Goal: Task Accomplishment & Management: Manage account settings

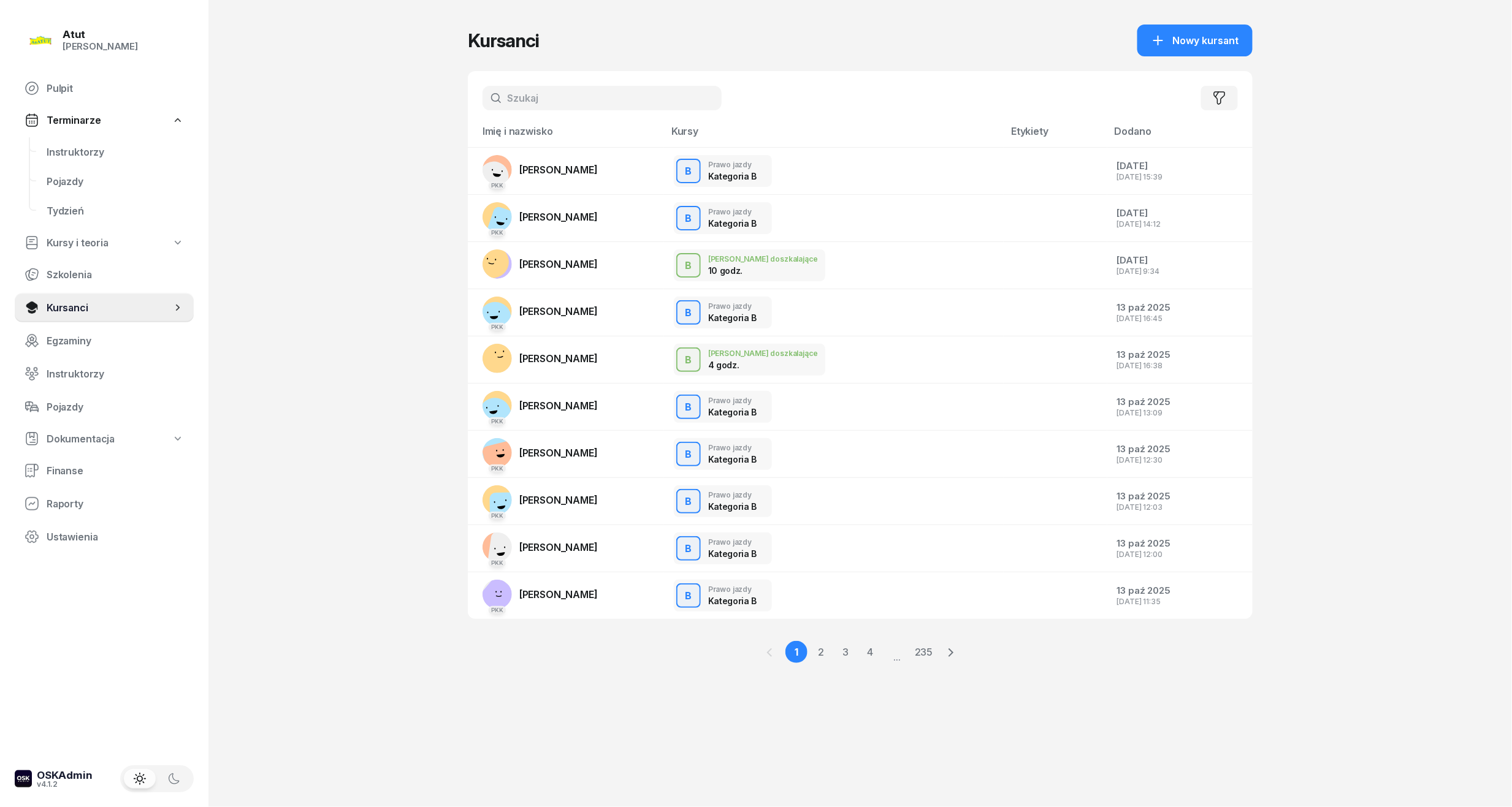
click at [68, 135] on nav "Pulpit Terminarze Instruktorzy Pojazdy Tydzień Kursy i teoria Szkolenia Kursanc…" at bounding box center [104, 312] width 179 height 478
click at [64, 148] on span "Instruktorzy" at bounding box center [115, 152] width 137 height 12
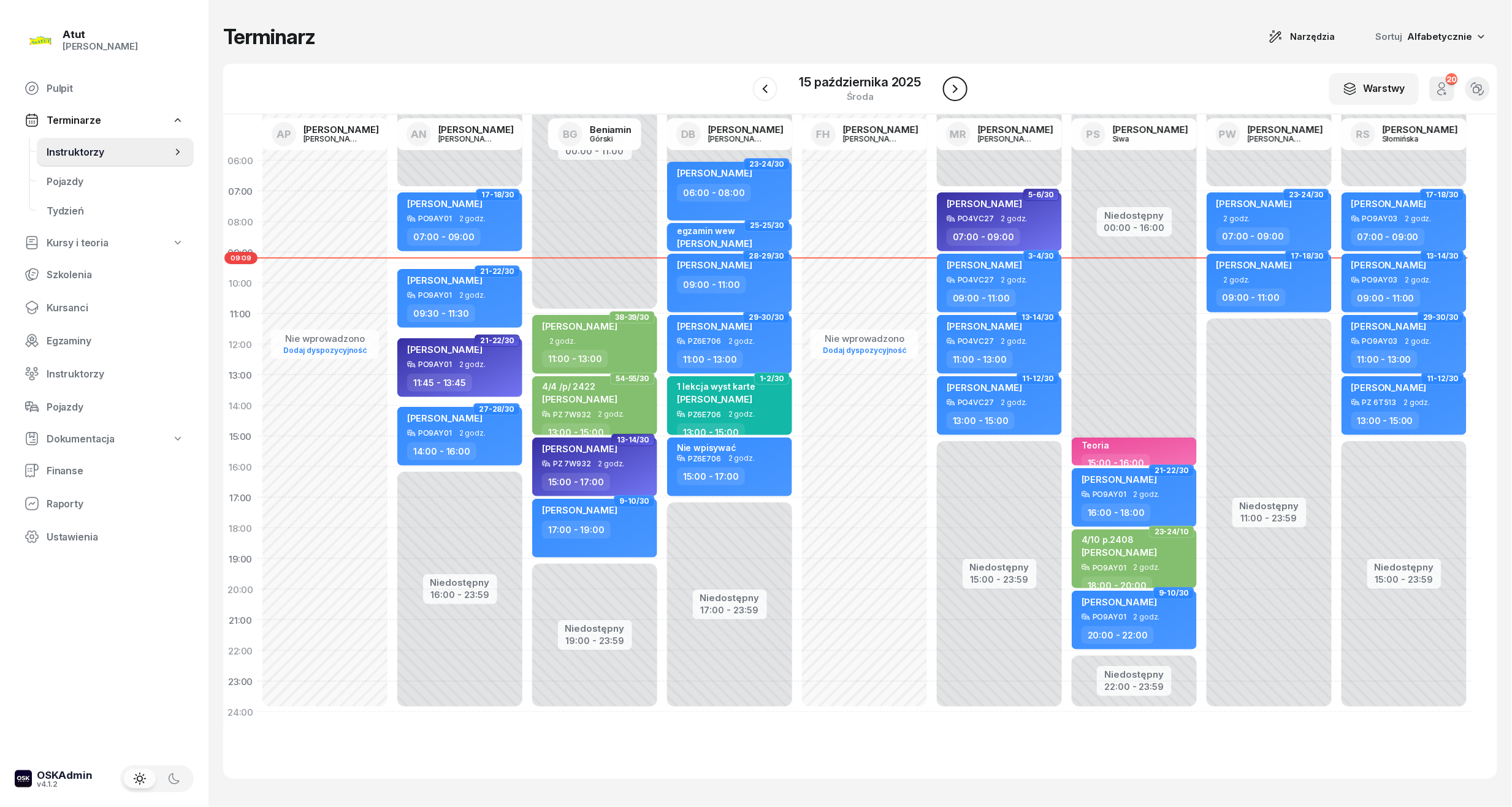
click at [952, 95] on icon "button" at bounding box center [955, 89] width 15 height 15
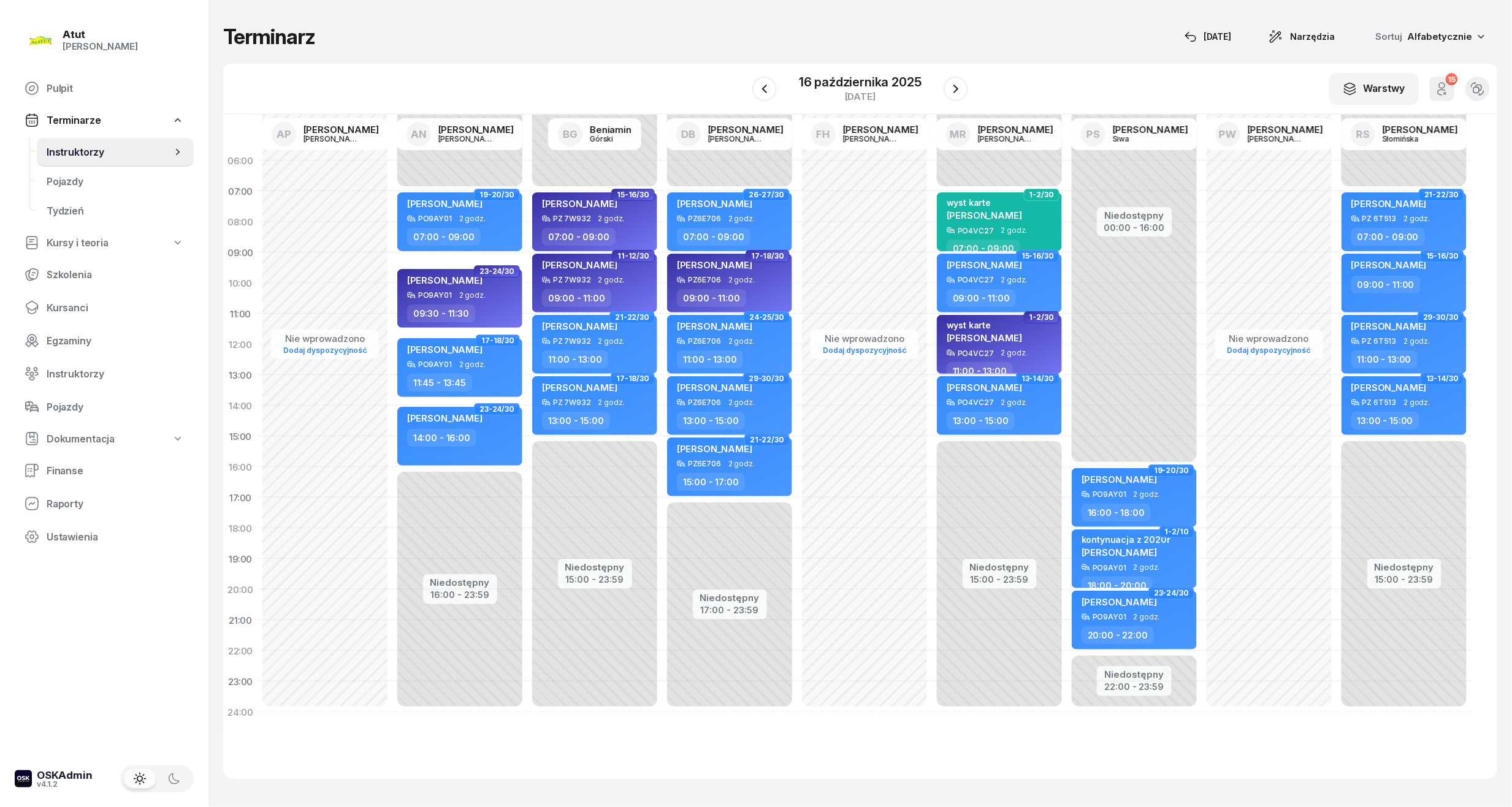
click at [985, 346] on div "wyst karte [PERSON_NAME][GEOGRAPHIC_DATA]" at bounding box center [984, 334] width 76 height 29
select select "11"
select select "13"
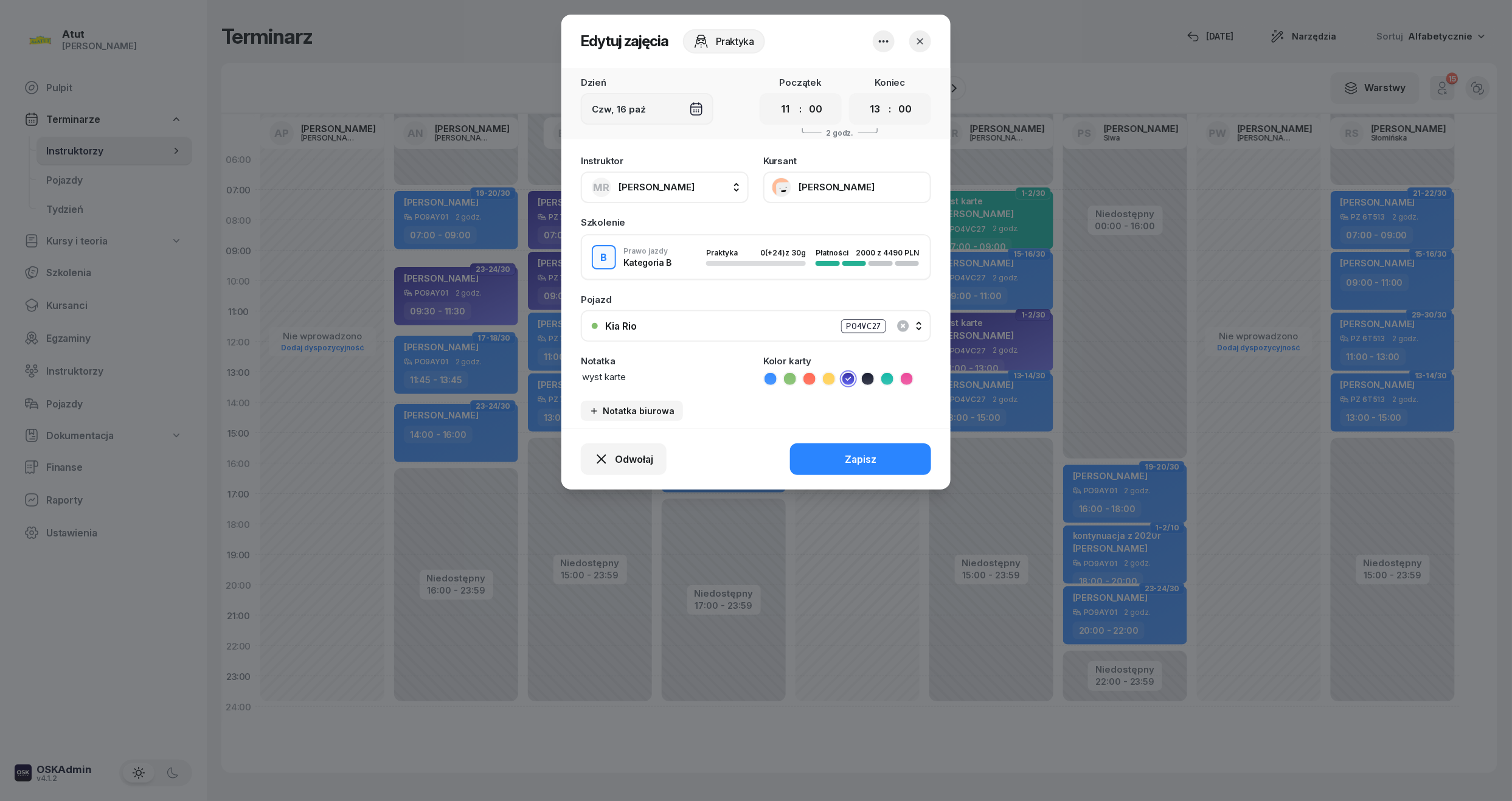
click at [843, 173] on button "[PERSON_NAME]" at bounding box center [847, 187] width 168 height 32
click at [930, 42] on button "button" at bounding box center [921, 42] width 22 height 22
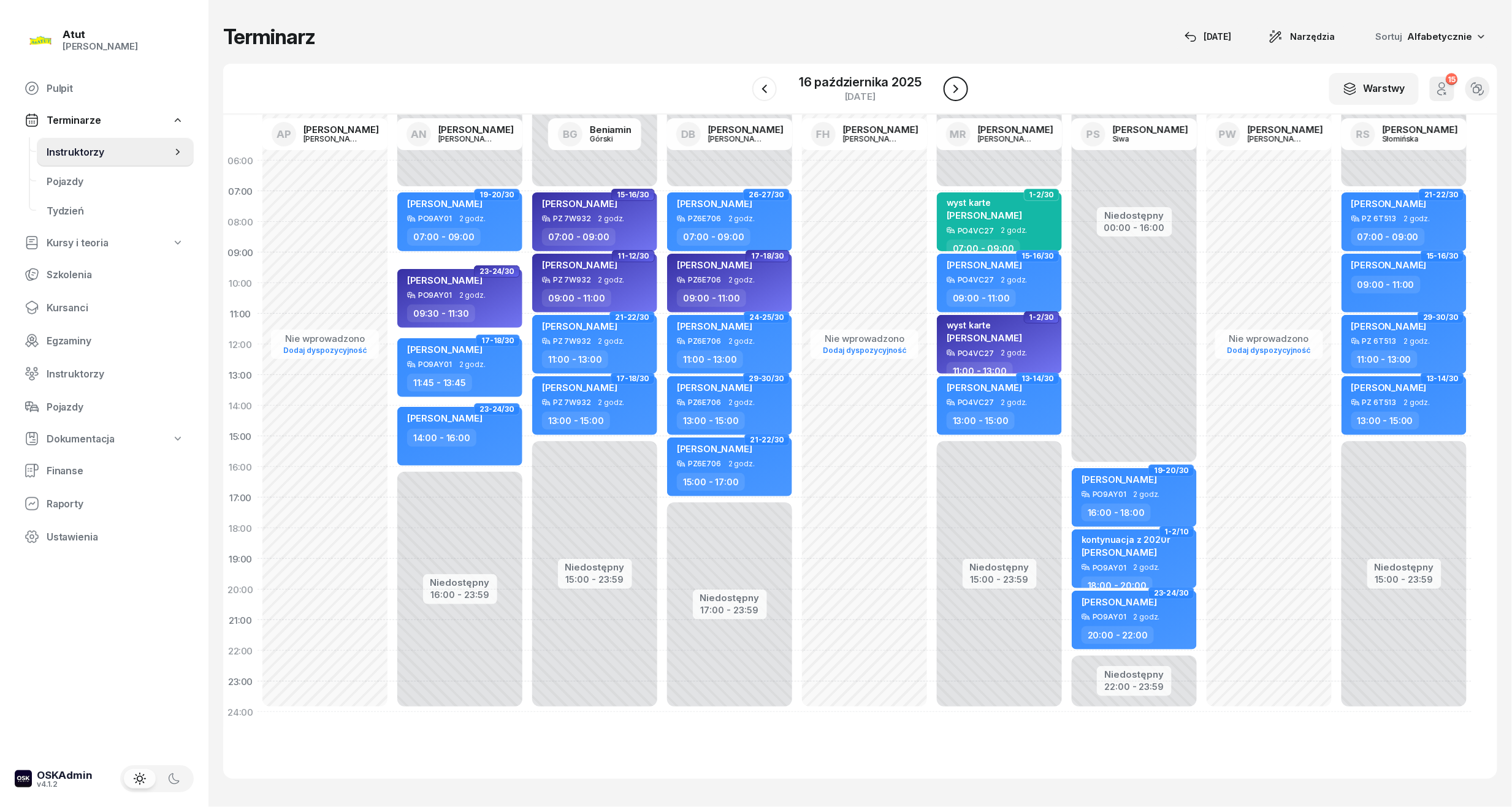
click at [944, 87] on button "button" at bounding box center [956, 89] width 25 height 25
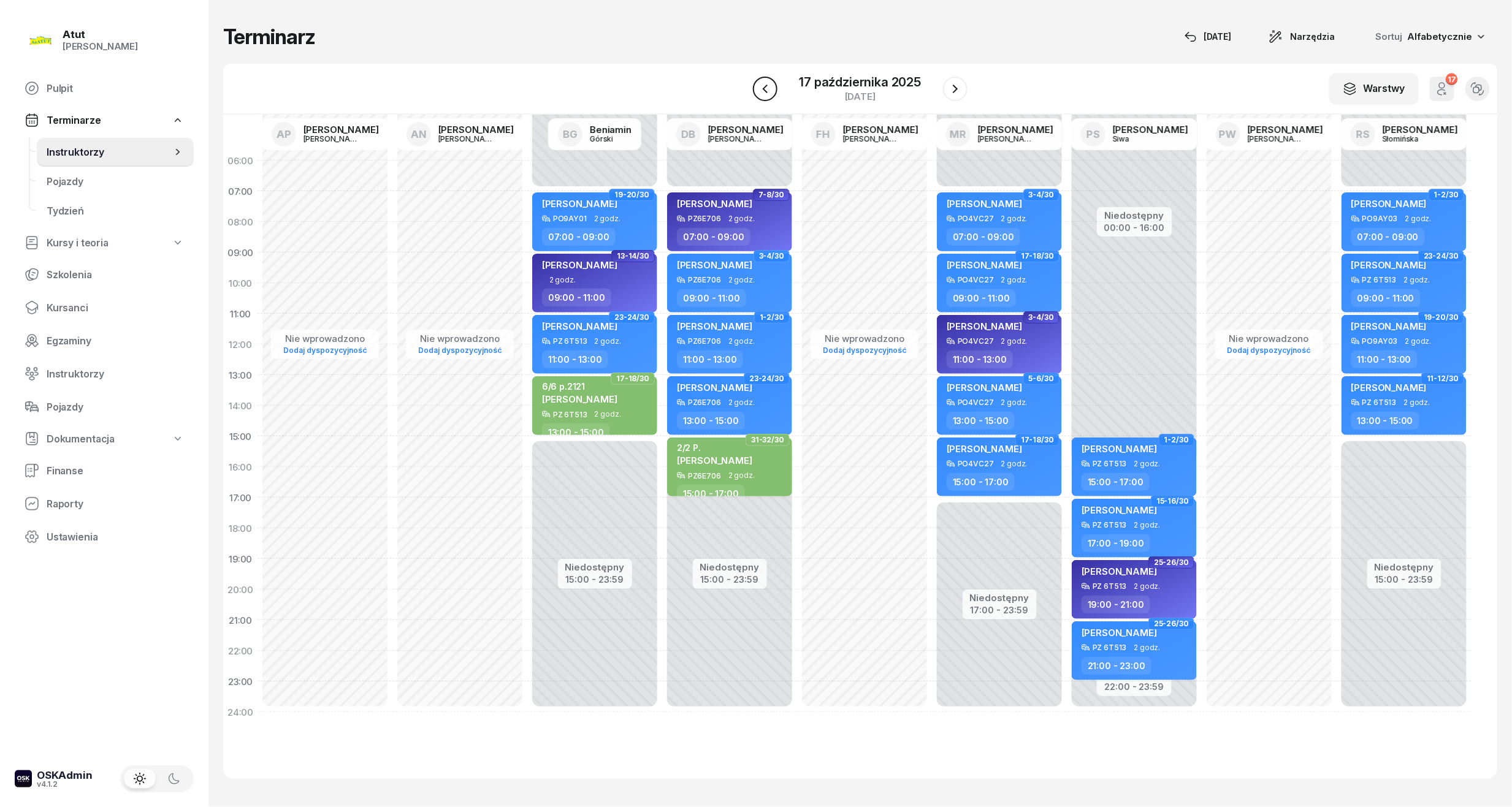
click at [773, 93] on button "button" at bounding box center [765, 89] width 25 height 25
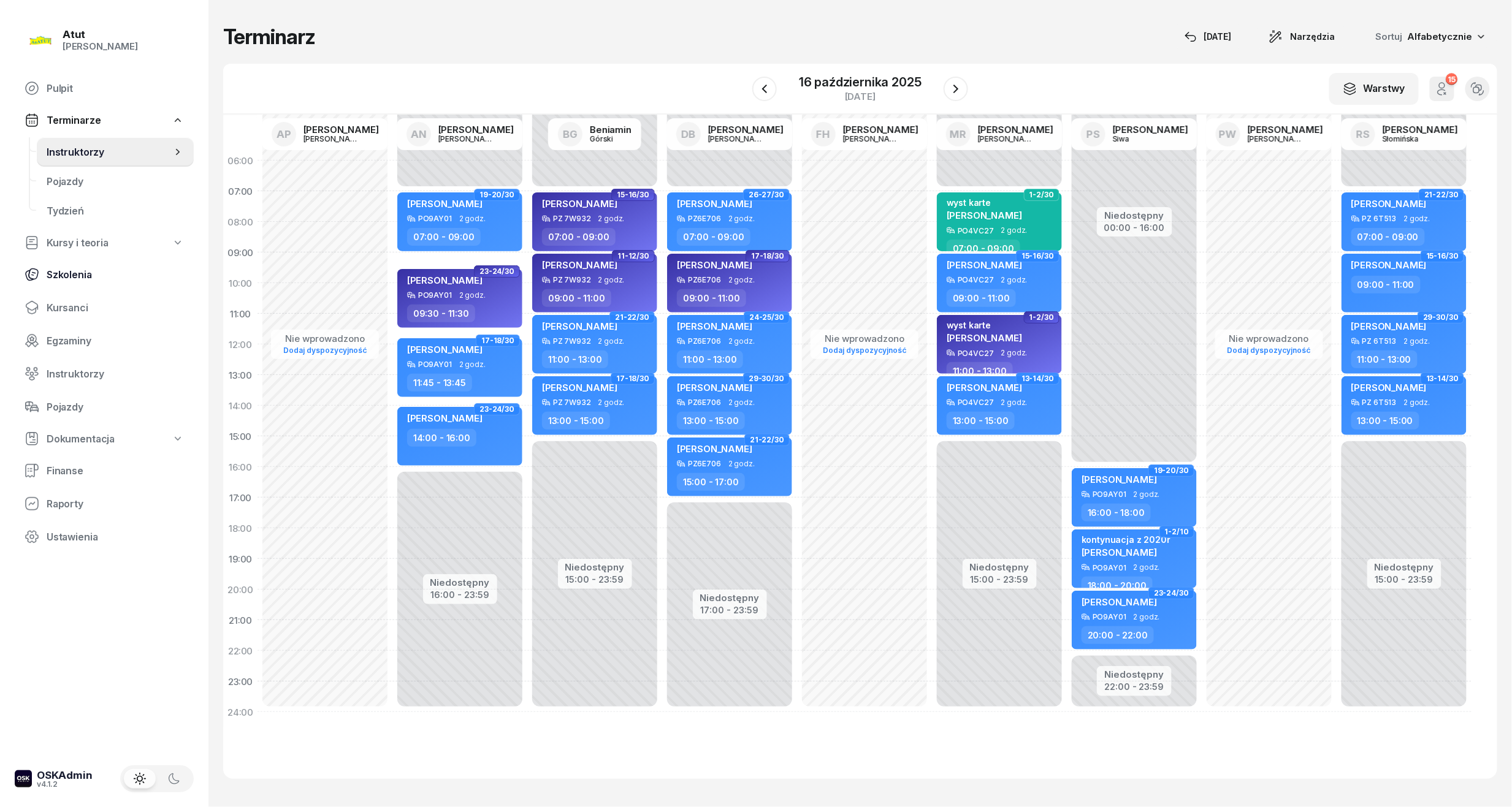
drag, startPoint x: 65, startPoint y: 299, endPoint x: 120, endPoint y: 271, distance: 61.7
click at [65, 299] on link "Kursanci" at bounding box center [104, 308] width 179 height 30
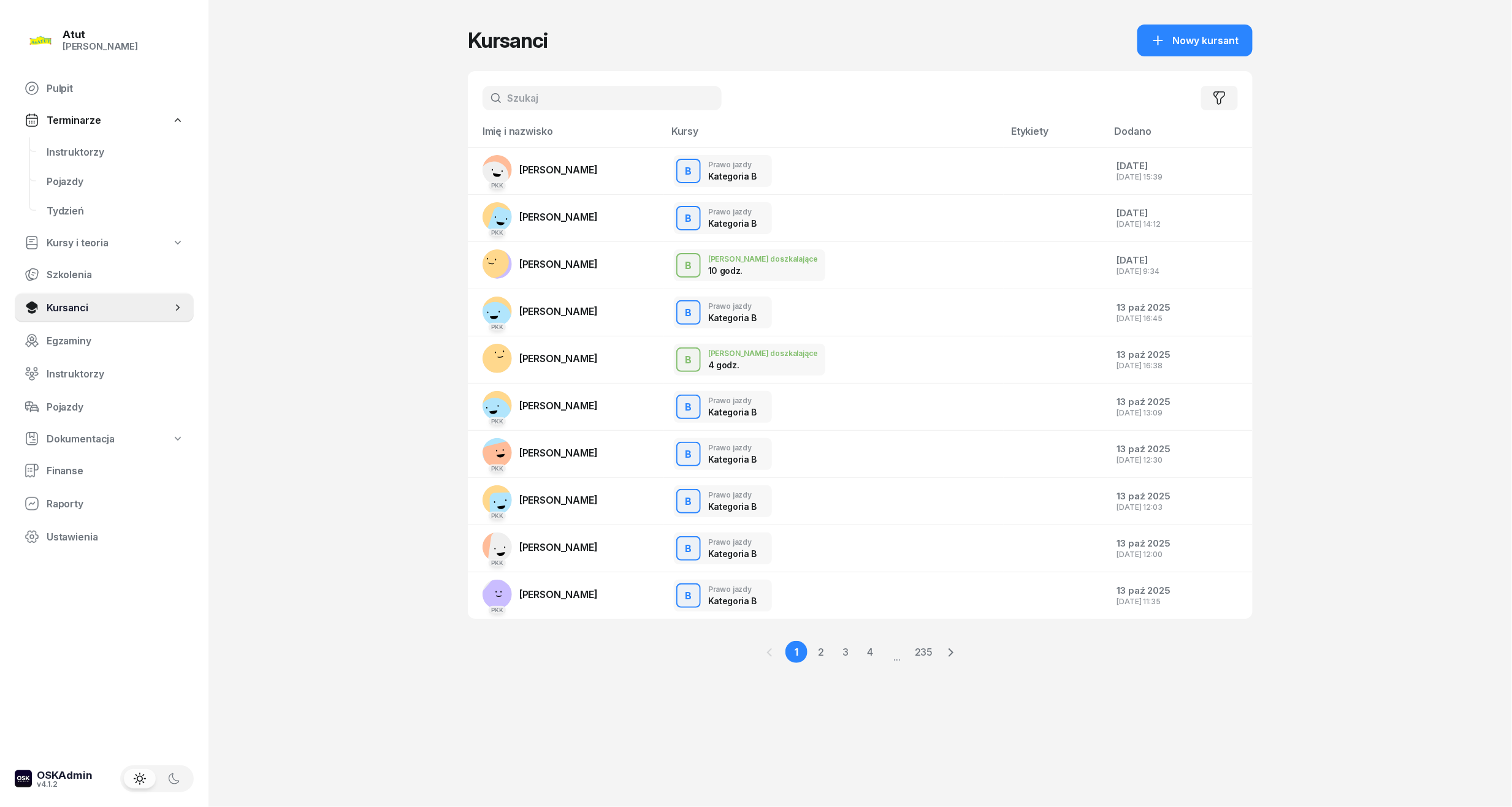
click at [498, 116] on div "Filtruj" at bounding box center [860, 98] width 785 height 54
click at [526, 106] on input "text" at bounding box center [602, 98] width 239 height 25
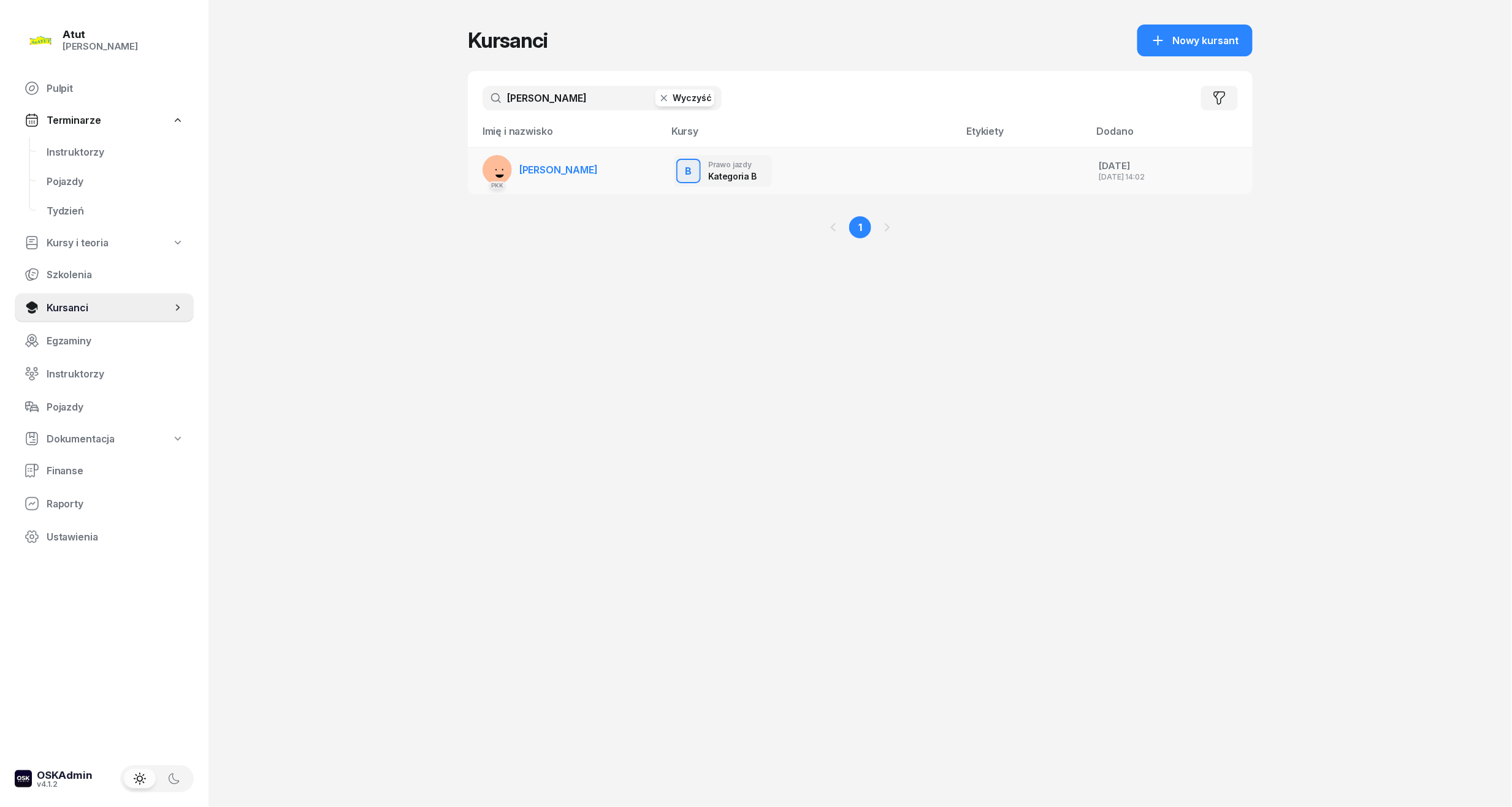
type input "[PERSON_NAME]"
click at [560, 178] on link "PKK [PERSON_NAME]" at bounding box center [539, 170] width 115 height 30
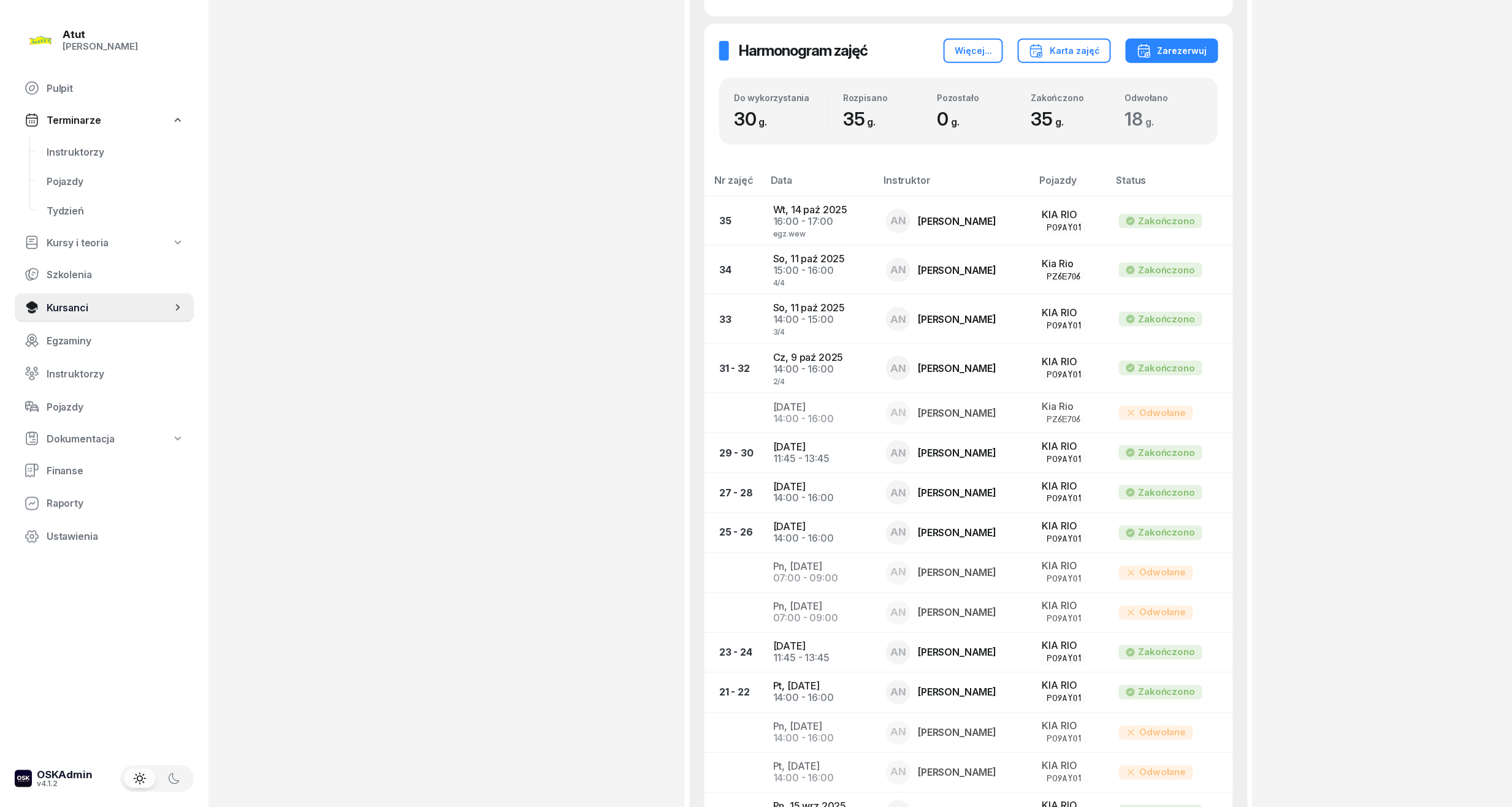
scroll to position [449, 0]
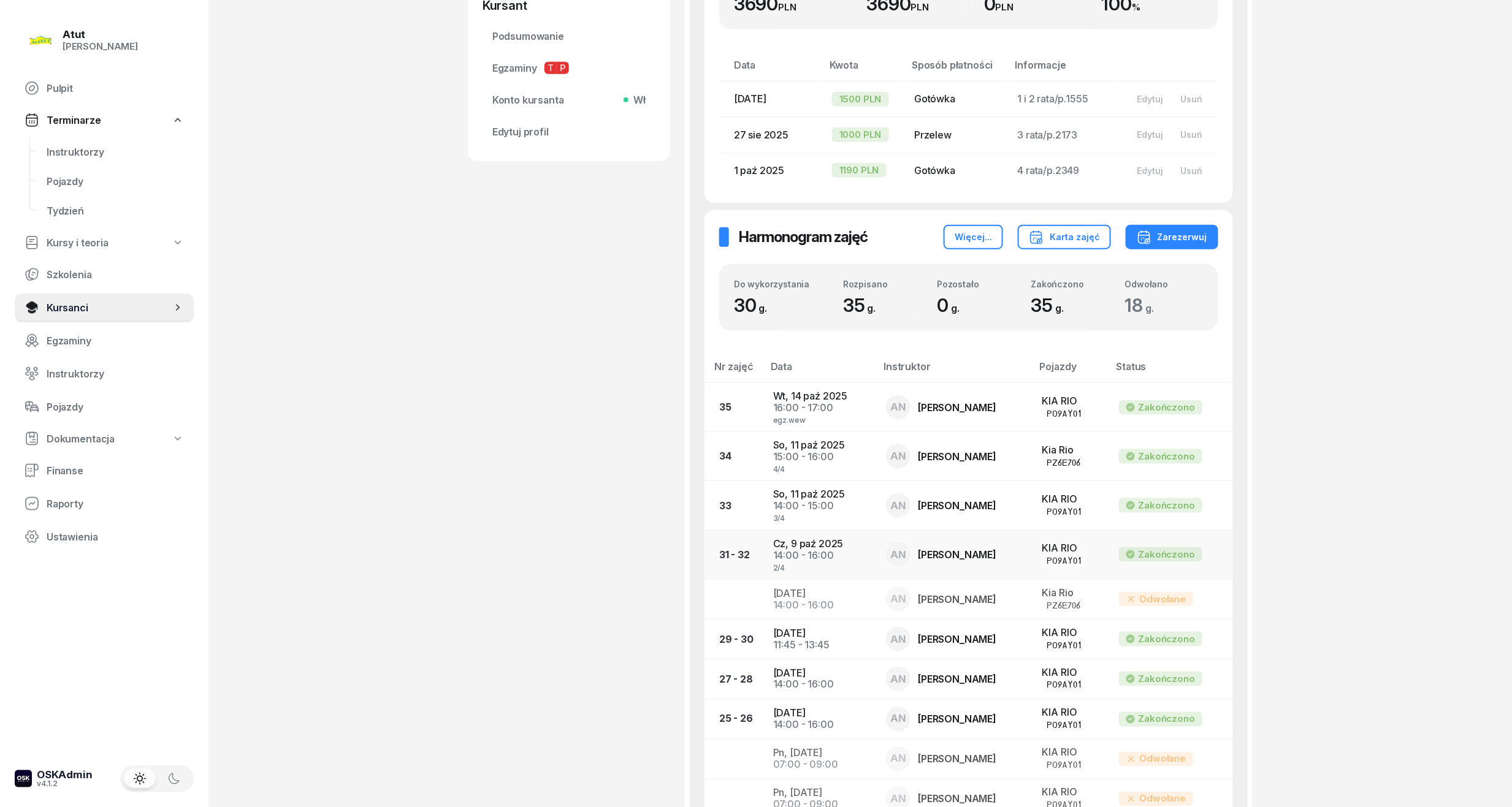
click at [818, 557] on div "14:00 - 16:00" at bounding box center [819, 555] width 93 height 12
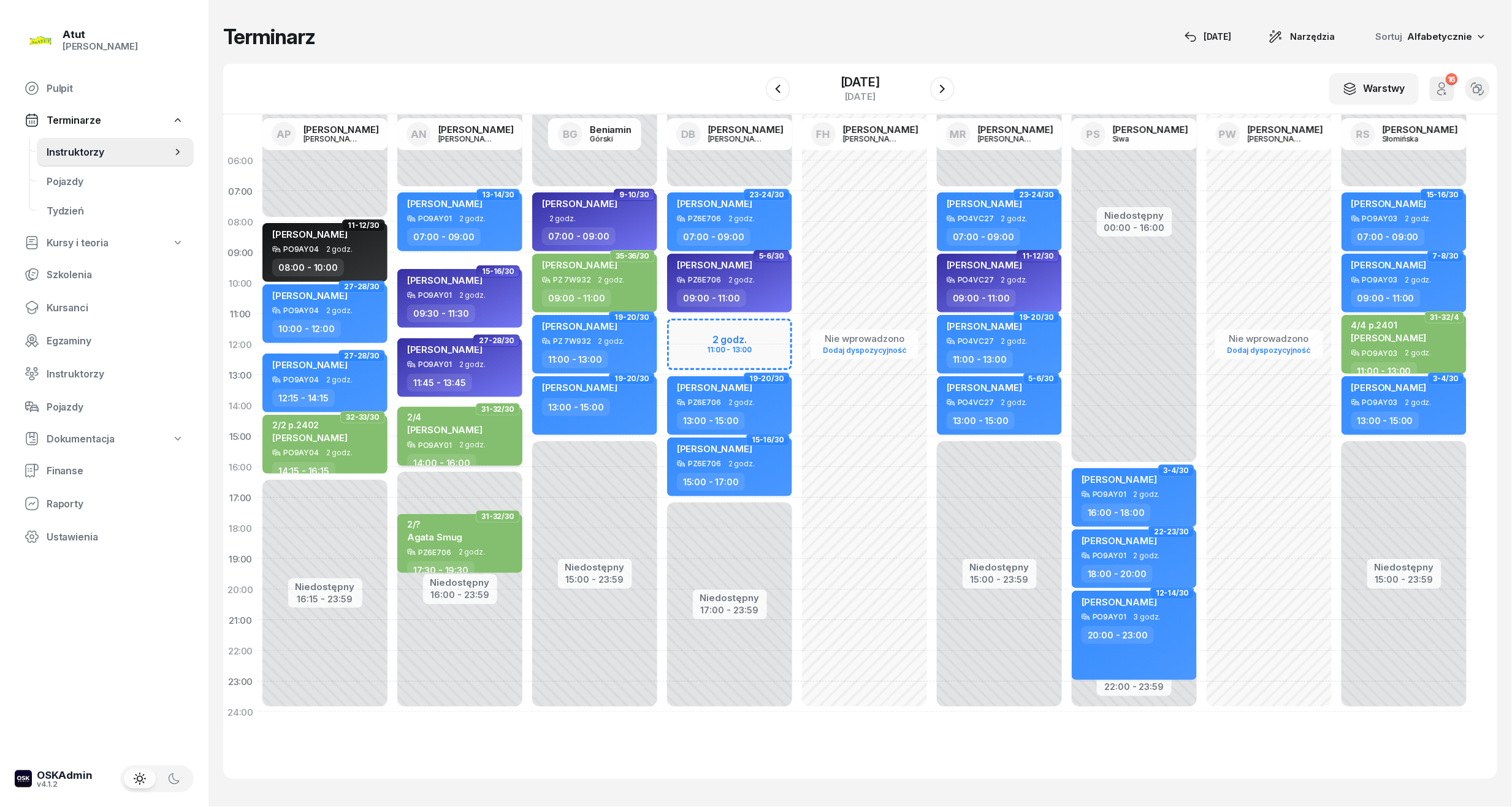
click at [423, 427] on span "[PERSON_NAME]" at bounding box center [445, 430] width 76 height 12
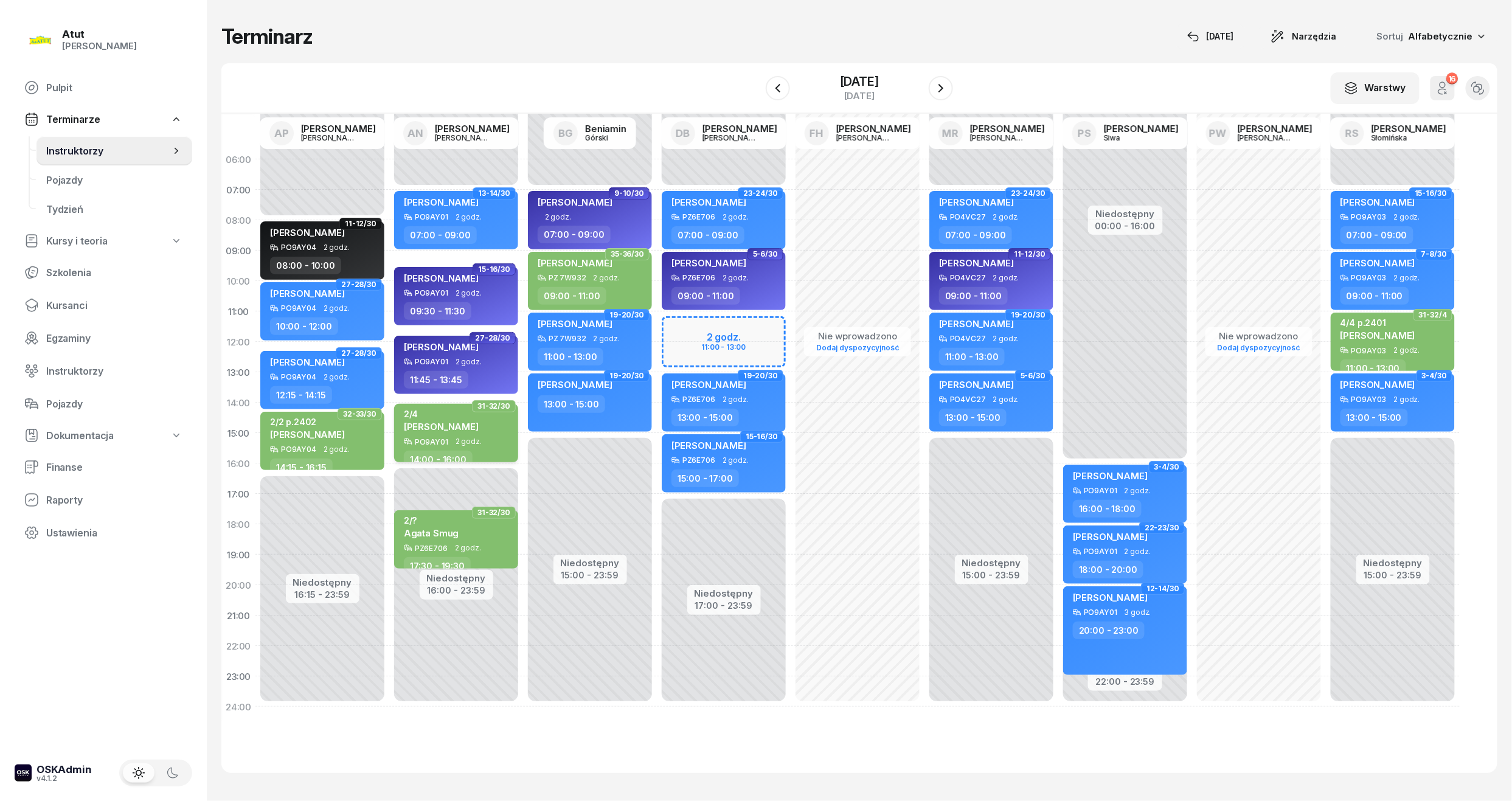
select select "14"
select select "16"
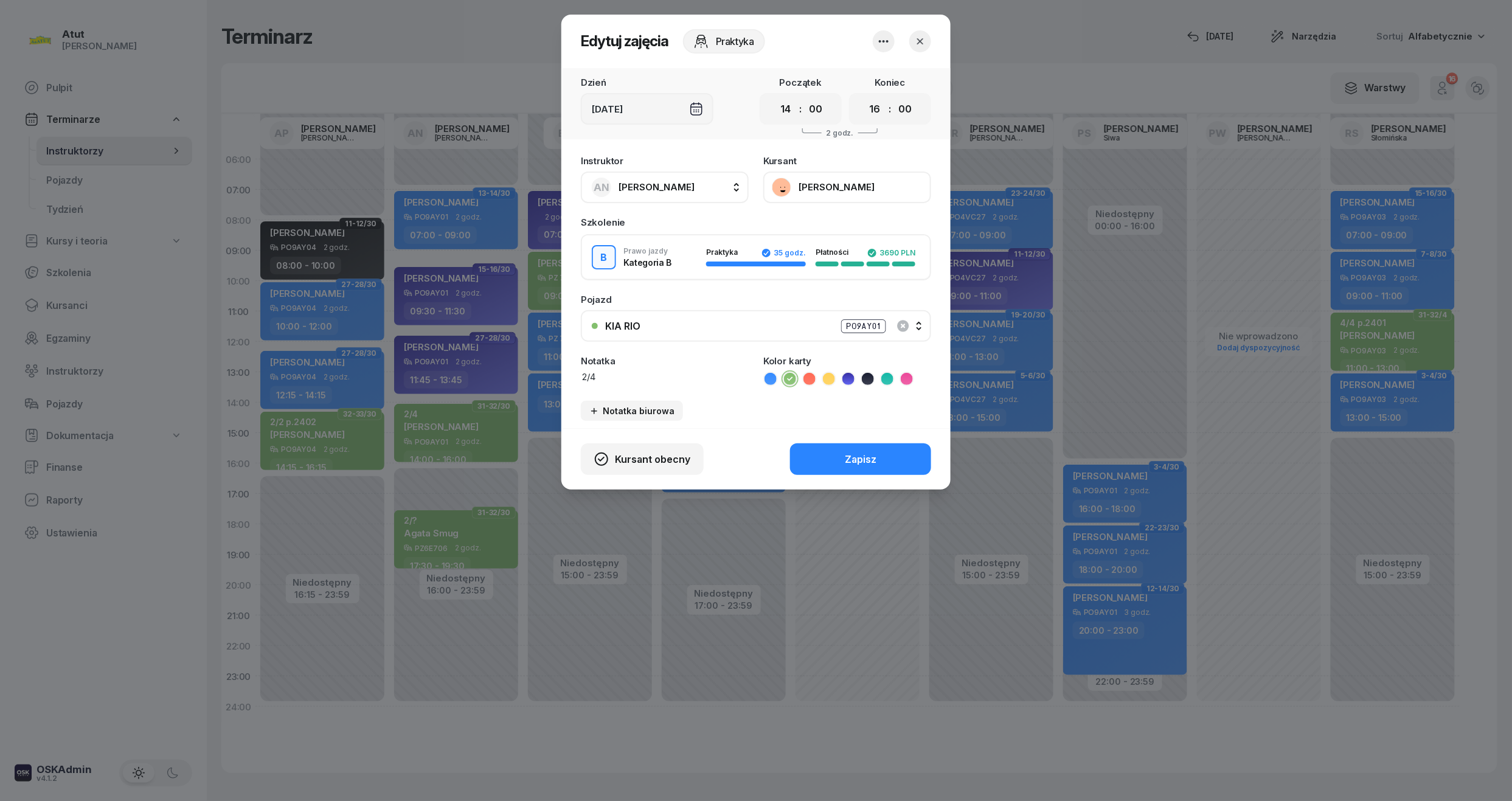
click at [652, 381] on textarea "2/4" at bounding box center [665, 377] width 168 height 13
paste textarea "2382"
type textarea "2/4 p.2382"
click at [903, 458] on button "Zapisz" at bounding box center [861, 460] width 141 height 32
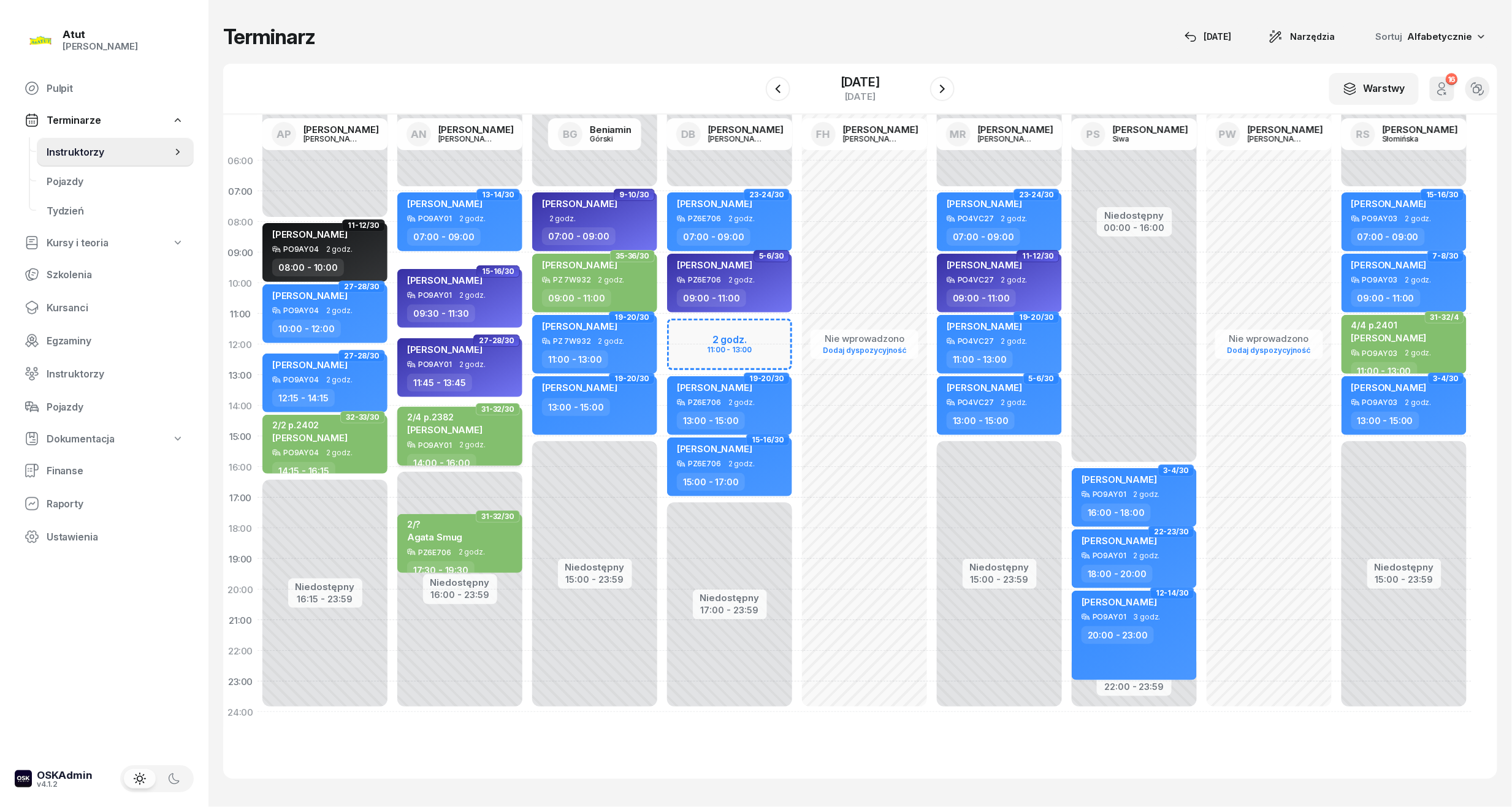
click at [474, 450] on div "2/4 p.2382 [PERSON_NAME] PO9AY01 2 godz. 14:00 - 16:00" at bounding box center [460, 437] width 125 height 59
select select "14"
select select "16"
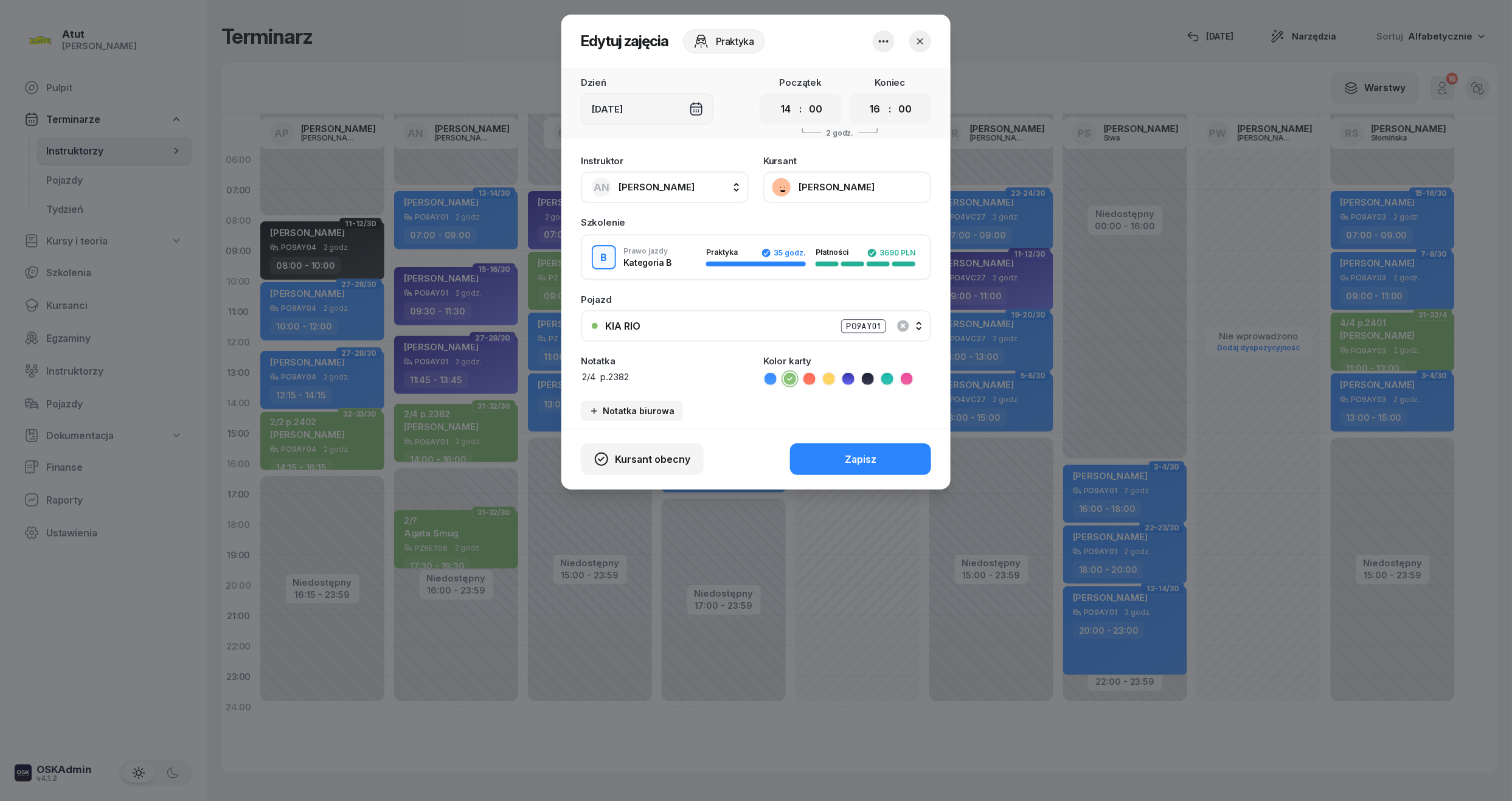
drag, startPoint x: 867, startPoint y: 181, endPoint x: 859, endPoint y: 187, distance: 10.0
click at [869, 181] on button "[PERSON_NAME]" at bounding box center [847, 187] width 168 height 32
click at [826, 217] on link "Otwórz profil" at bounding box center [846, 227] width 161 height 27
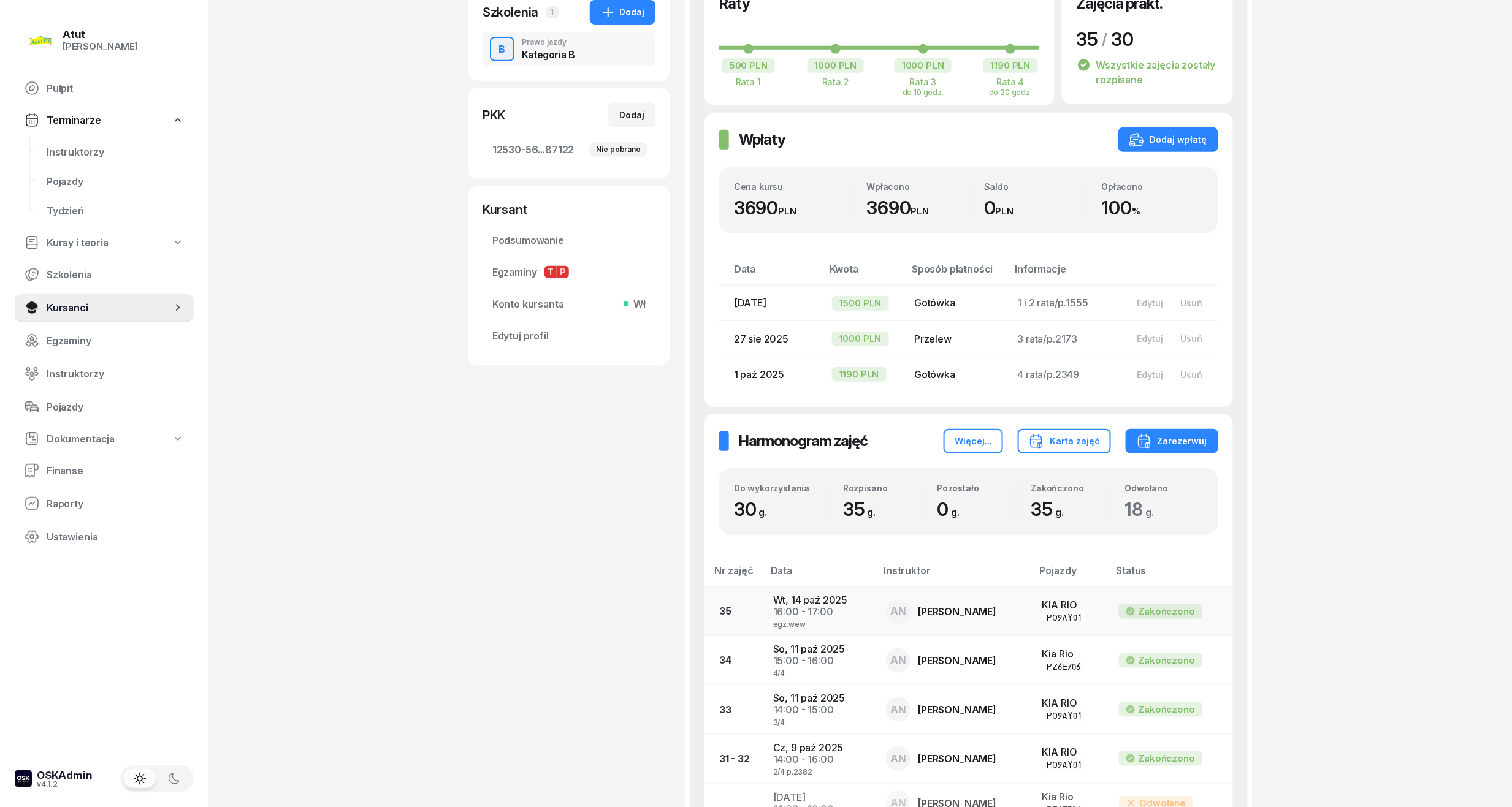
scroll to position [572, 0]
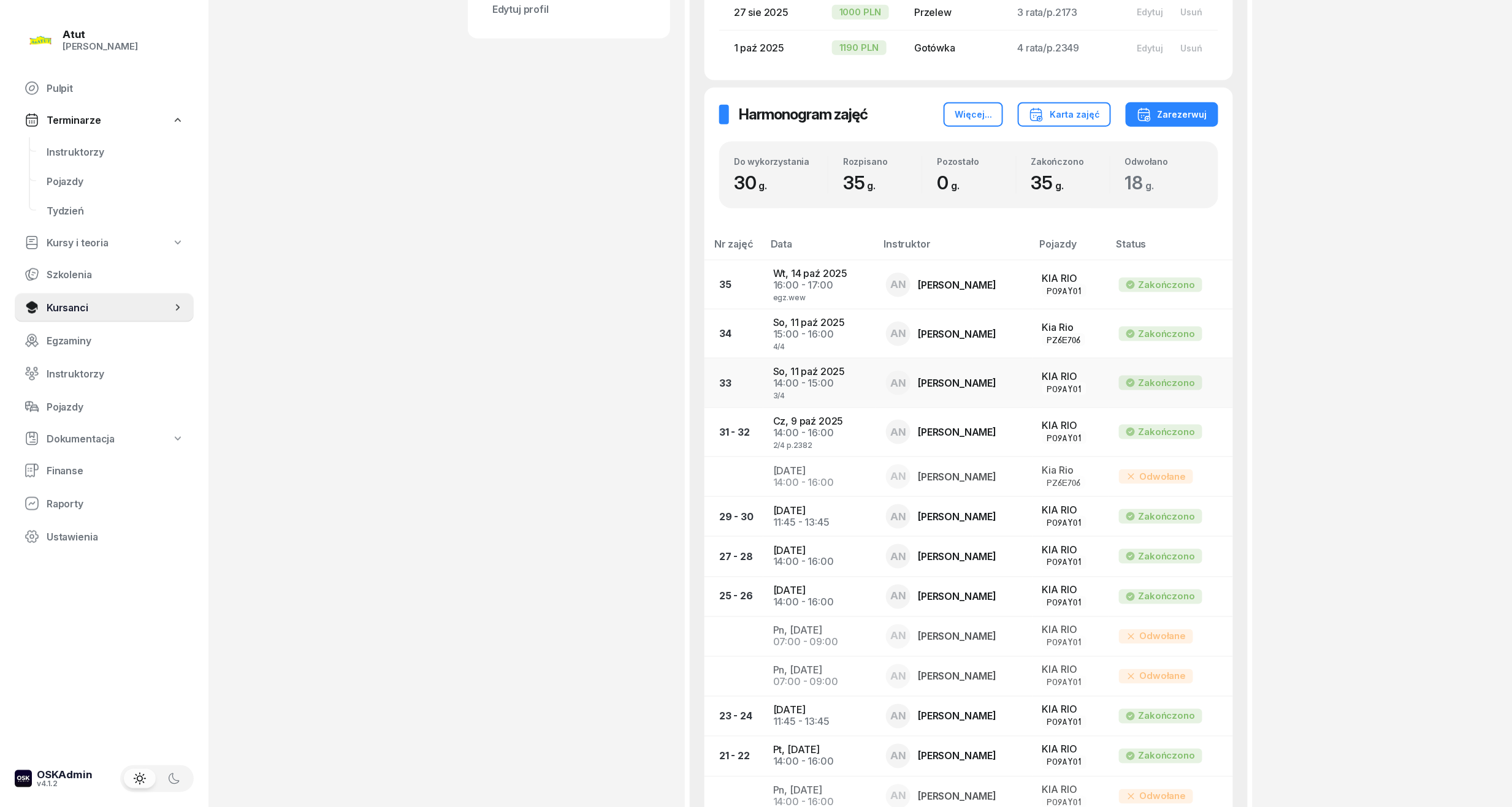
click at [794, 368] on td "[DATE] 14:00 - 15:00 3/4" at bounding box center [819, 383] width 113 height 49
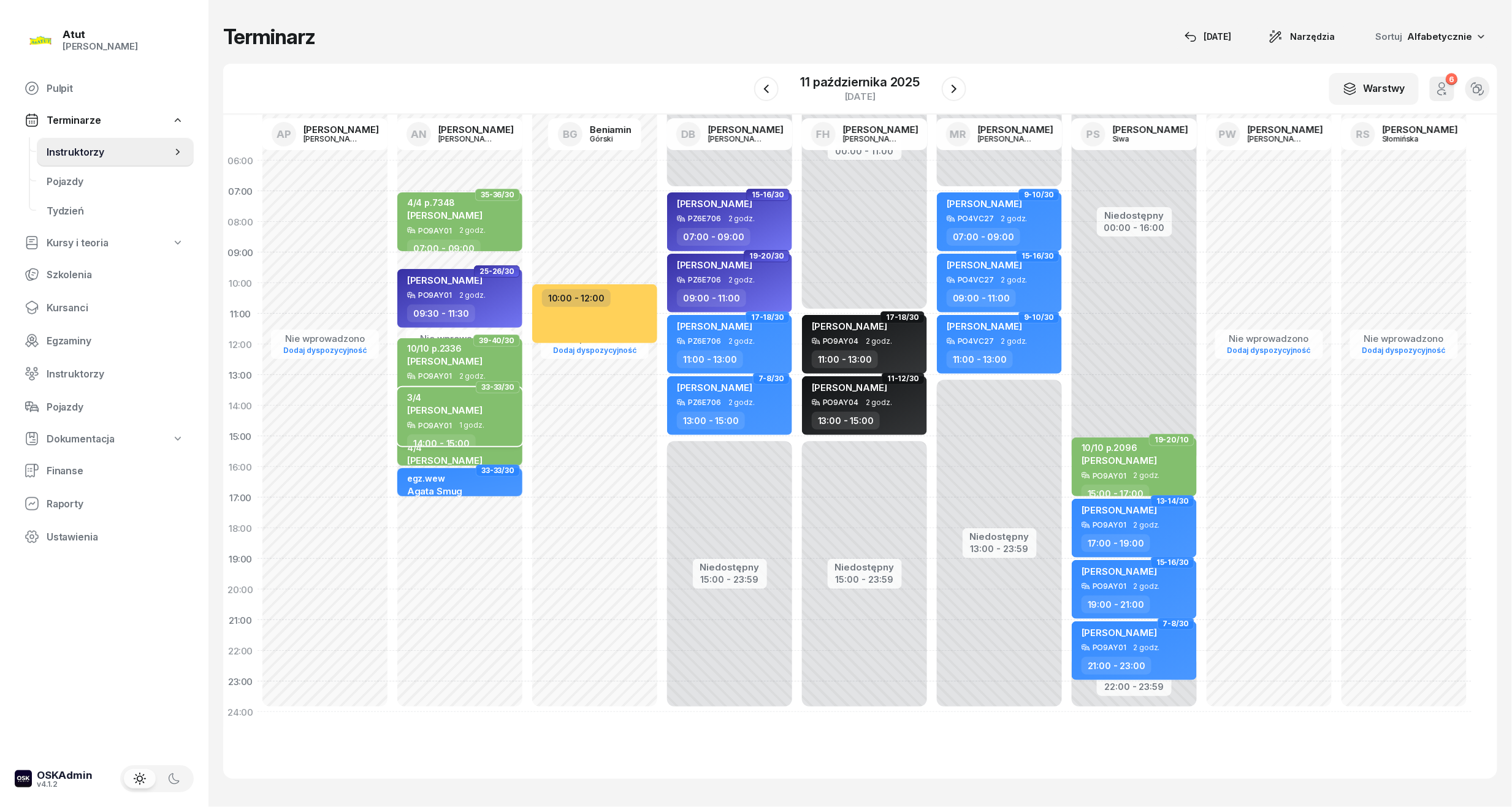
click at [487, 413] on div "3/4 [PERSON_NAME]" at bounding box center [461, 407] width 108 height 29
click at [483, 403] on div "3/4 [PERSON_NAME]" at bounding box center [461, 407] width 108 height 29
select select "14"
select select "15"
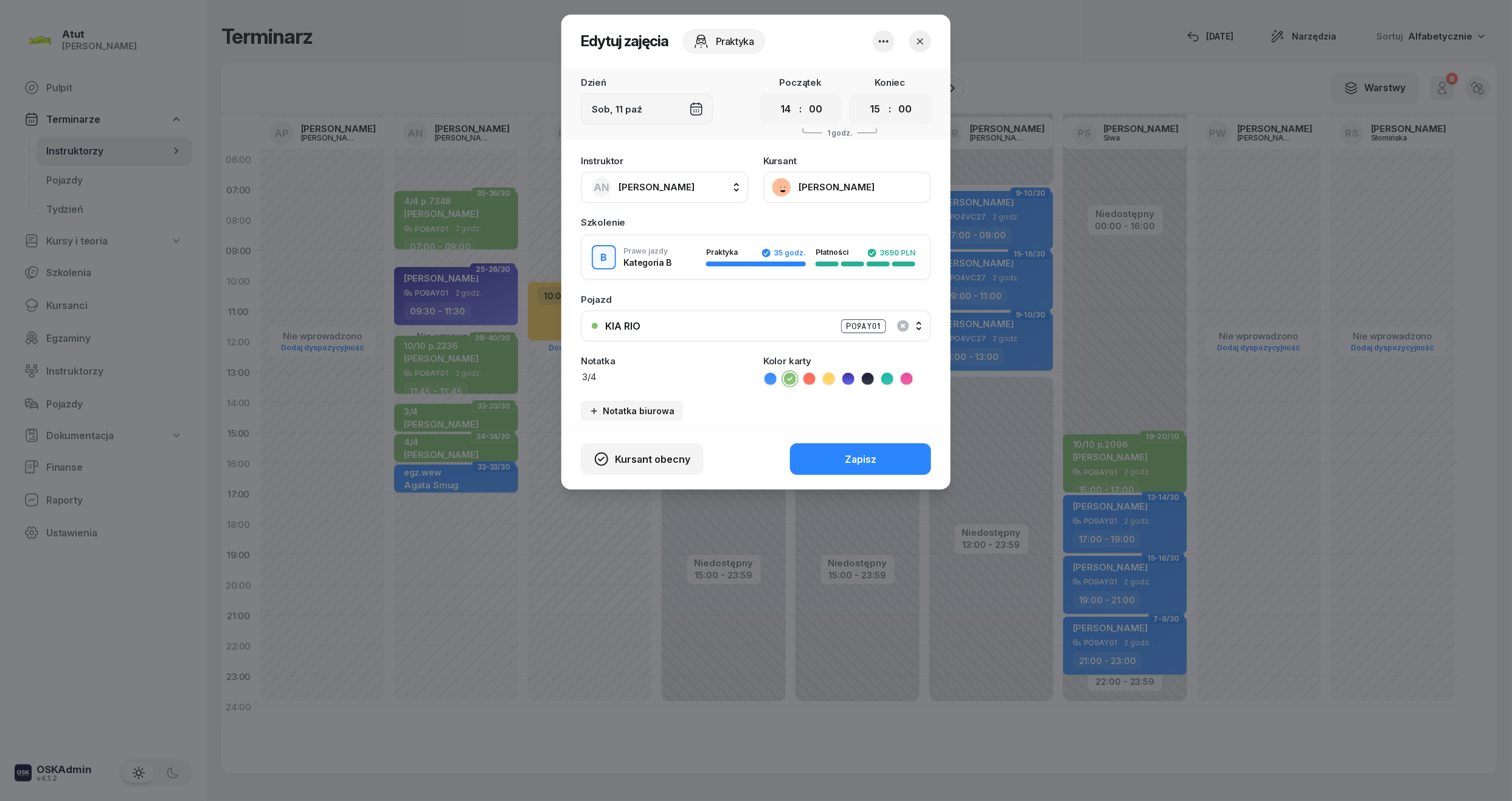
click at [645, 396] on div "Instruktor AN [PERSON_NAME] AP [PERSON_NAME] AN [PERSON_NAME] BG [PERSON_NAME] …" at bounding box center [756, 288] width 389 height 279
click at [653, 366] on div "Notatka 3/4" at bounding box center [665, 371] width 168 height 30
click at [657, 373] on textarea "3/4" at bounding box center [665, 377] width 168 height 13
type textarea "3/4 p.2382"
click at [837, 463] on button "Zapisz" at bounding box center [861, 460] width 141 height 32
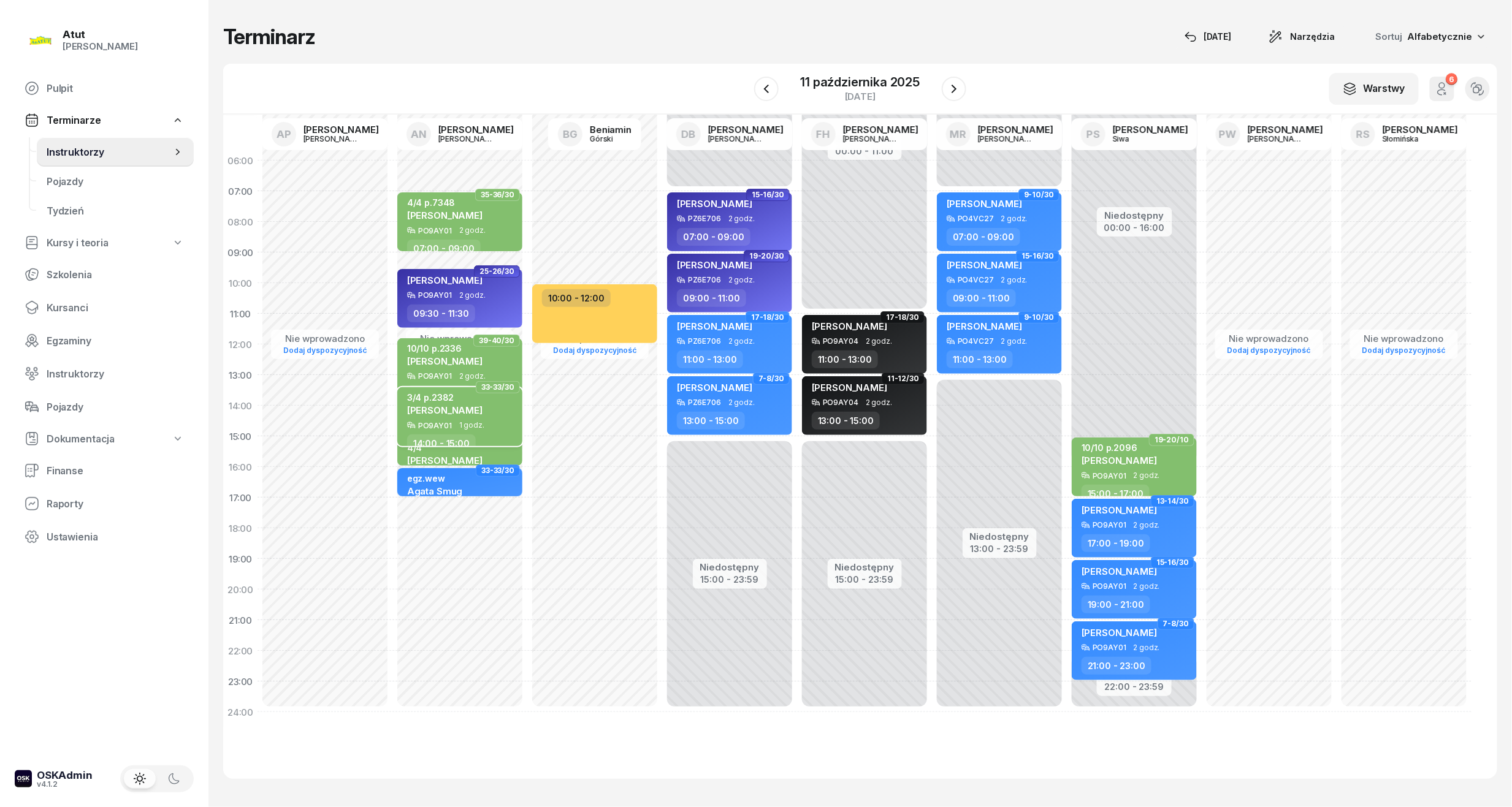
click at [462, 415] on span "[PERSON_NAME]" at bounding box center [445, 410] width 76 height 12
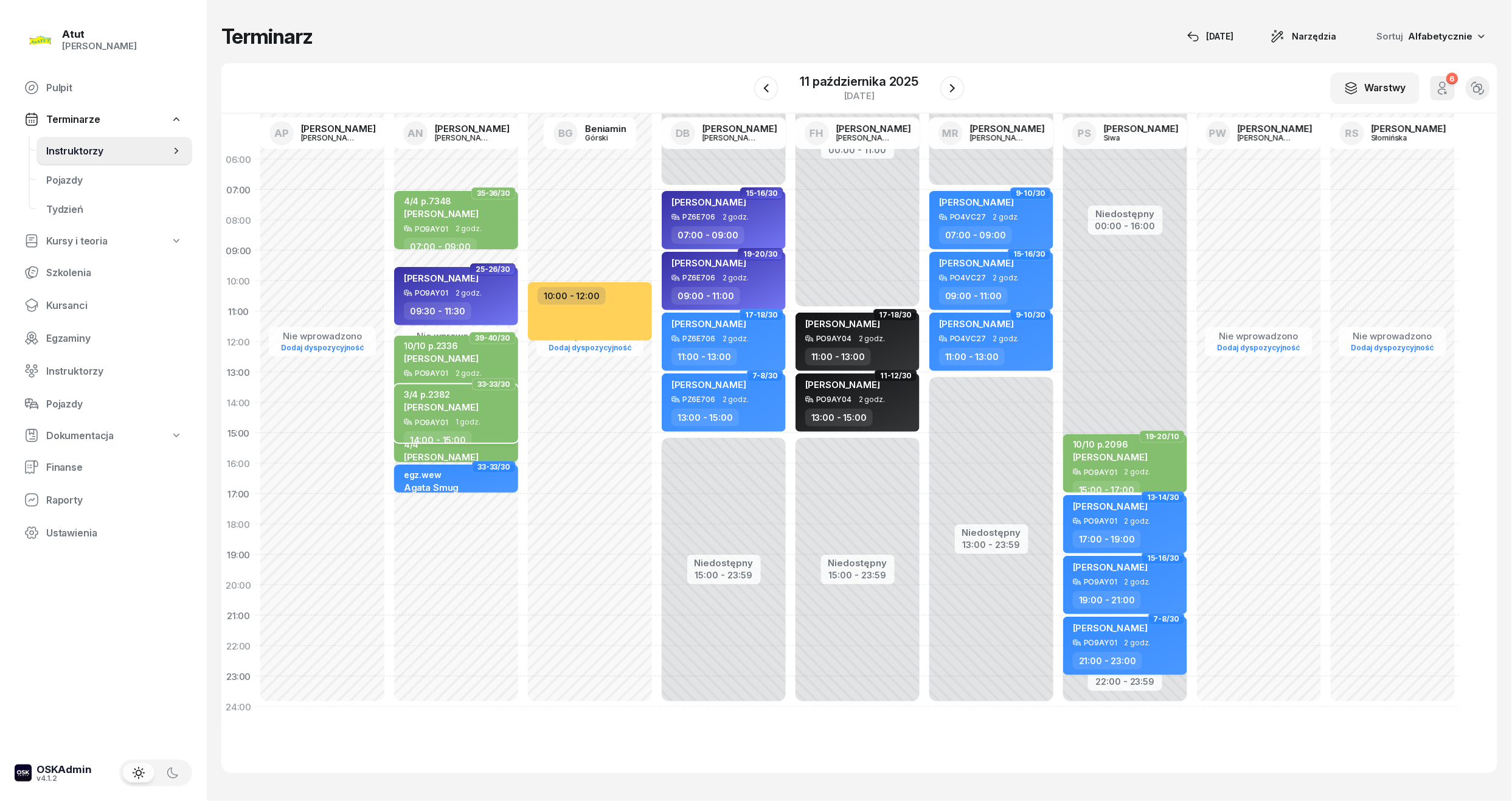
select select "14"
select select "15"
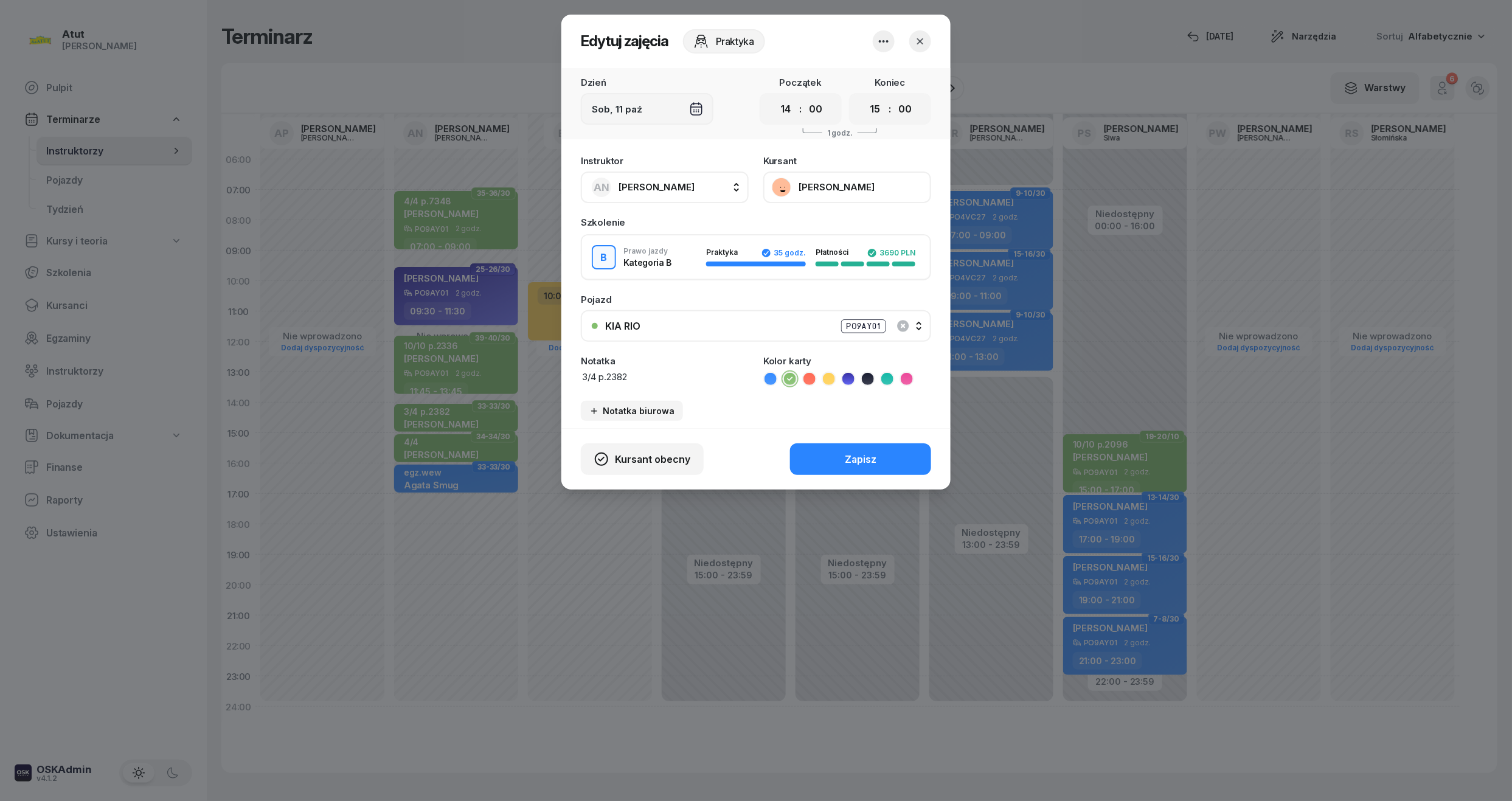
click at [833, 190] on button "[PERSON_NAME]" at bounding box center [847, 187] width 168 height 32
click at [823, 214] on link "Otwórz profil" at bounding box center [846, 227] width 161 height 27
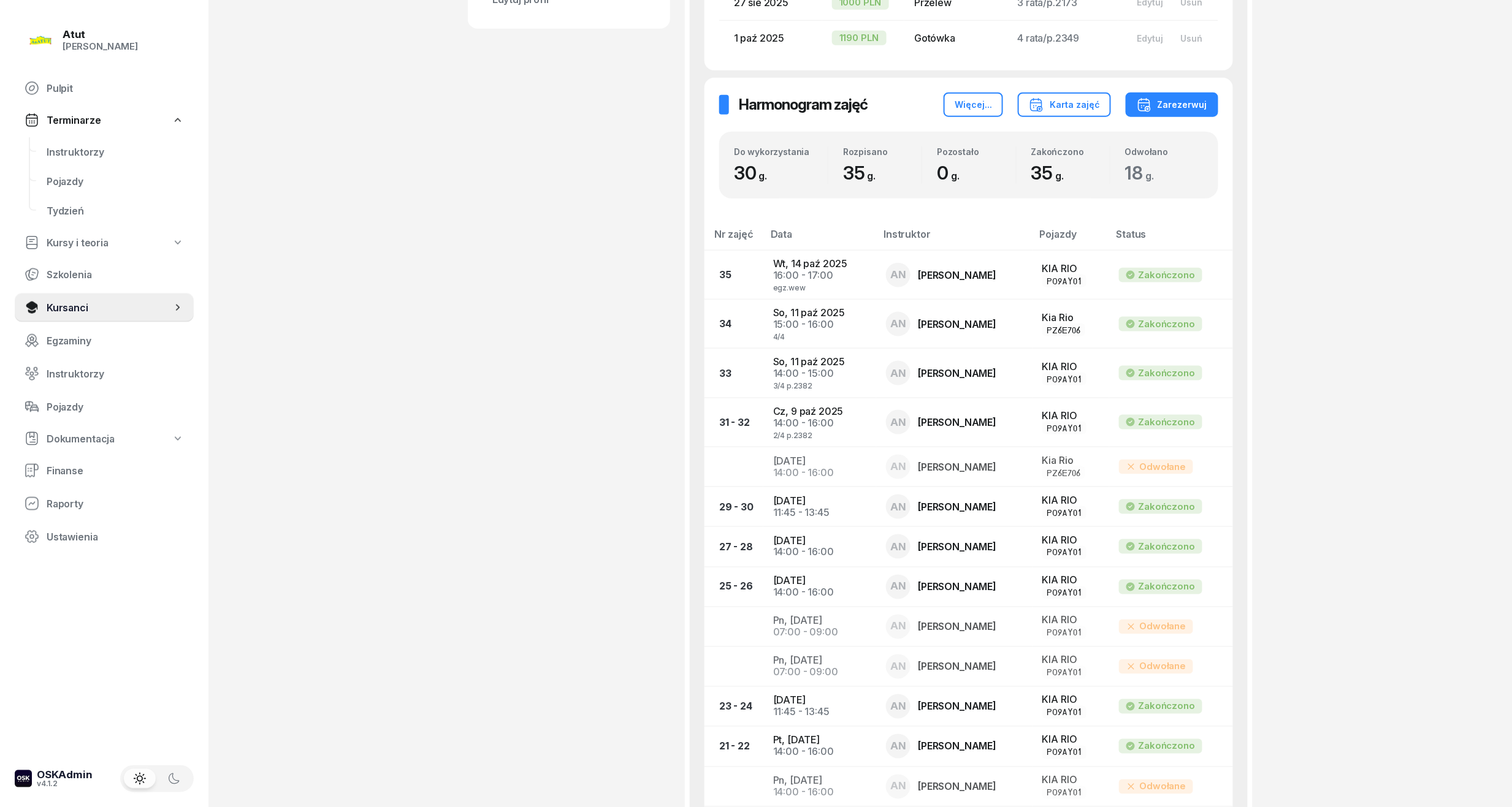
scroll to position [653, 0]
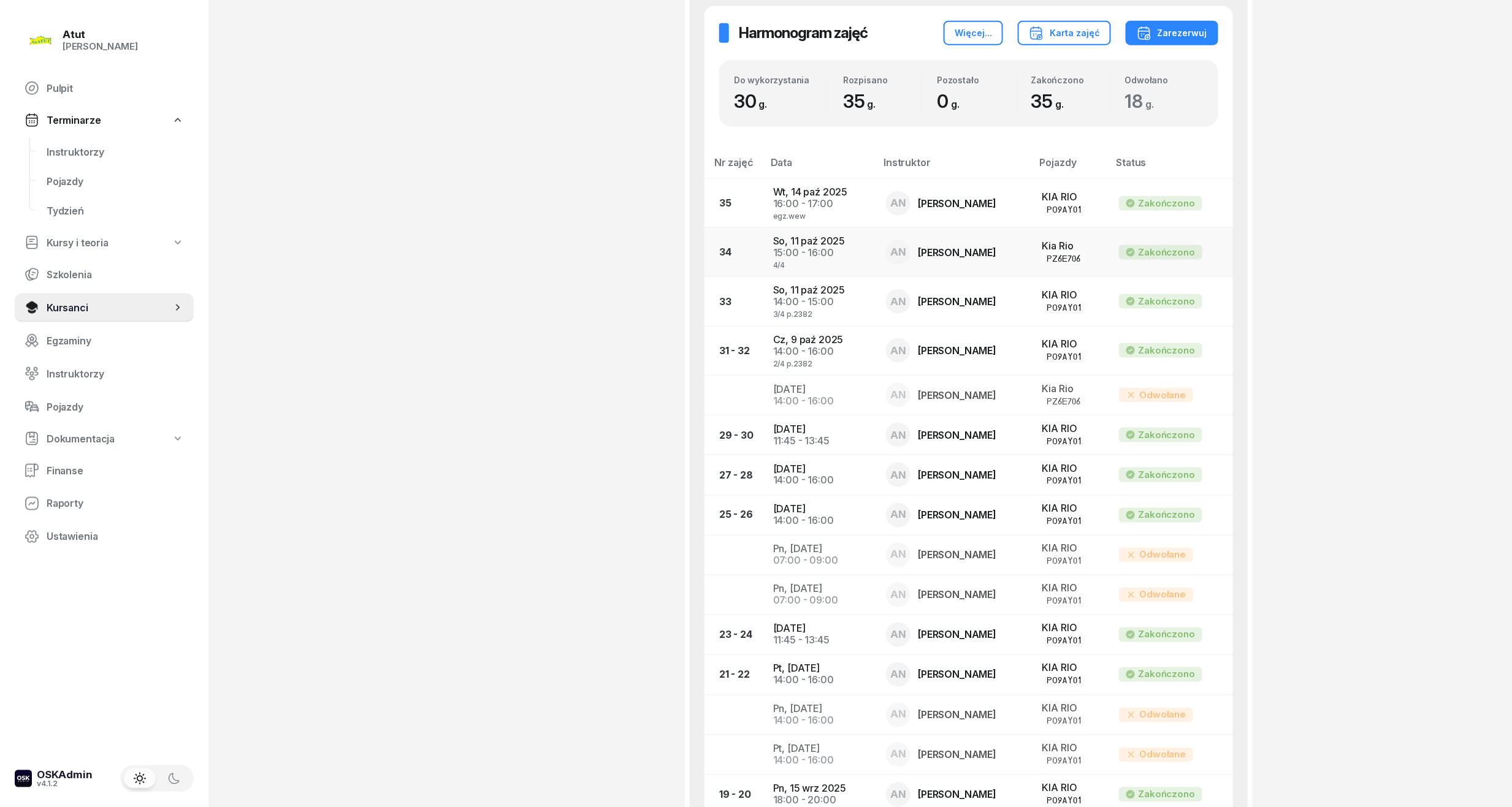
click at [863, 247] on div "15:00 - 16:00" at bounding box center [819, 253] width 93 height 12
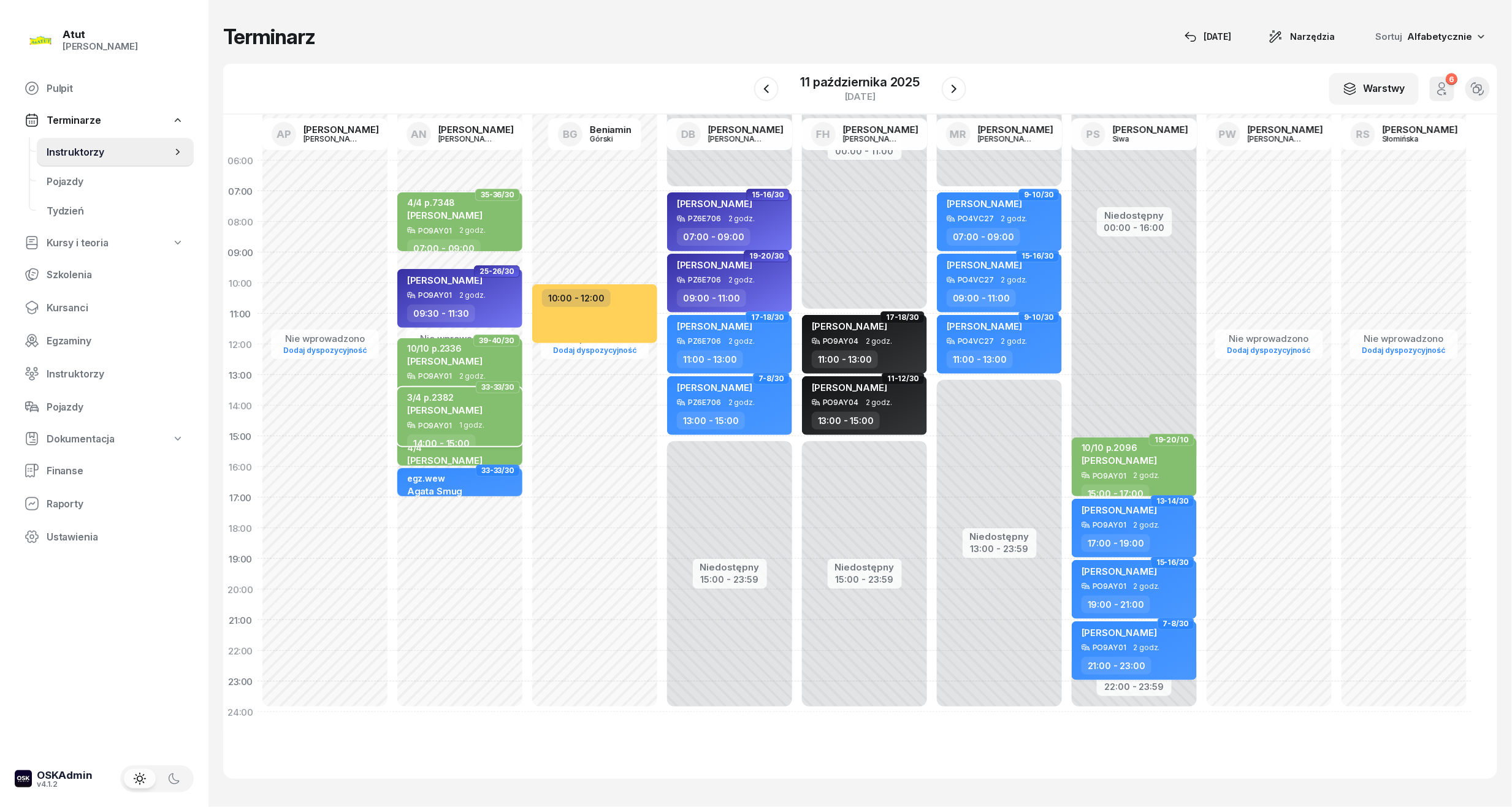
click at [482, 404] on div "[PERSON_NAME]" at bounding box center [445, 410] width 76 height 12
select select "14"
select select "15"
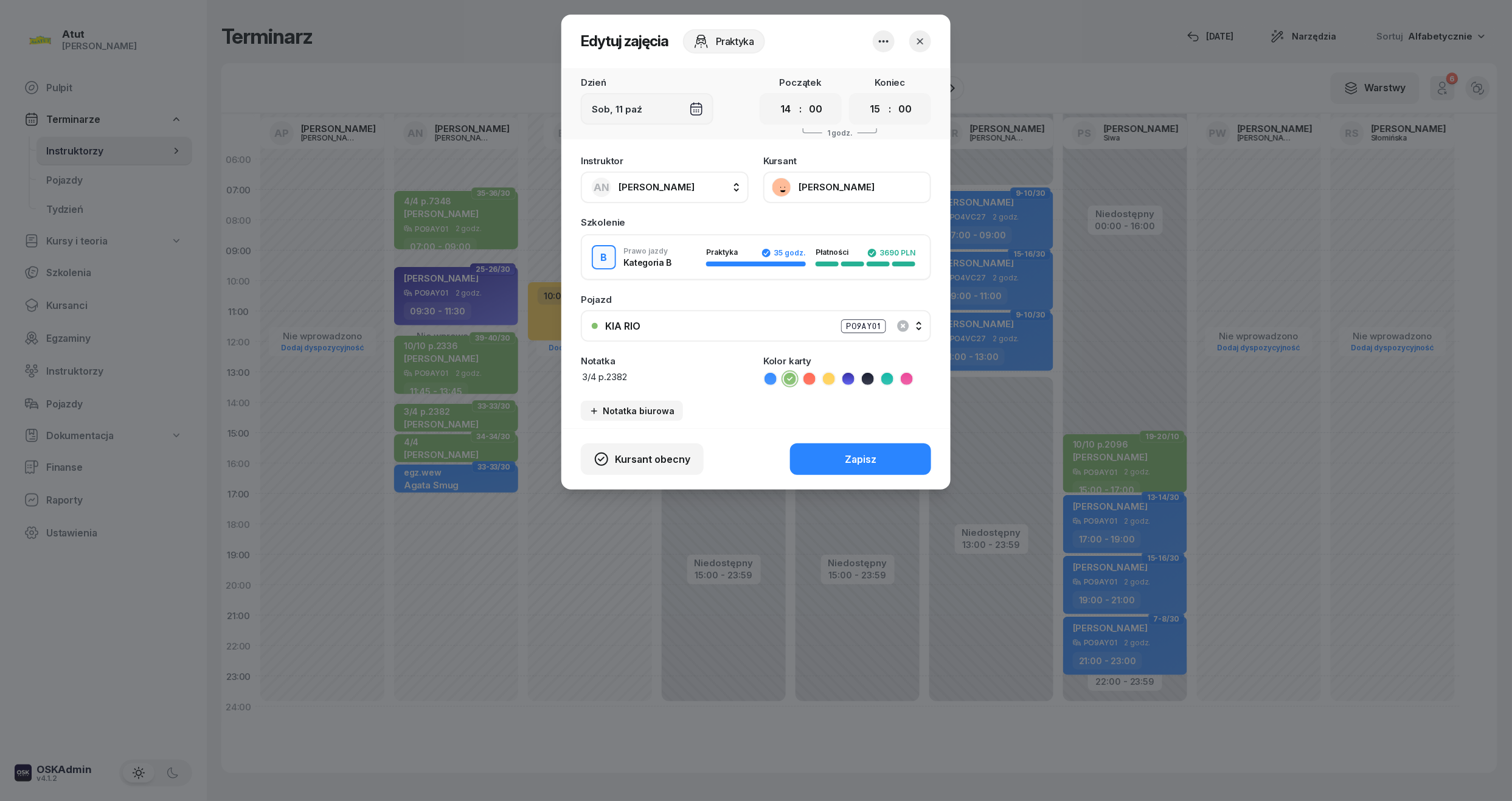
click at [930, 33] on div at bounding box center [902, 42] width 59 height 22
click at [928, 39] on button "button" at bounding box center [921, 42] width 22 height 22
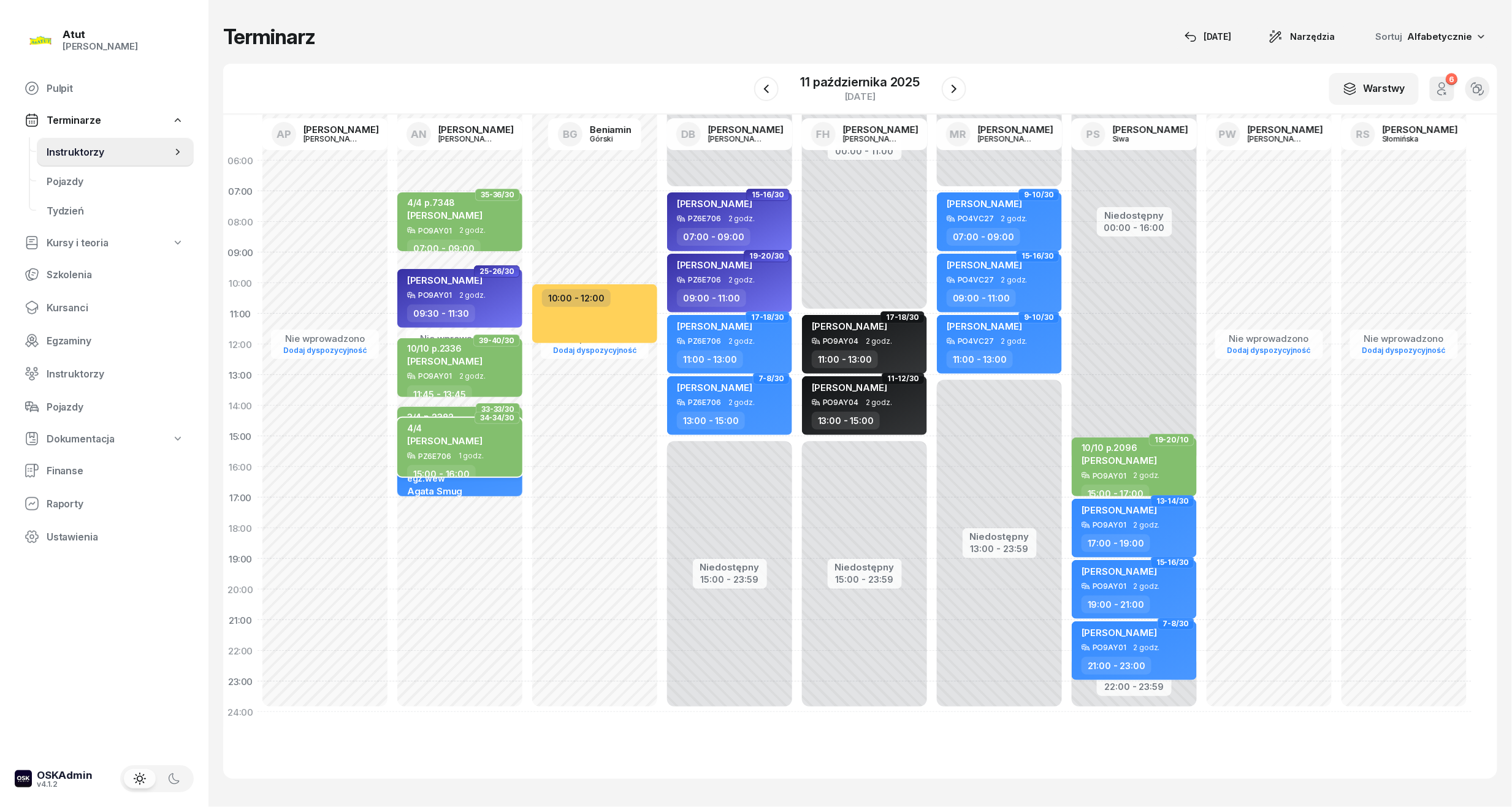
click at [474, 440] on span "[PERSON_NAME]" at bounding box center [445, 441] width 76 height 12
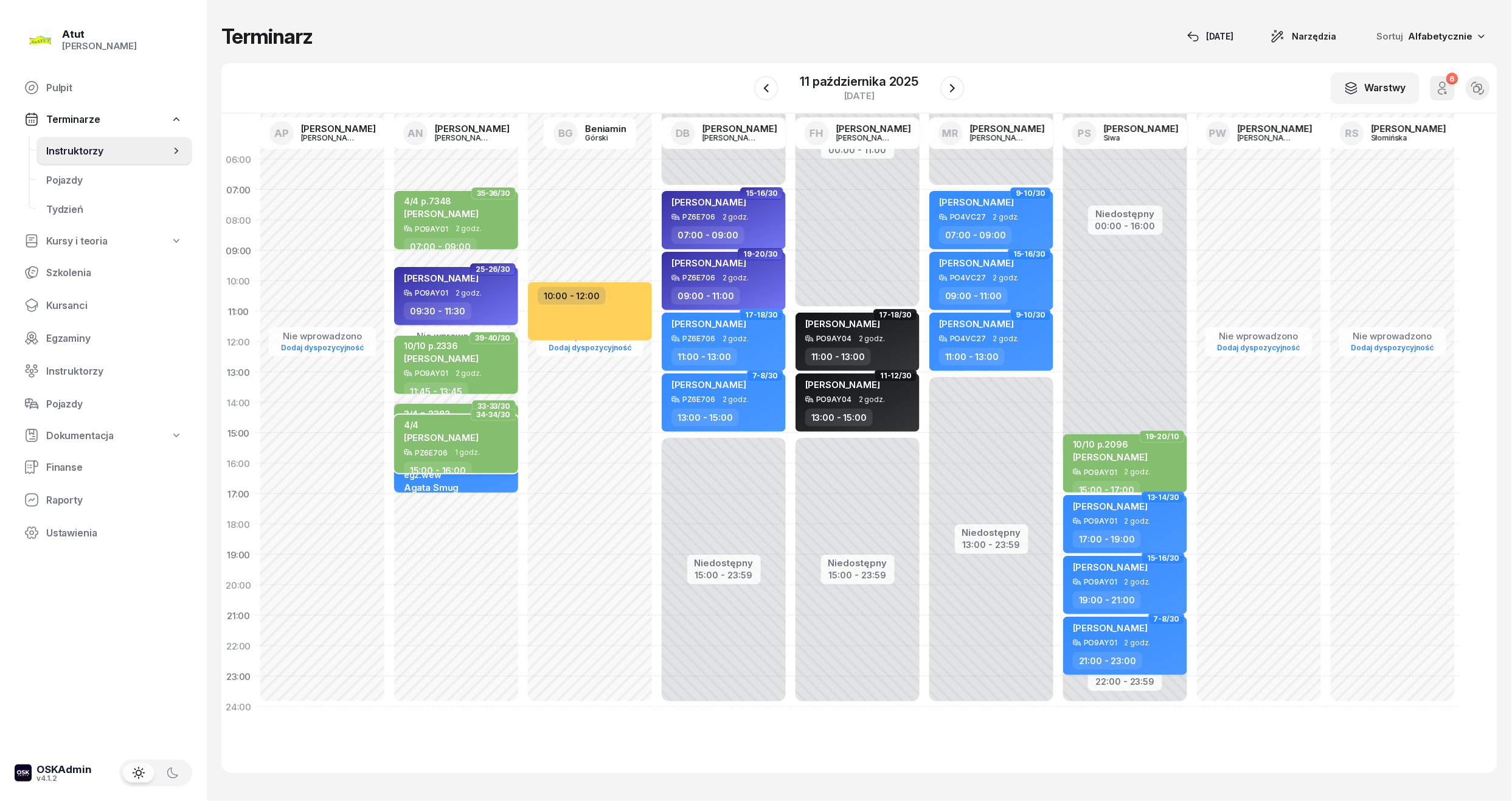
select select "15"
select select "16"
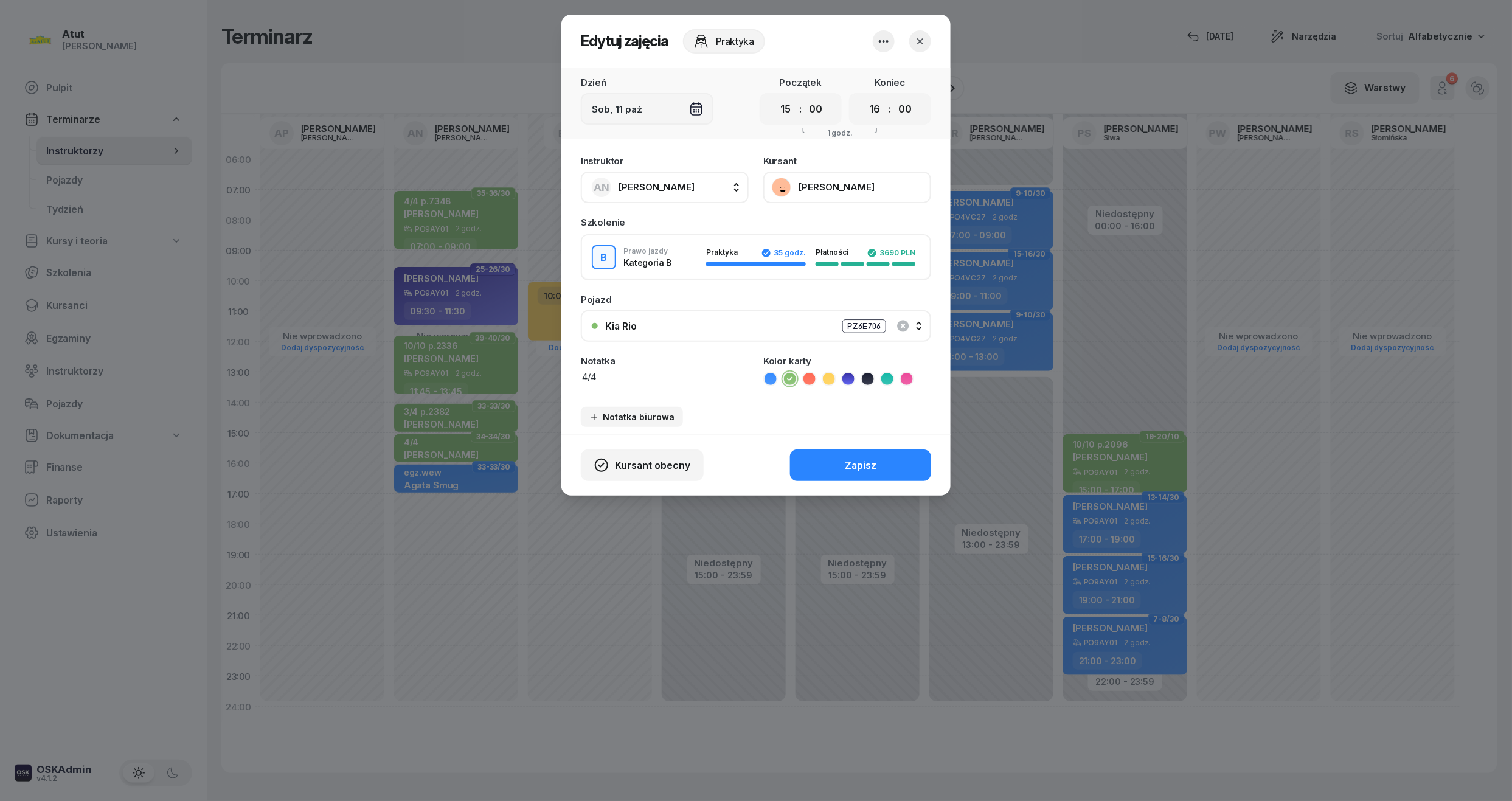
click at [624, 371] on textarea "4/4" at bounding box center [665, 382] width 168 height 22
type textarea "4/4 p.2382"
click at [828, 467] on button "Zapisz" at bounding box center [861, 465] width 141 height 32
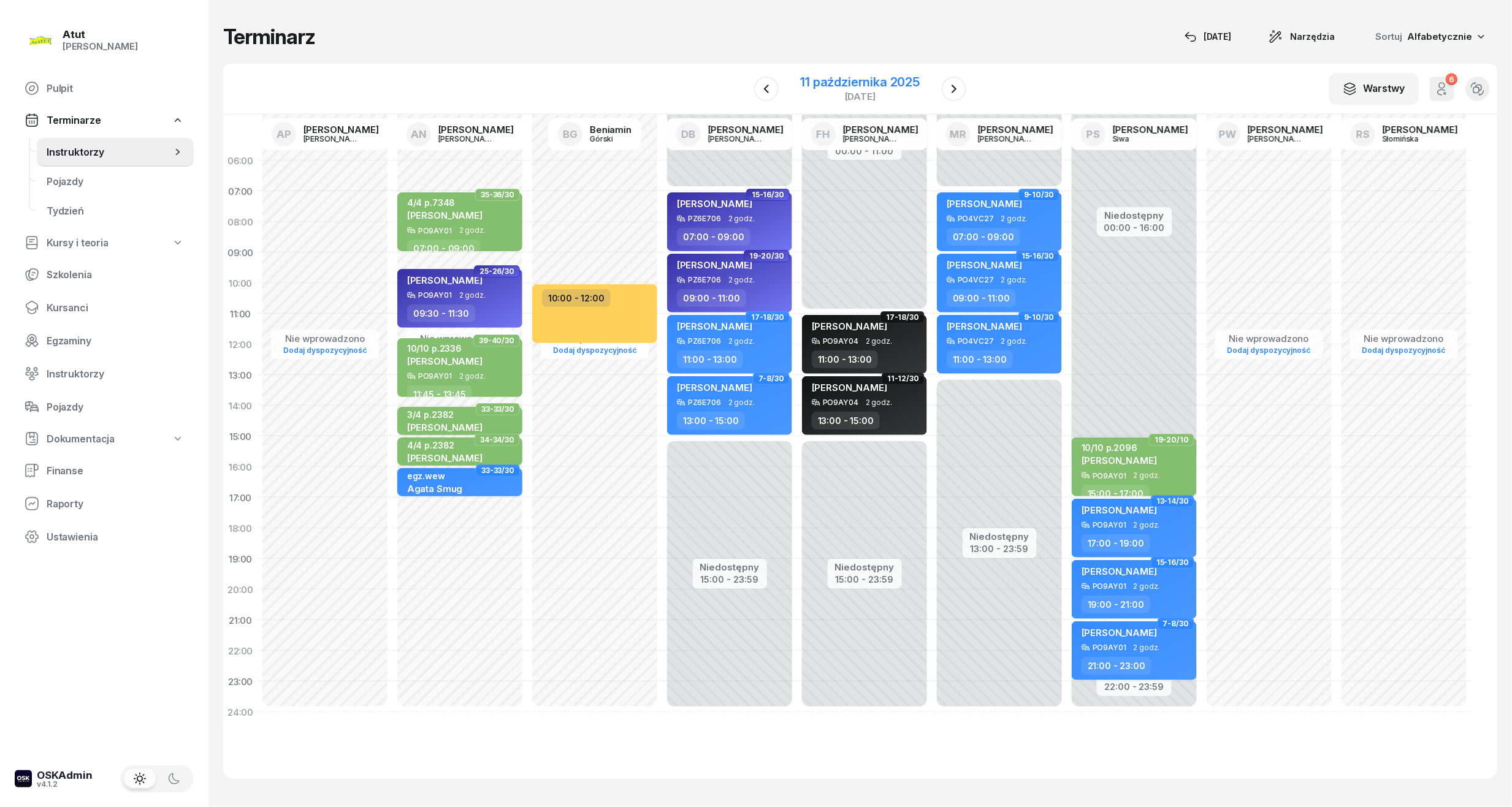
click at [814, 86] on div "11 października 2025" at bounding box center [861, 82] width 119 height 12
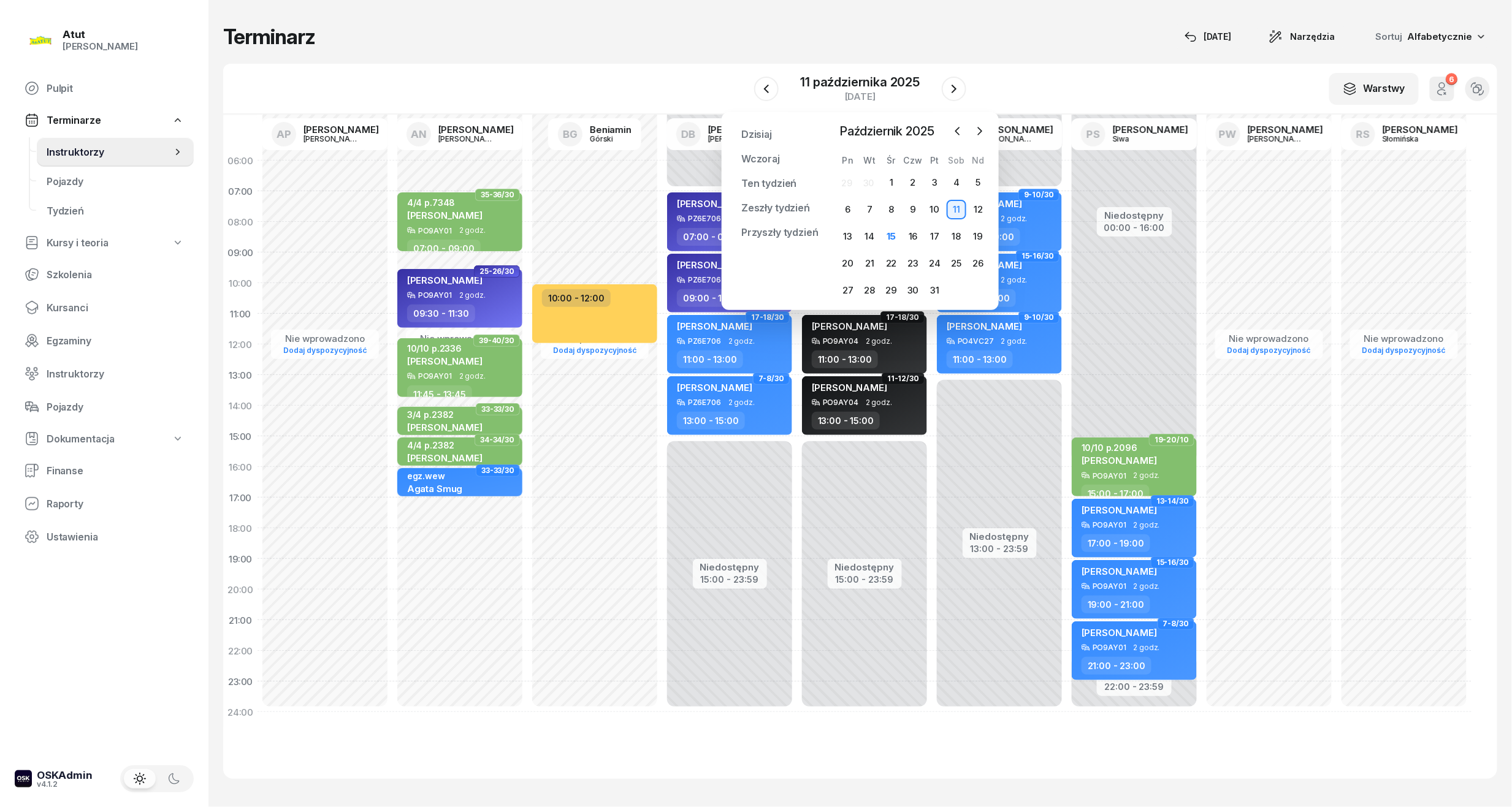
click at [969, 133] on div at bounding box center [969, 131] width 41 height 18
click at [969, 143] on div "[DATE] [DATE] lut mar kwi maj cze lip sie wrz paź lis gru Pn Wt Śr Czw Pt Sob N…" at bounding box center [912, 211] width 152 height 178
click at [987, 125] on button "button" at bounding box center [980, 131] width 18 height 18
click at [977, 129] on icon "button" at bounding box center [980, 131] width 12 height 12
click at [843, 186] on div "1" at bounding box center [848, 183] width 20 height 20
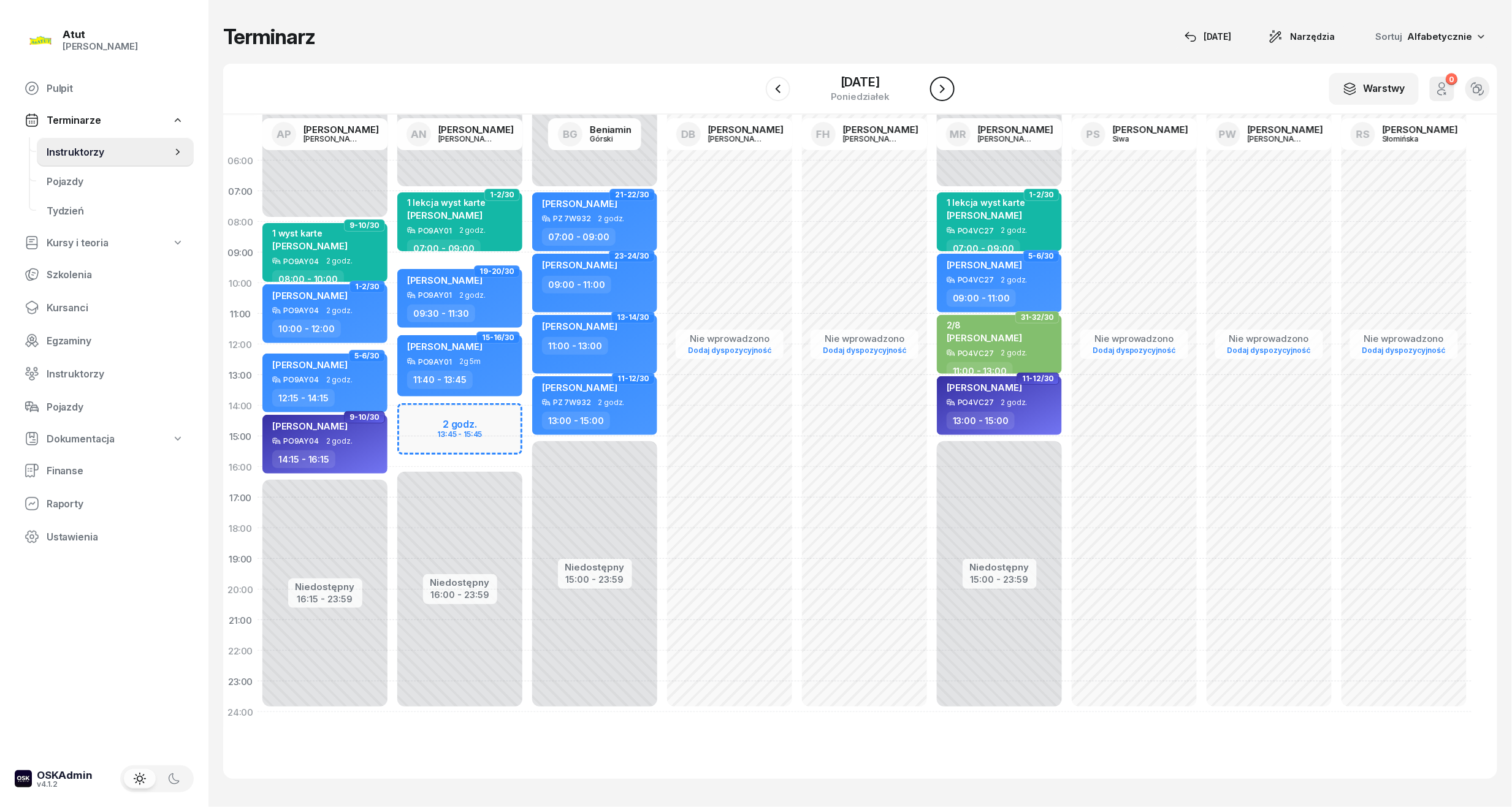
click at [931, 86] on button "button" at bounding box center [942, 89] width 25 height 25
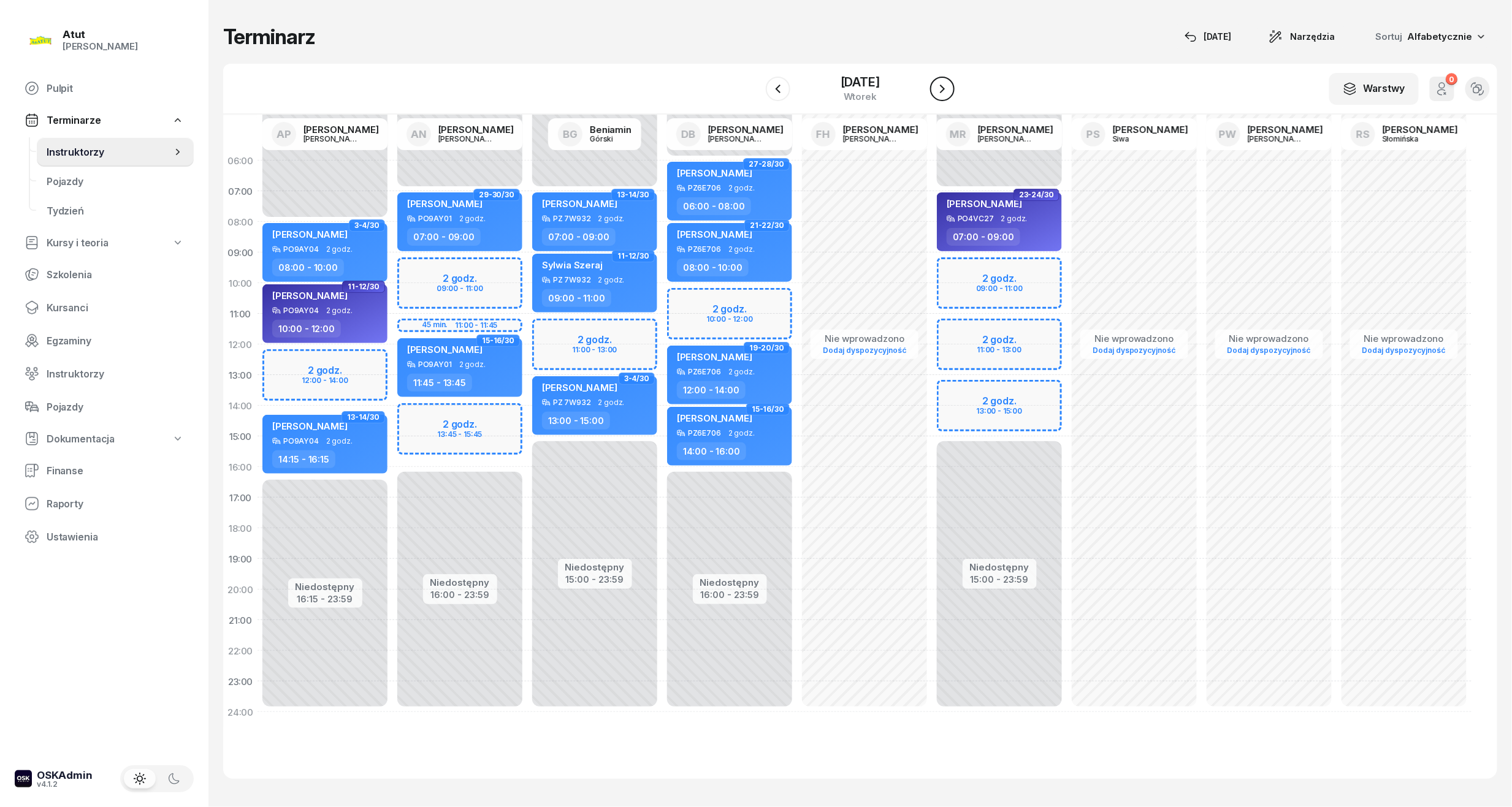
click at [931, 86] on button "button" at bounding box center [942, 89] width 25 height 25
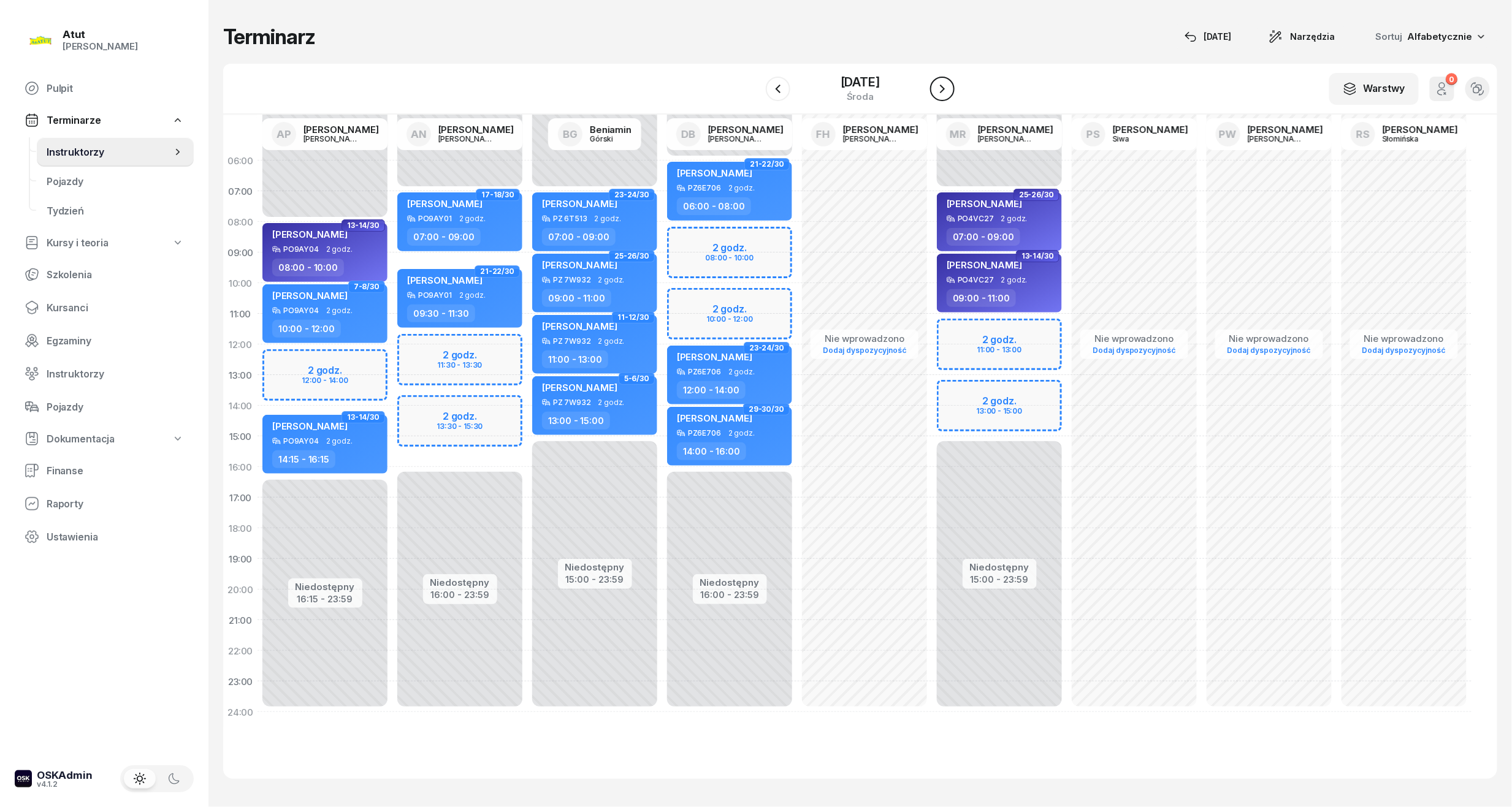
click at [931, 86] on button "button" at bounding box center [942, 89] width 25 height 25
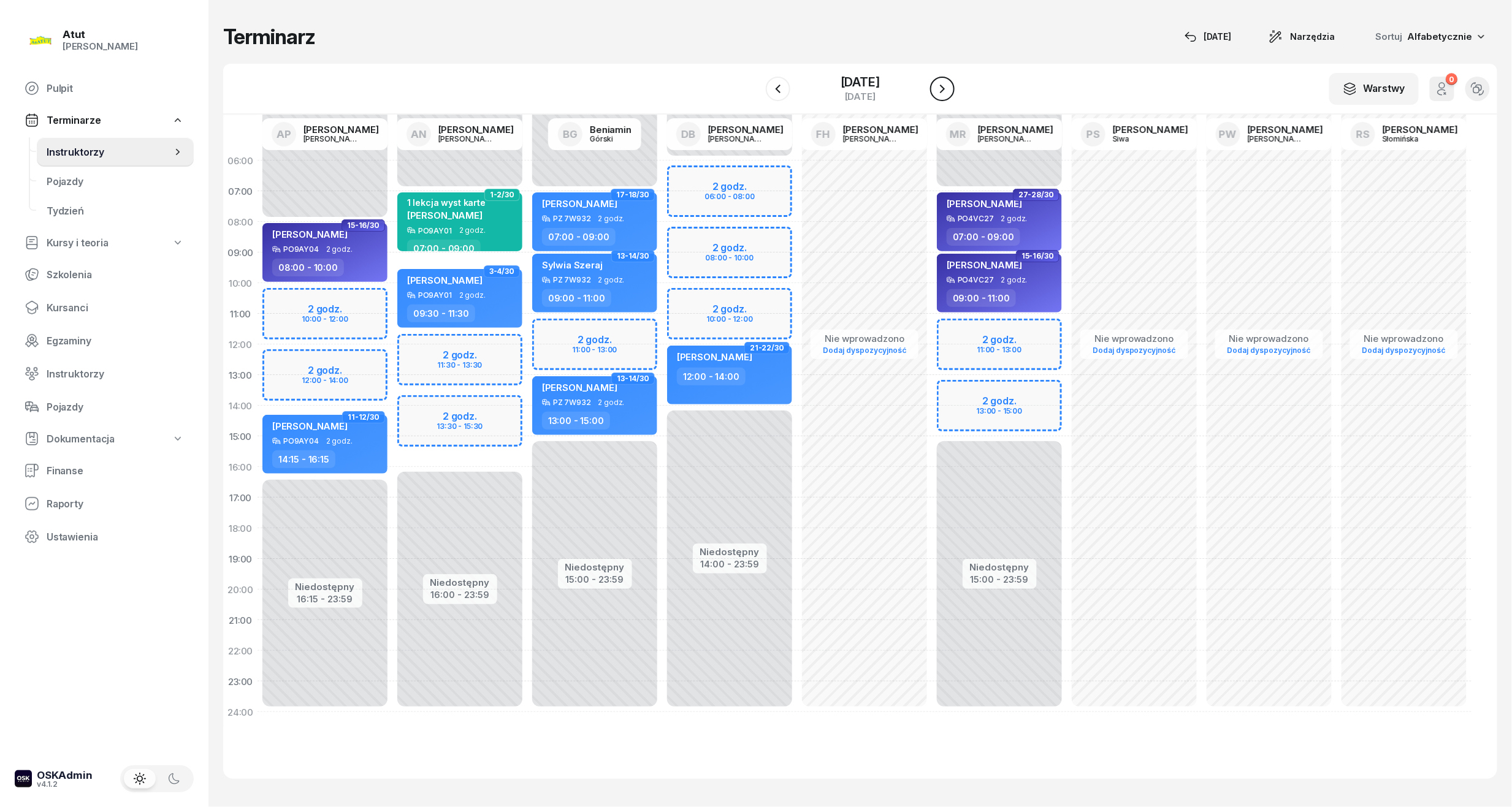
click at [932, 87] on button "button" at bounding box center [942, 89] width 25 height 25
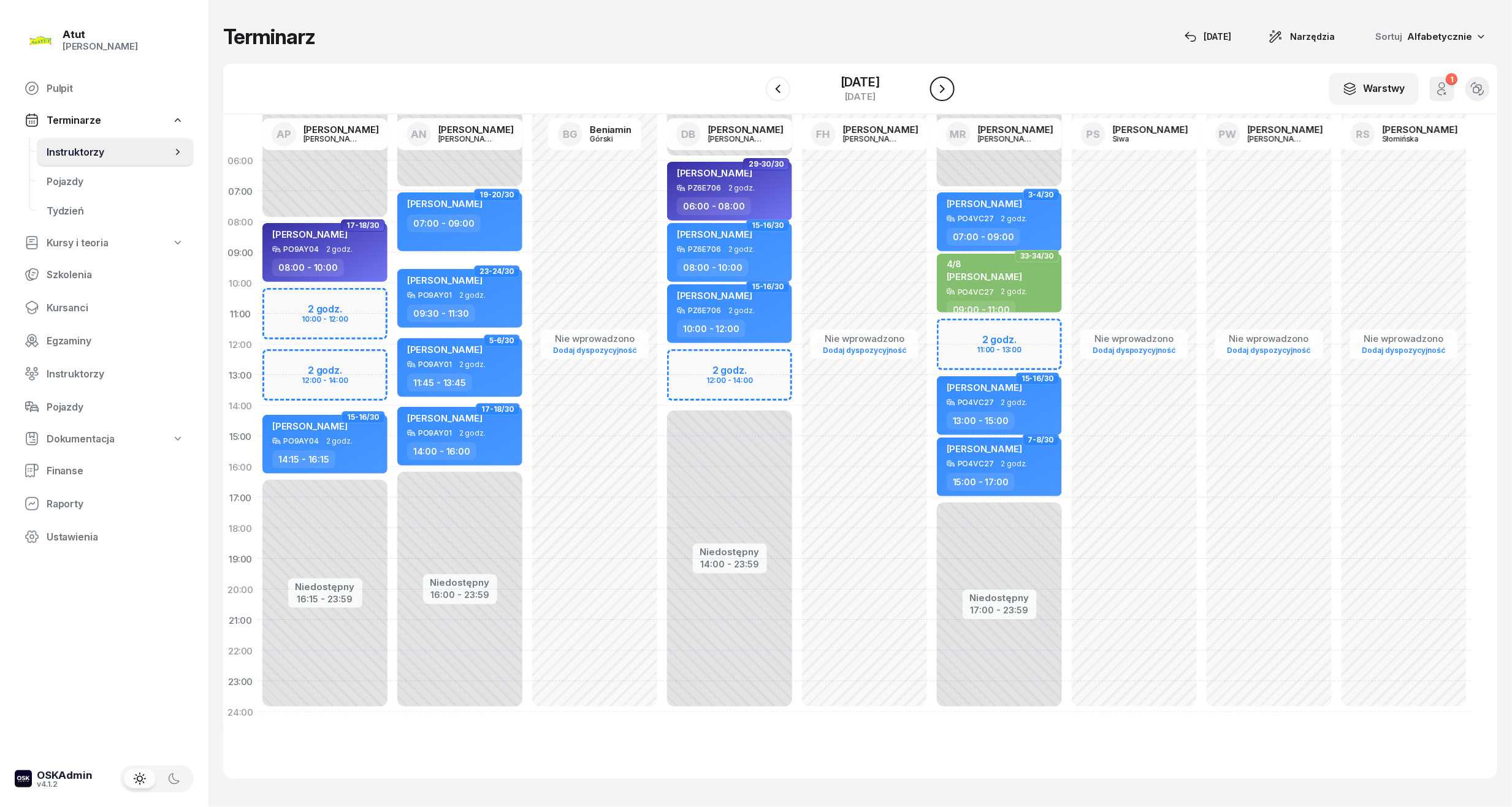
click at [940, 89] on icon "button" at bounding box center [942, 89] width 15 height 15
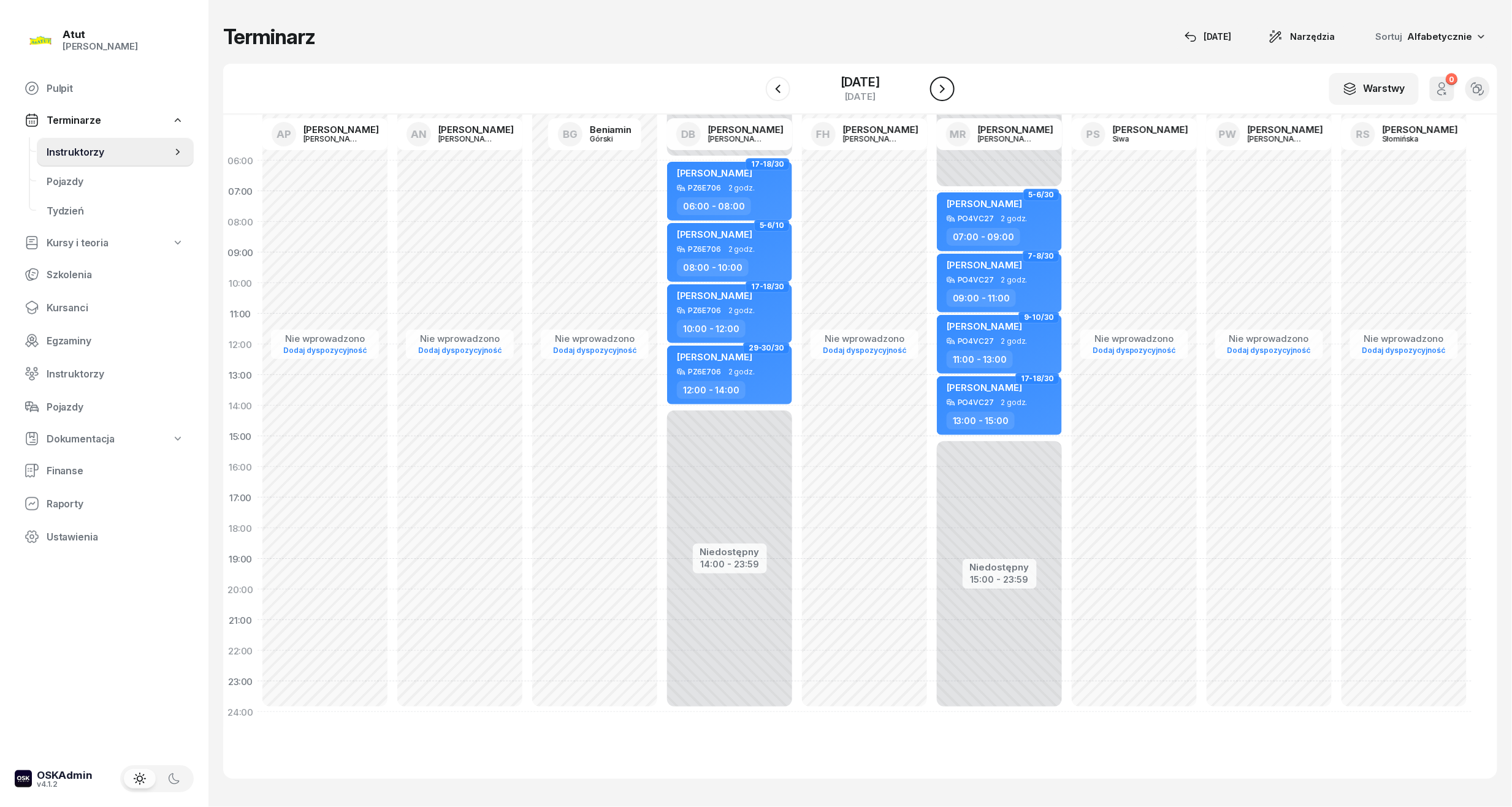
click at [940, 89] on icon "button" at bounding box center [942, 89] width 15 height 15
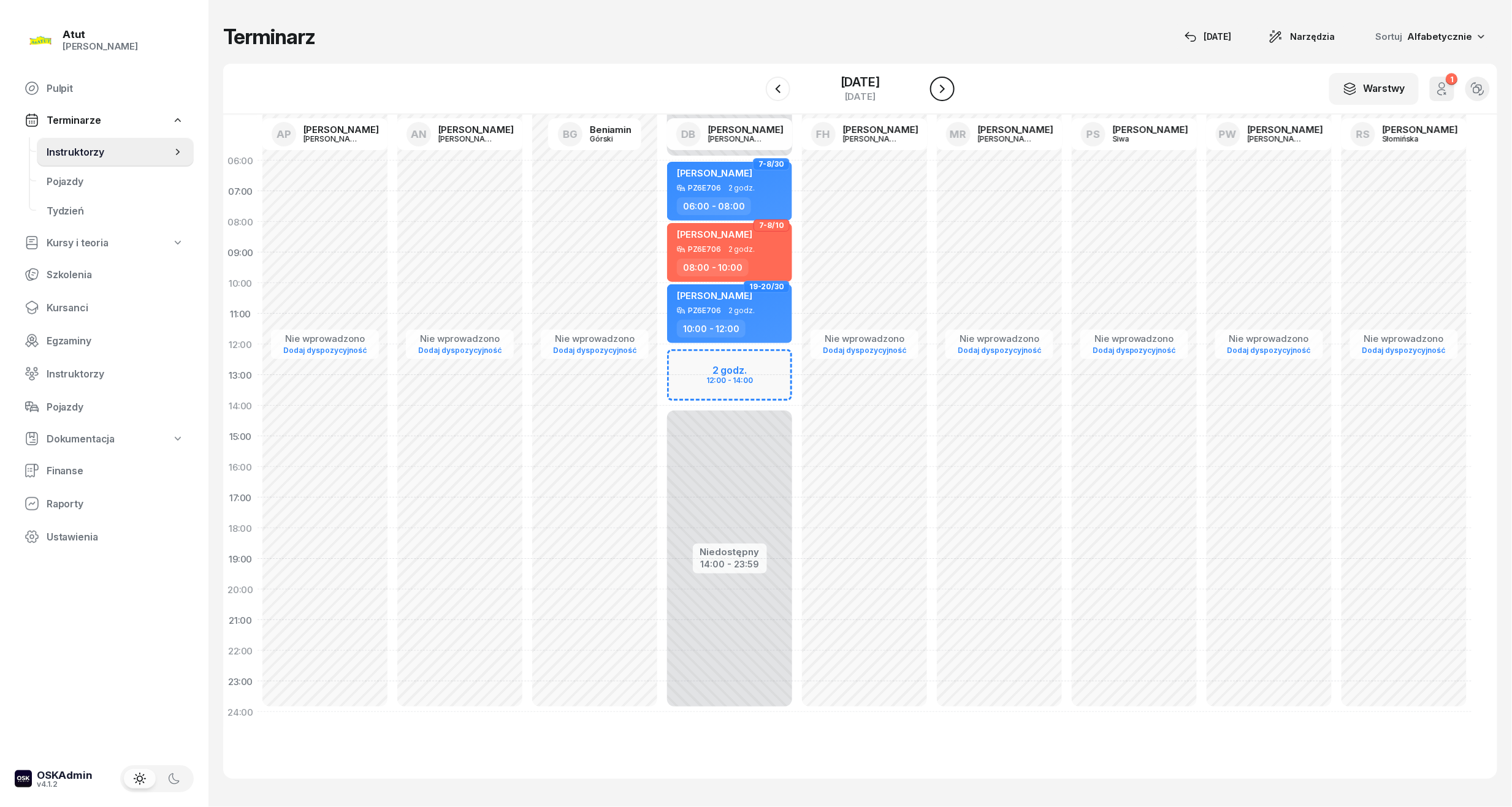
click at [940, 90] on icon "button" at bounding box center [942, 89] width 15 height 15
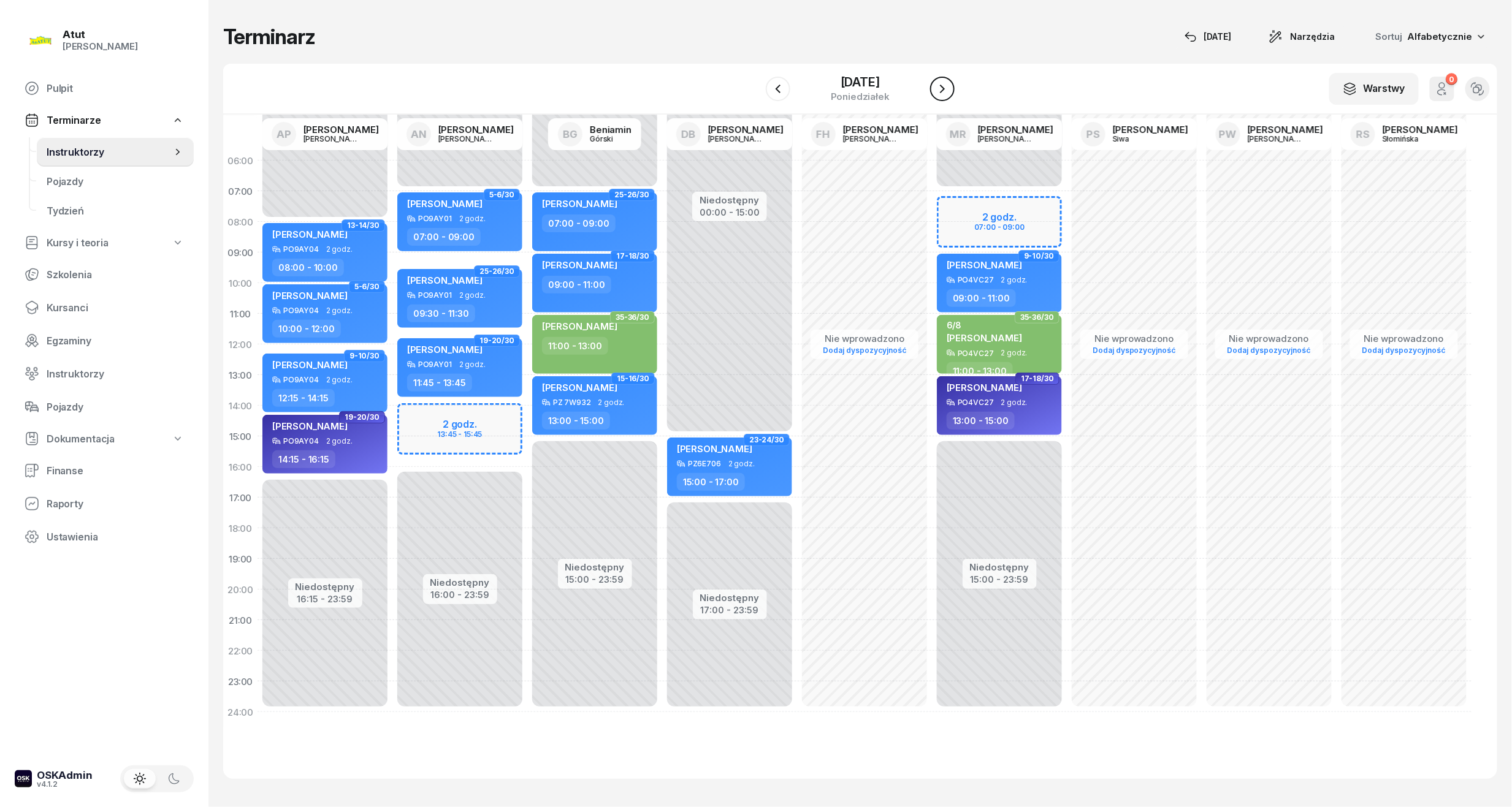
click at [940, 90] on icon "button" at bounding box center [942, 89] width 15 height 15
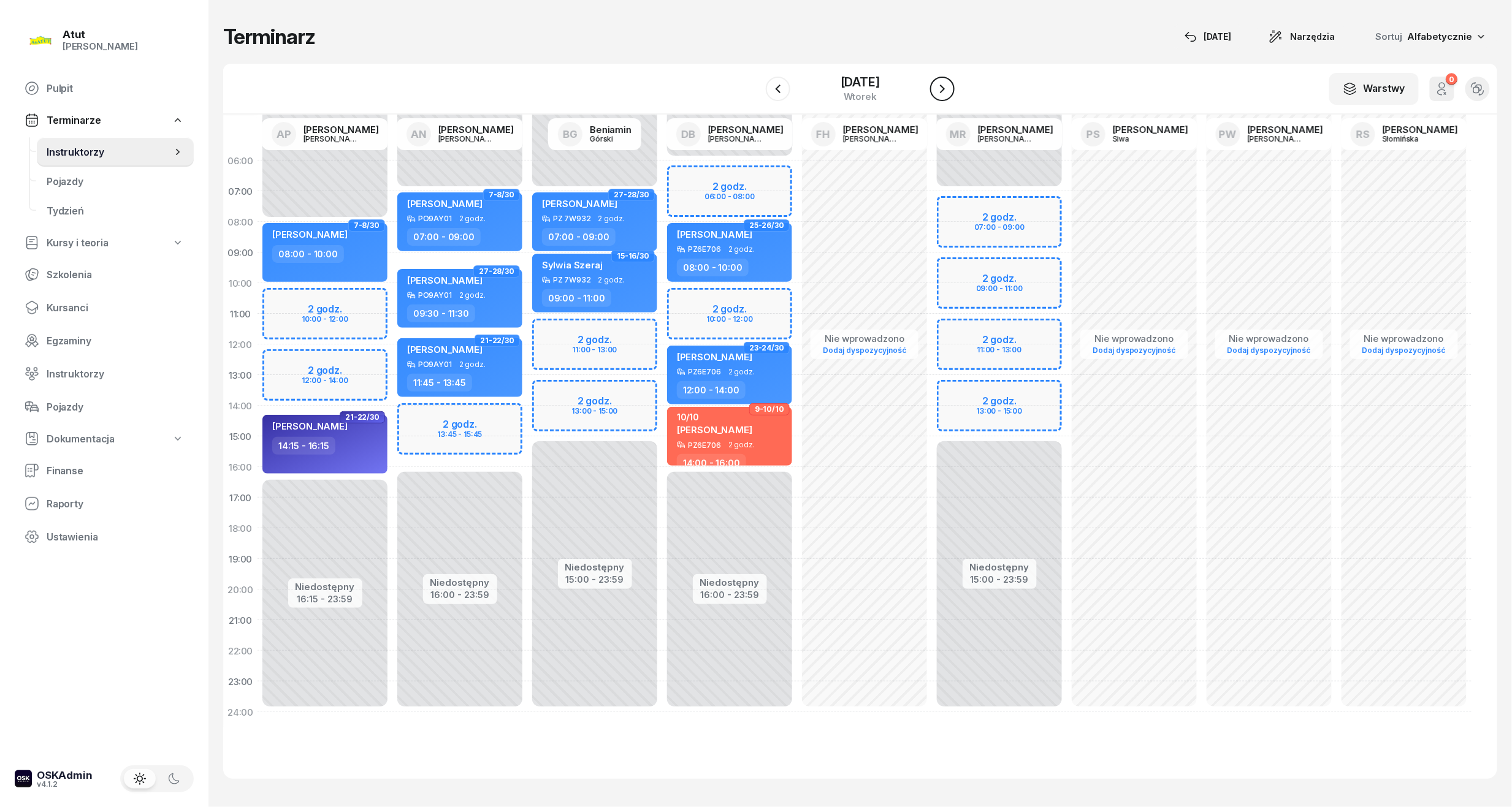
click at [940, 90] on icon "button" at bounding box center [942, 89] width 15 height 15
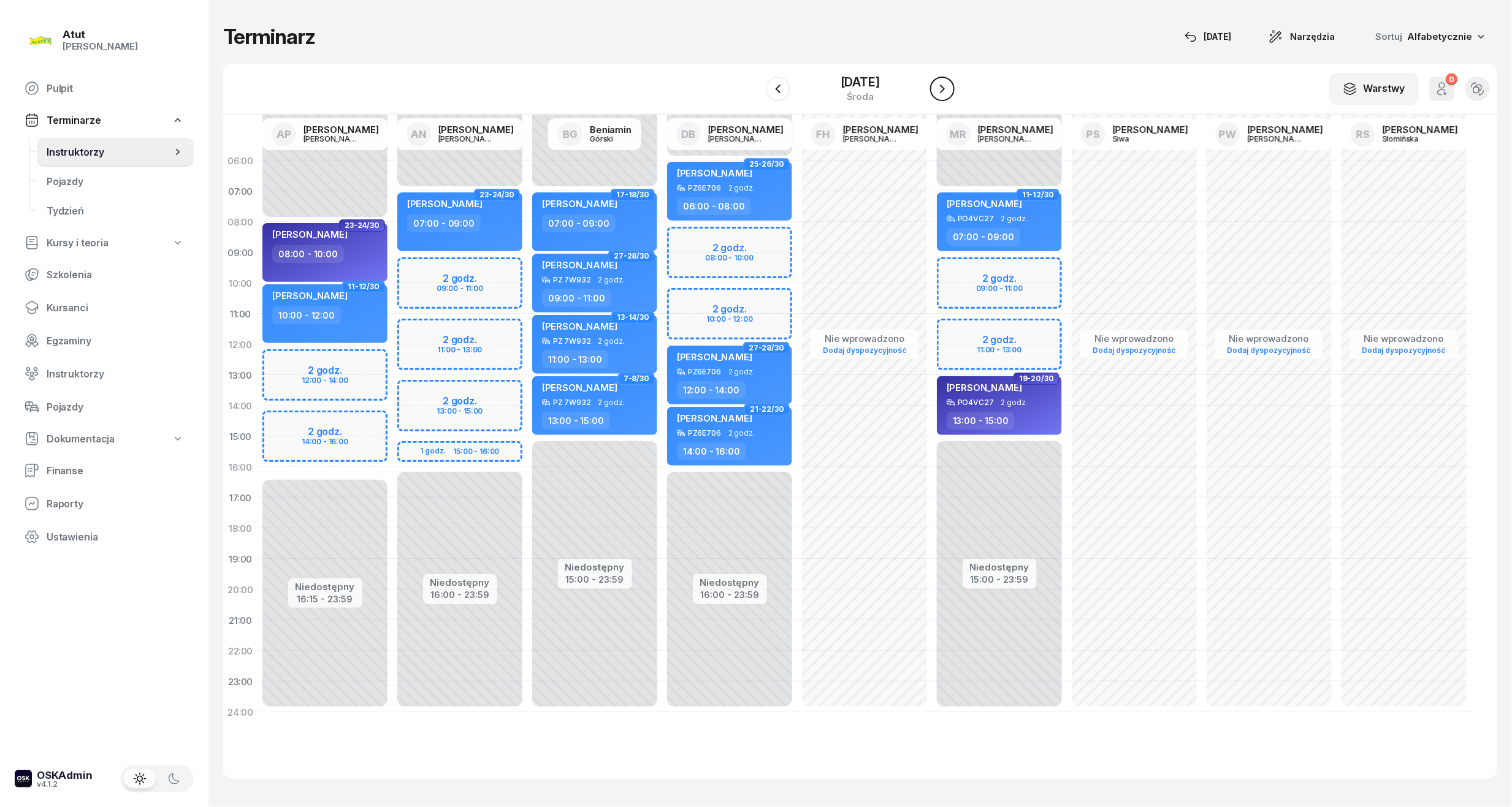
click at [940, 94] on icon "button" at bounding box center [942, 89] width 15 height 15
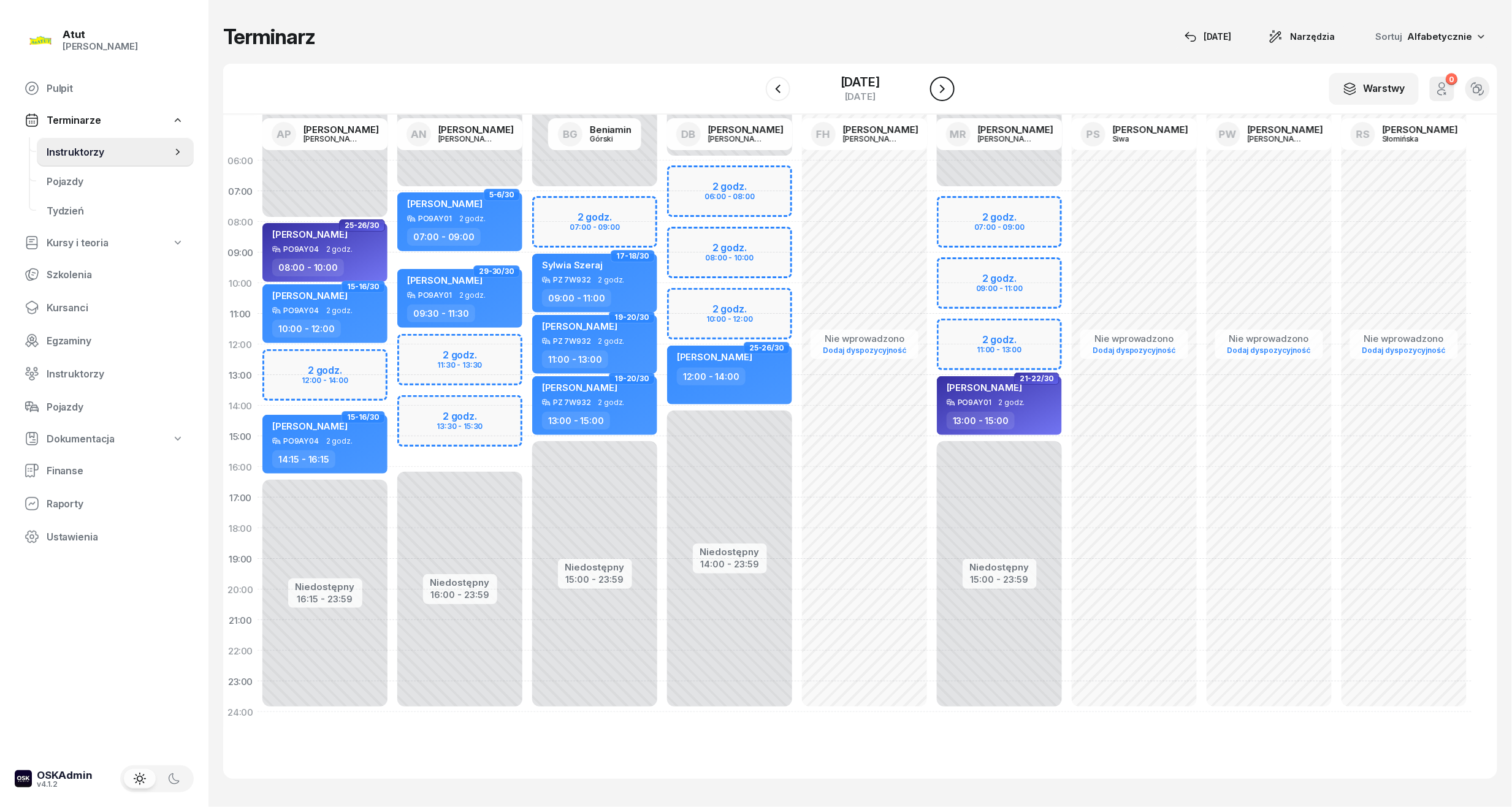
click at [940, 94] on icon "button" at bounding box center [942, 89] width 15 height 15
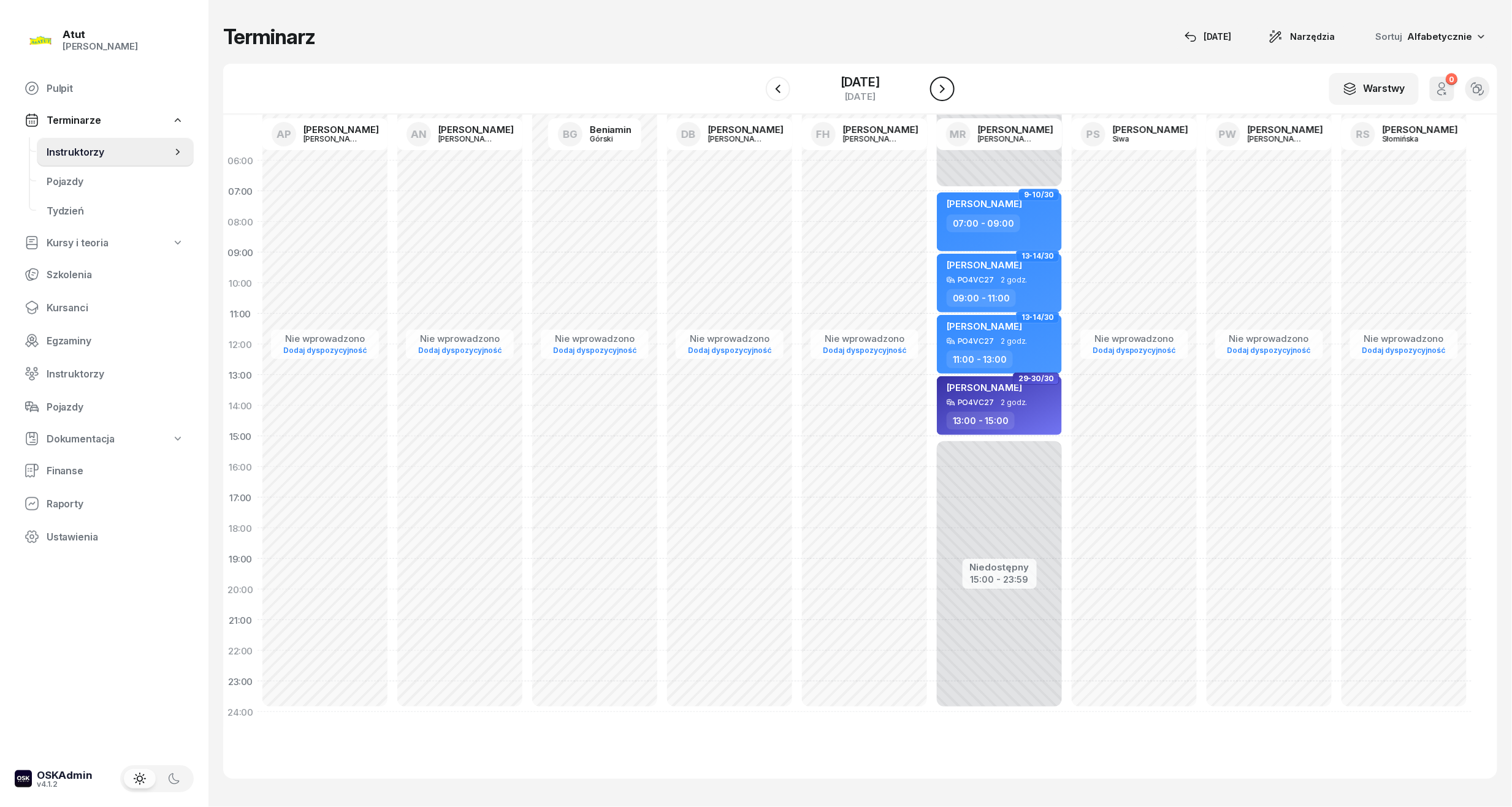
click at [940, 94] on icon "button" at bounding box center [942, 89] width 15 height 15
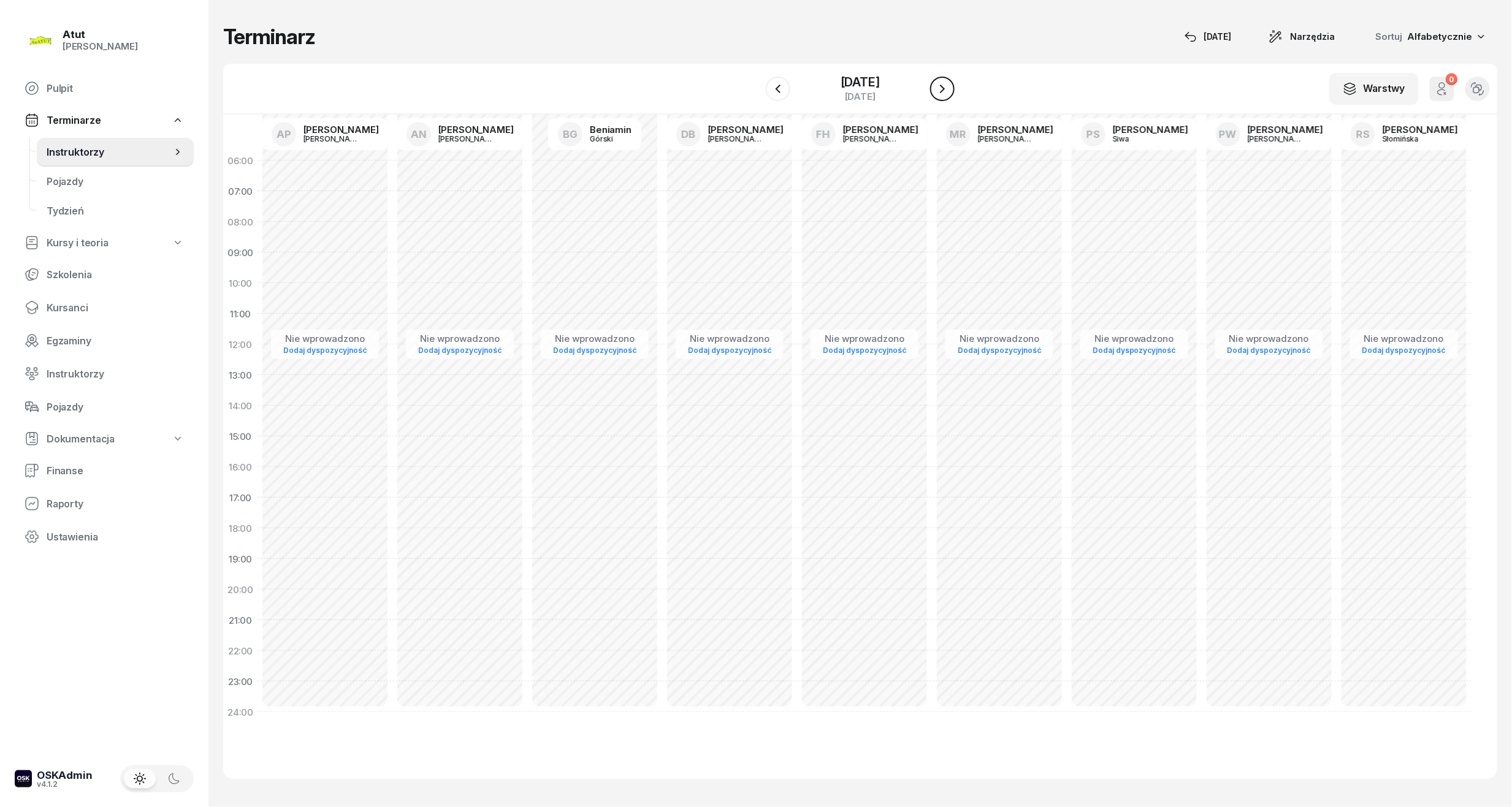
click at [940, 96] on button "button" at bounding box center [942, 89] width 25 height 25
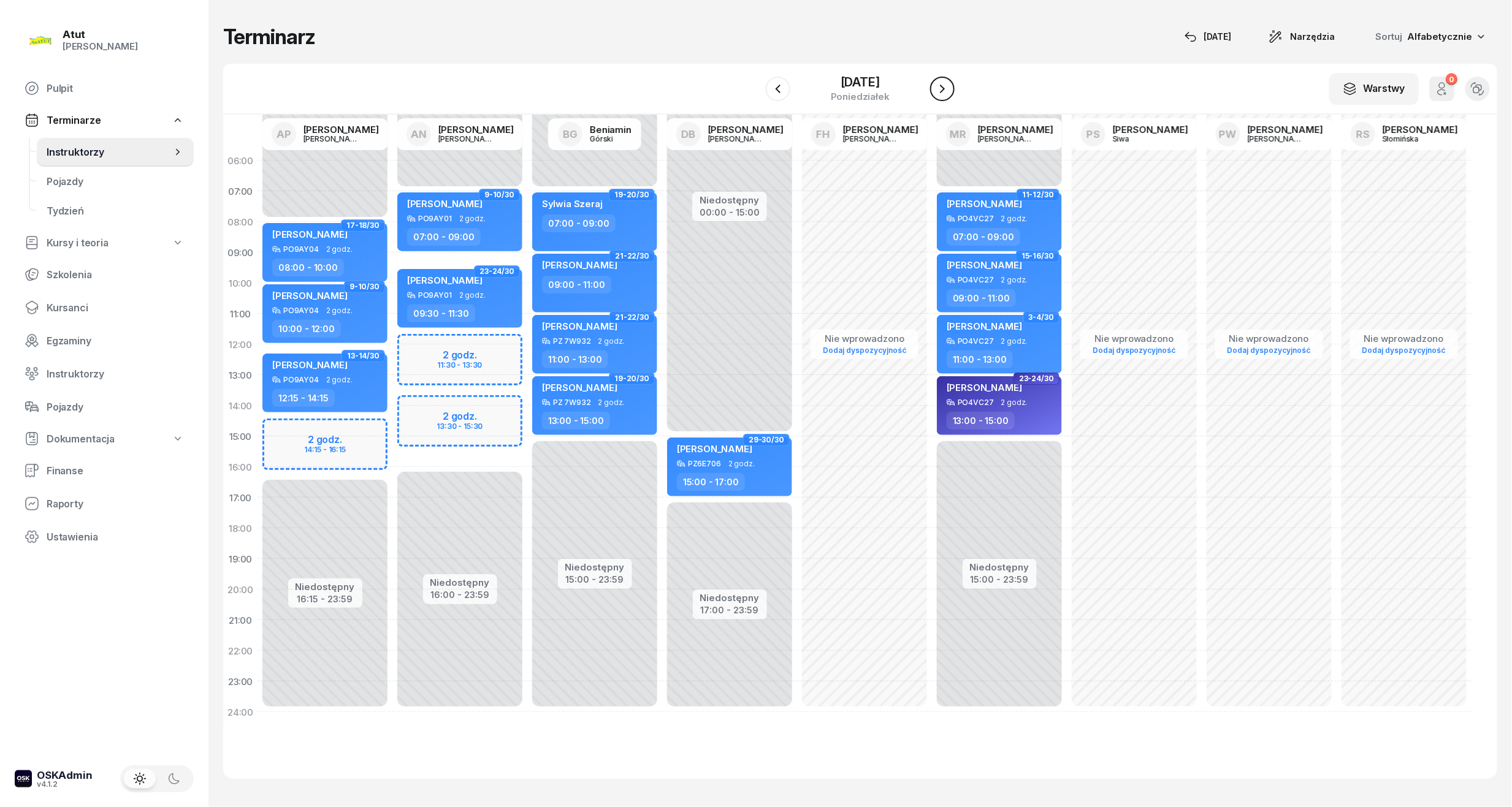
click at [940, 96] on button "button" at bounding box center [942, 89] width 25 height 25
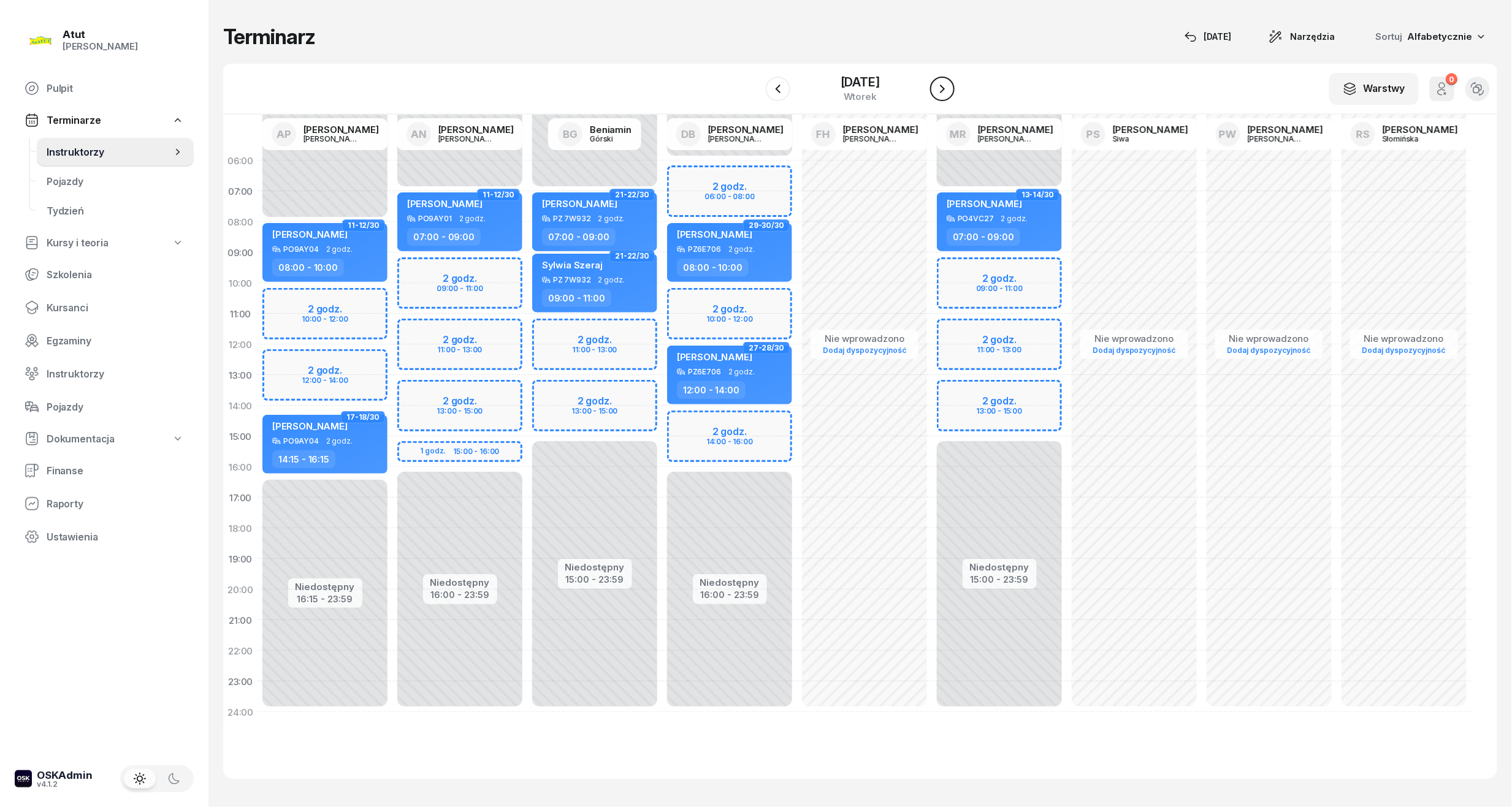
click at [940, 96] on button "button" at bounding box center [942, 89] width 25 height 25
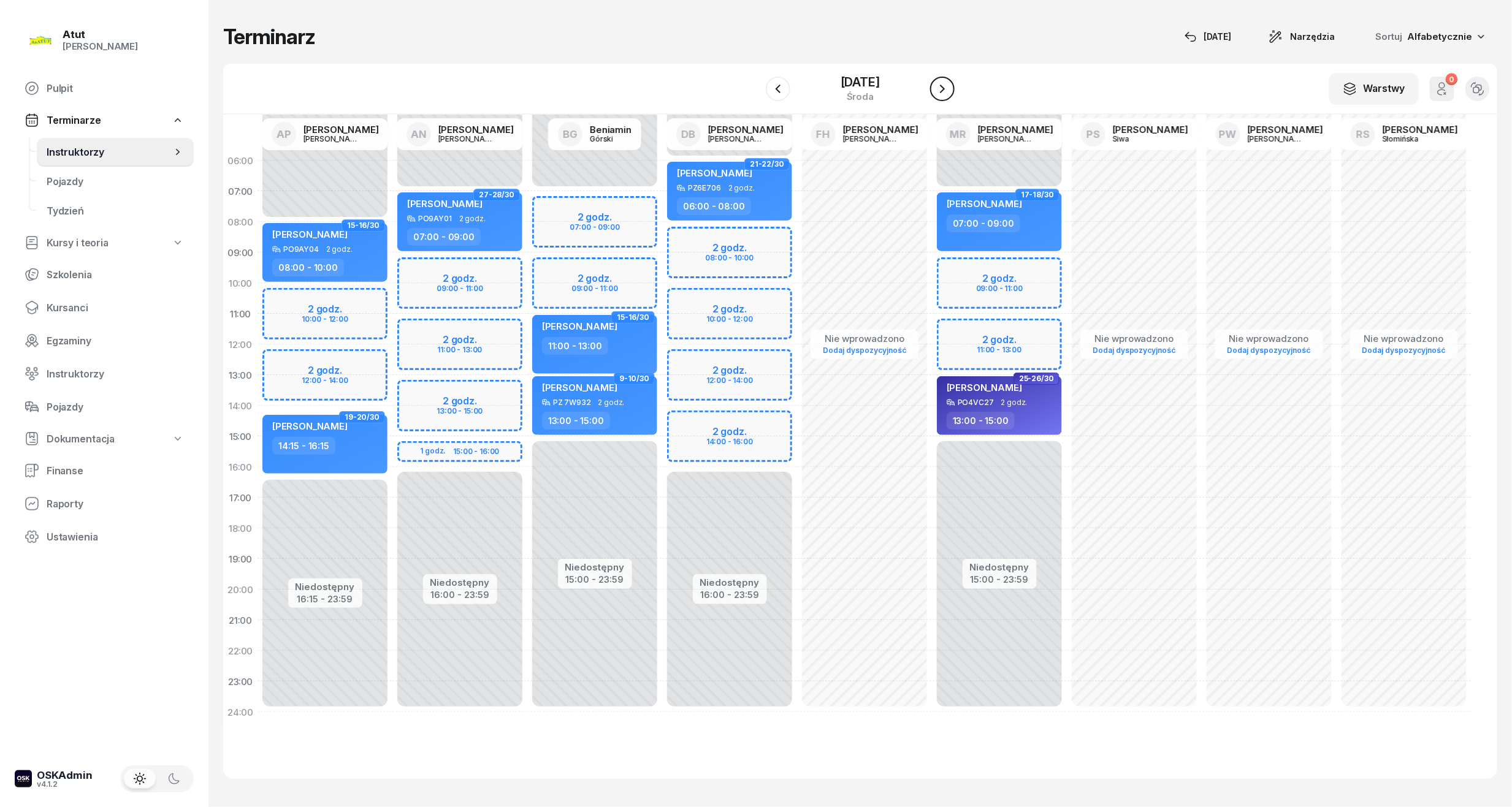
click at [940, 96] on button "button" at bounding box center [942, 89] width 25 height 25
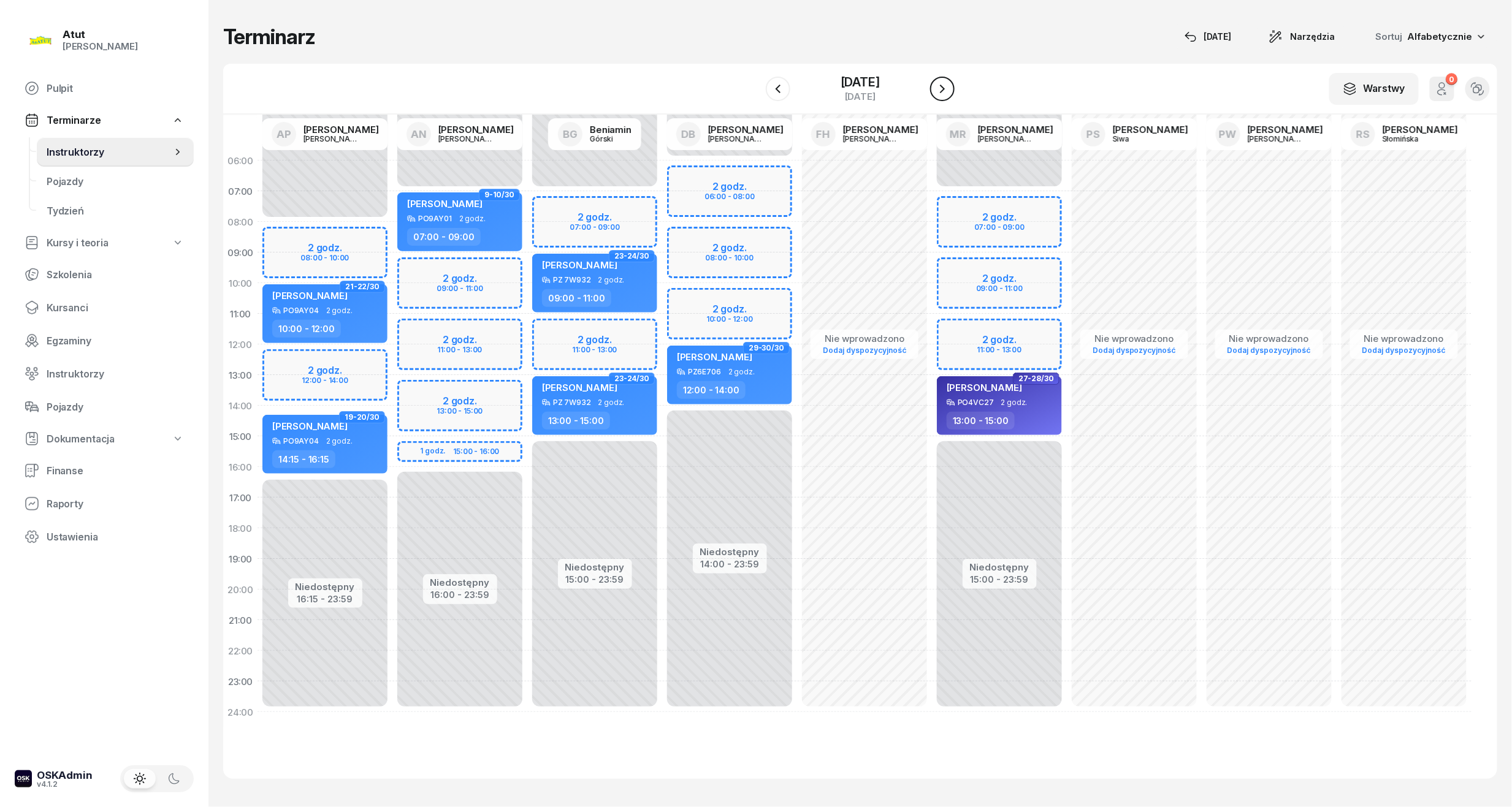
click at [940, 96] on button "button" at bounding box center [942, 89] width 25 height 25
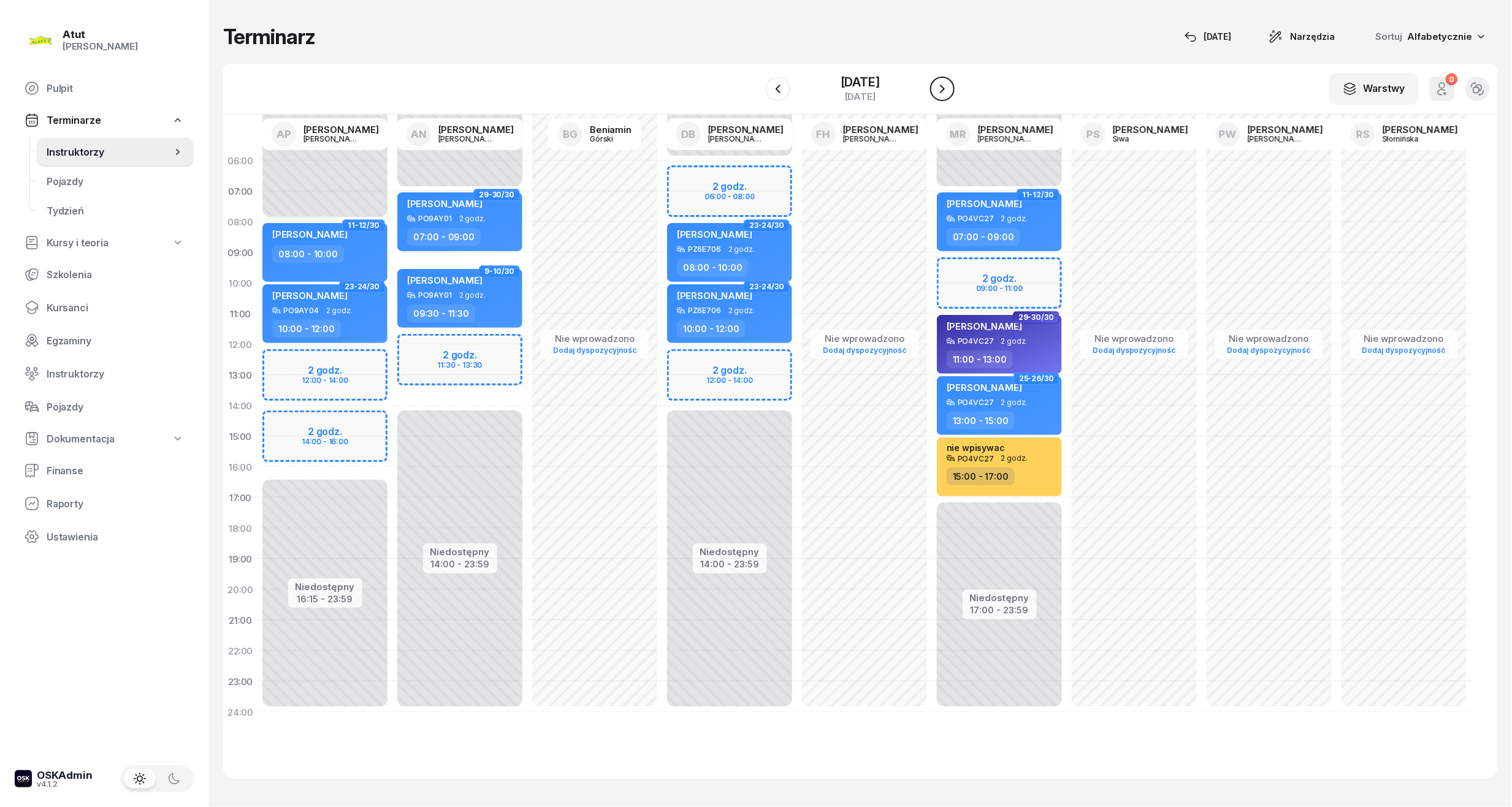
click at [940, 96] on button "button" at bounding box center [942, 89] width 25 height 25
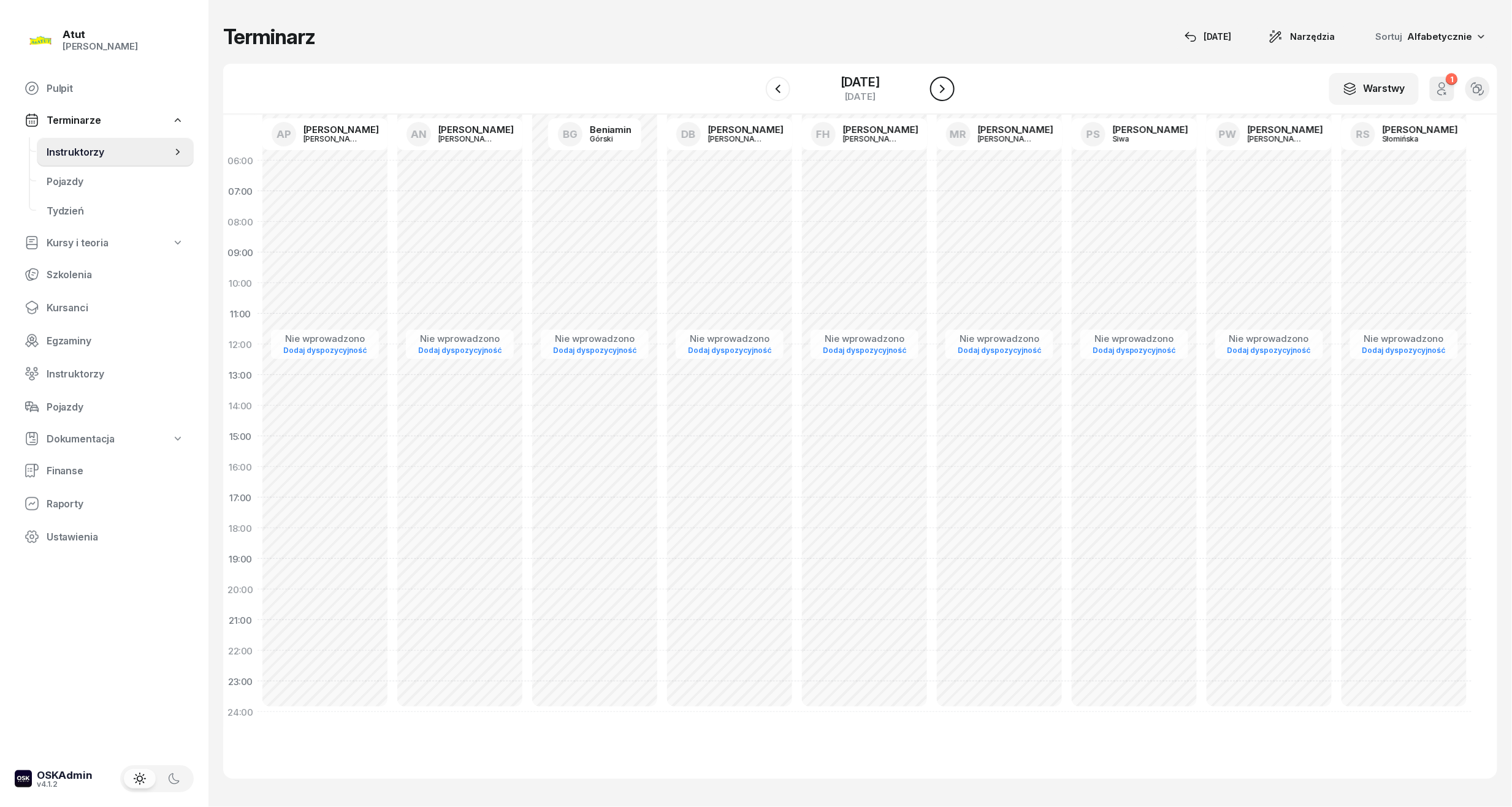
click at [940, 98] on button "button" at bounding box center [942, 89] width 25 height 25
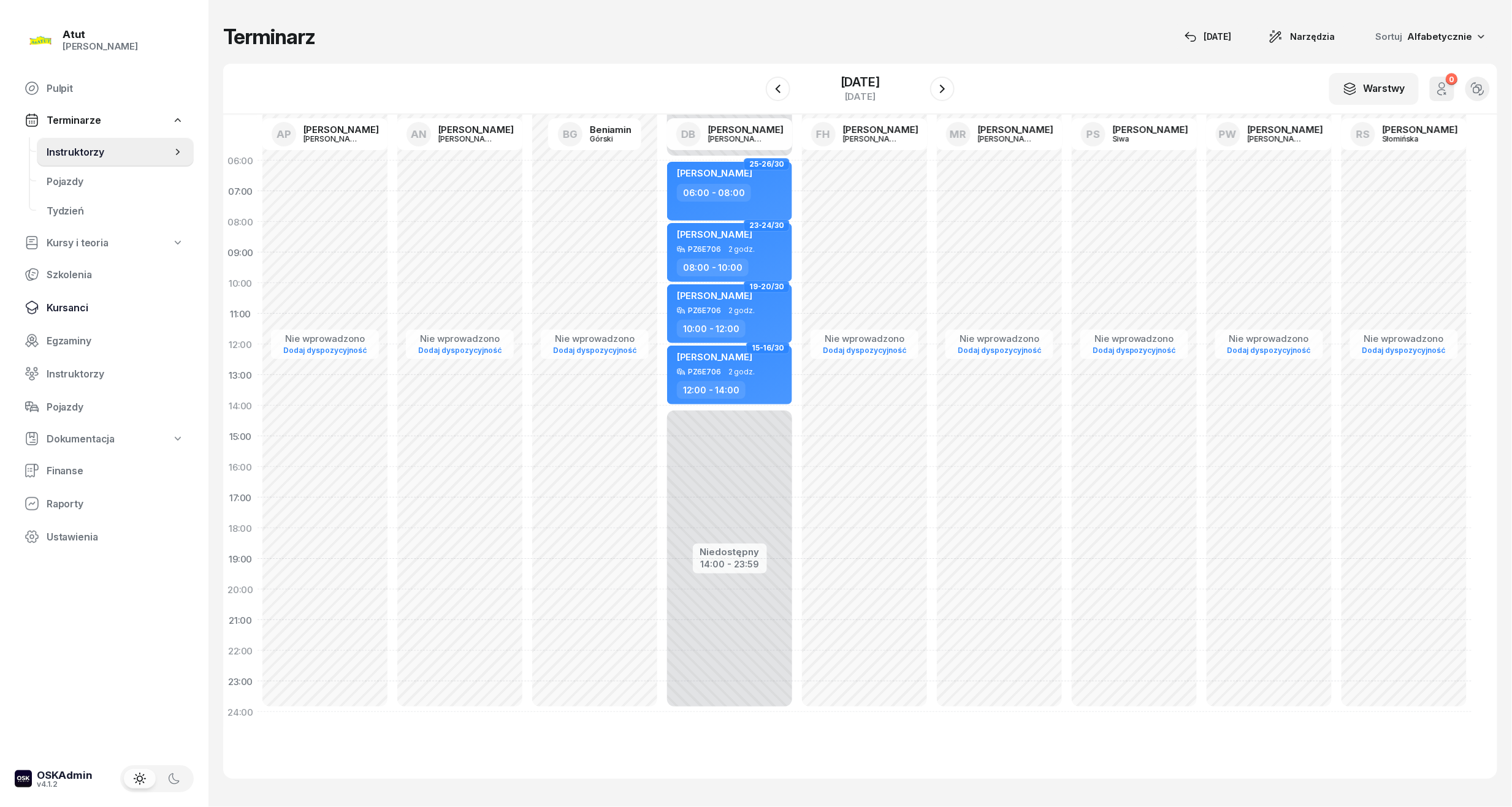
drag, startPoint x: 78, startPoint y: 300, endPoint x: 65, endPoint y: 292, distance: 15.3
click at [78, 302] on span "Kursanci" at bounding box center [115, 308] width 137 height 12
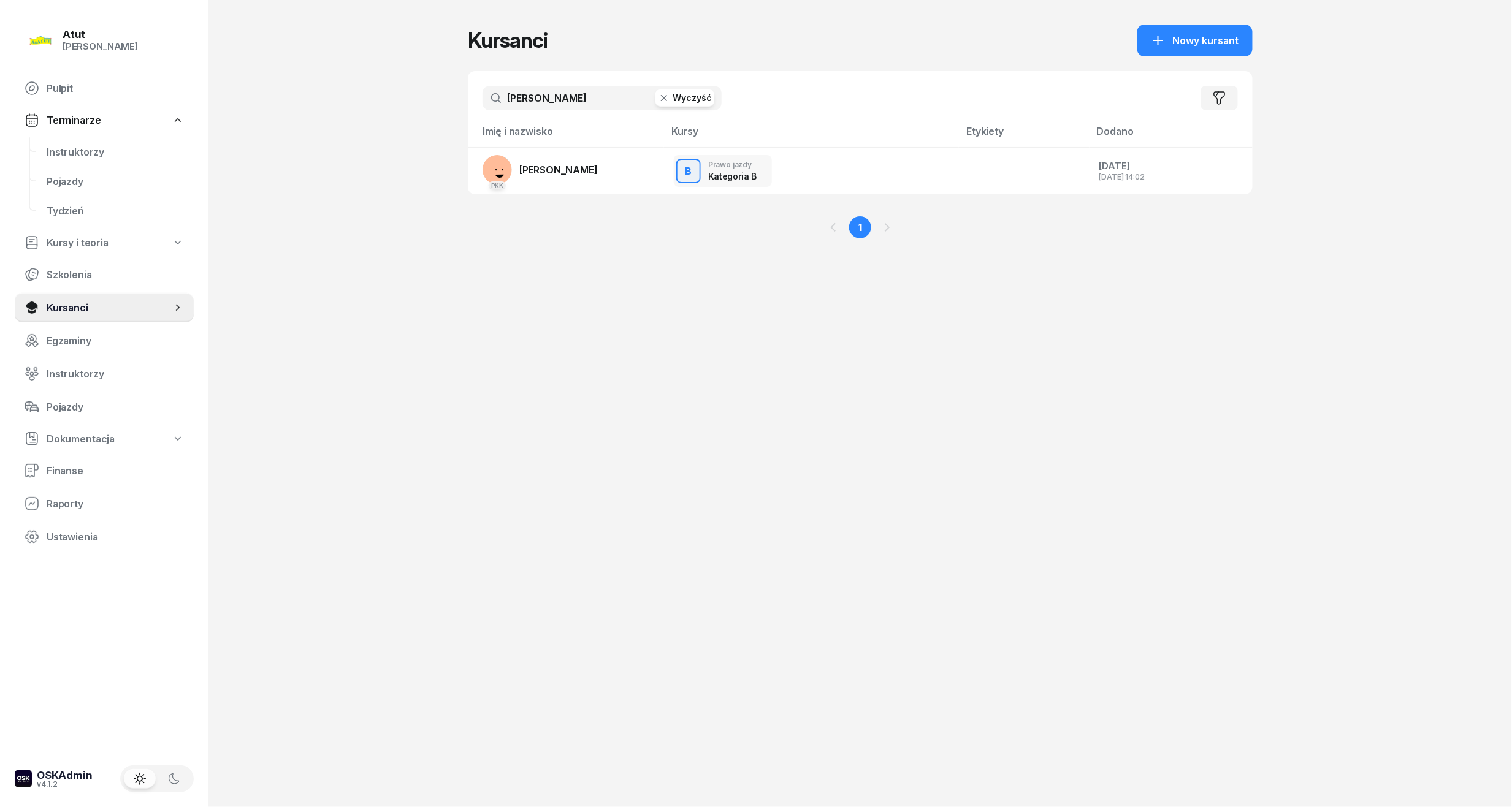
drag, startPoint x: 558, startPoint y: 94, endPoint x: -42, endPoint y: 143, distance: 602.0
click at [0, 143] on html "[PERSON_NAME] [PERSON_NAME] Pulpit Terminarze Instruktorzy Pojazdy Tydzień Kurs…" at bounding box center [756, 404] width 1512 height 807
click at [1177, 36] on span "Nowy kursant" at bounding box center [1206, 41] width 66 height 12
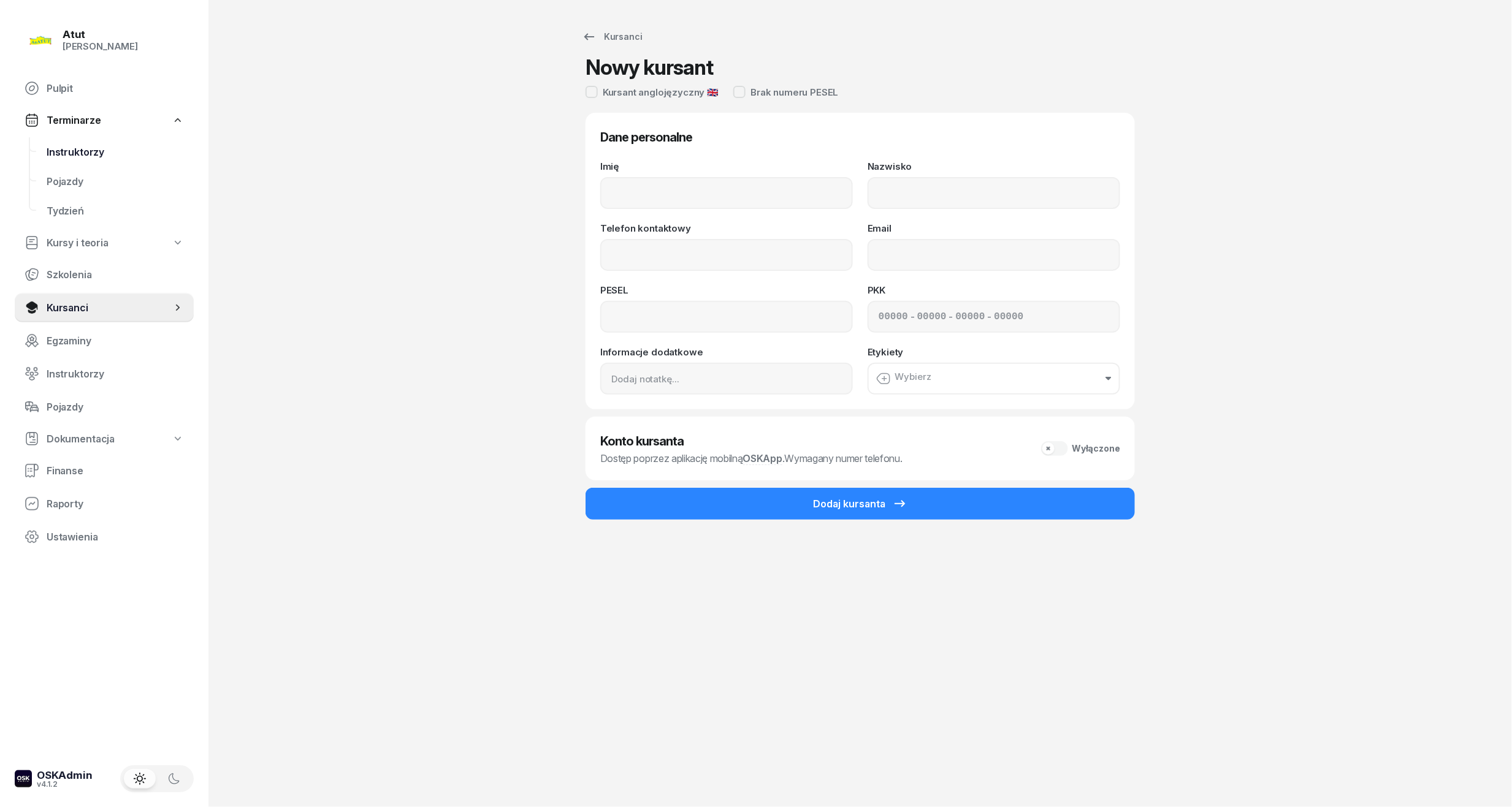
click at [55, 151] on span "Instruktorzy" at bounding box center [115, 152] width 137 height 12
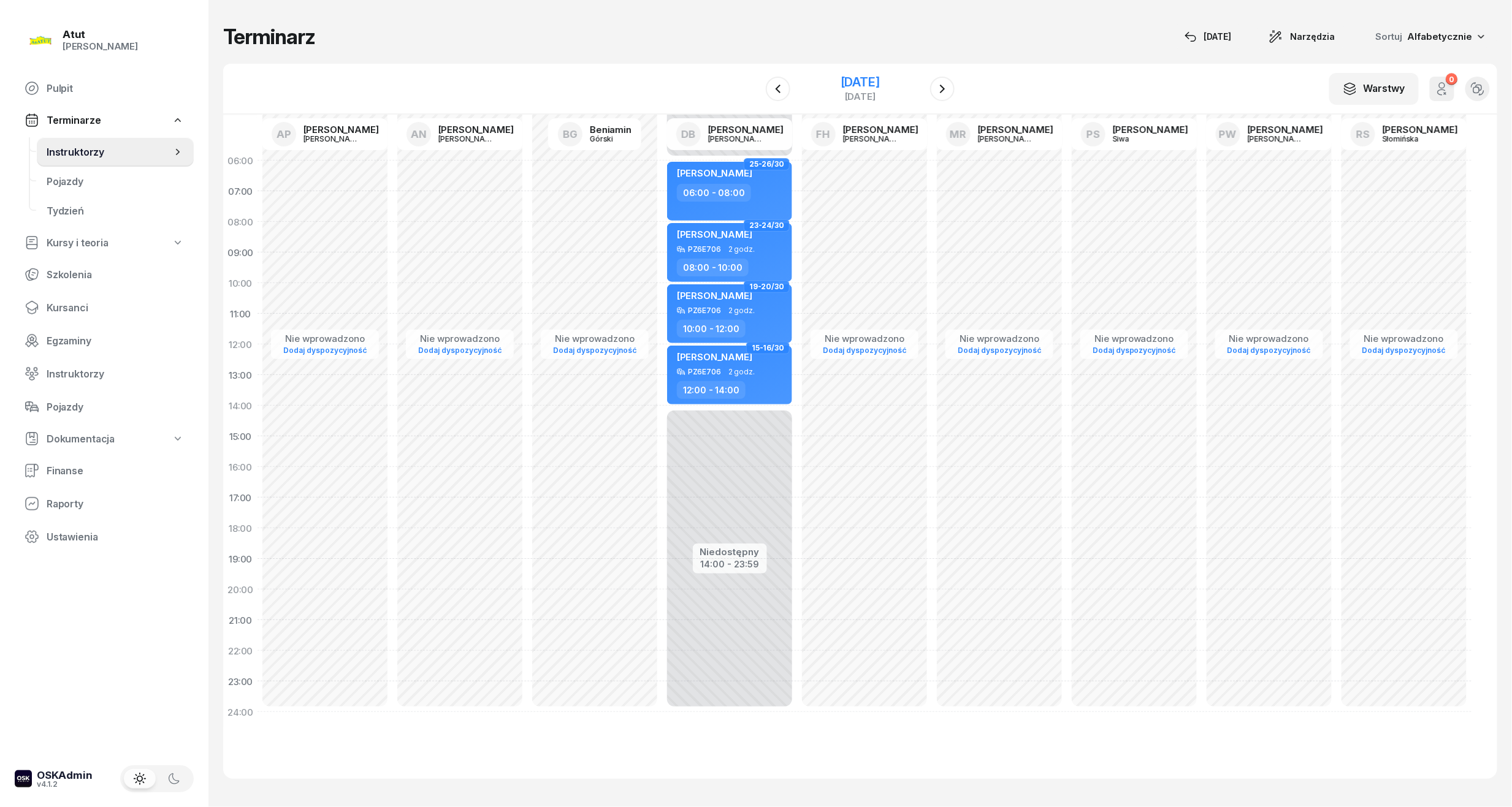
click at [843, 89] on div "[DATE]" at bounding box center [860, 89] width 39 height 25
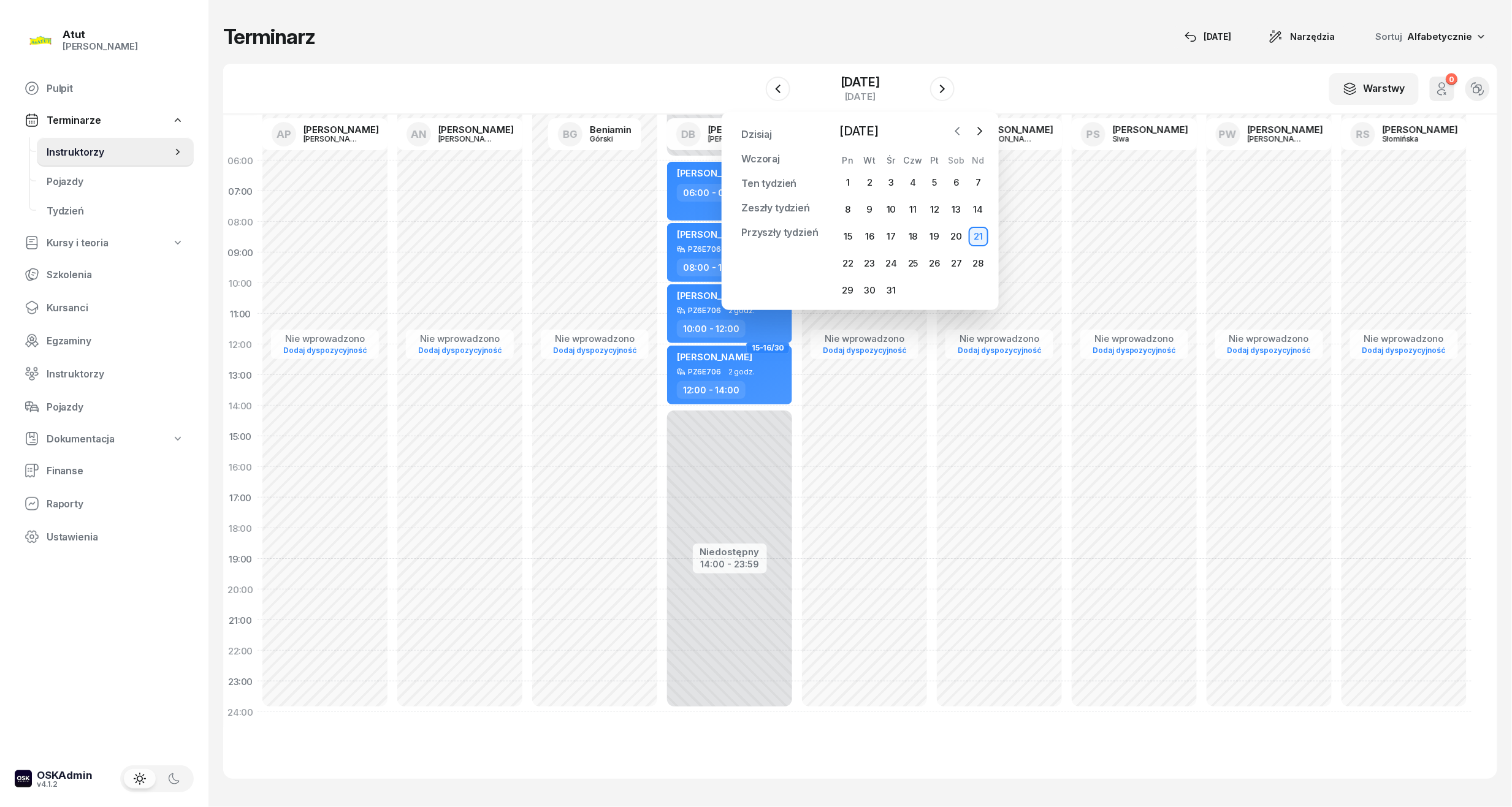
click at [963, 130] on icon "button" at bounding box center [958, 131] width 12 height 12
click at [70, 149] on span "Instruktorzy" at bounding box center [109, 152] width 125 height 12
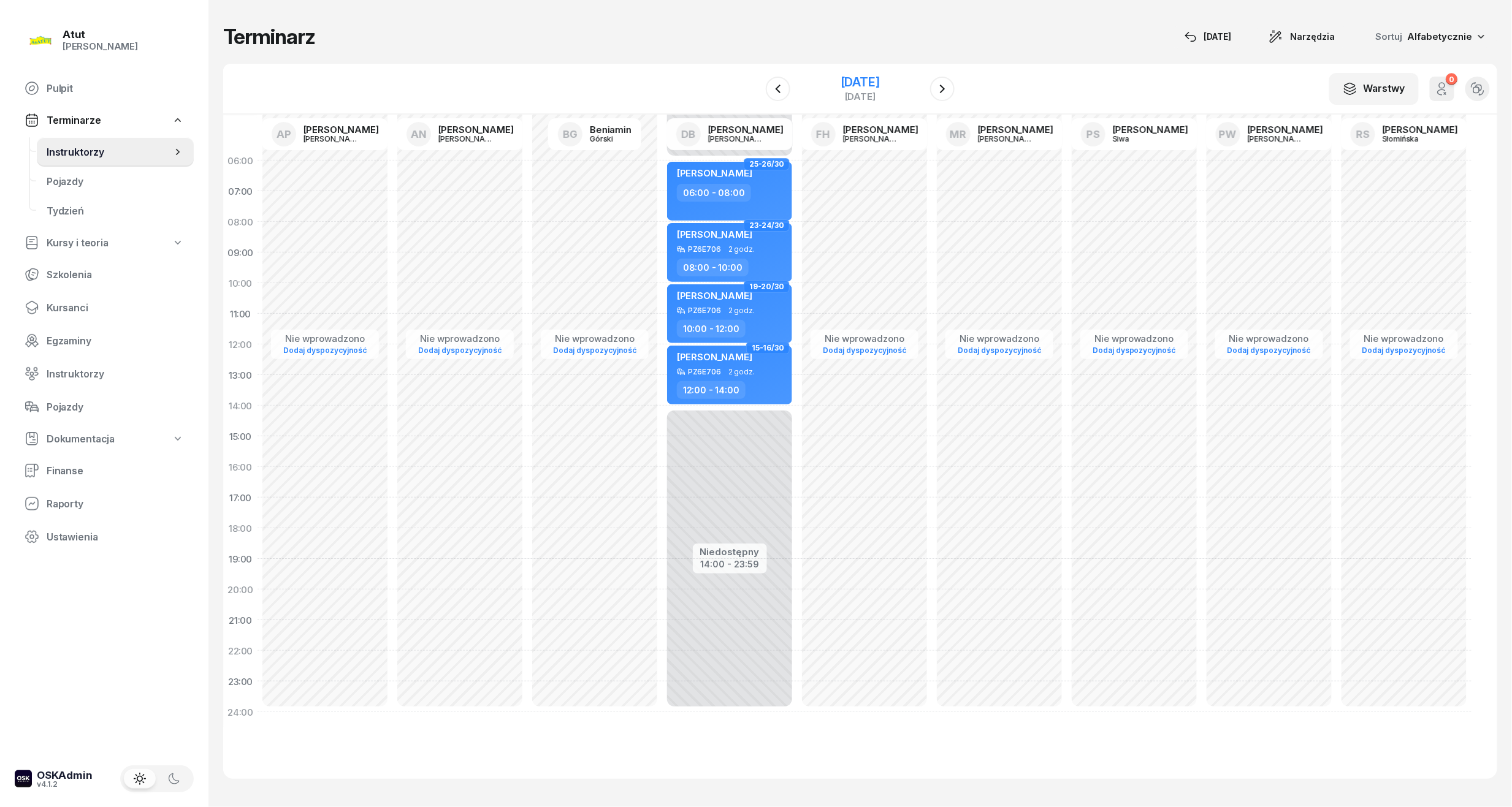
click at [840, 84] on div "[DATE]" at bounding box center [860, 82] width 39 height 12
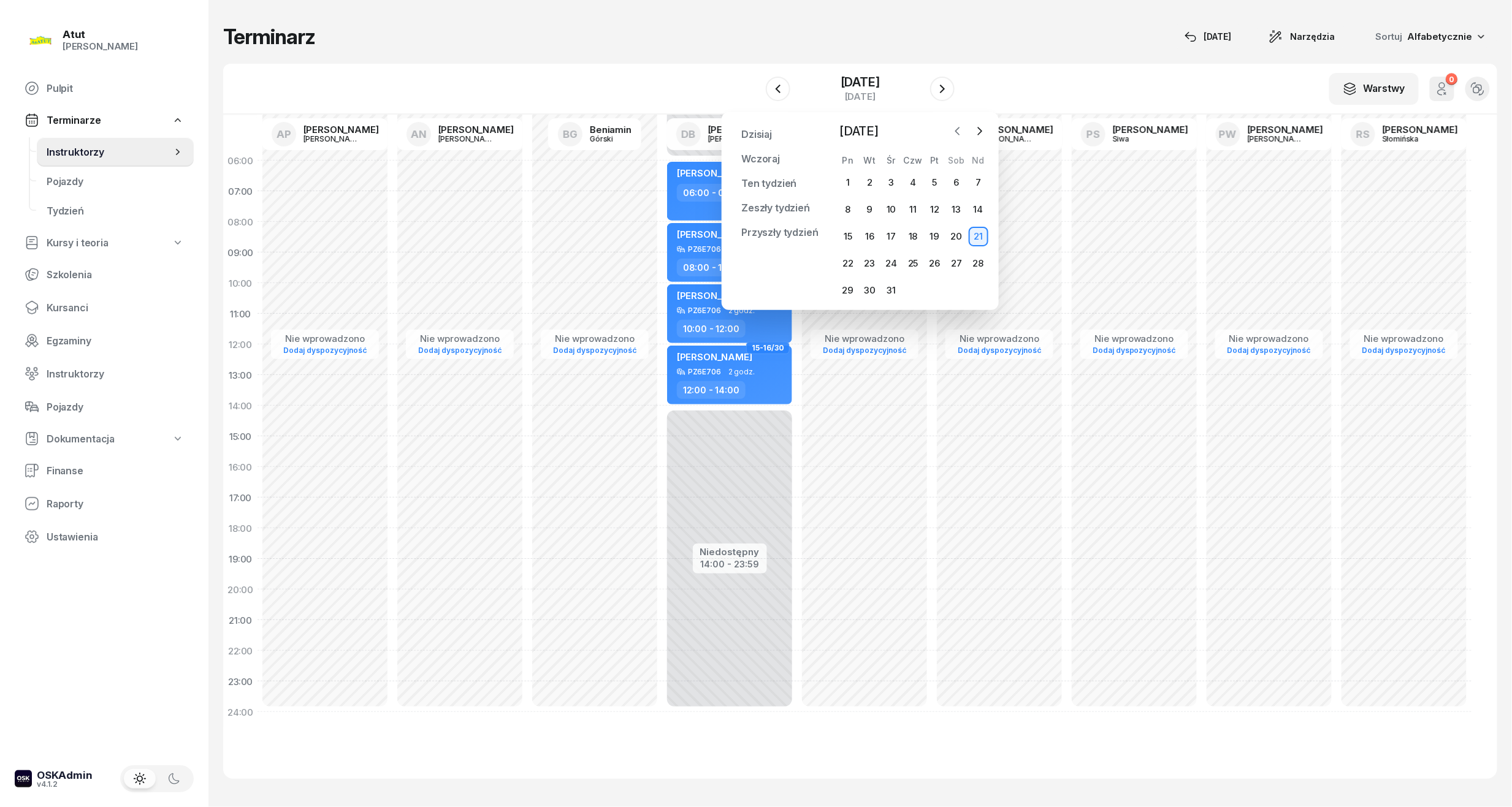
click at [964, 124] on button "button" at bounding box center [958, 131] width 18 height 18
click at [964, 141] on div "[DATE] [DATE] lut mar kwi maj cze lip sie wrz paź lis gru Pn Wt Śr Czw Pt Sob N…" at bounding box center [912, 211] width 152 height 178
click at [960, 133] on icon "button" at bounding box center [958, 131] width 12 height 12
click at [908, 236] on div "16" at bounding box center [913, 237] width 20 height 20
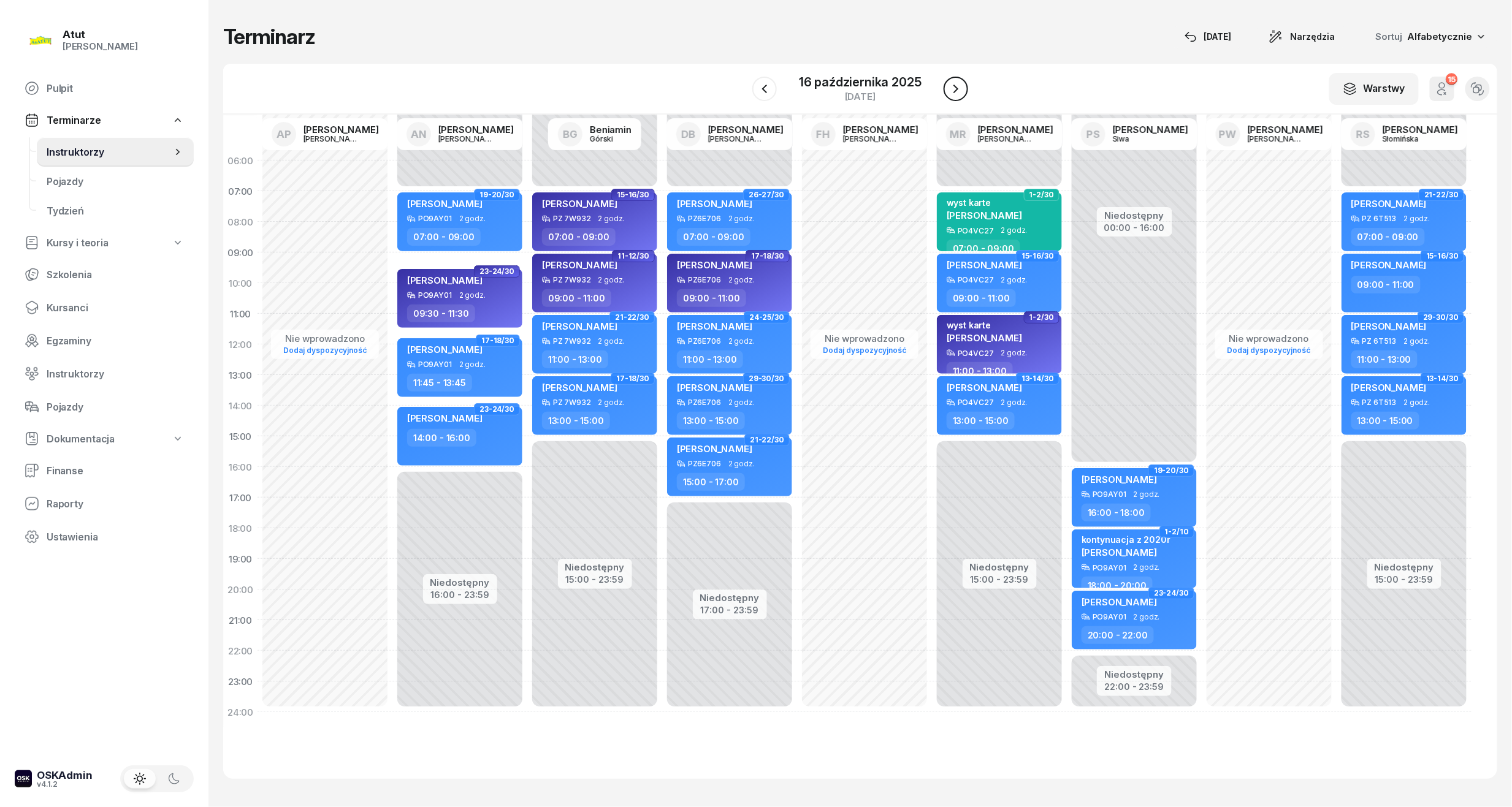
click at [957, 90] on icon "button" at bounding box center [956, 89] width 15 height 15
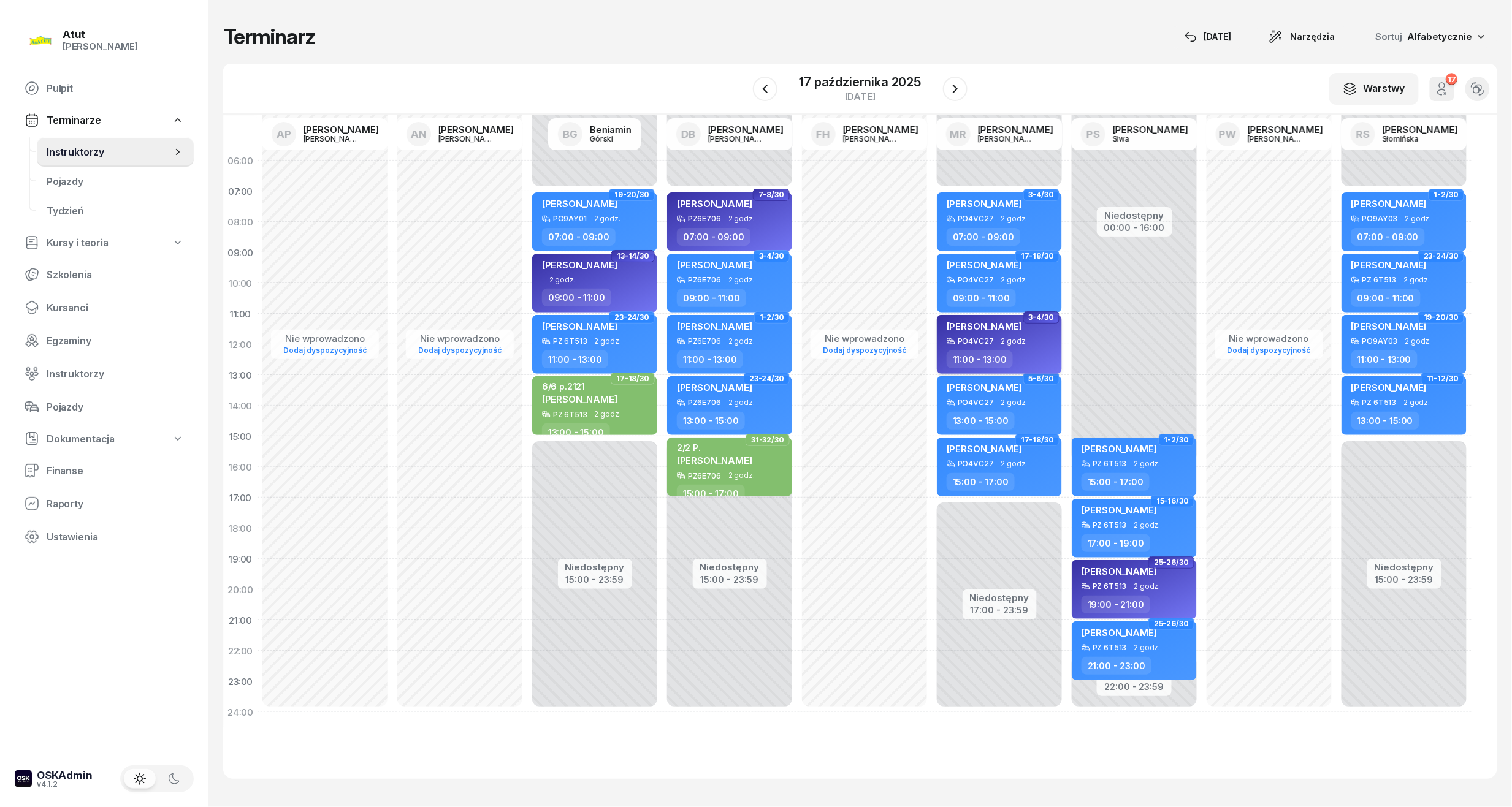
click at [989, 333] on div "[PERSON_NAME]" at bounding box center [984, 328] width 76 height 17
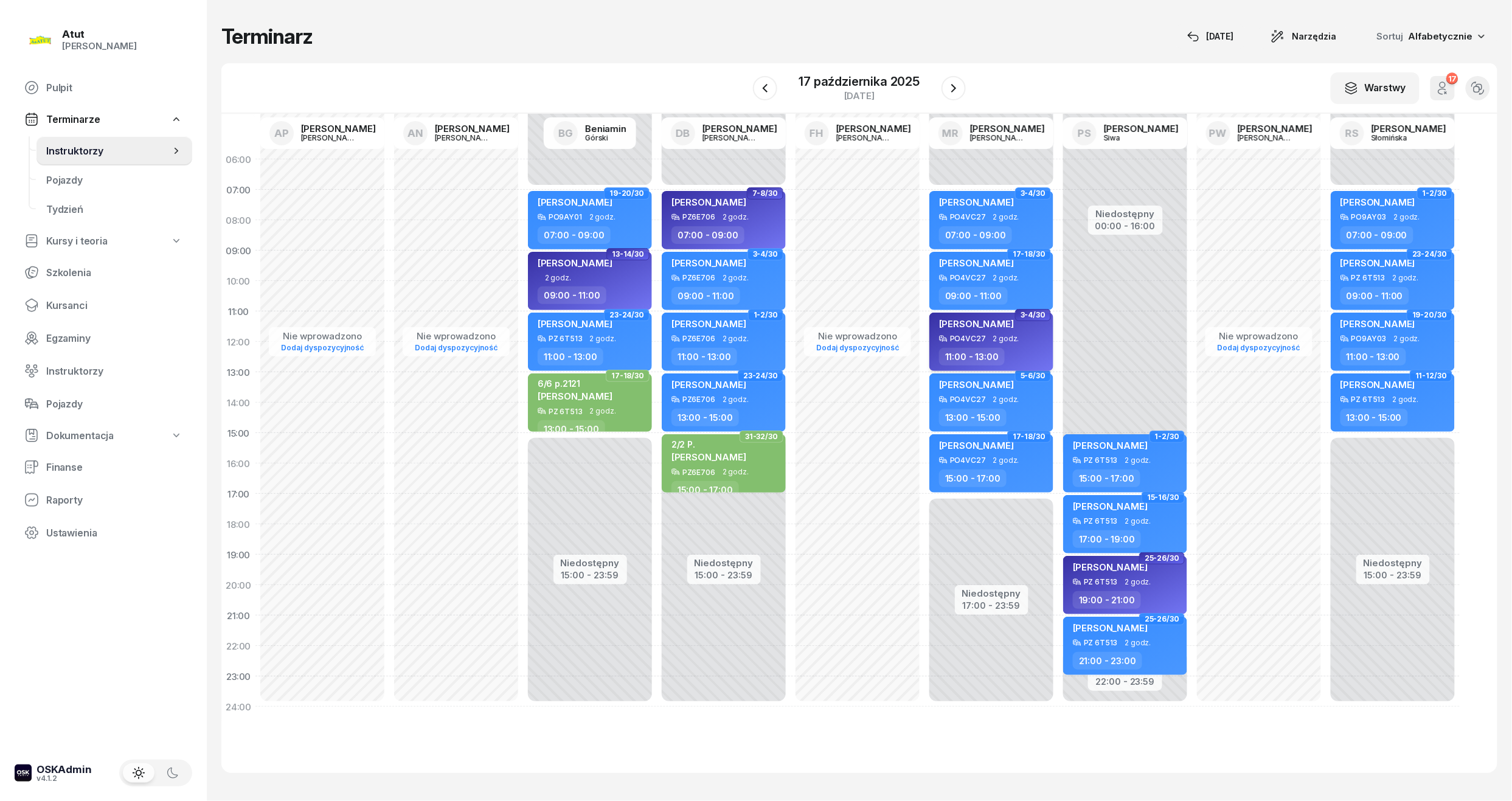
select select "11"
select select "13"
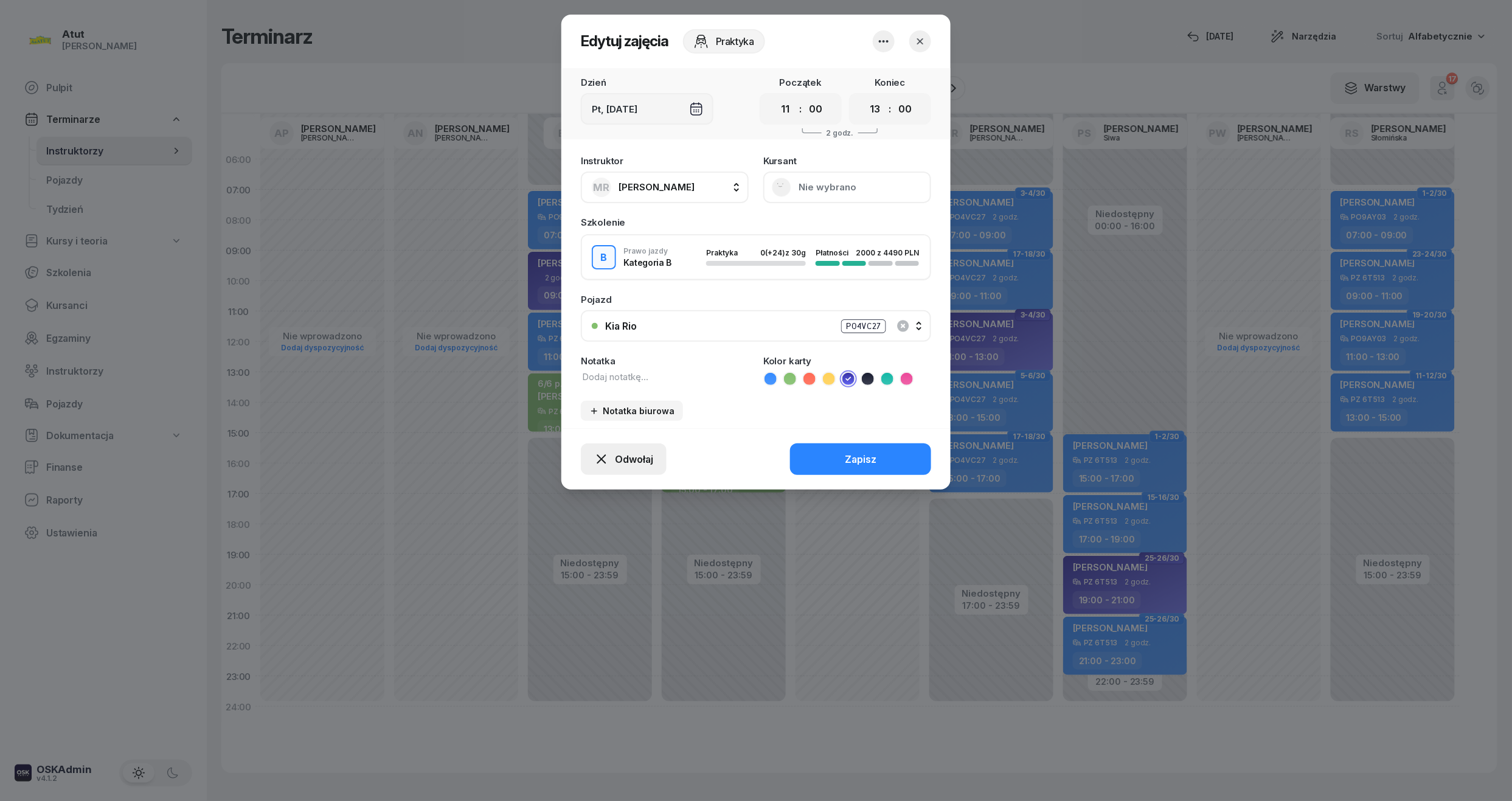
click at [617, 455] on span "Odwołaj" at bounding box center [634, 459] width 38 height 12
click at [602, 356] on div "My odwołaliśmy" at bounding box center [603, 358] width 74 height 11
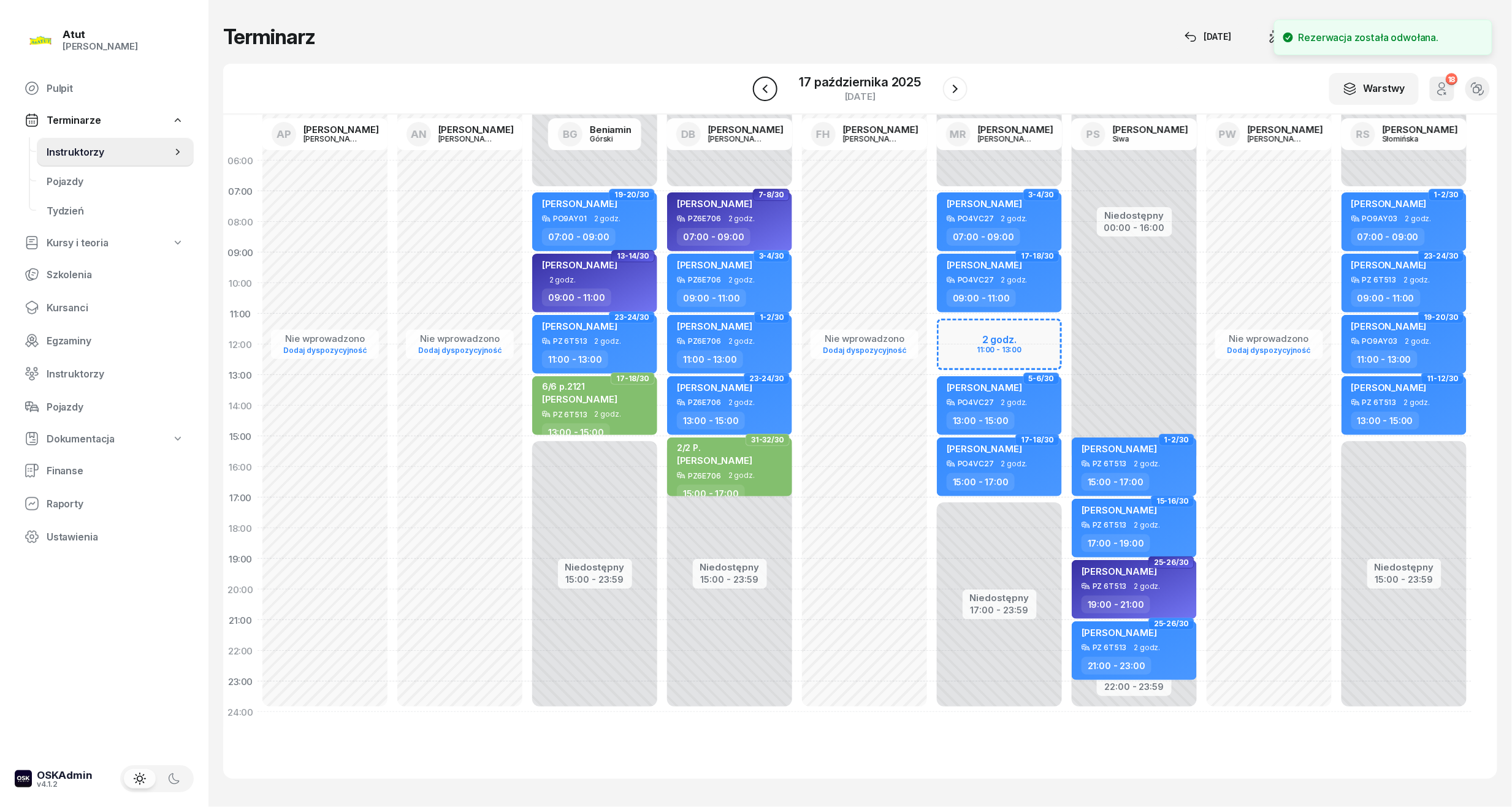
click at [771, 90] on icon "button" at bounding box center [765, 89] width 15 height 15
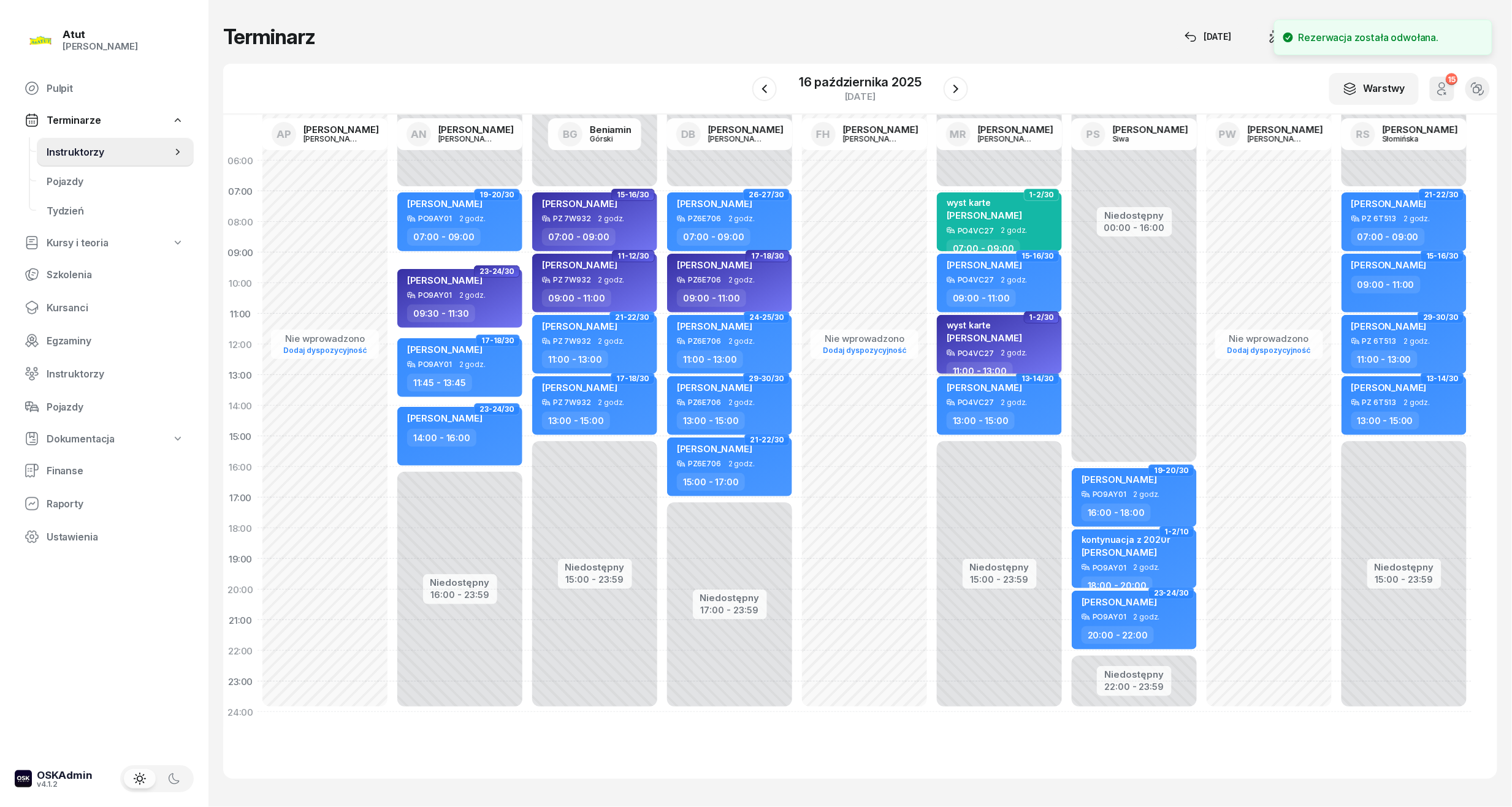
click at [984, 330] on div "wyst karte [PERSON_NAME][GEOGRAPHIC_DATA]" at bounding box center [984, 334] width 76 height 29
select select "11"
select select "13"
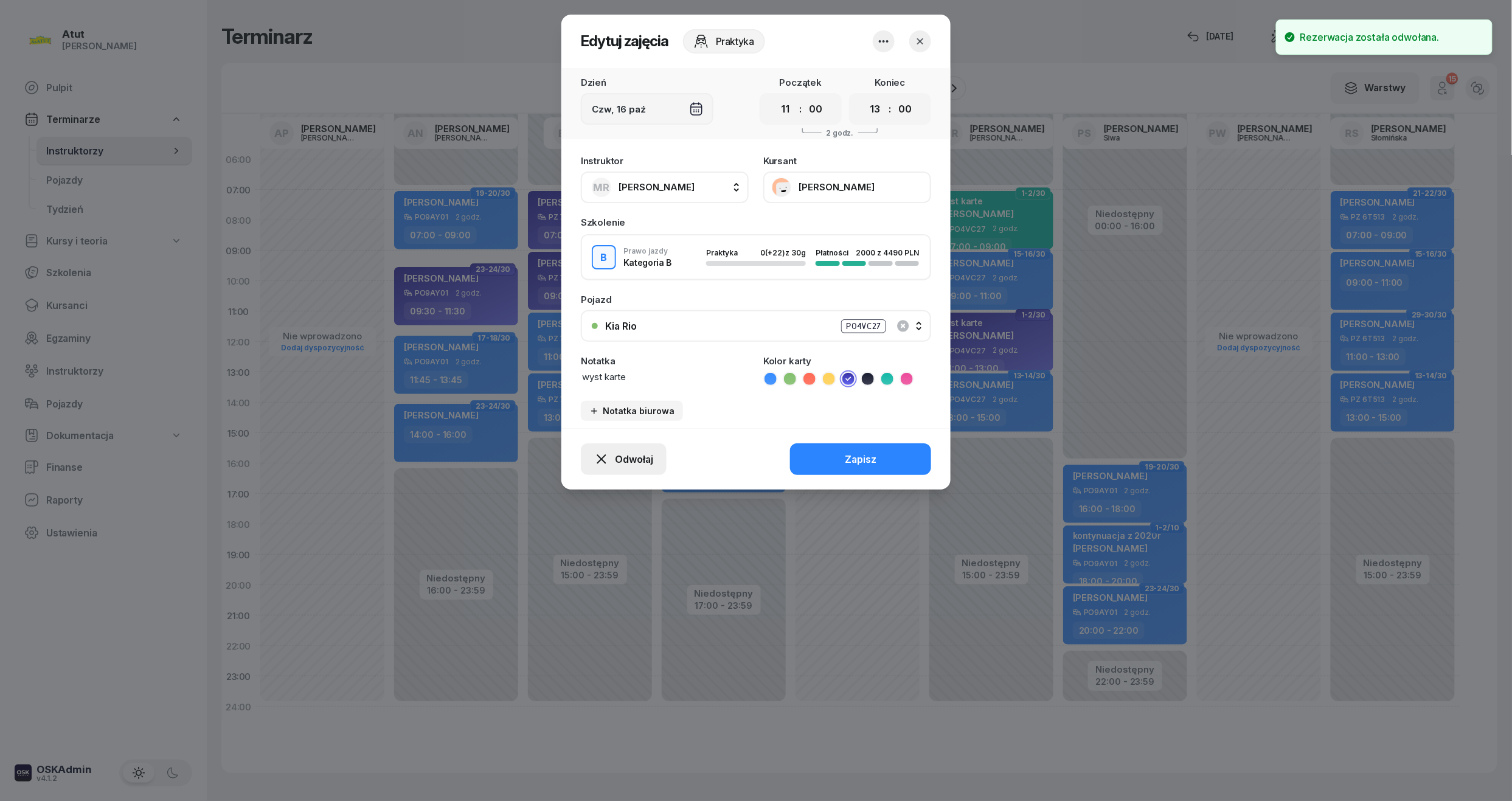
click at [654, 456] on button "Odwołaj" at bounding box center [624, 460] width 86 height 32
click at [612, 356] on div "My odwołaliśmy" at bounding box center [603, 358] width 74 height 11
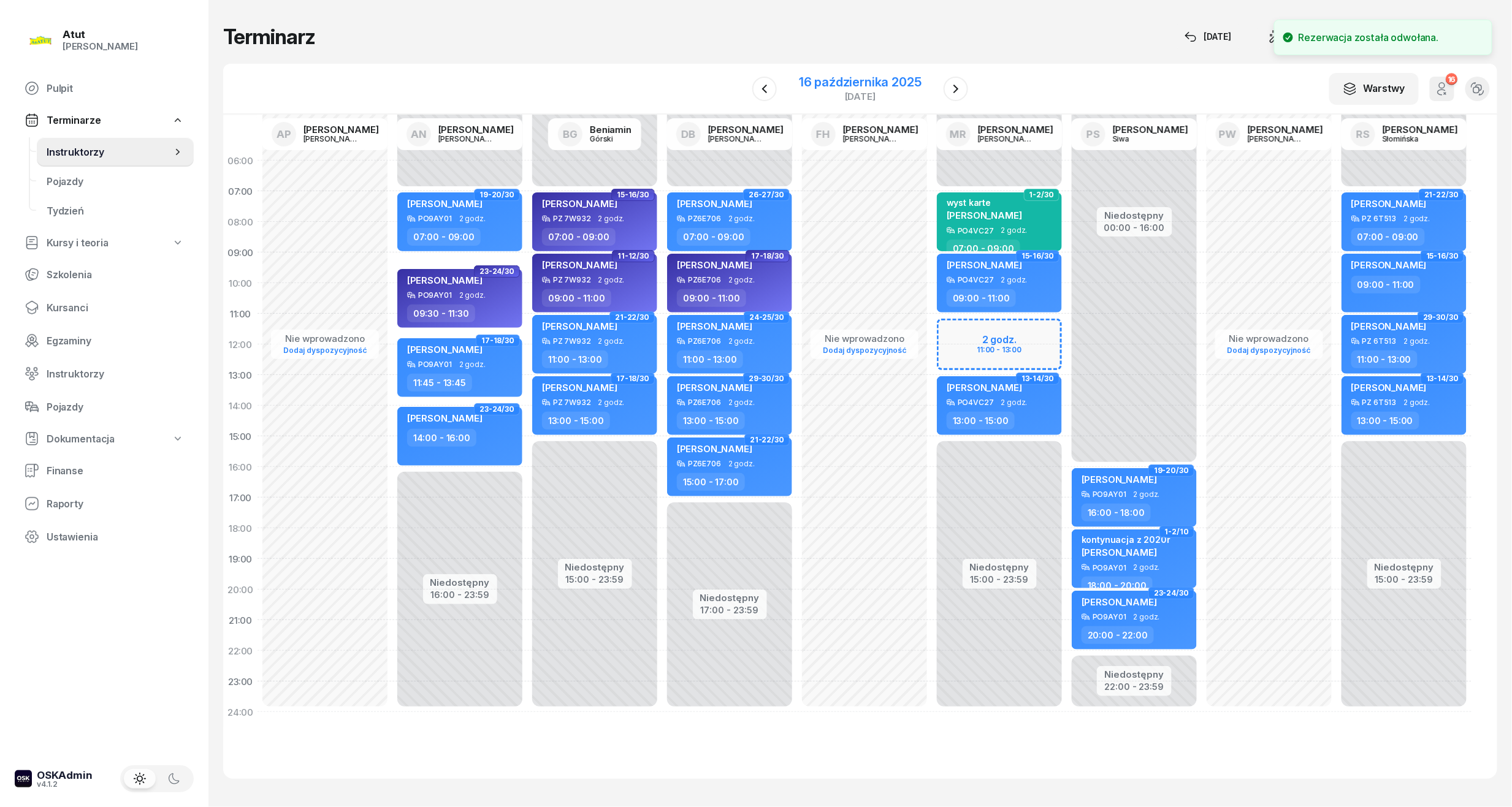
click at [883, 84] on div "16 października 2025" at bounding box center [860, 82] width 122 height 12
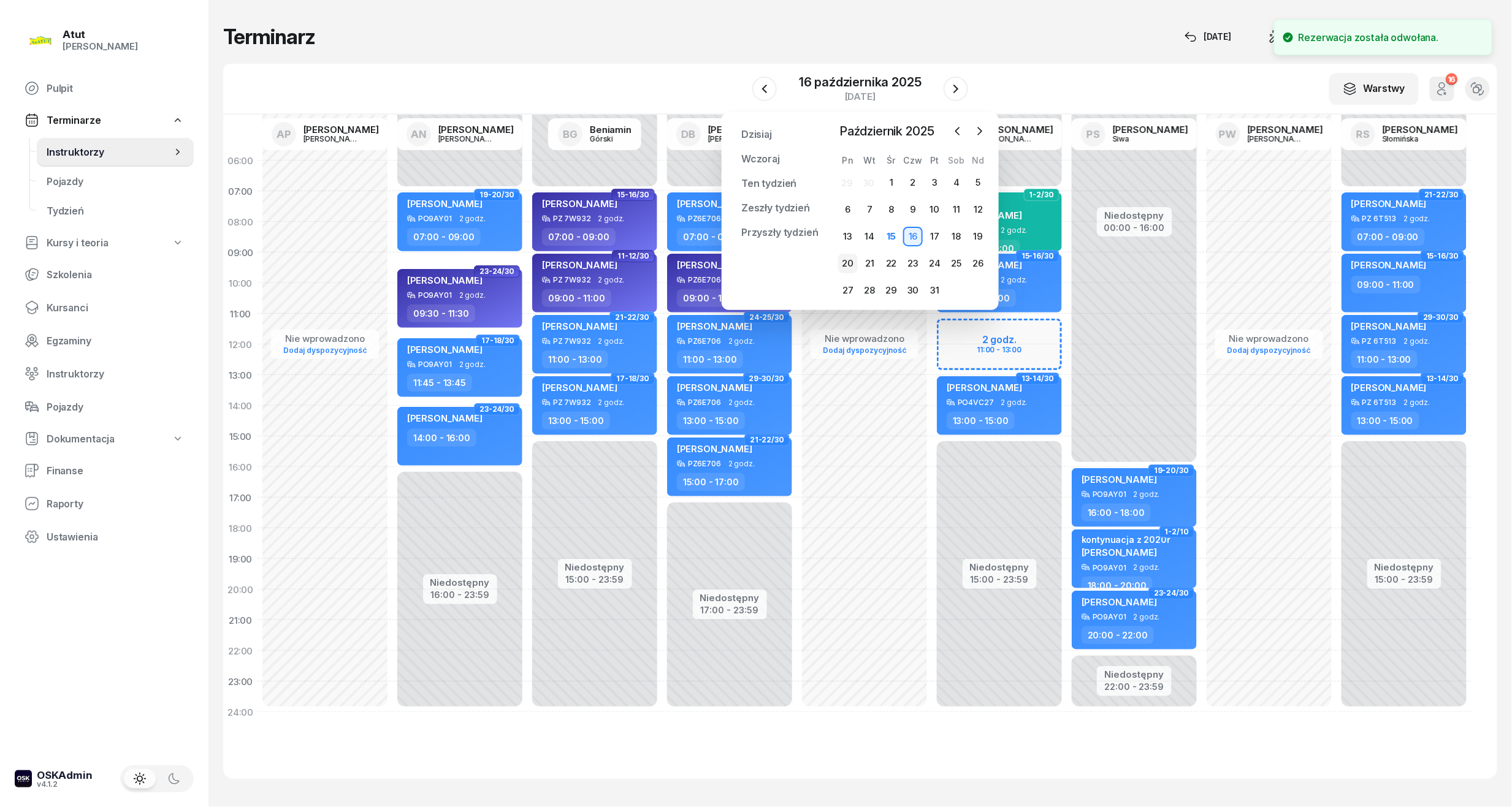
click at [848, 260] on div "20" at bounding box center [848, 264] width 20 height 20
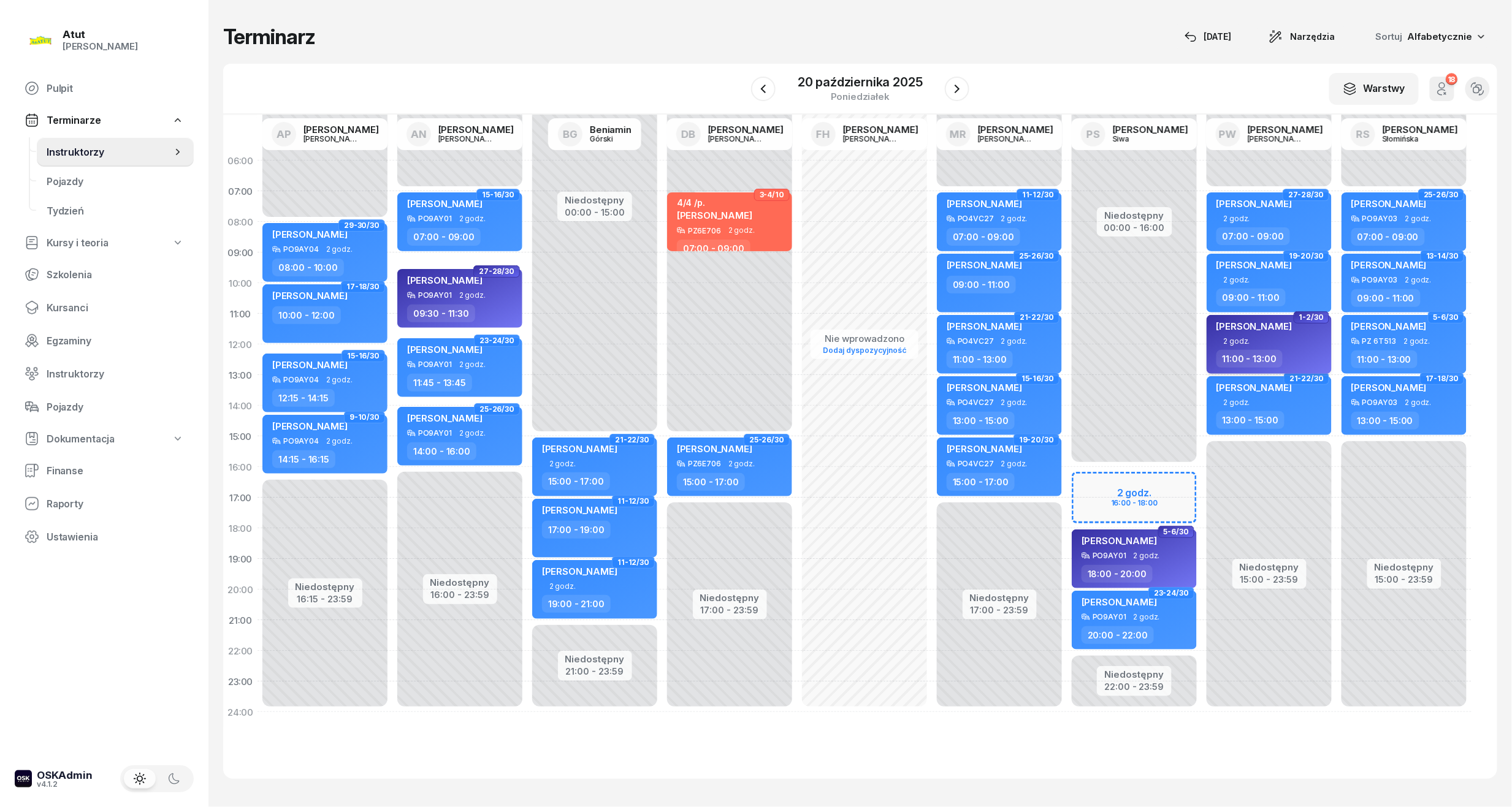
click at [1310, 340] on div "2 godz." at bounding box center [1270, 341] width 108 height 8
select select "11"
select select "13"
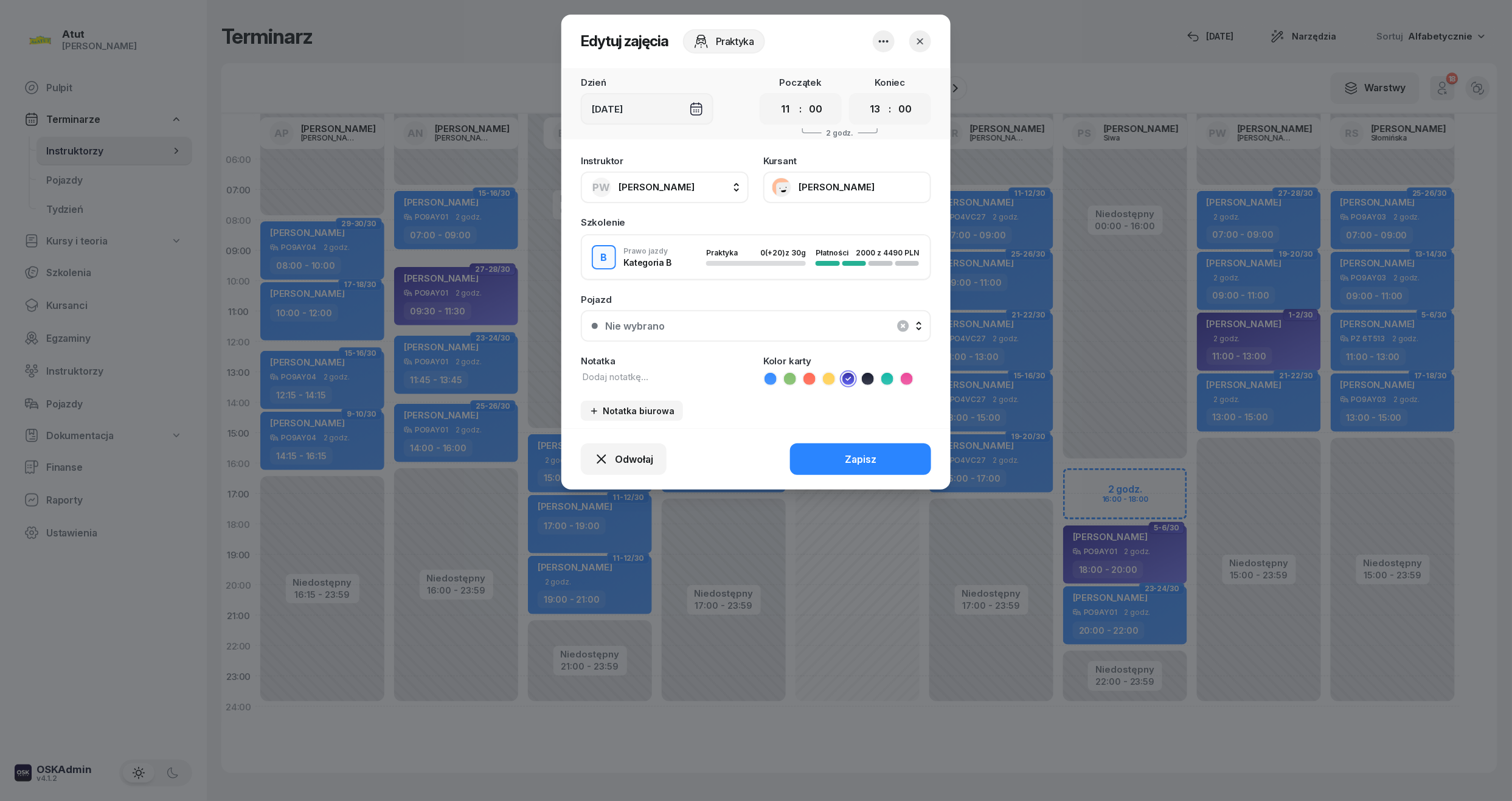
click at [649, 363] on div "Notatka" at bounding box center [665, 361] width 168 height 9
click at [649, 371] on textarea at bounding box center [665, 377] width 168 height 13
type textarea "wyst karte"
click at [859, 448] on button "Zapisz" at bounding box center [861, 460] width 141 height 32
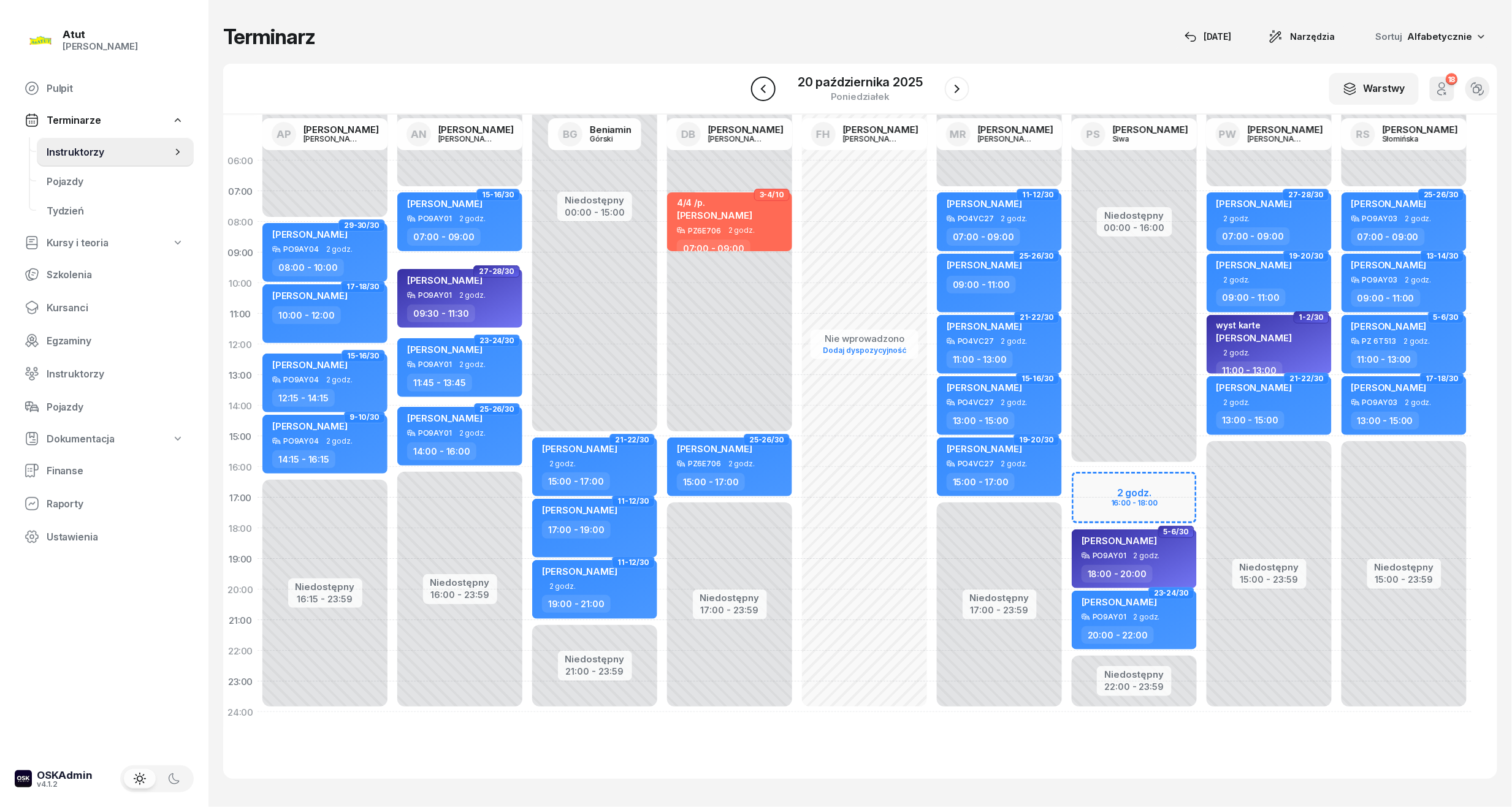
click at [773, 92] on button "button" at bounding box center [763, 89] width 25 height 25
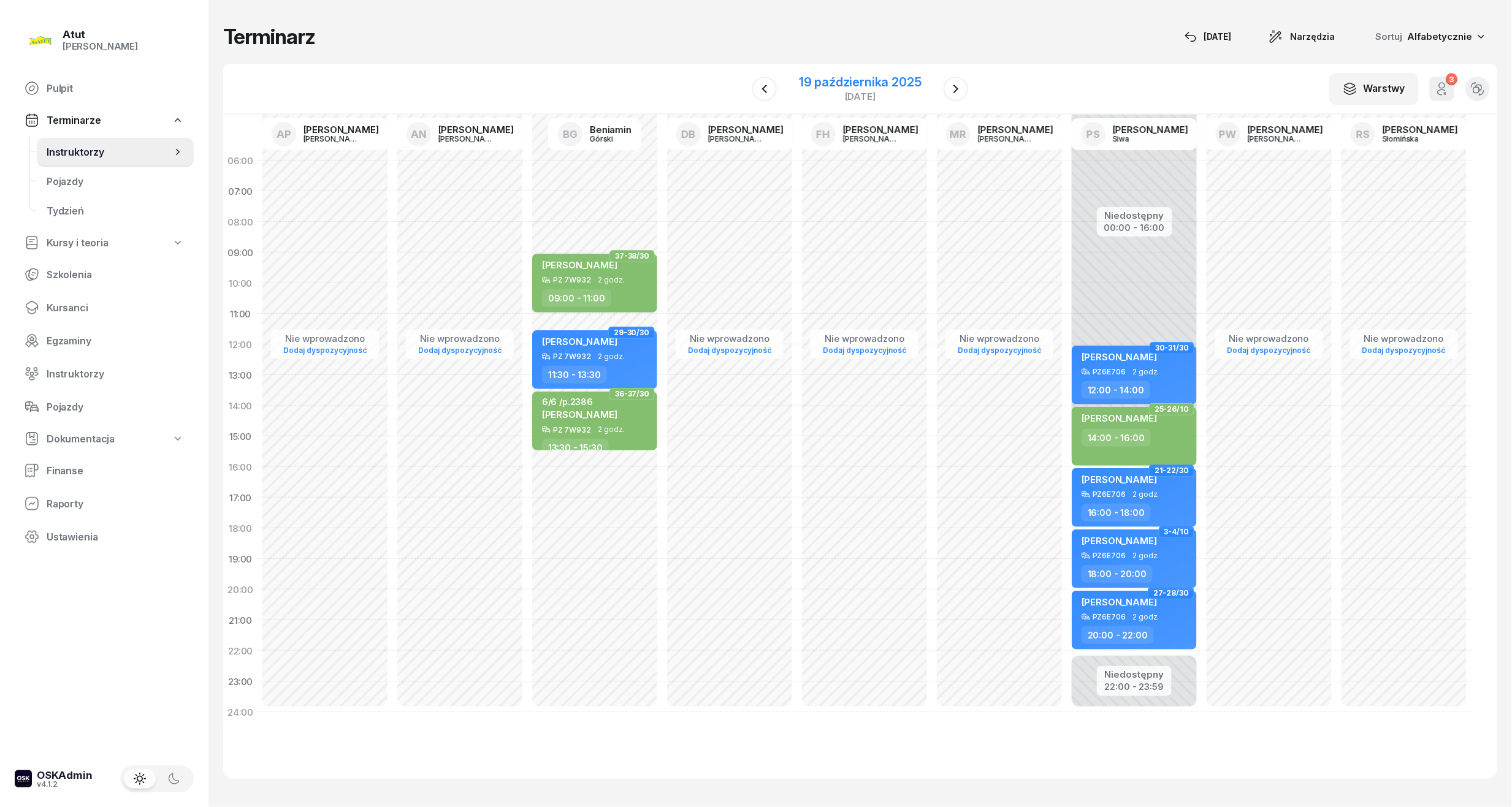
click at [859, 86] on div "19 października 2025" at bounding box center [860, 82] width 122 height 12
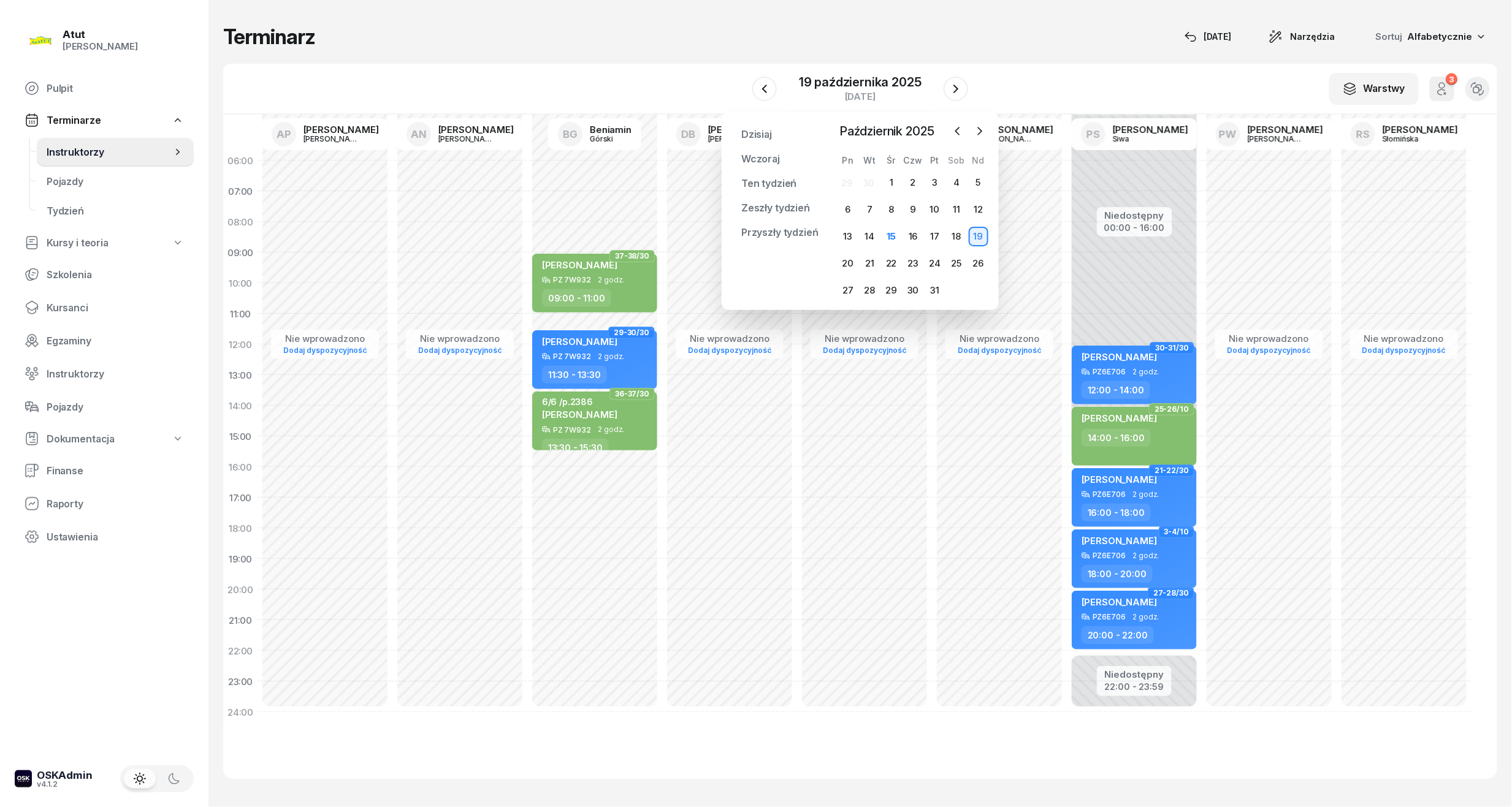
click at [884, 227] on div "15" at bounding box center [891, 237] width 22 height 20
click at [918, 238] on div "16" at bounding box center [913, 237] width 20 height 20
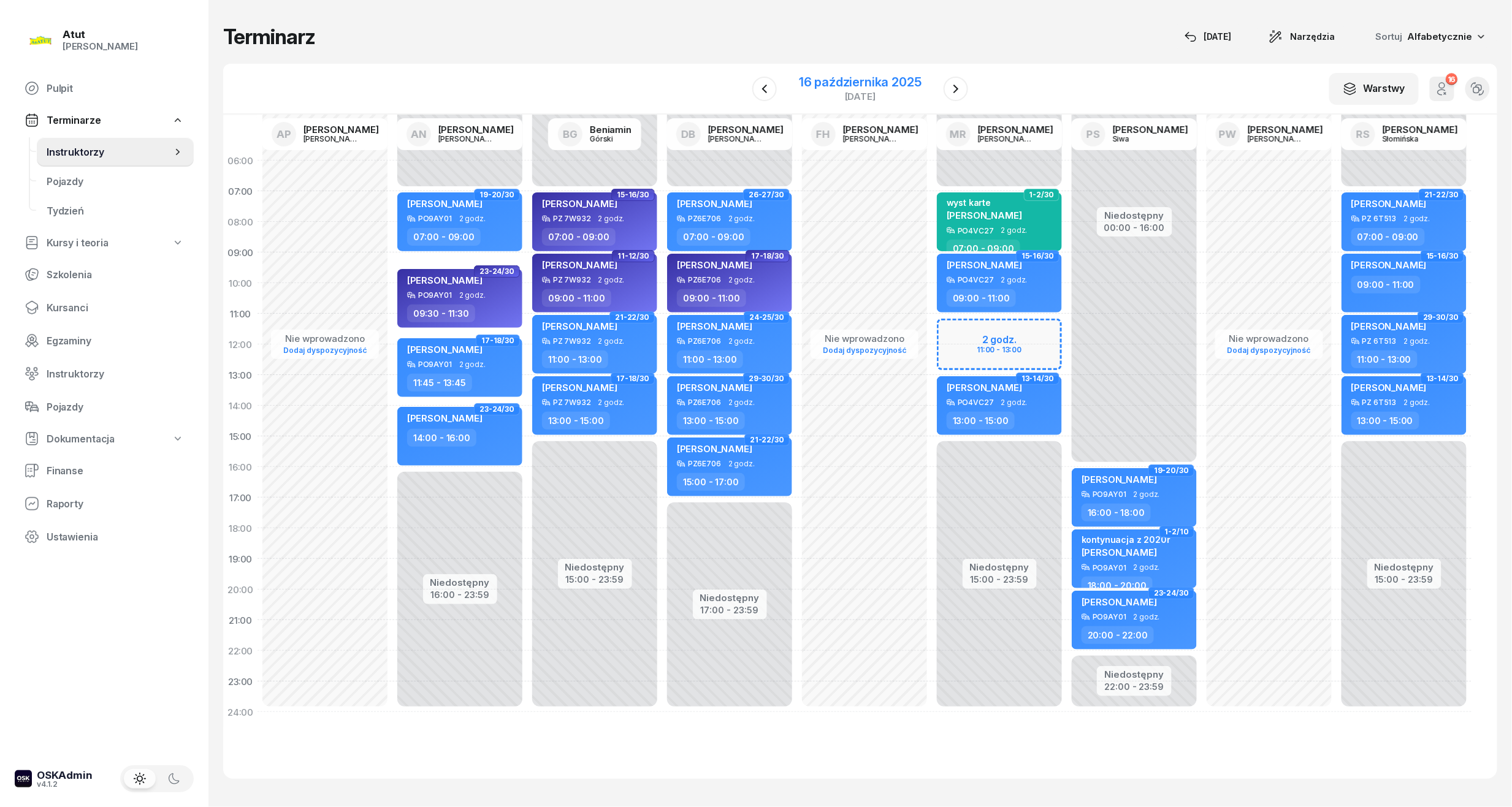
click at [880, 84] on div "16 października 2025" at bounding box center [860, 82] width 122 height 12
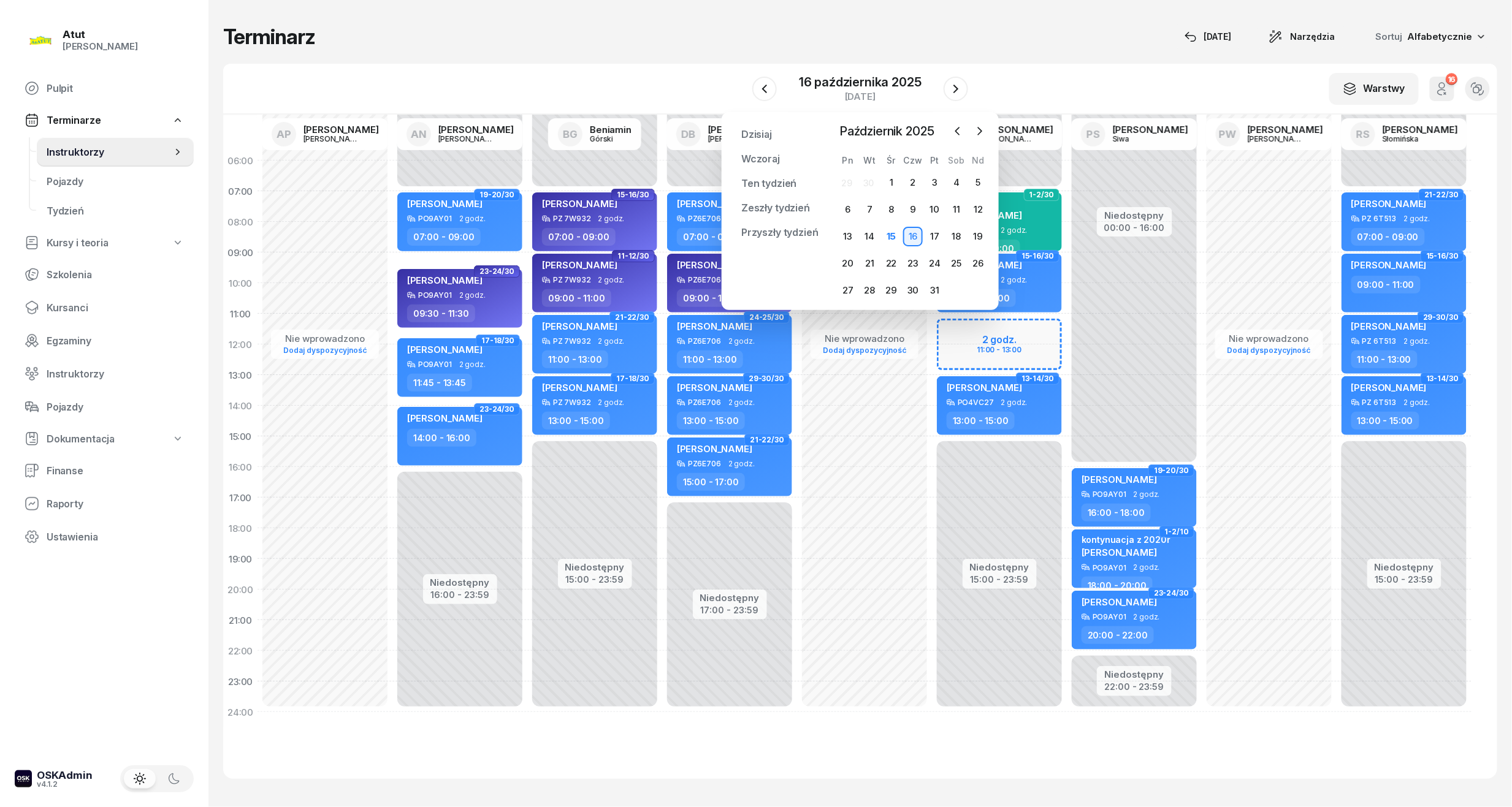
click at [1069, 86] on div "W Wybierz AP [PERSON_NAME] AN [PERSON_NAME] BG [PERSON_NAME] DB [PERSON_NAME] F…" at bounding box center [860, 89] width 1274 height 51
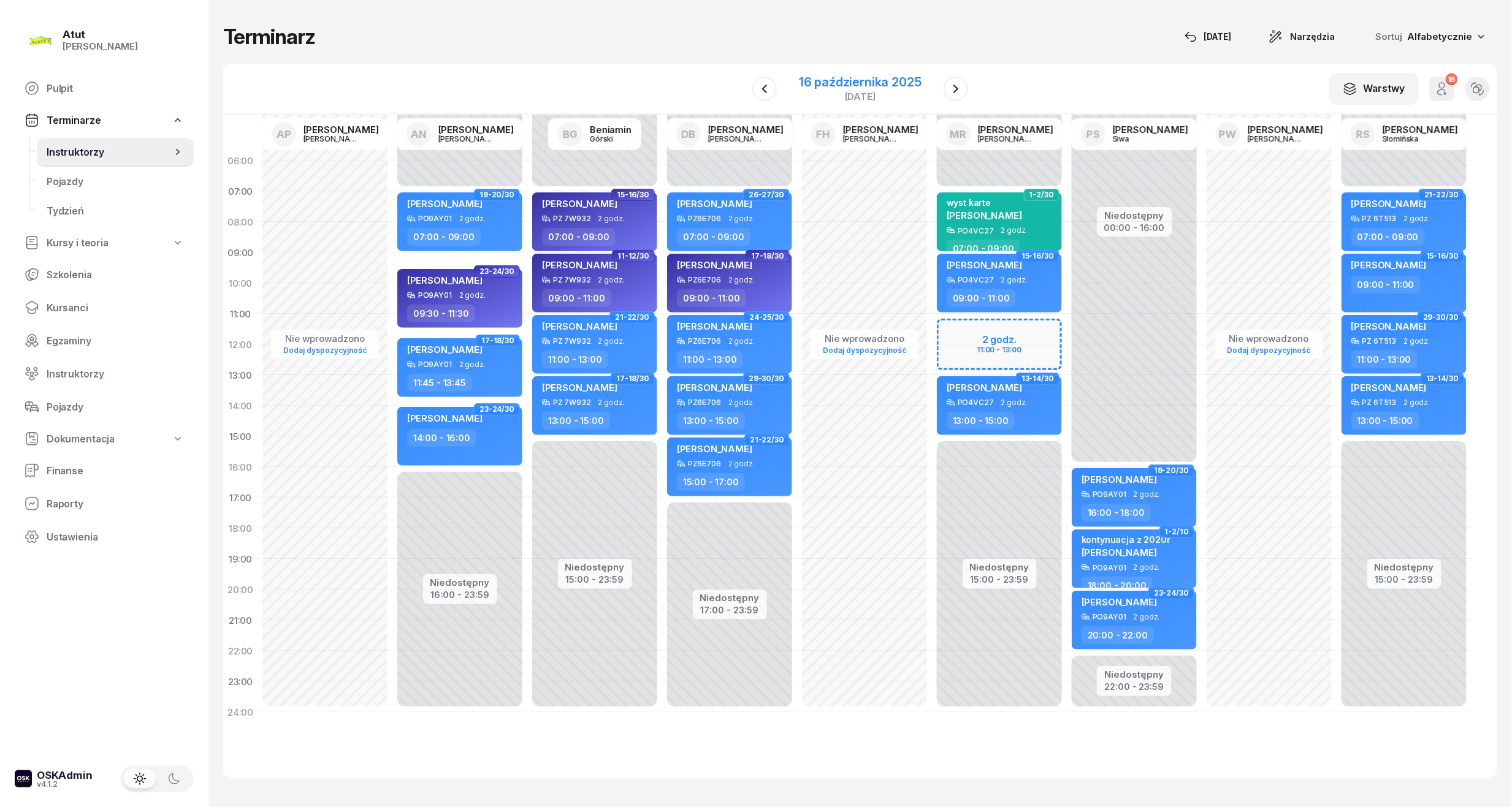
click at [915, 71] on div "[DATE]" at bounding box center [860, 89] width 152 height 35
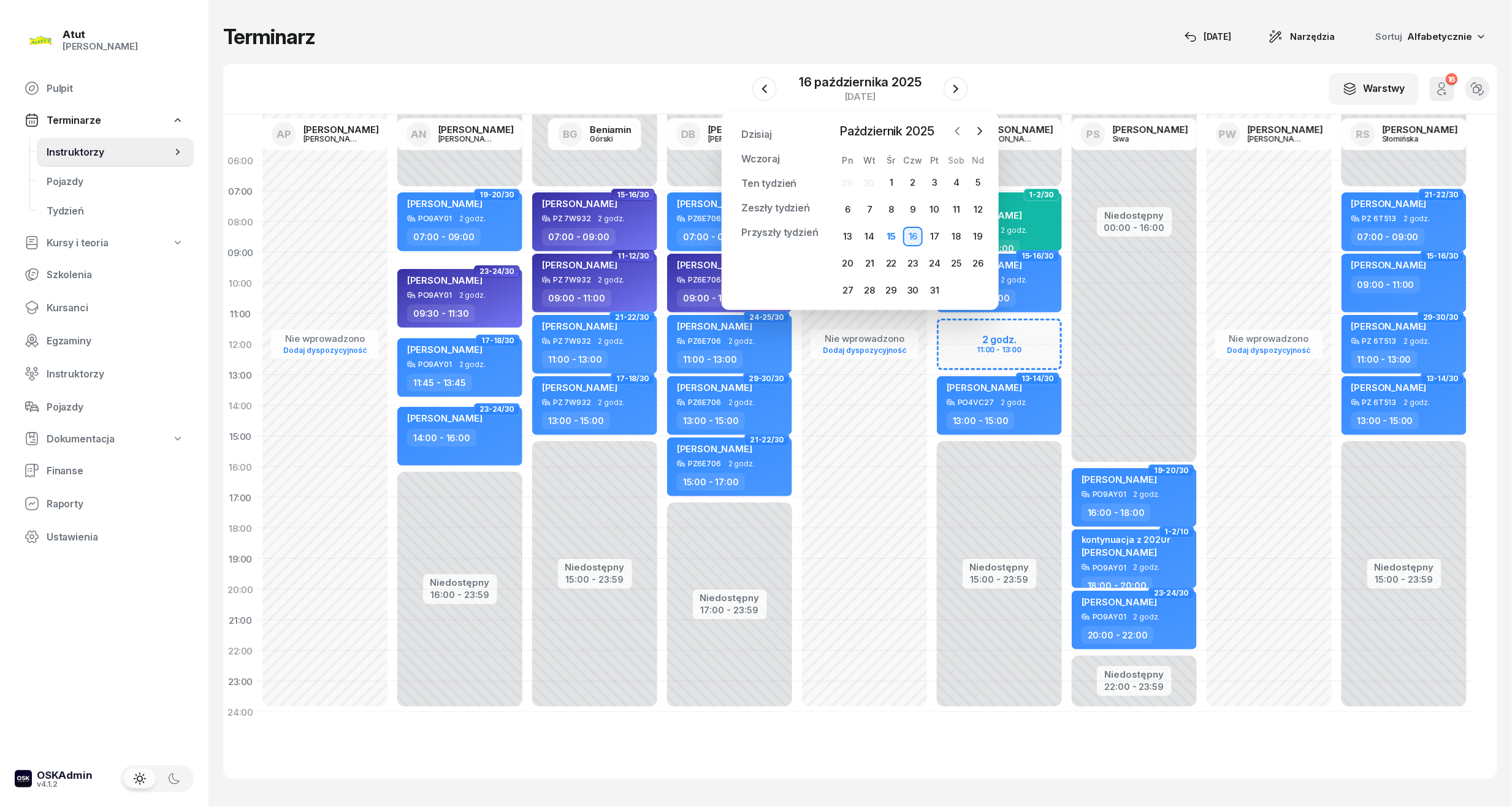
click at [960, 138] on button "button" at bounding box center [958, 131] width 18 height 18
click at [851, 183] on div "1" at bounding box center [848, 183] width 20 height 20
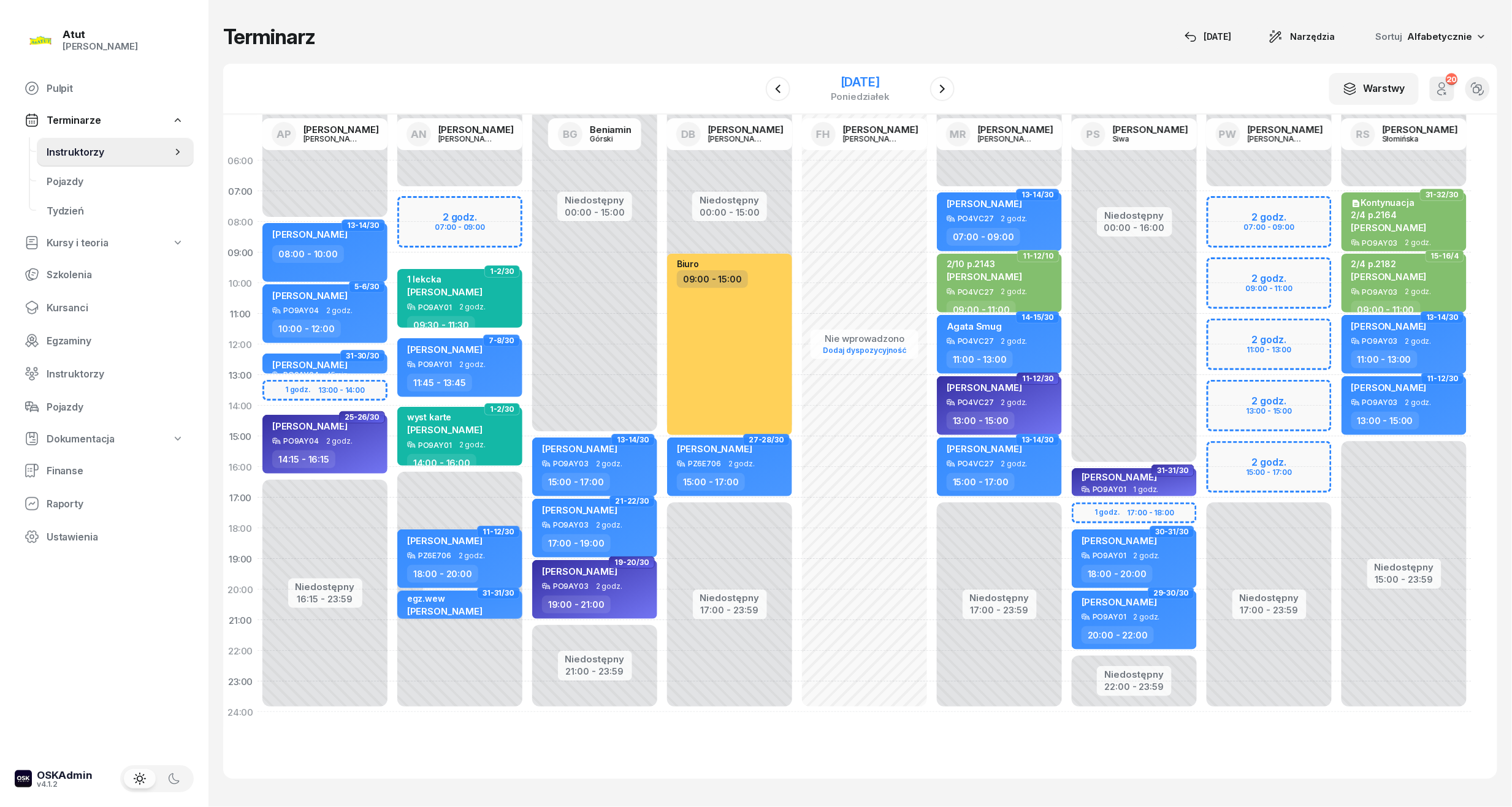
click at [859, 79] on div "[DATE]" at bounding box center [860, 82] width 59 height 12
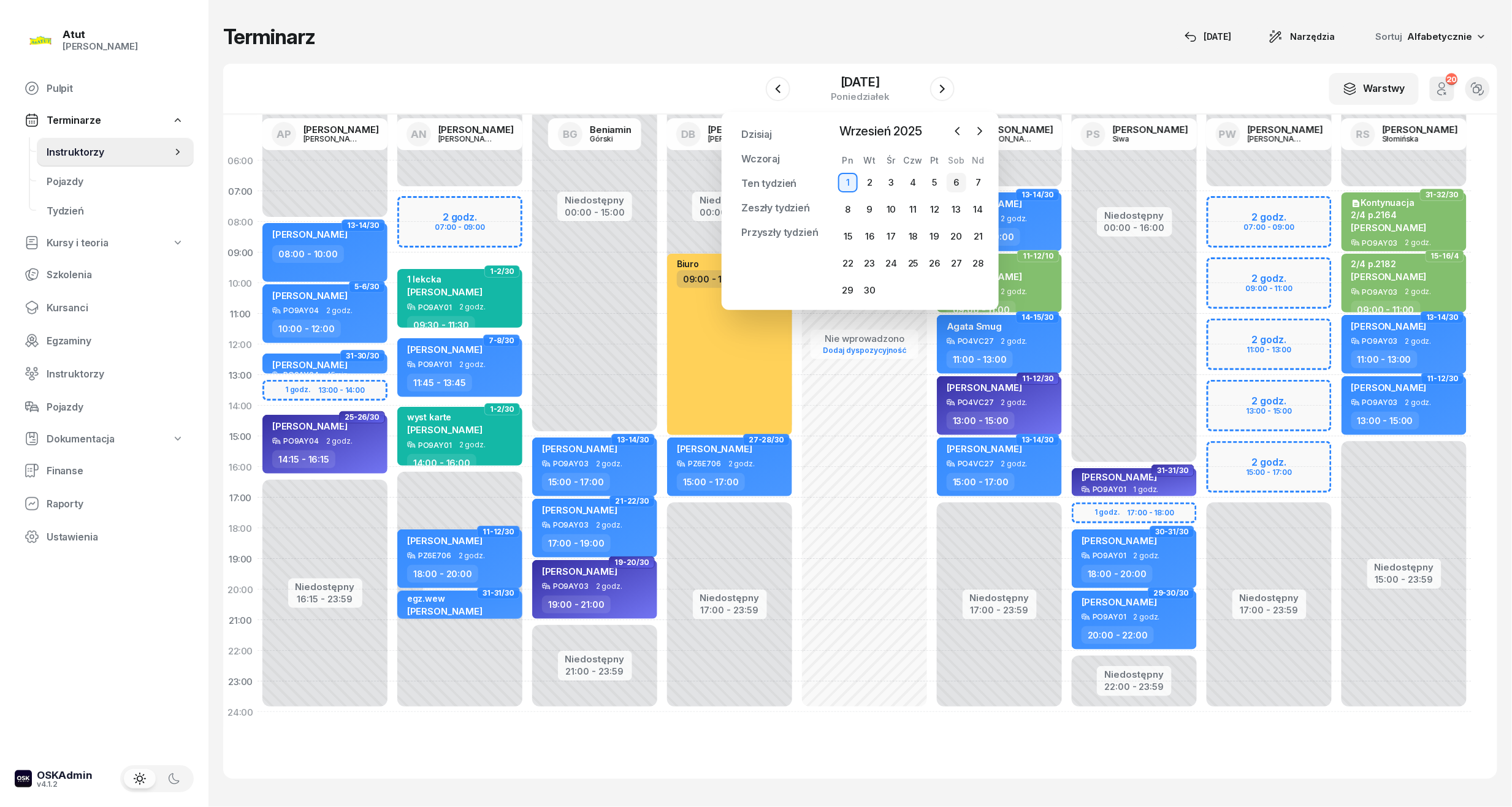
click at [958, 182] on div "6" at bounding box center [957, 183] width 20 height 20
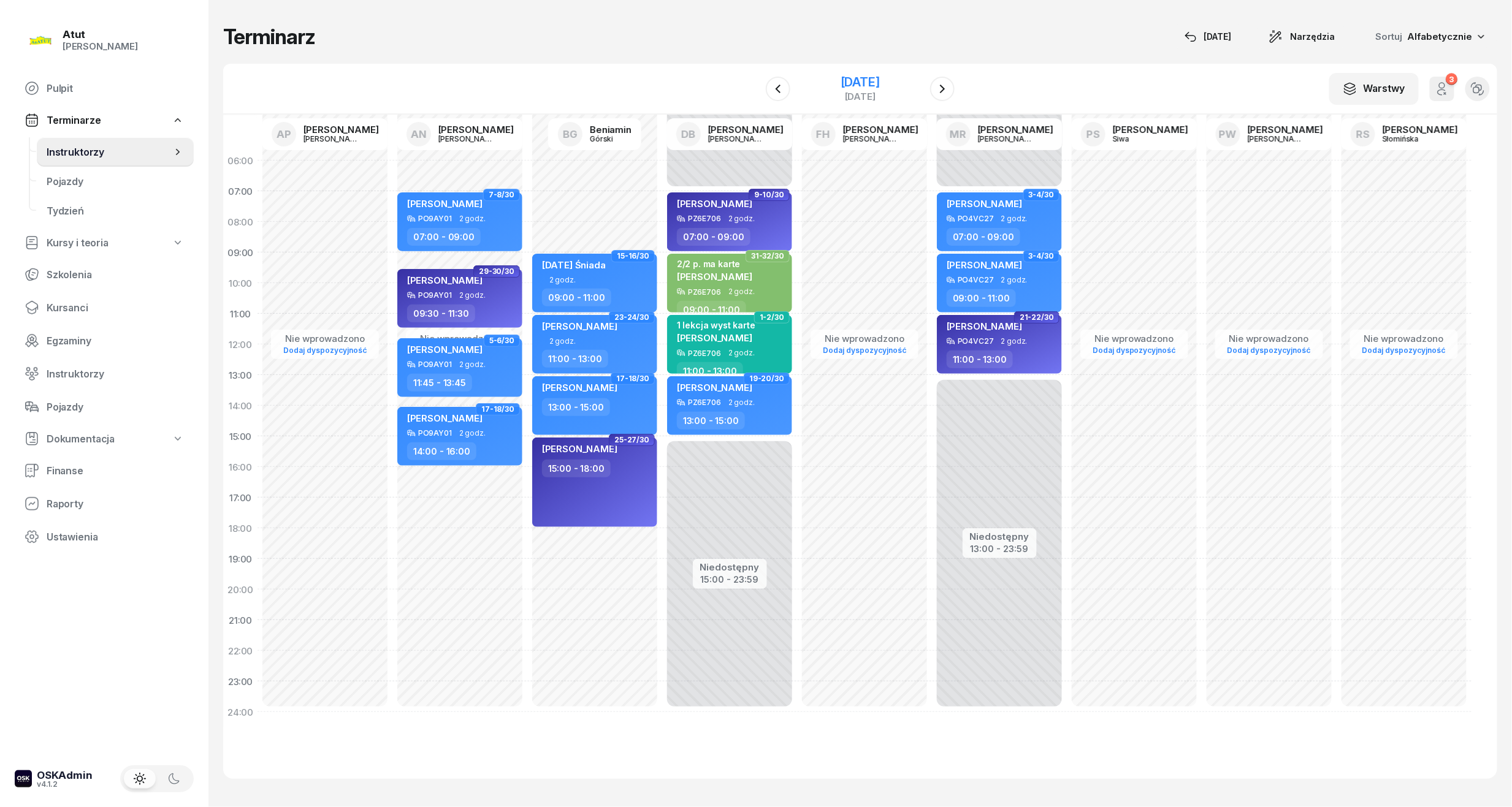
click at [873, 79] on div "[DATE]" at bounding box center [860, 82] width 39 height 12
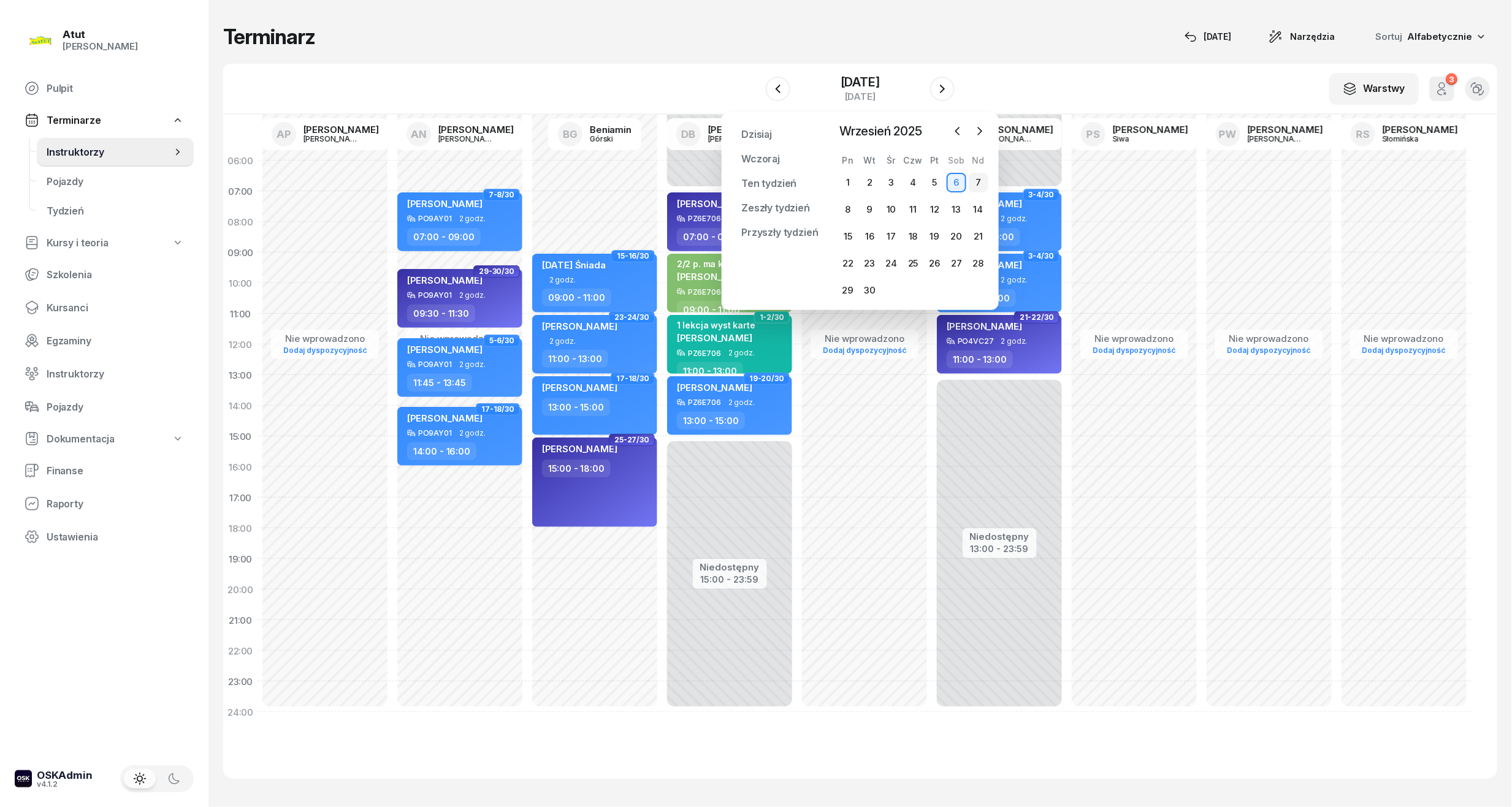
click at [972, 182] on div "7" at bounding box center [979, 183] width 20 height 20
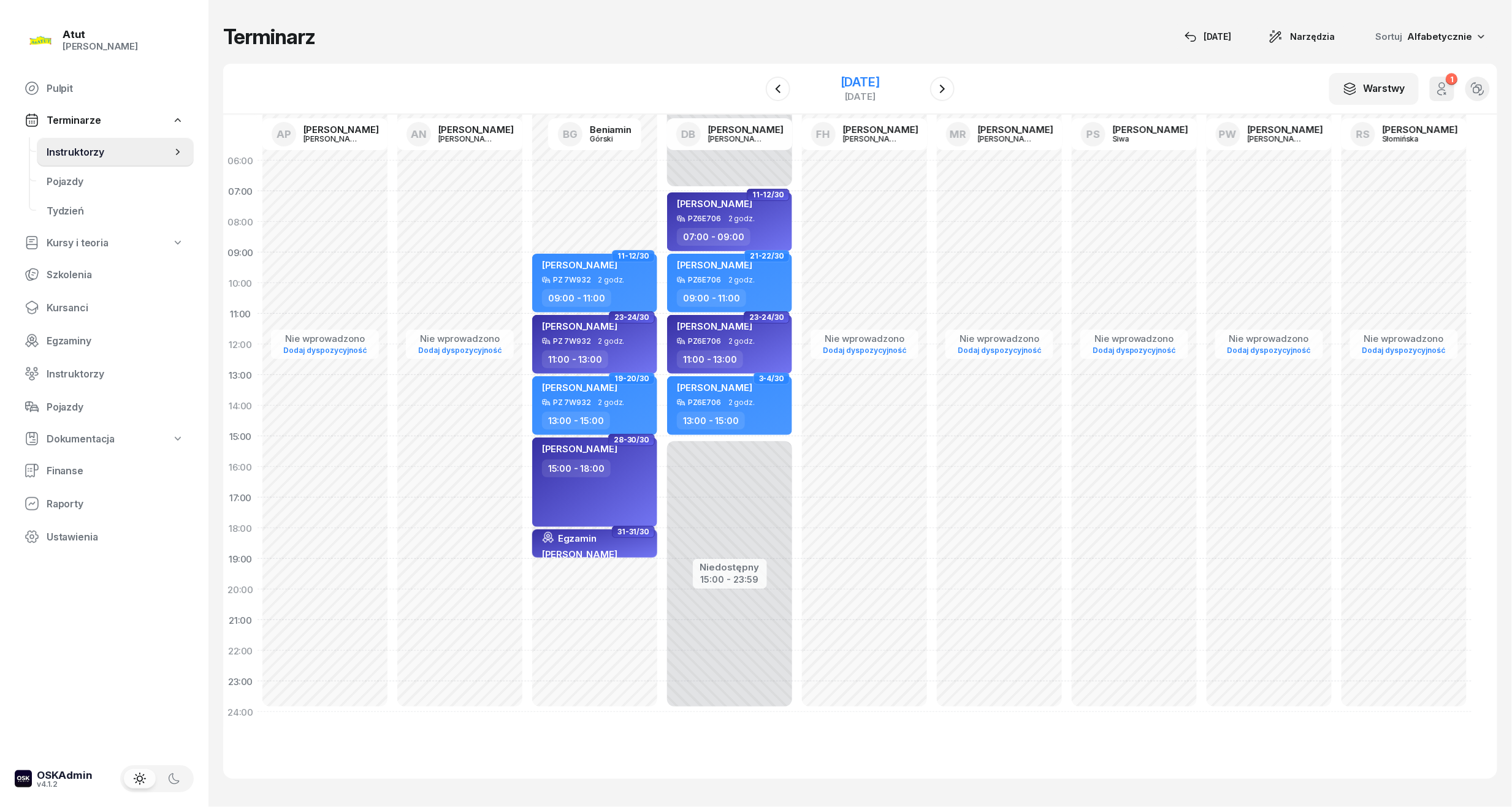
click at [859, 79] on div "[DATE]" at bounding box center [860, 82] width 39 height 12
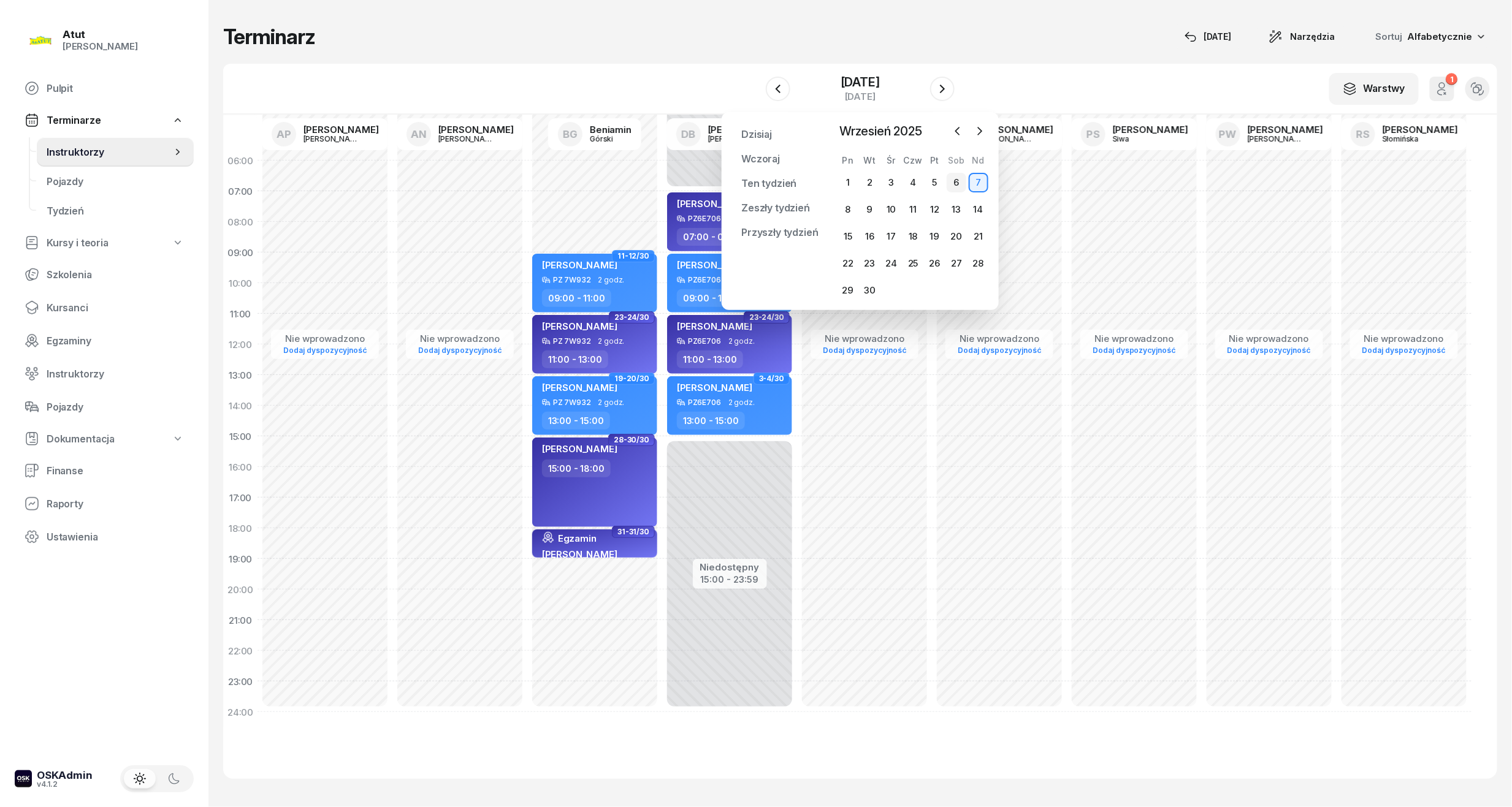
click at [965, 183] on div "6" at bounding box center [957, 183] width 20 height 20
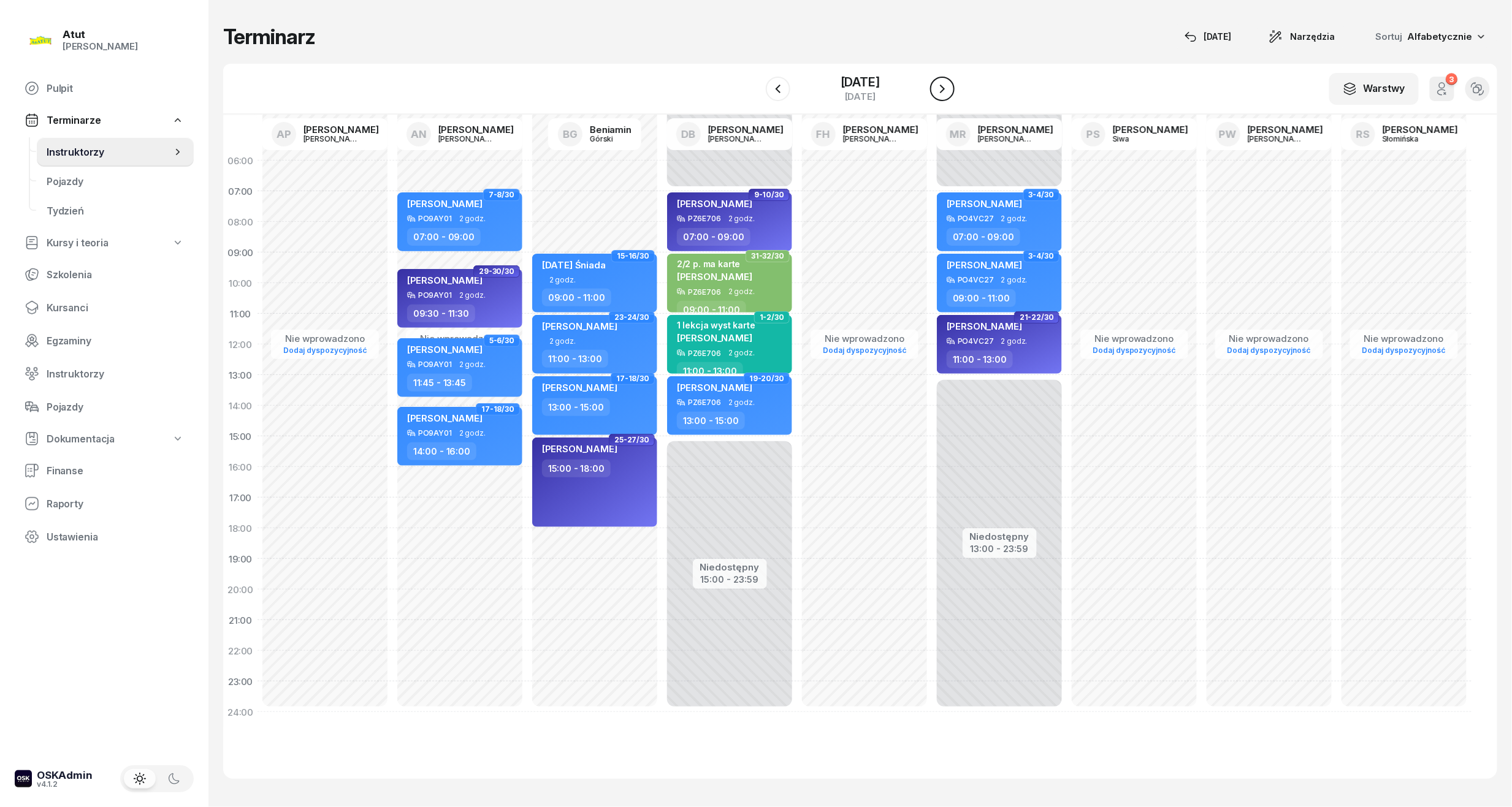
click at [952, 89] on button "button" at bounding box center [942, 89] width 25 height 25
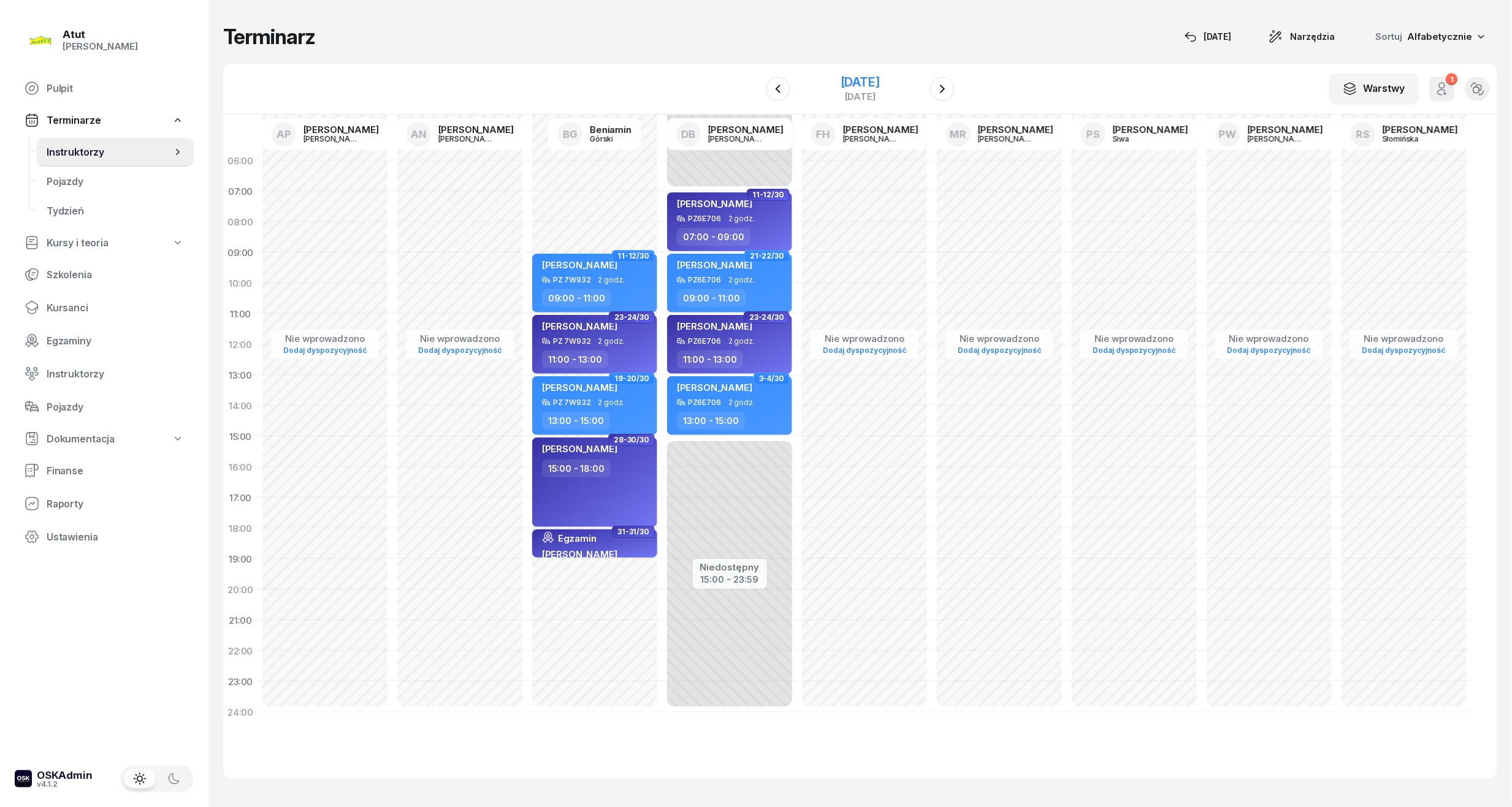
click at [864, 82] on div "[DATE]" at bounding box center [860, 82] width 39 height 12
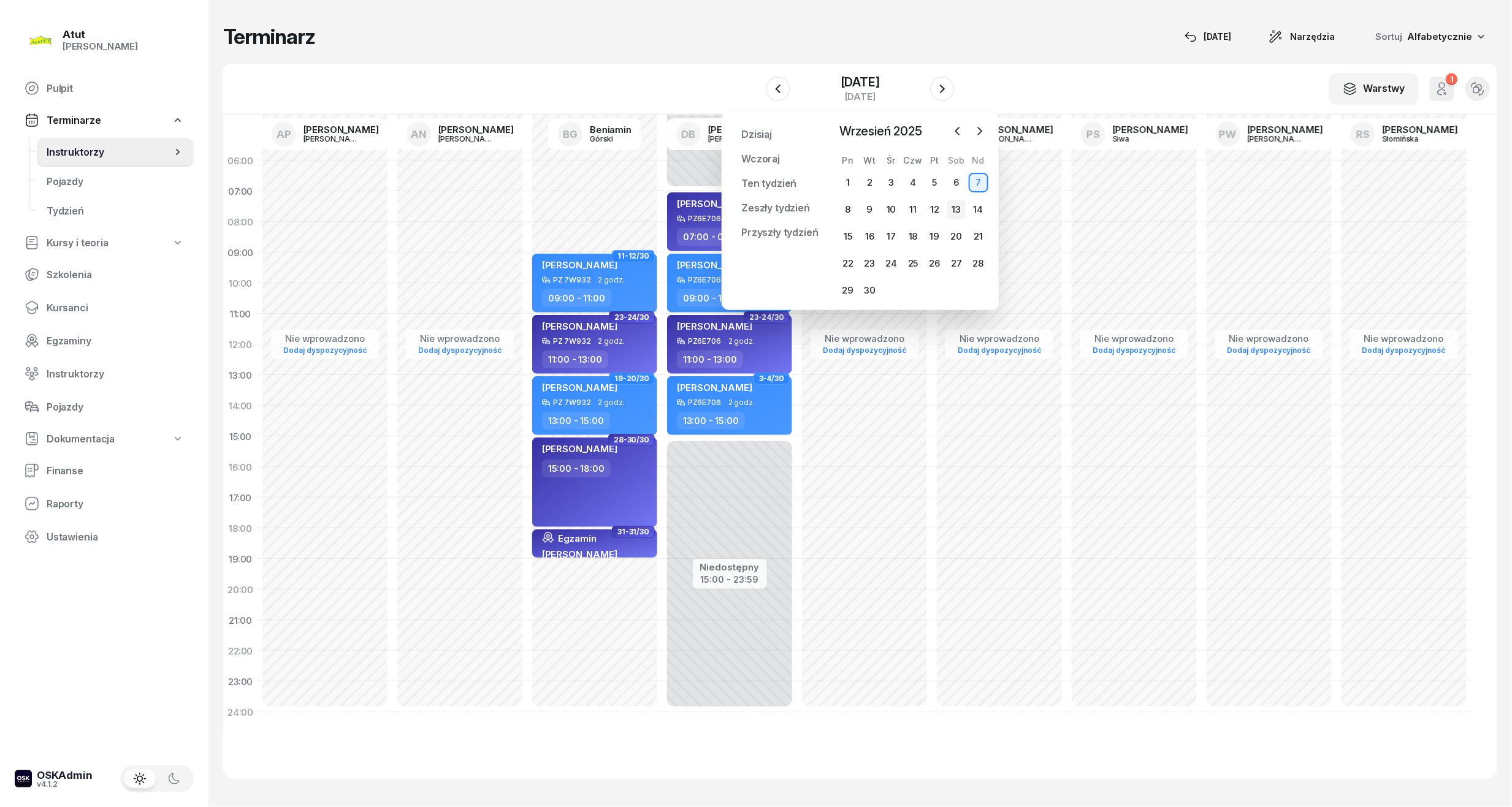
click at [950, 213] on div "13" at bounding box center [957, 210] width 20 height 20
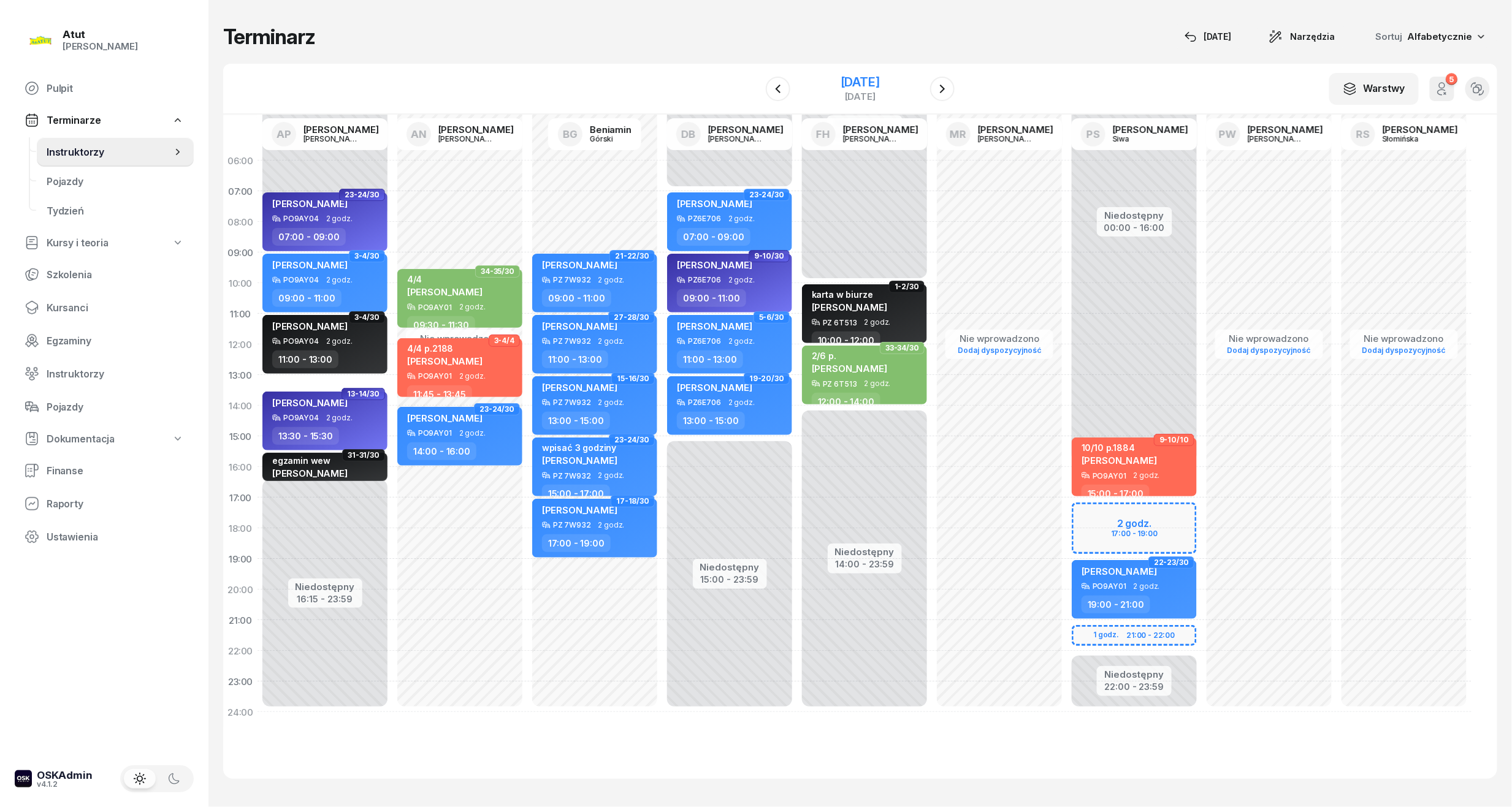
click at [849, 76] on div "[DATE]" at bounding box center [860, 82] width 39 height 12
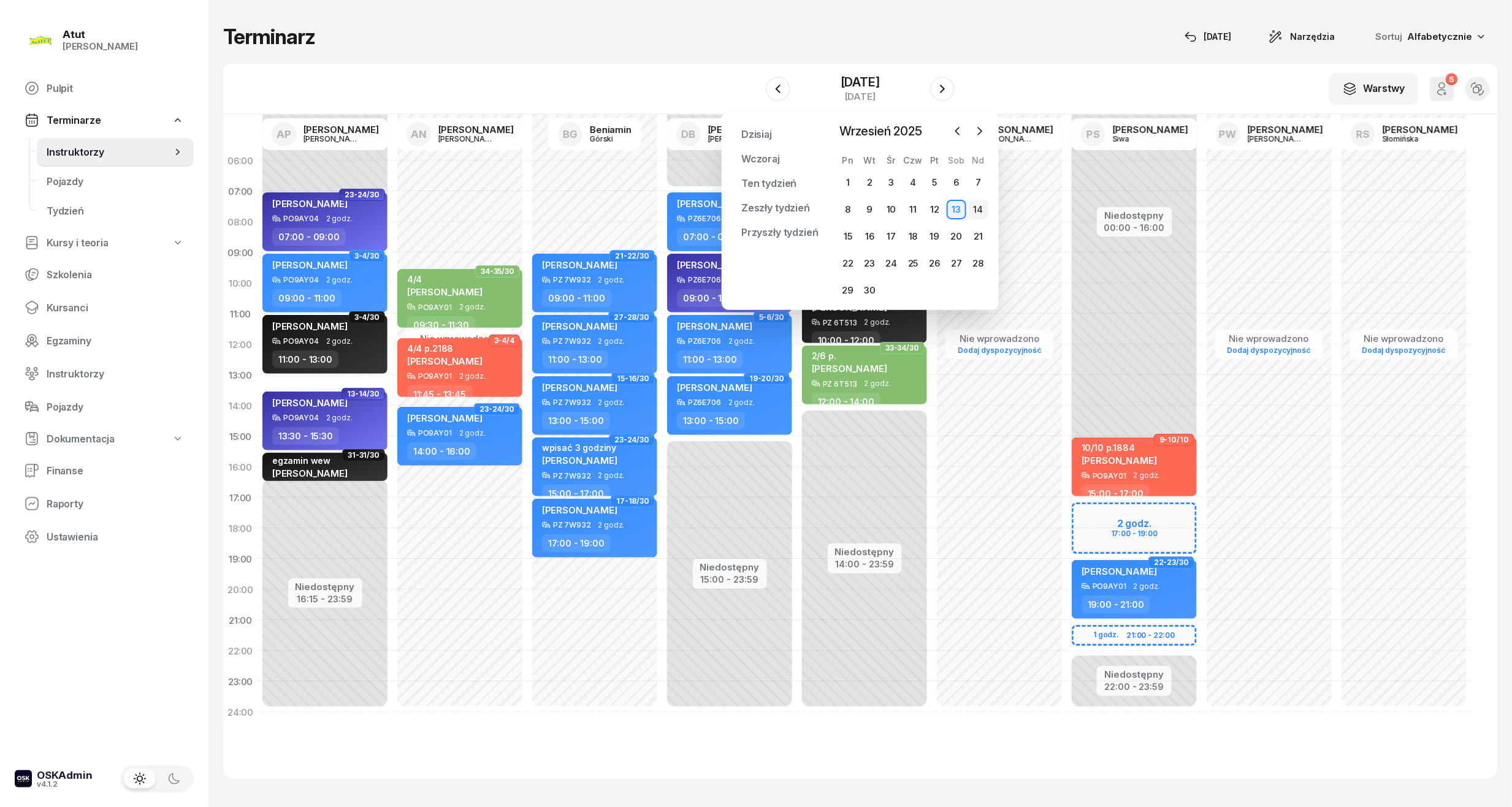
click at [974, 209] on div "14" at bounding box center [979, 210] width 20 height 20
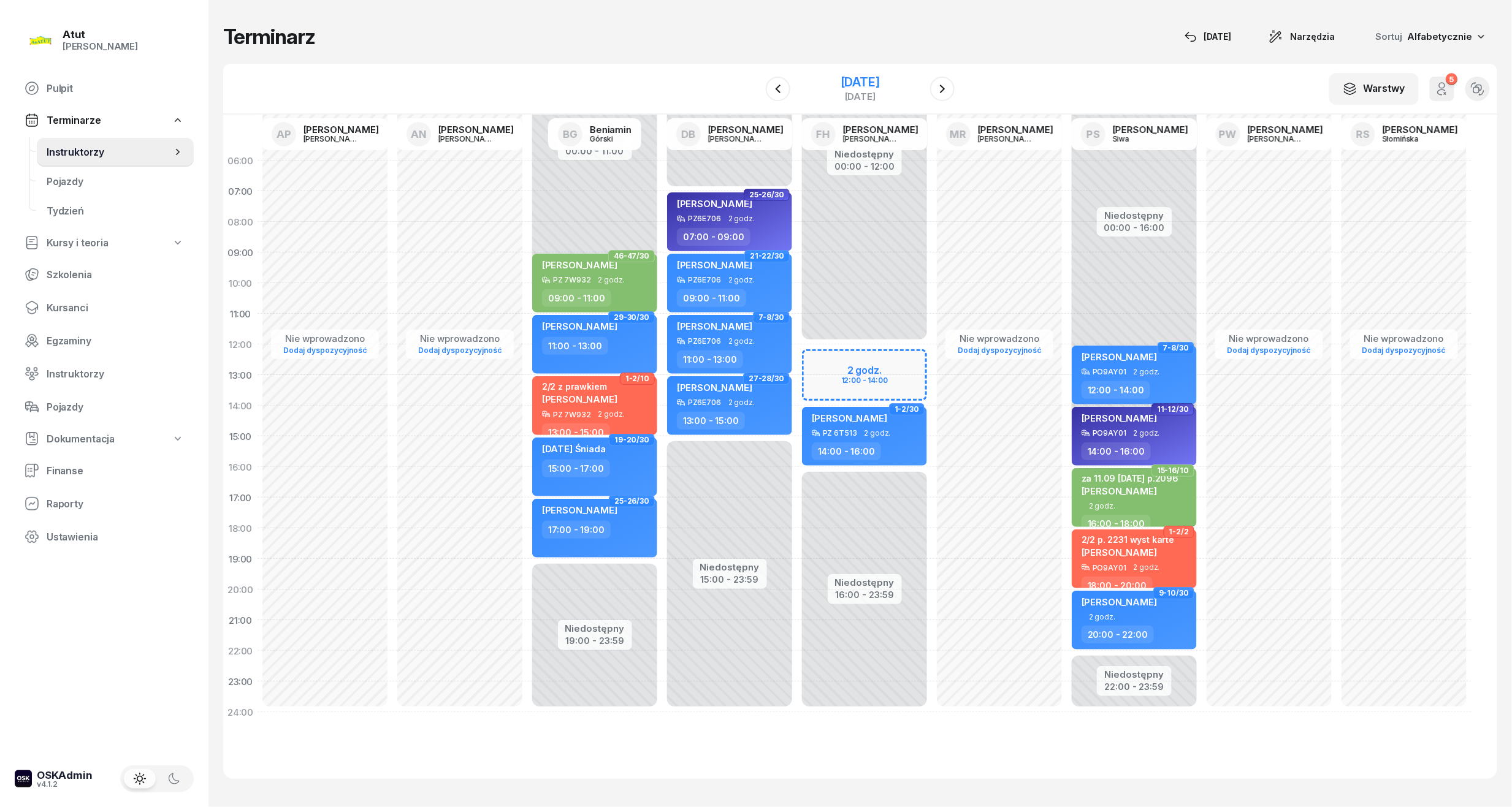
click at [879, 84] on div "[DATE]" at bounding box center [860, 82] width 39 height 12
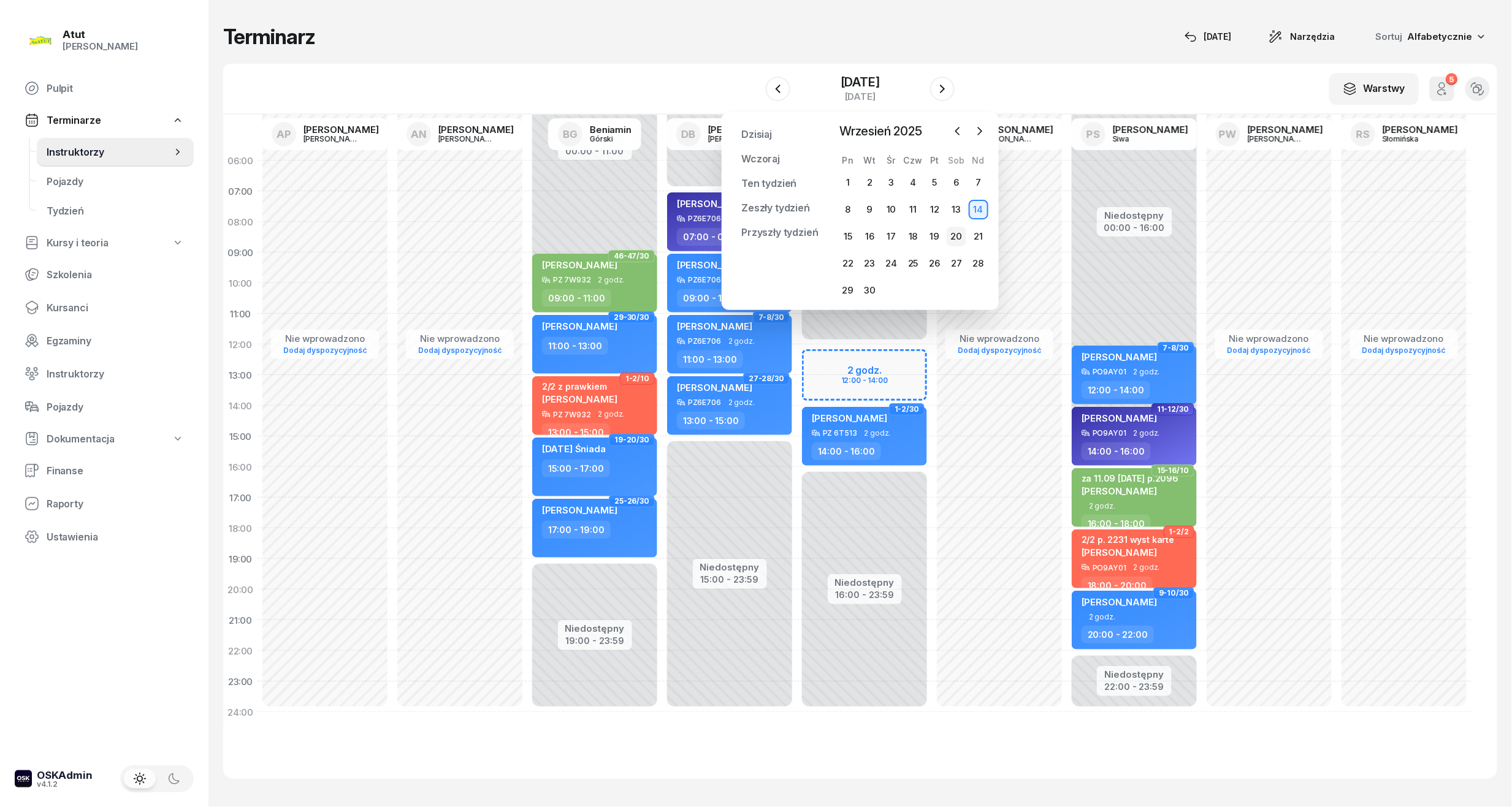
click at [962, 233] on div "20" at bounding box center [957, 237] width 20 height 20
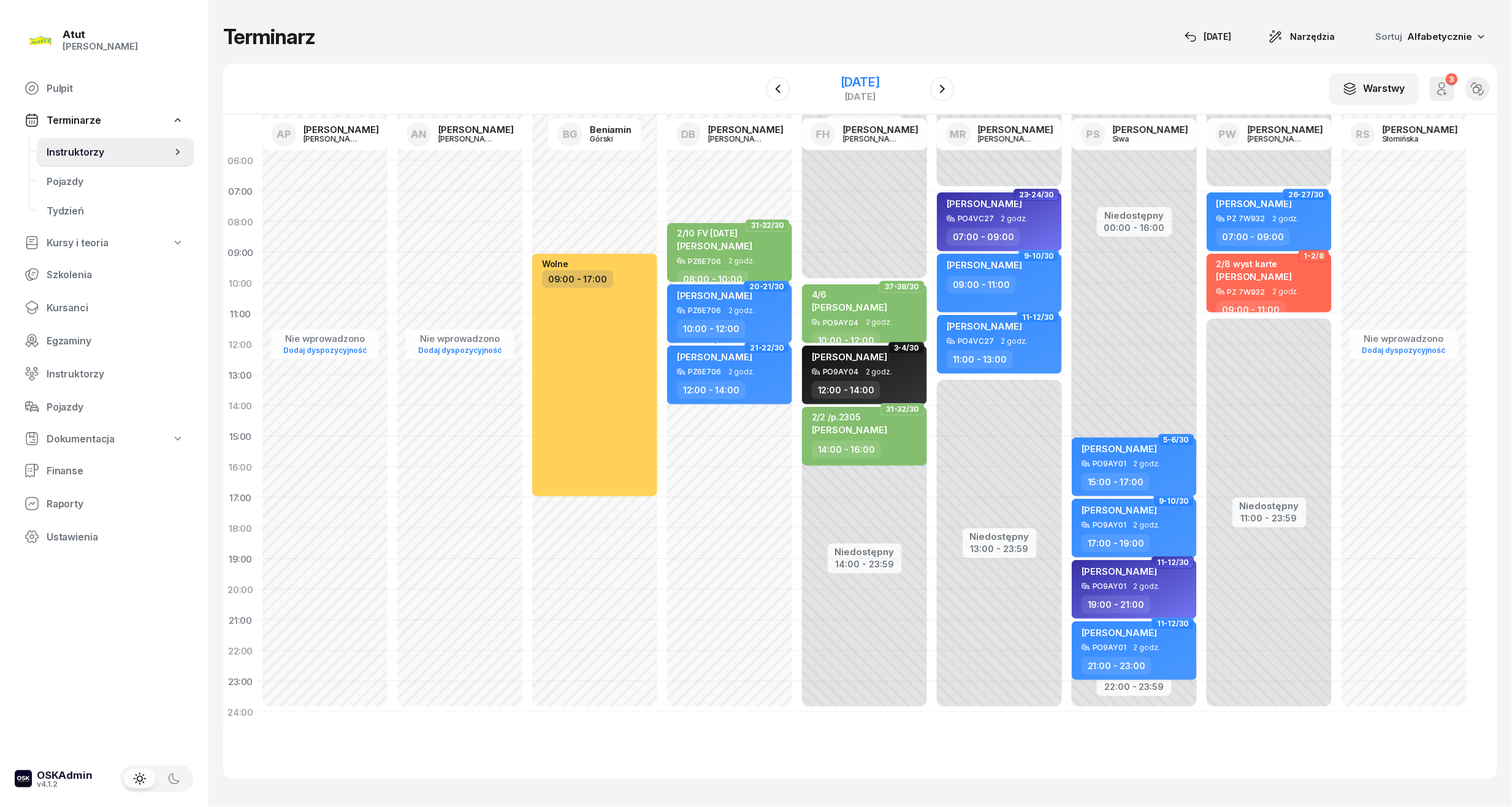
click at [871, 85] on div "[DATE]" at bounding box center [860, 82] width 39 height 12
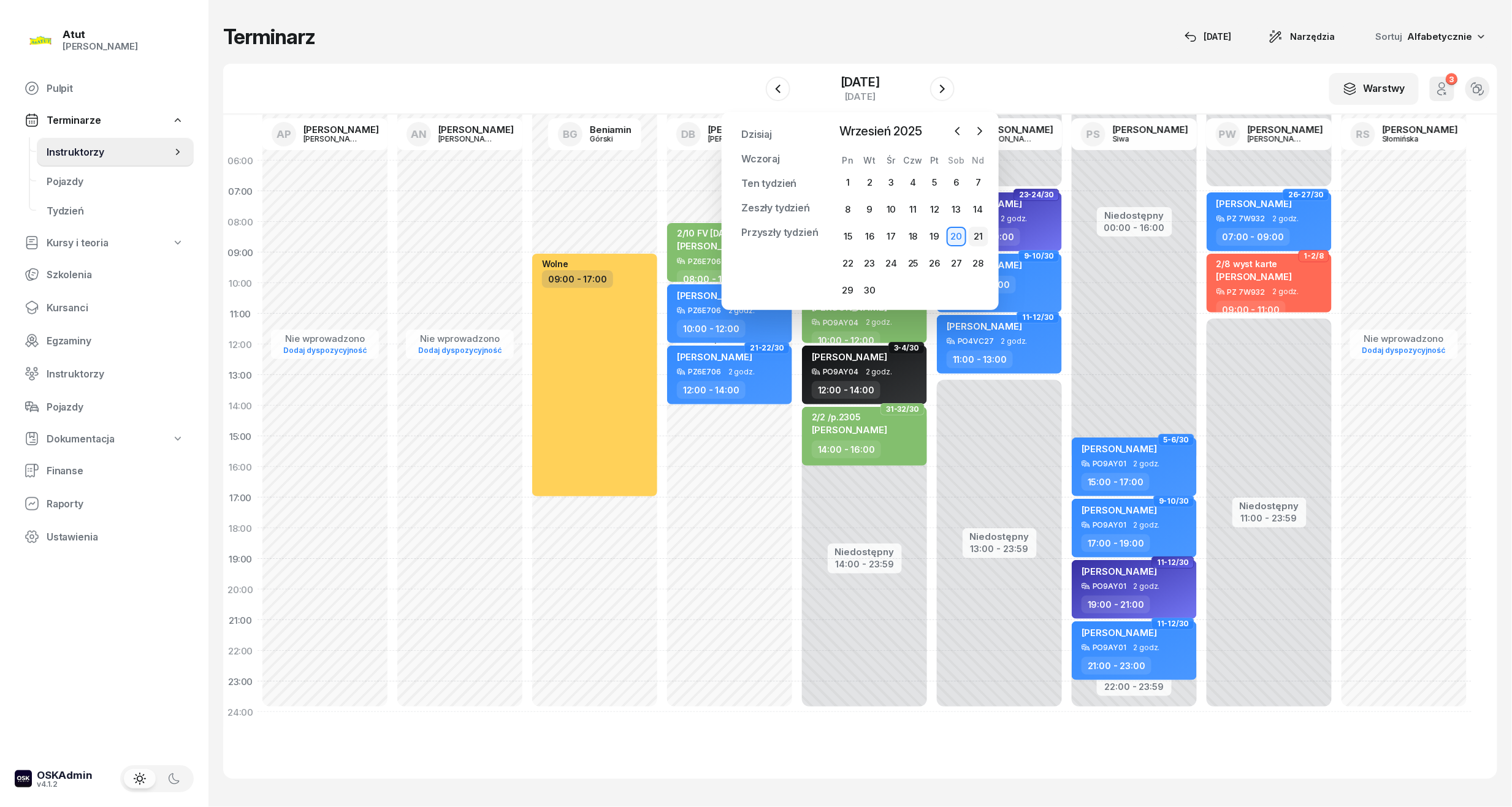
click at [982, 232] on div "21" at bounding box center [979, 237] width 20 height 20
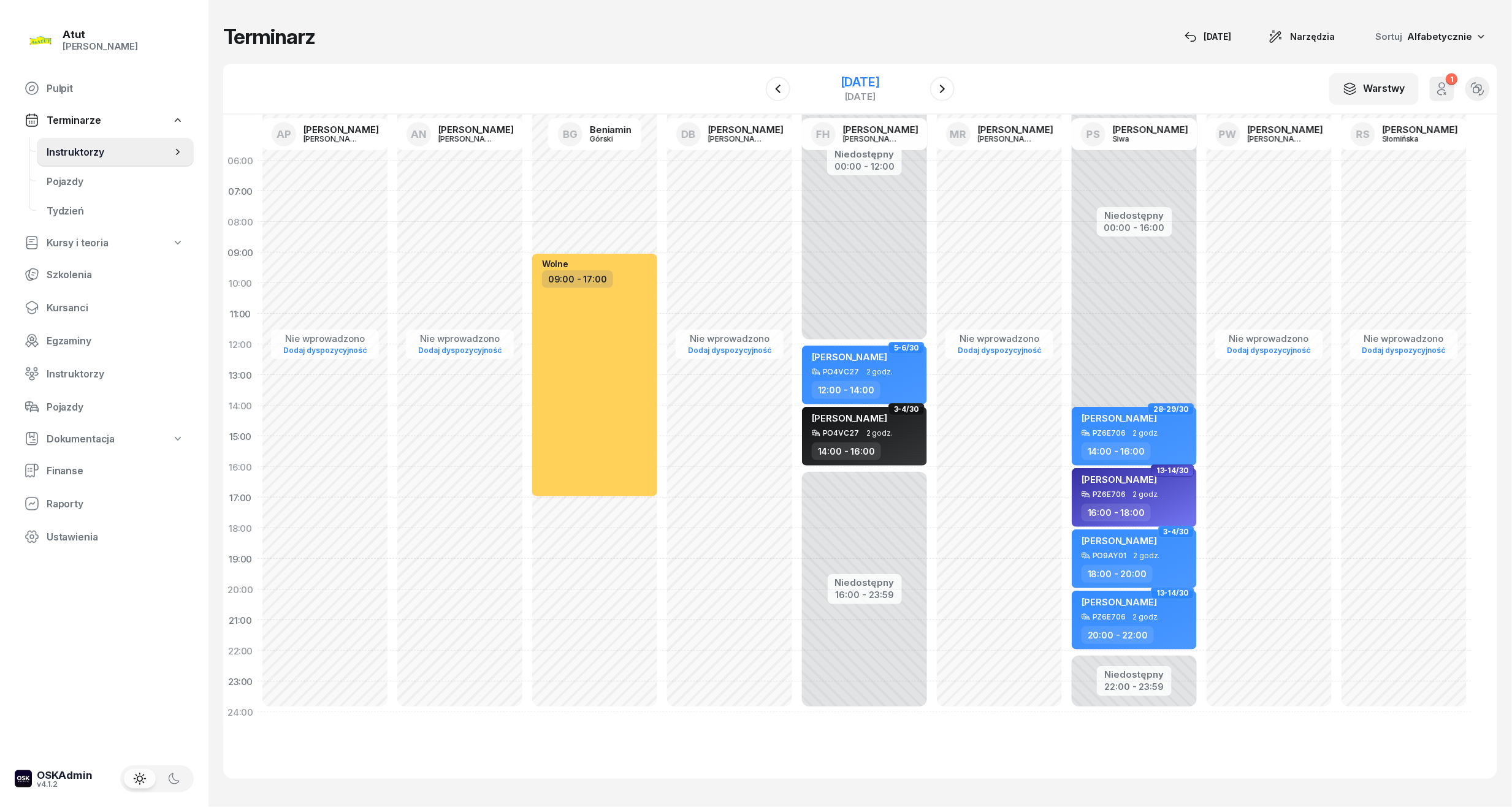
click at [867, 72] on div "[DATE]" at bounding box center [860, 89] width 125 height 35
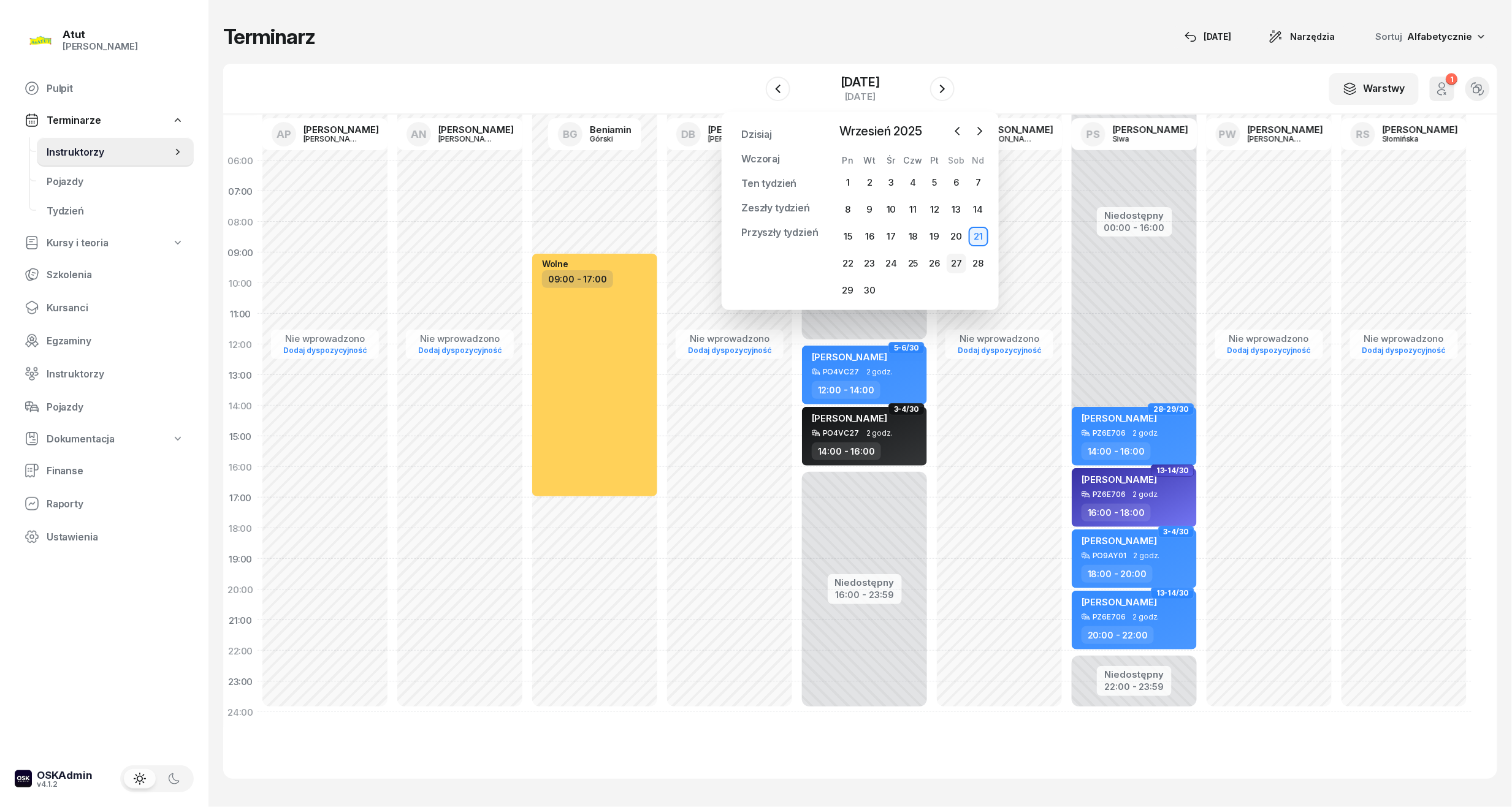
click at [954, 261] on div "27" at bounding box center [957, 264] width 20 height 20
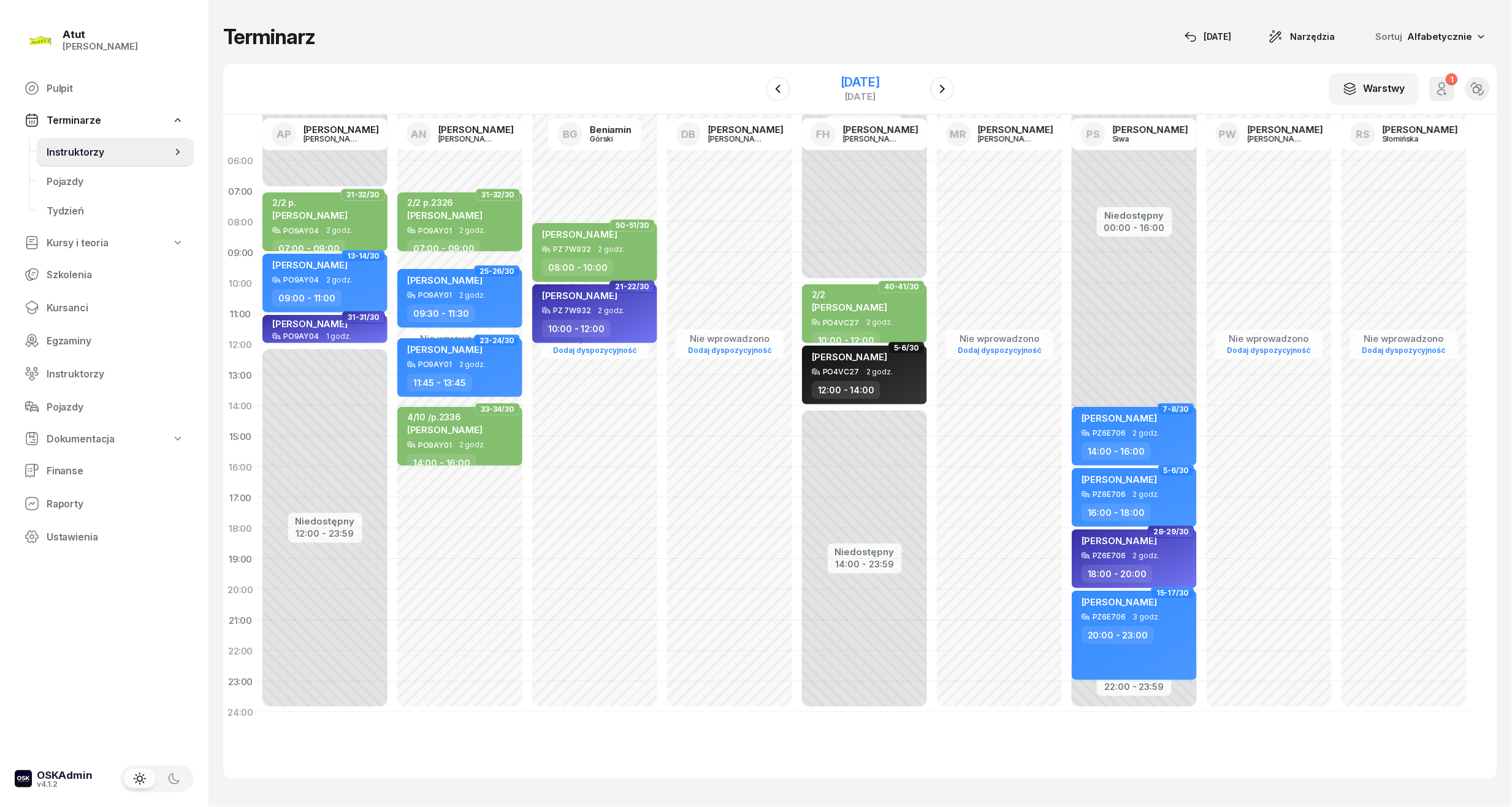
click at [858, 82] on div "[DATE]" at bounding box center [860, 82] width 39 height 12
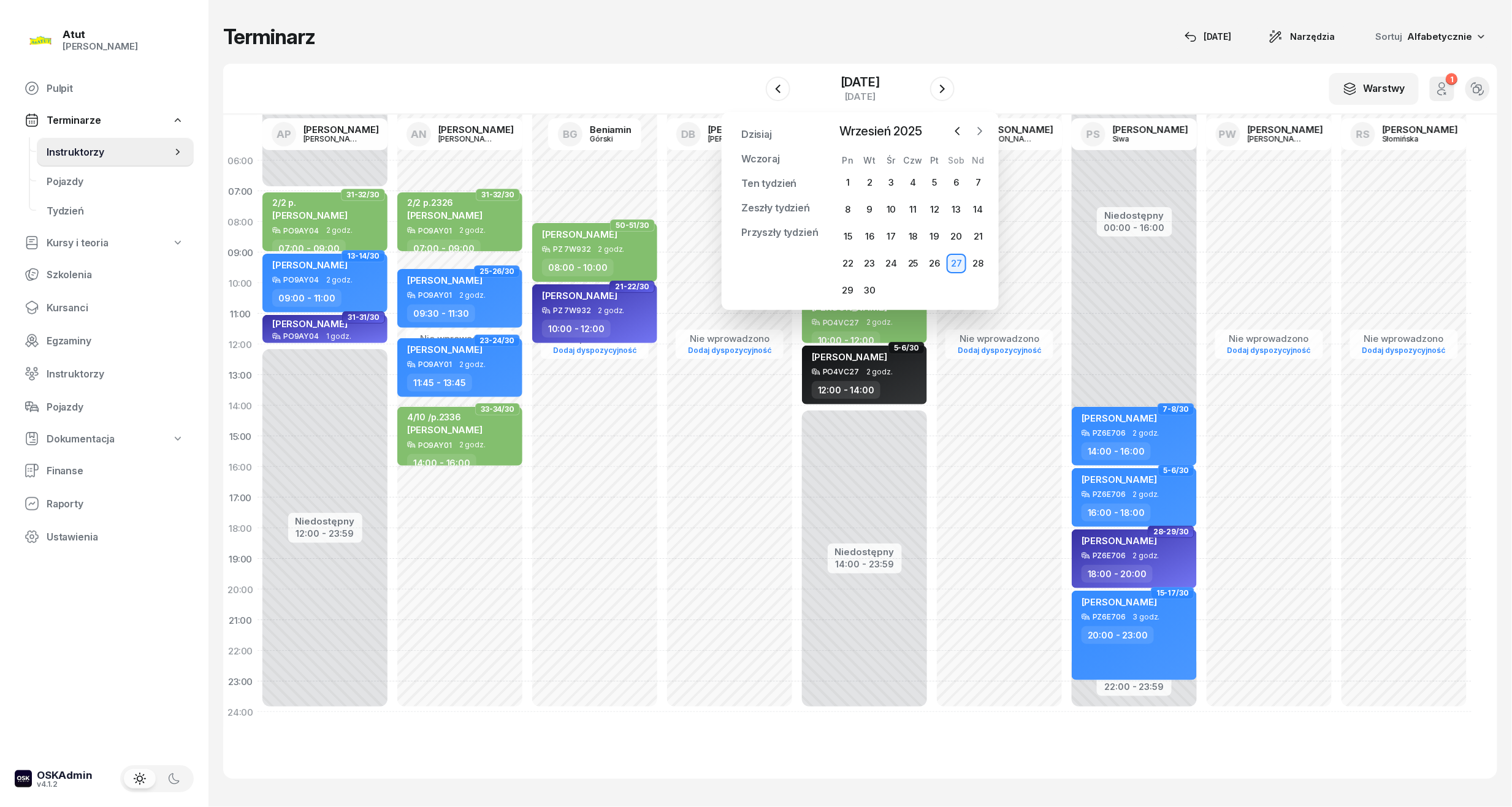
click at [980, 125] on icon "button" at bounding box center [980, 131] width 12 height 12
click at [961, 183] on div "4" at bounding box center [957, 183] width 20 height 20
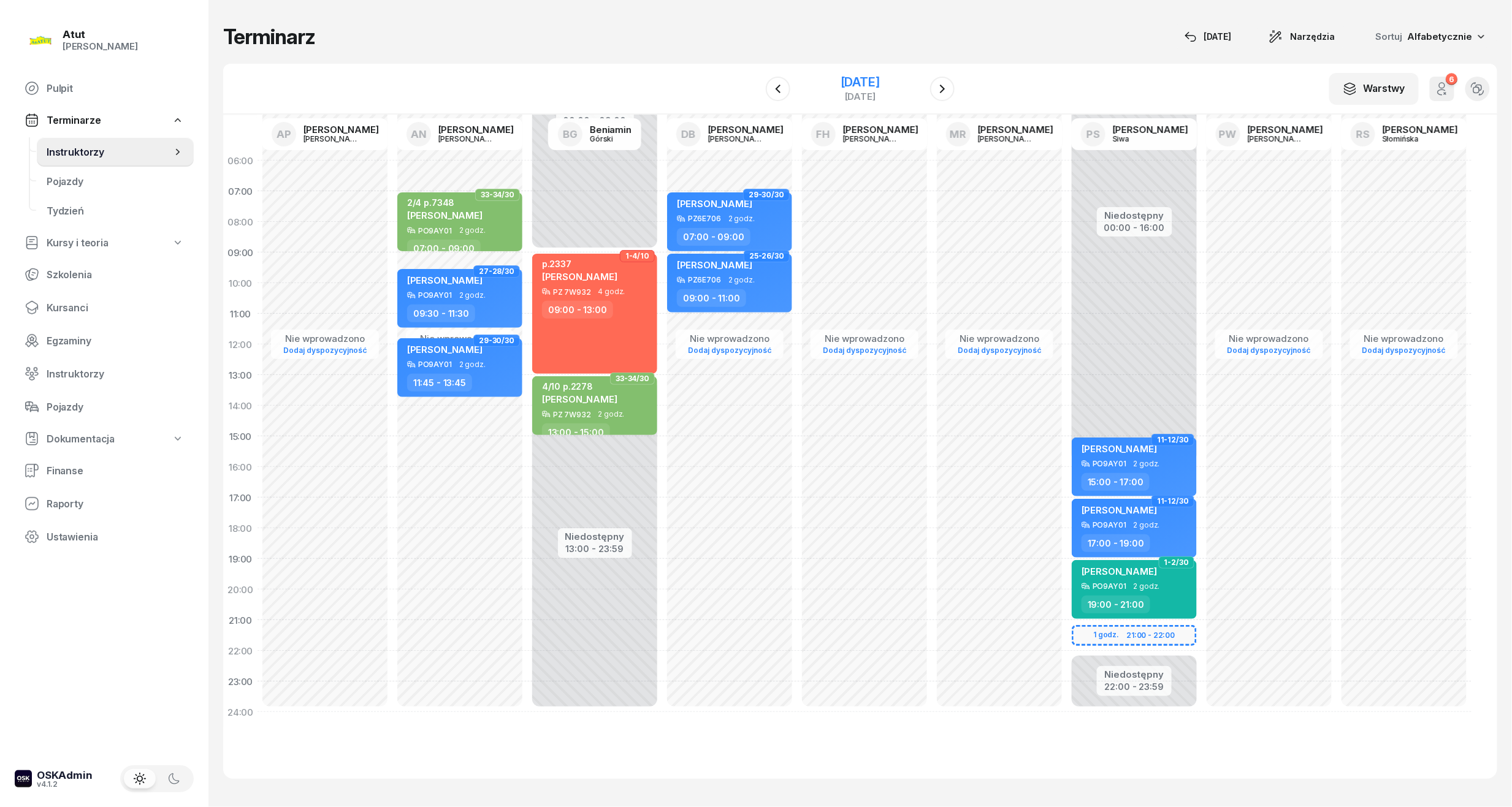
click at [880, 92] on div "[DATE]" at bounding box center [860, 96] width 39 height 9
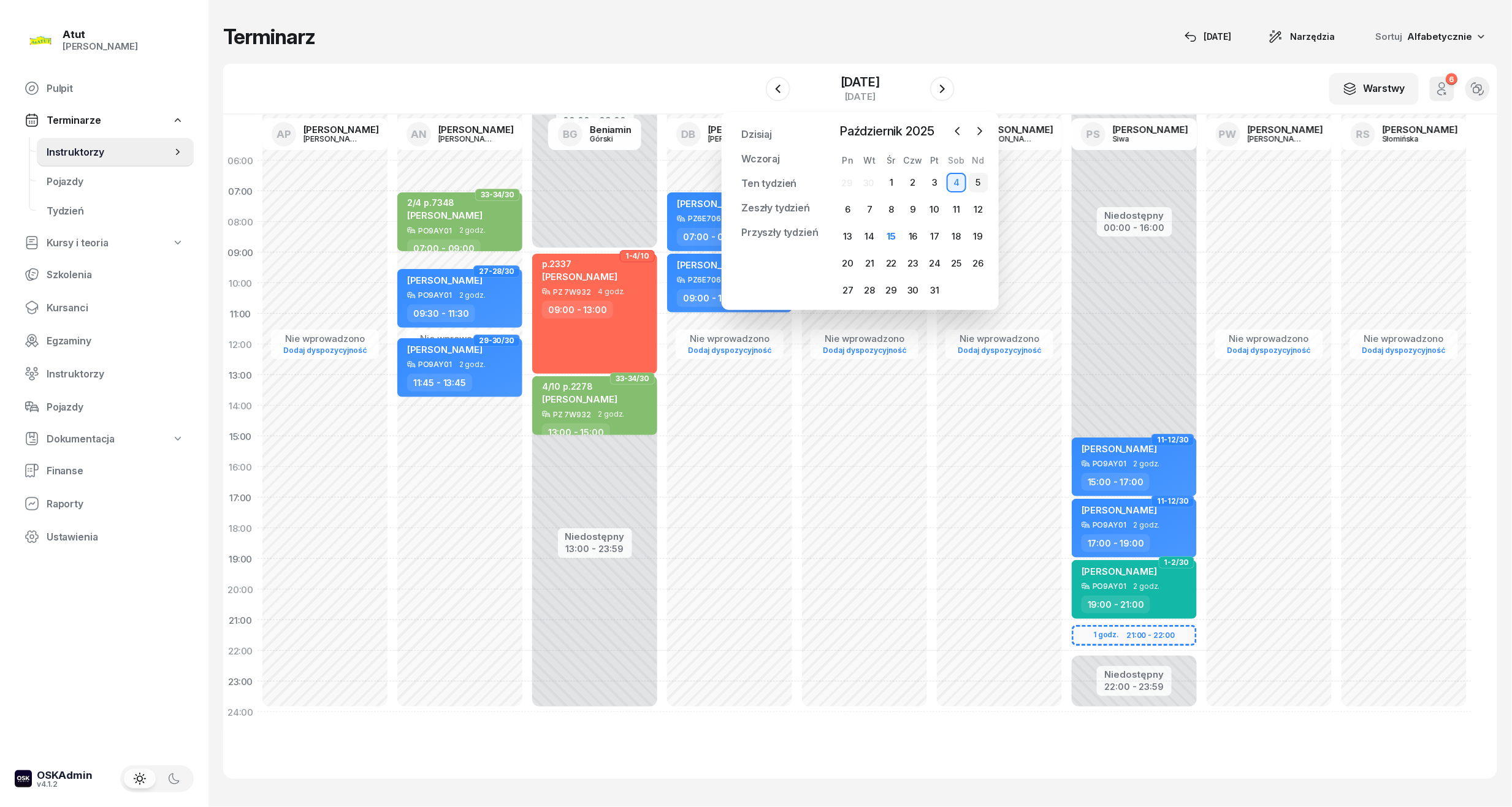
click at [979, 185] on div "5" at bounding box center [979, 183] width 20 height 20
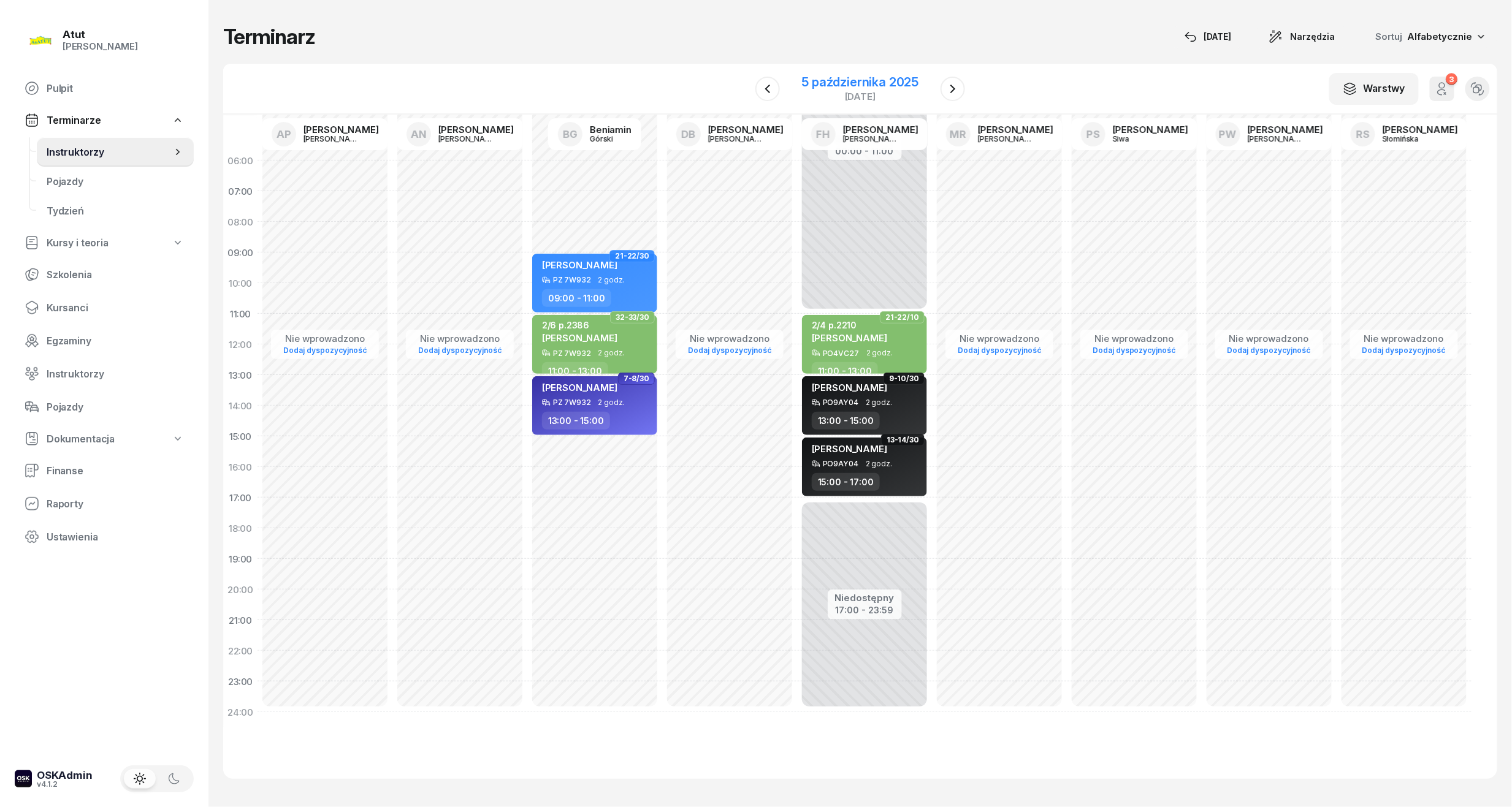
click at [867, 86] on div "5 października 2025" at bounding box center [861, 82] width 117 height 12
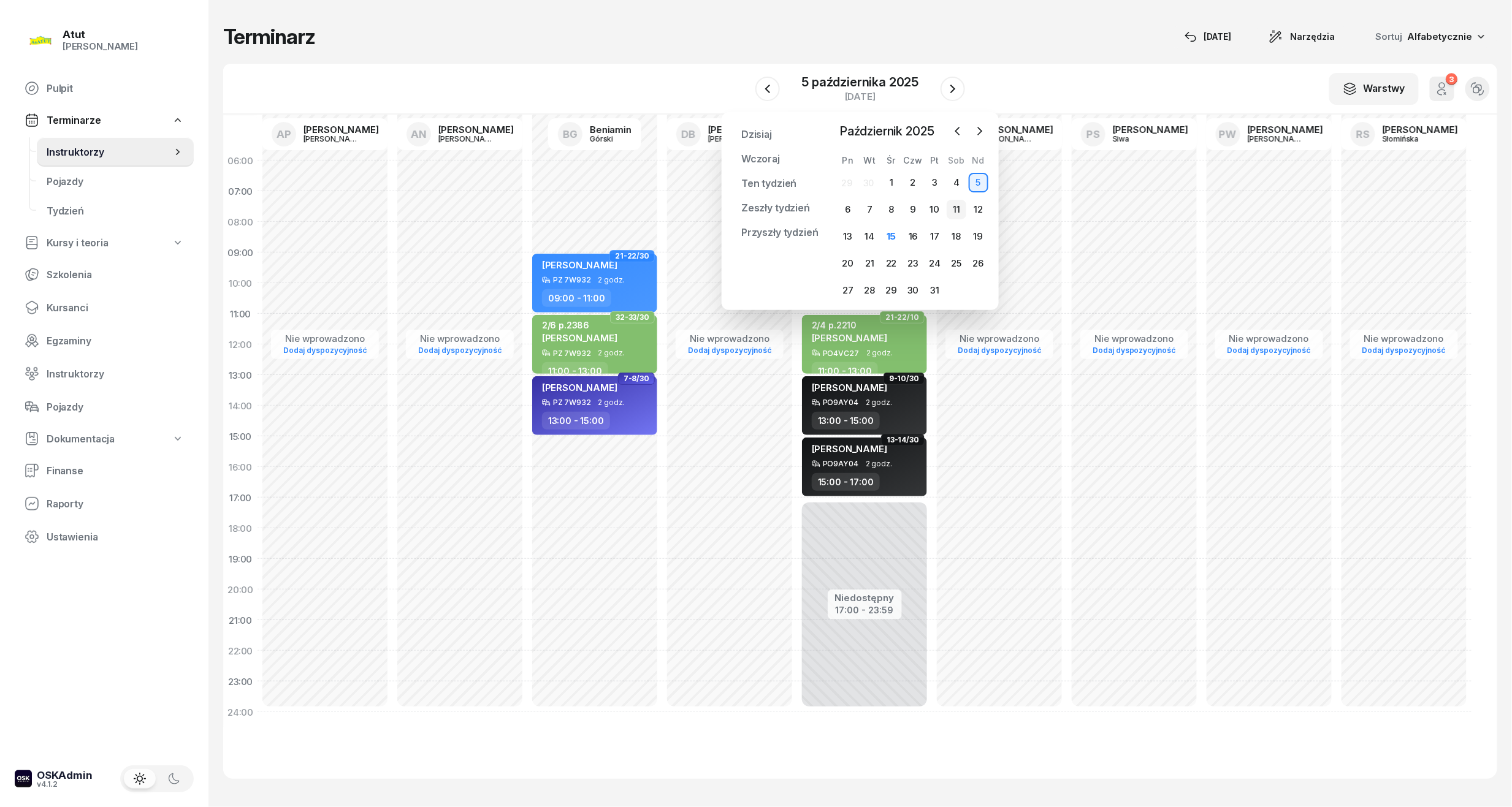
click at [950, 209] on div "11" at bounding box center [957, 210] width 20 height 20
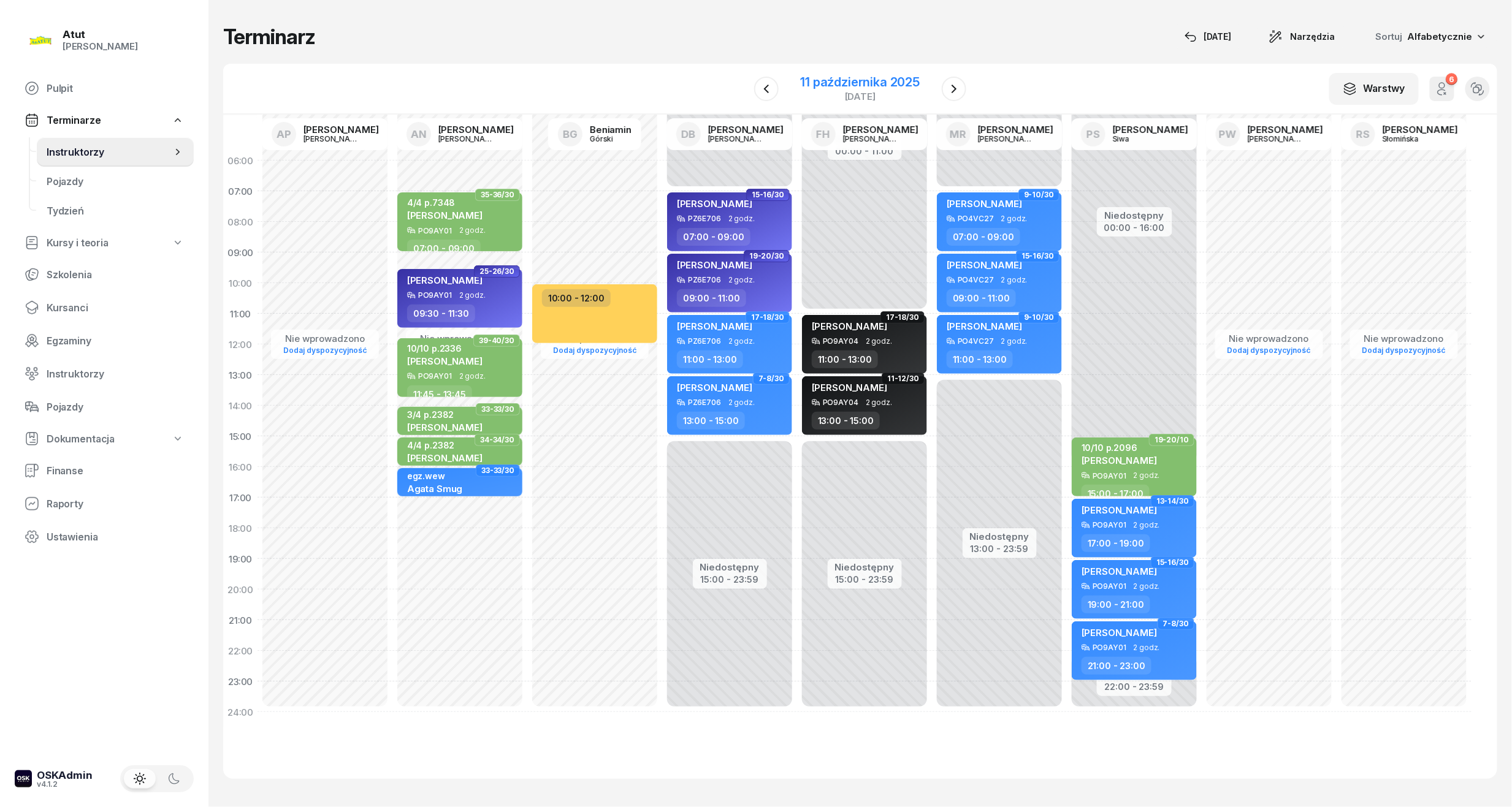
click at [842, 84] on div "11 października 2025" at bounding box center [861, 82] width 119 height 12
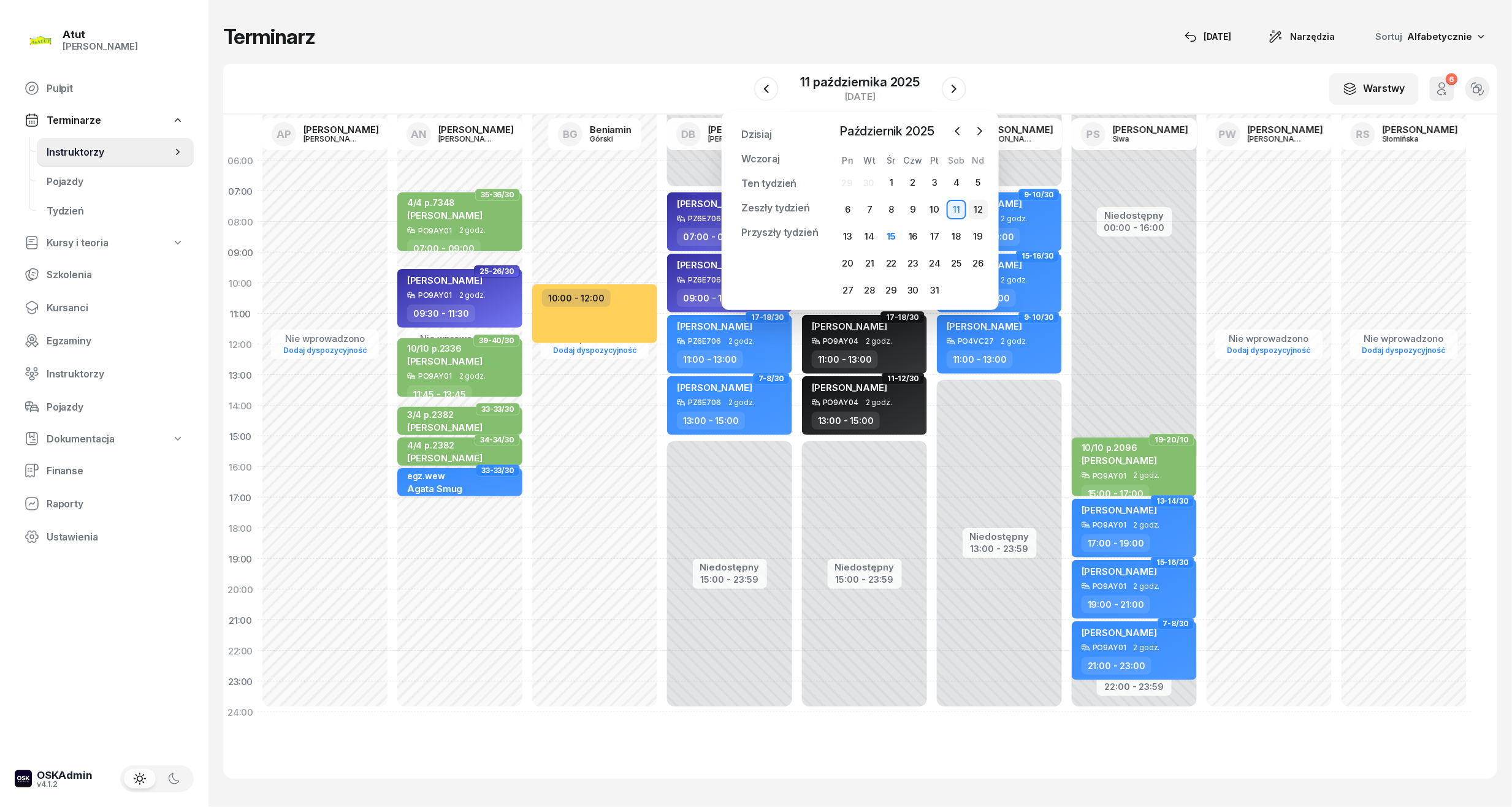
click at [976, 207] on div "12" at bounding box center [979, 210] width 20 height 20
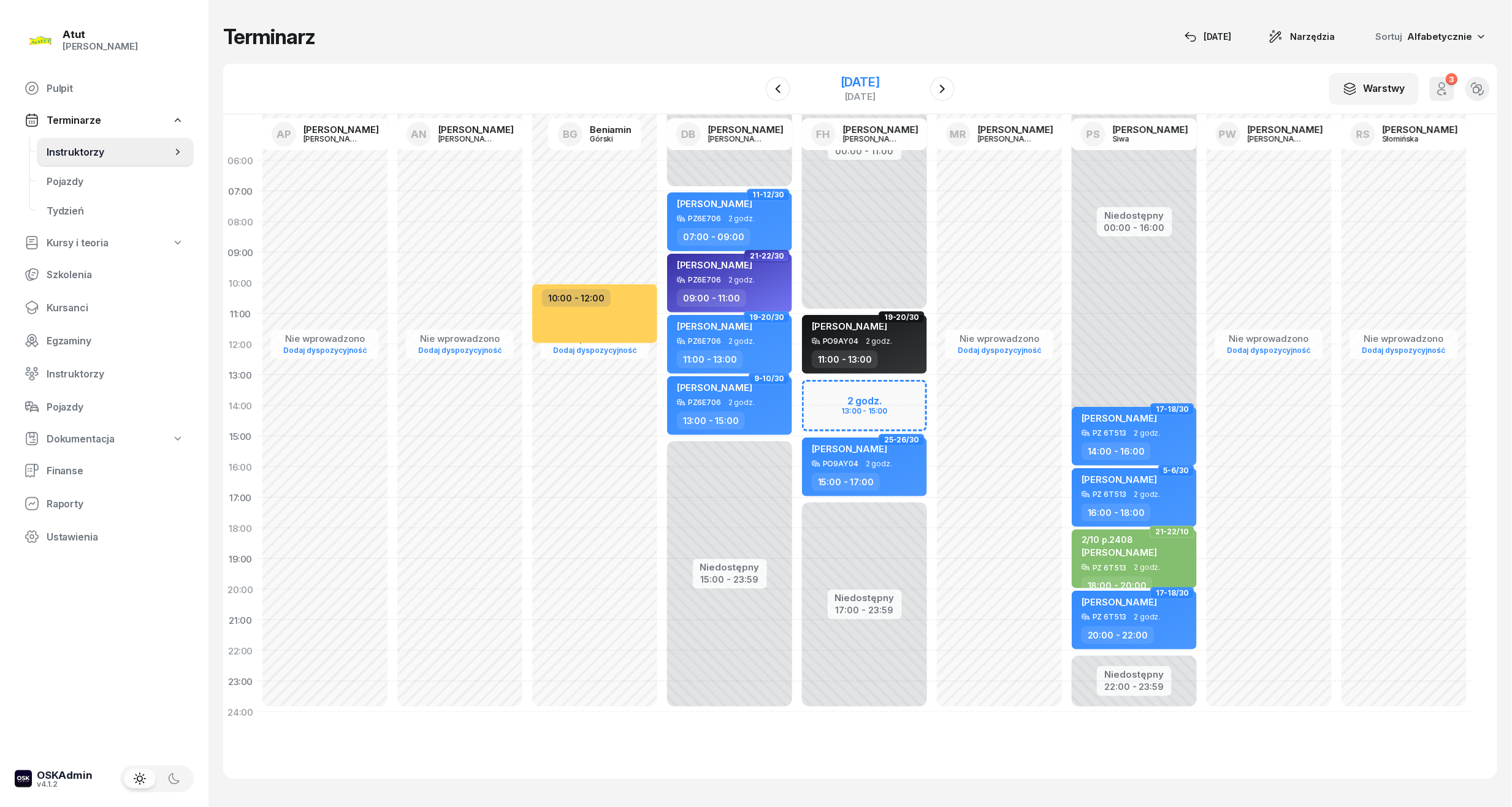
click at [856, 82] on div "[DATE]" at bounding box center [860, 82] width 39 height 12
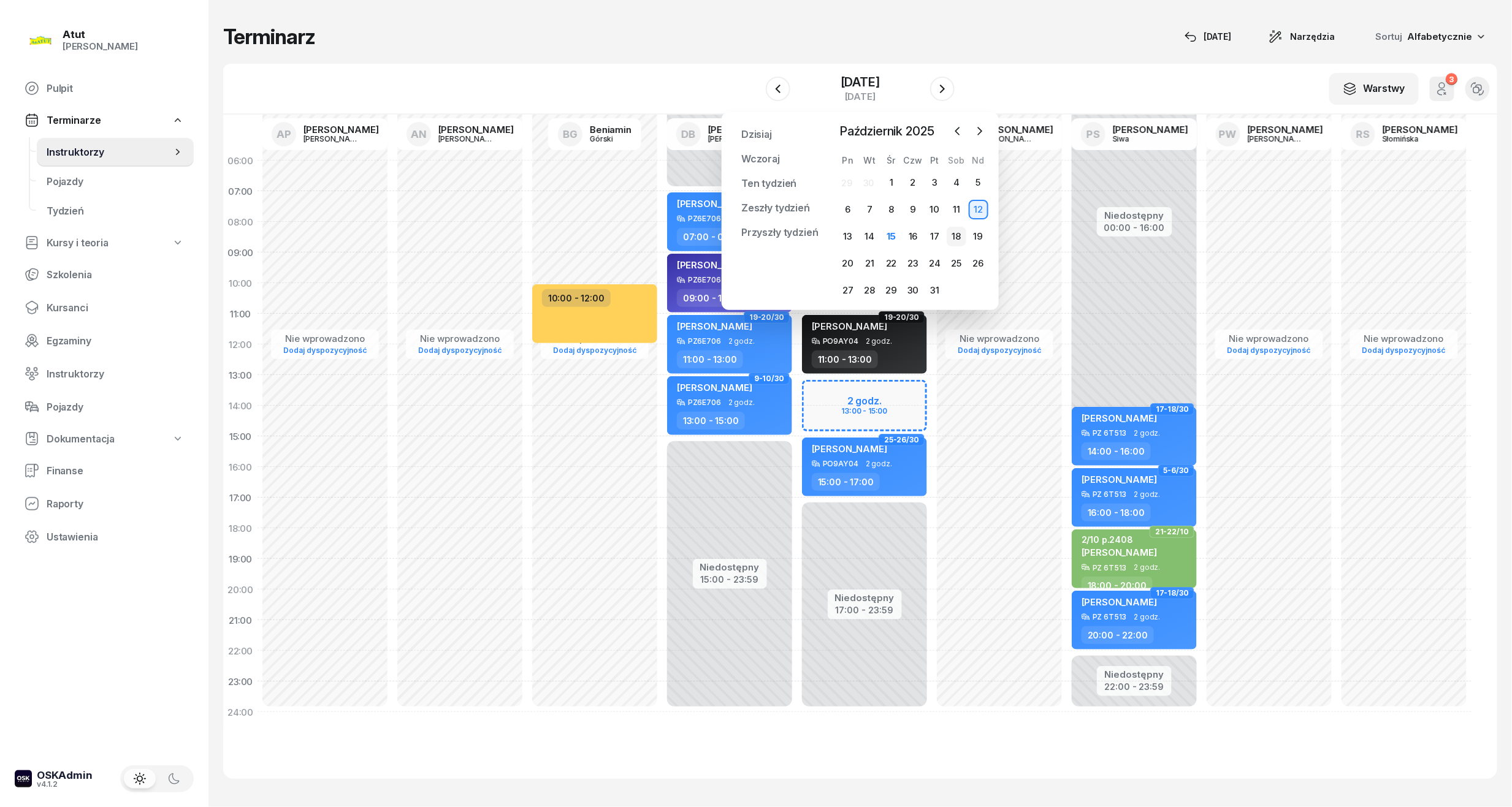
drag, startPoint x: 856, startPoint y: 82, endPoint x: 955, endPoint y: 239, distance: 185.6
click at [955, 239] on div "18" at bounding box center [957, 237] width 20 height 20
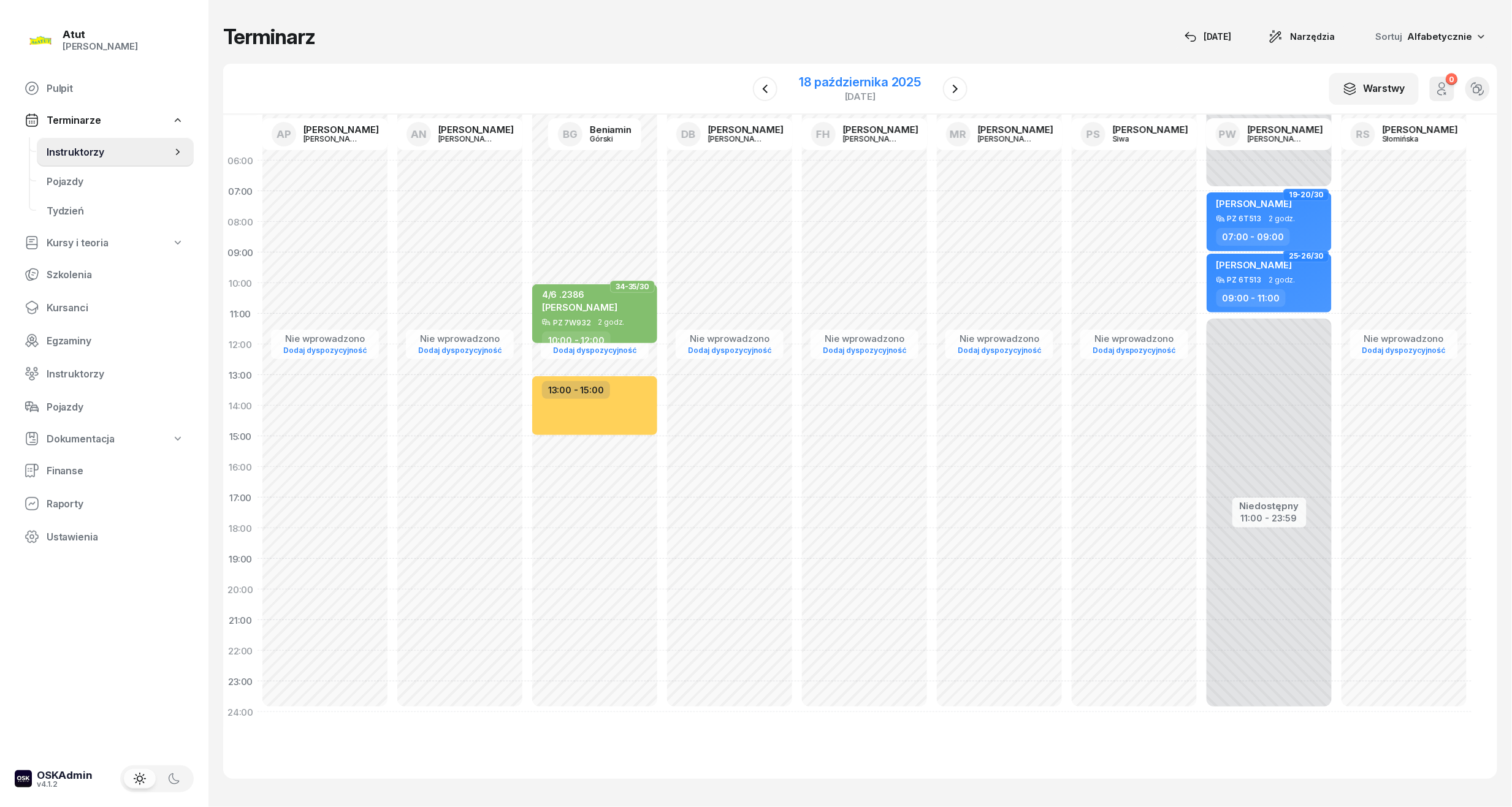
click at [831, 77] on div "18 października 2025" at bounding box center [861, 82] width 122 height 12
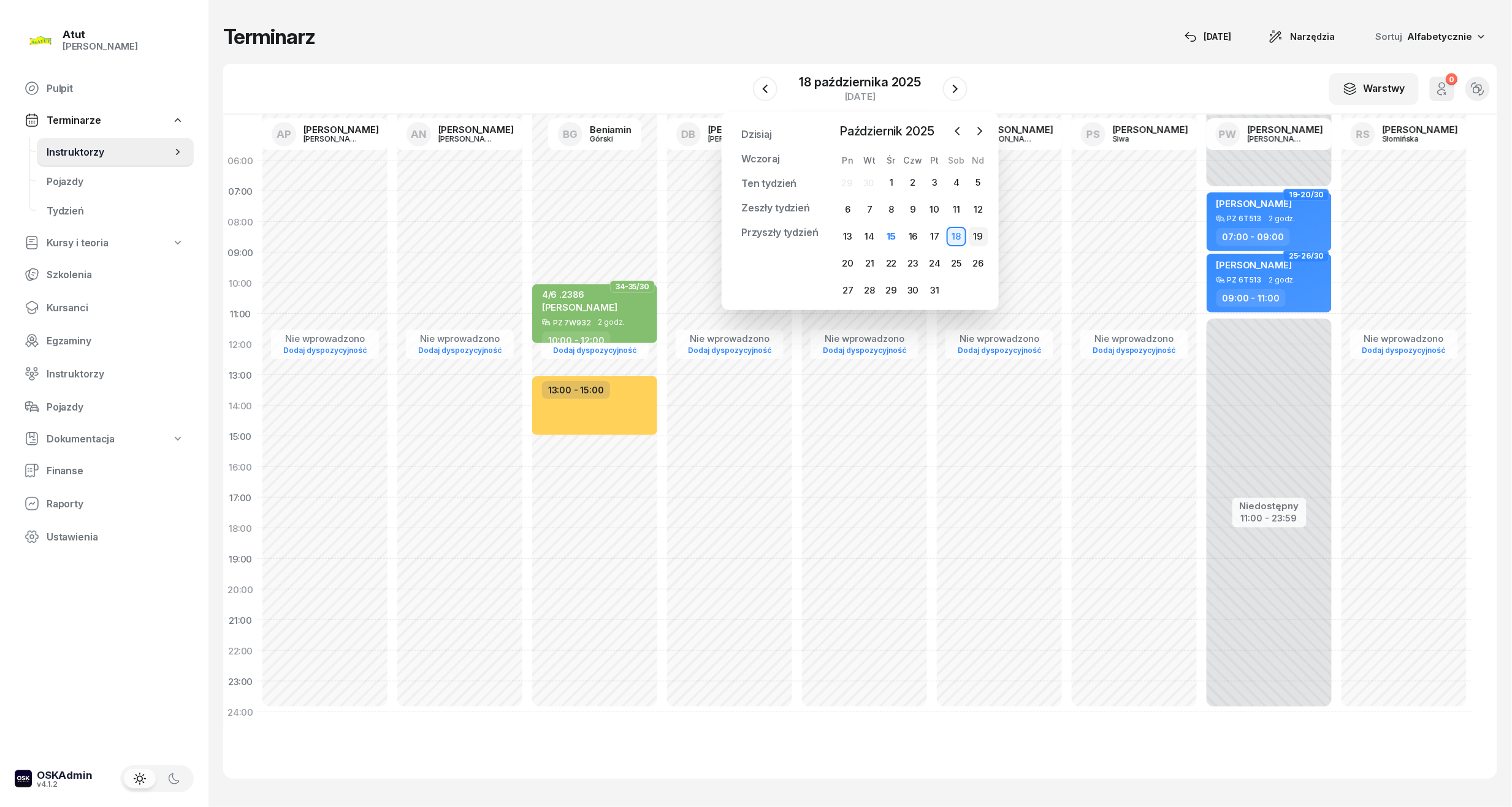
click at [976, 237] on div "19" at bounding box center [979, 237] width 20 height 20
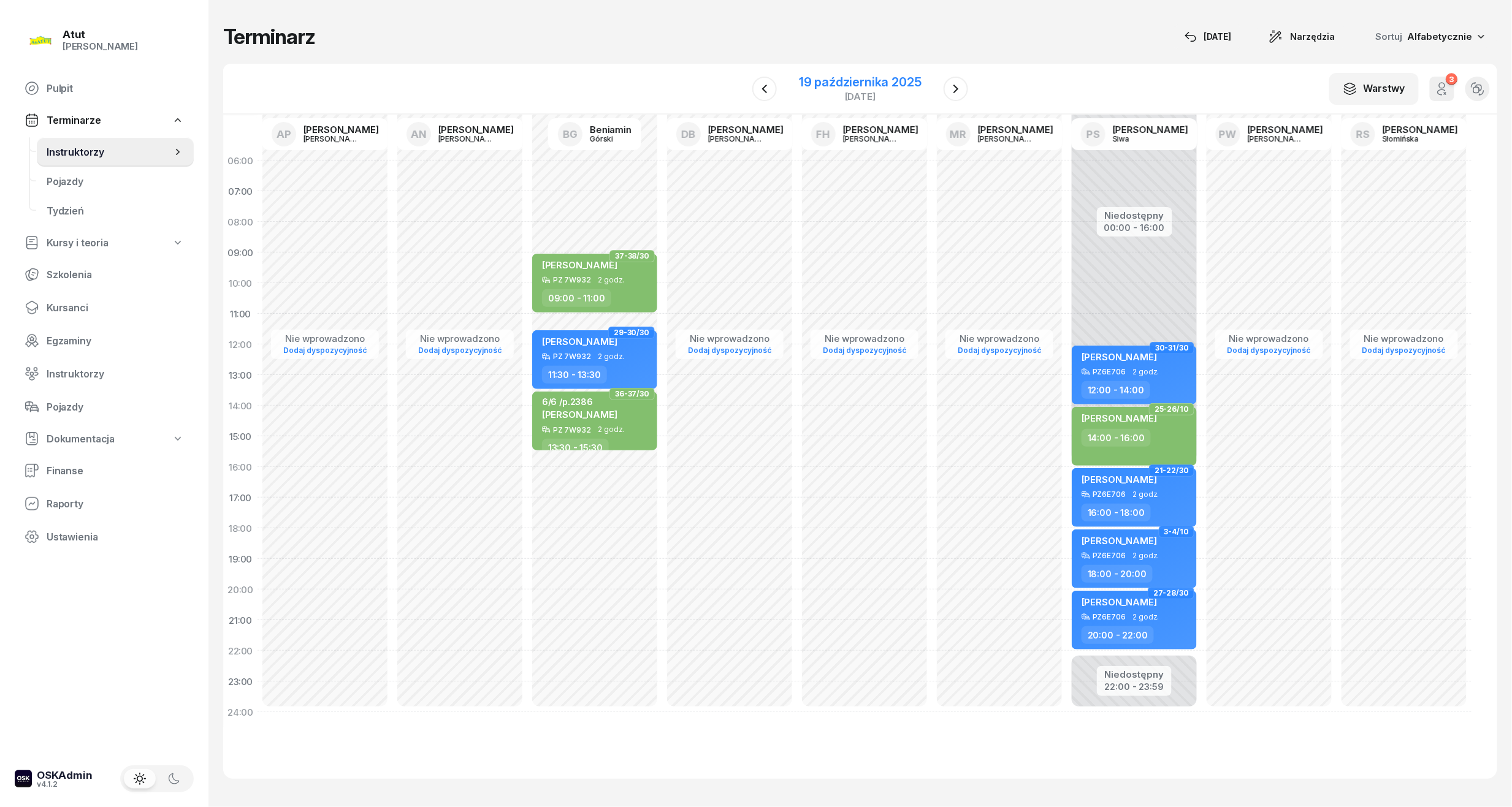
click at [854, 82] on div "19 października 2025" at bounding box center [860, 82] width 122 height 12
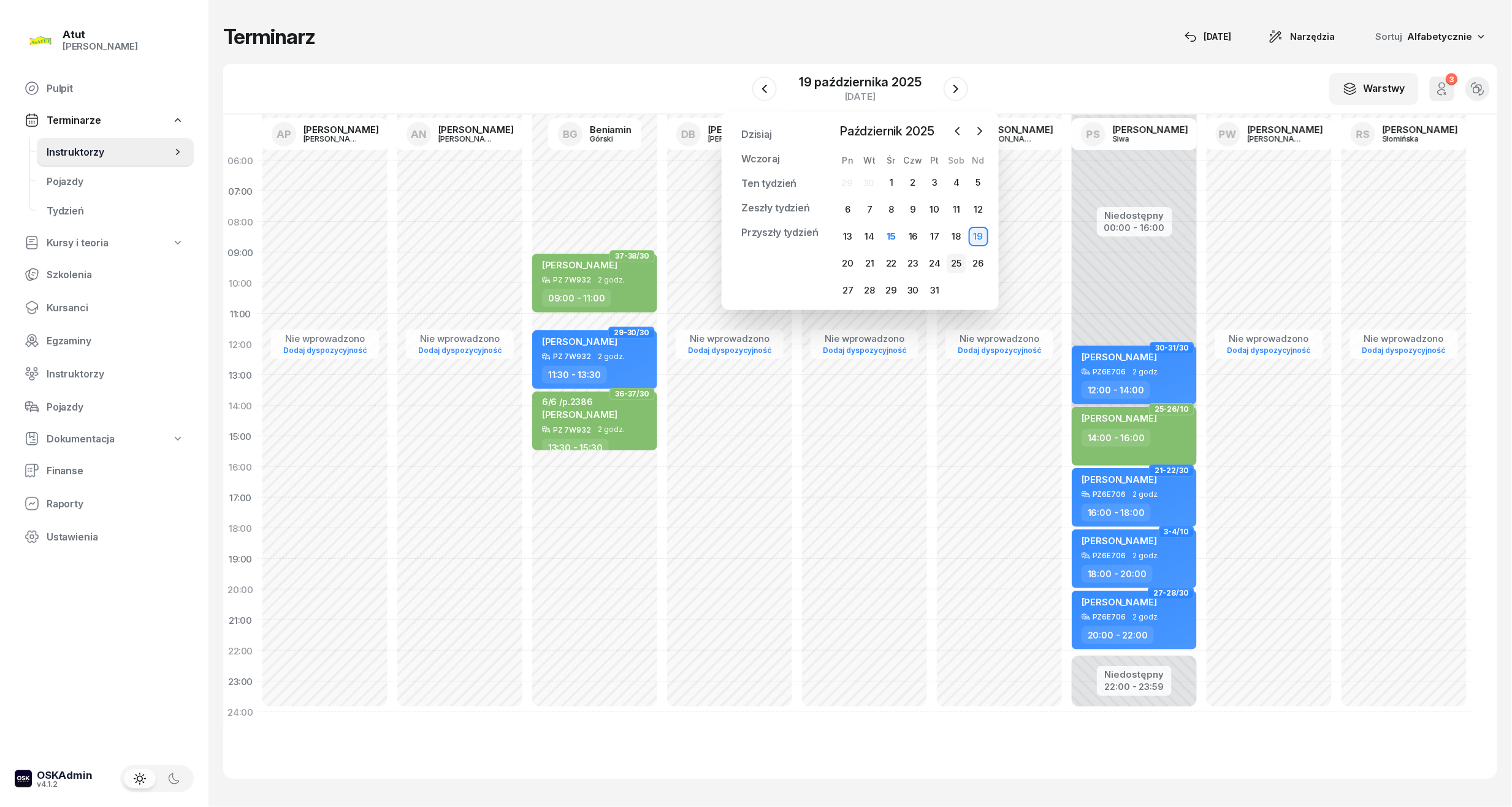
click at [959, 264] on div "25" at bounding box center [957, 264] width 20 height 20
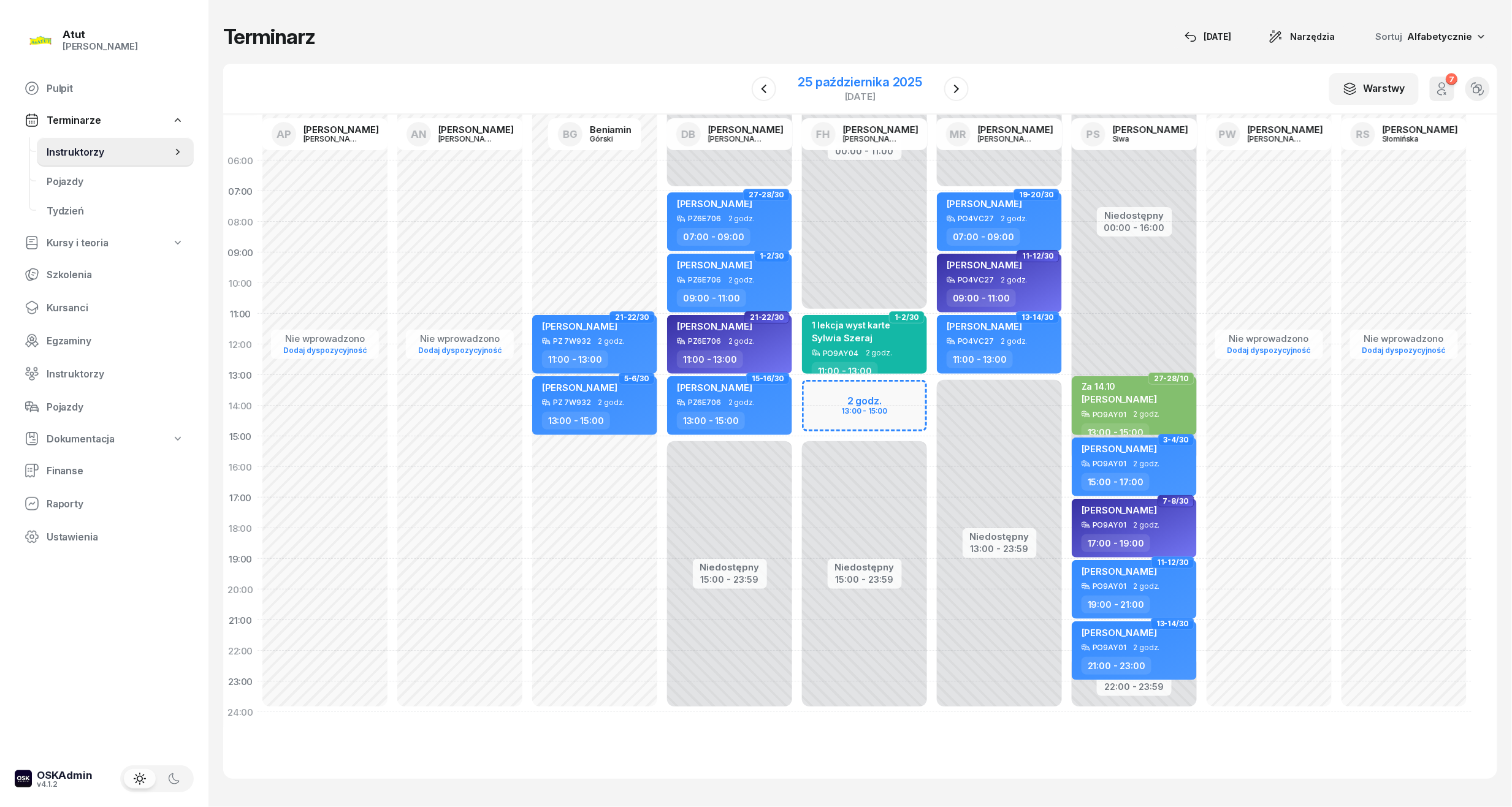
click at [881, 86] on div "25 października 2025" at bounding box center [861, 82] width 124 height 12
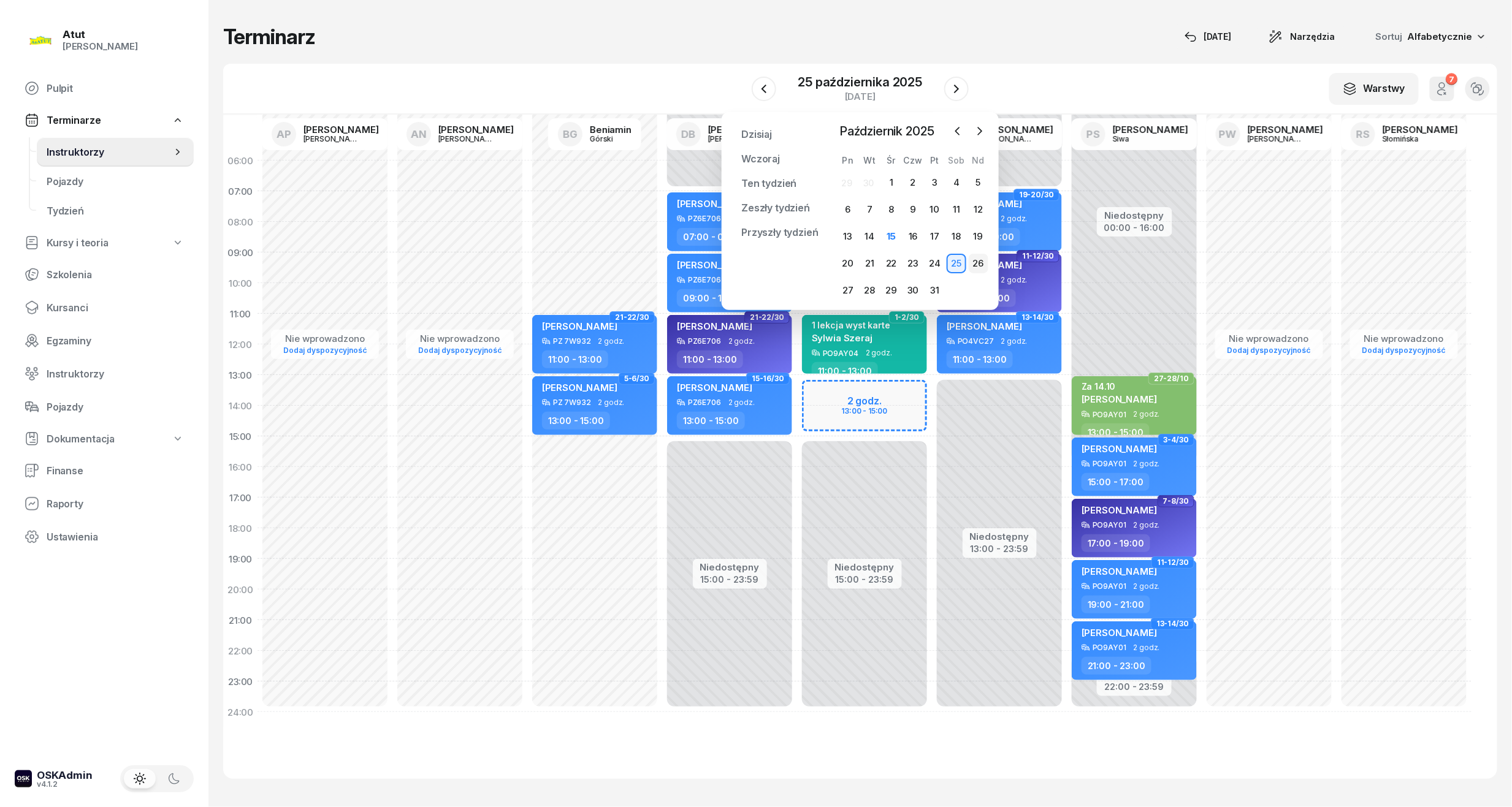
click at [981, 270] on div "26" at bounding box center [979, 264] width 20 height 20
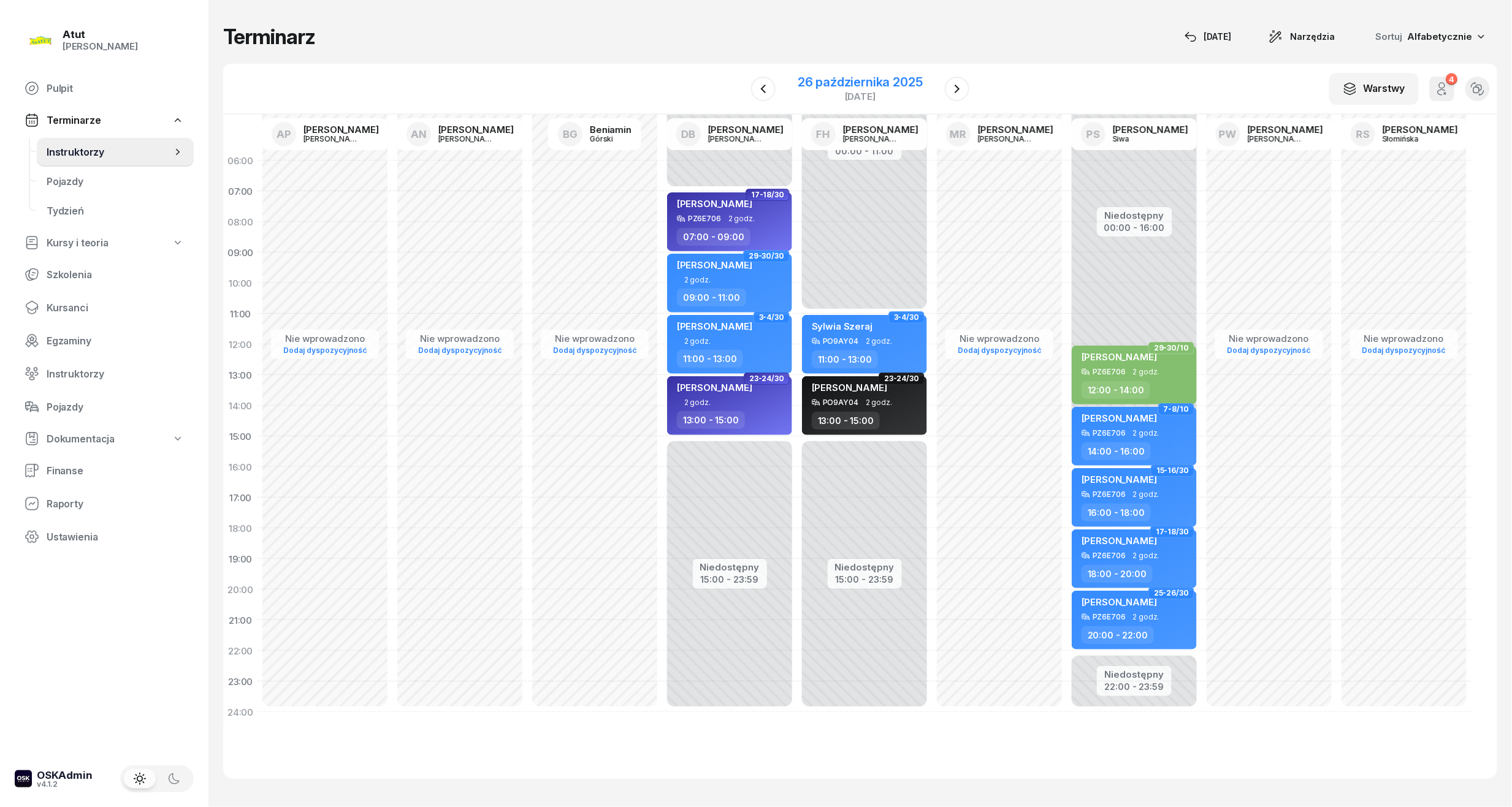
click at [883, 76] on div "26 października 2025" at bounding box center [860, 82] width 125 height 12
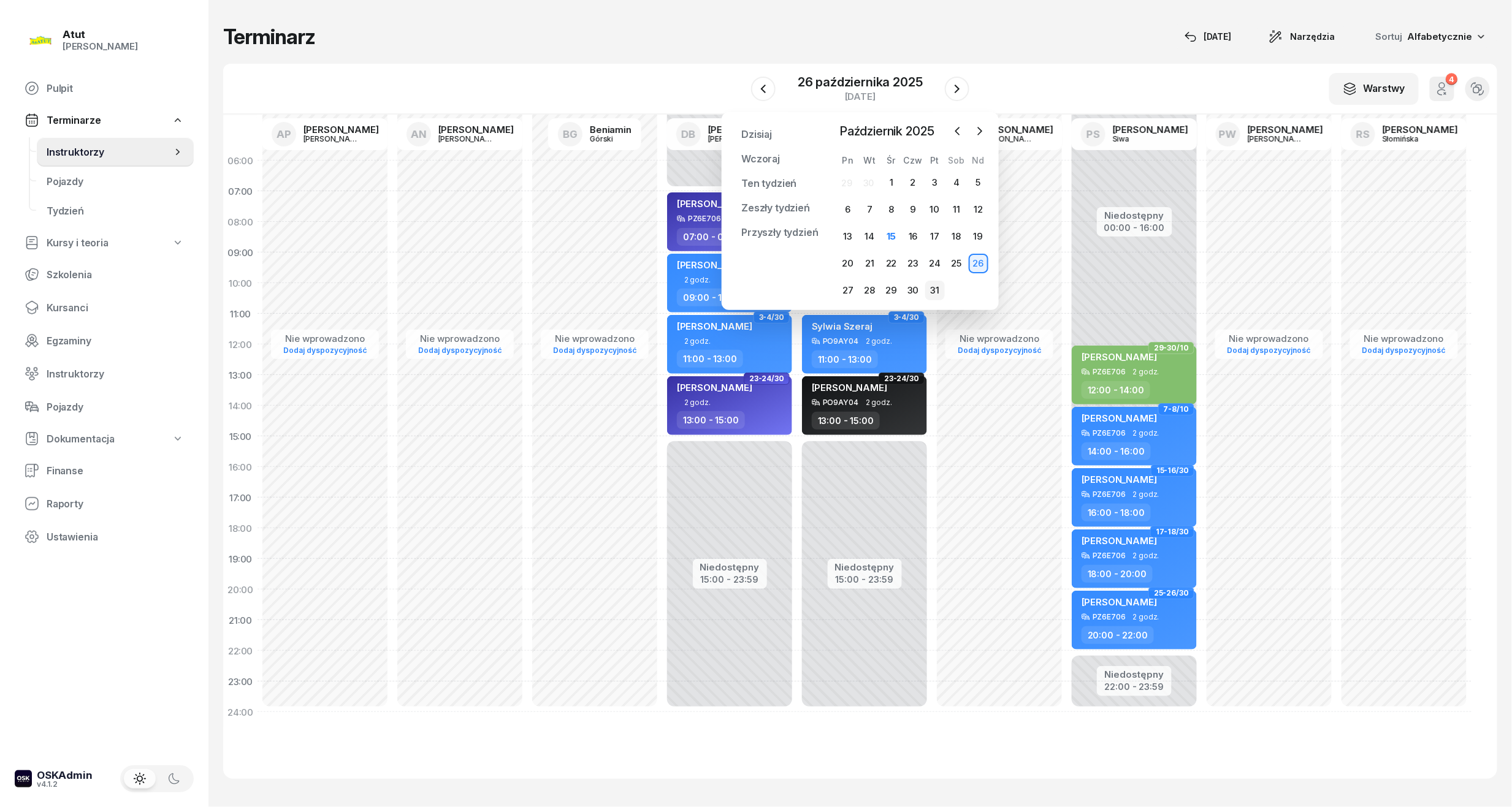
click at [925, 285] on div "31" at bounding box center [935, 290] width 20 height 20
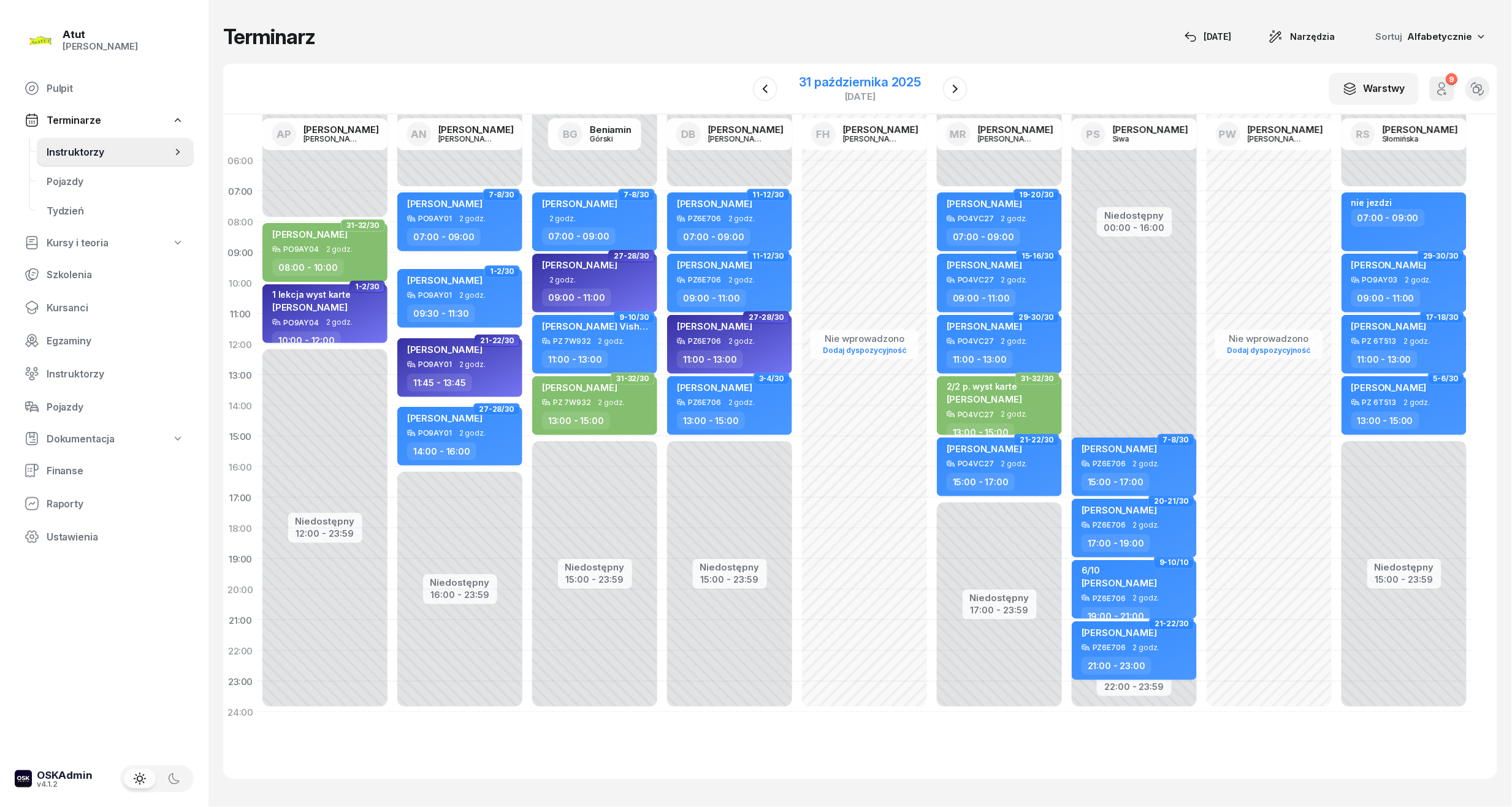
click at [853, 82] on div "31 października 2025" at bounding box center [861, 82] width 122 height 12
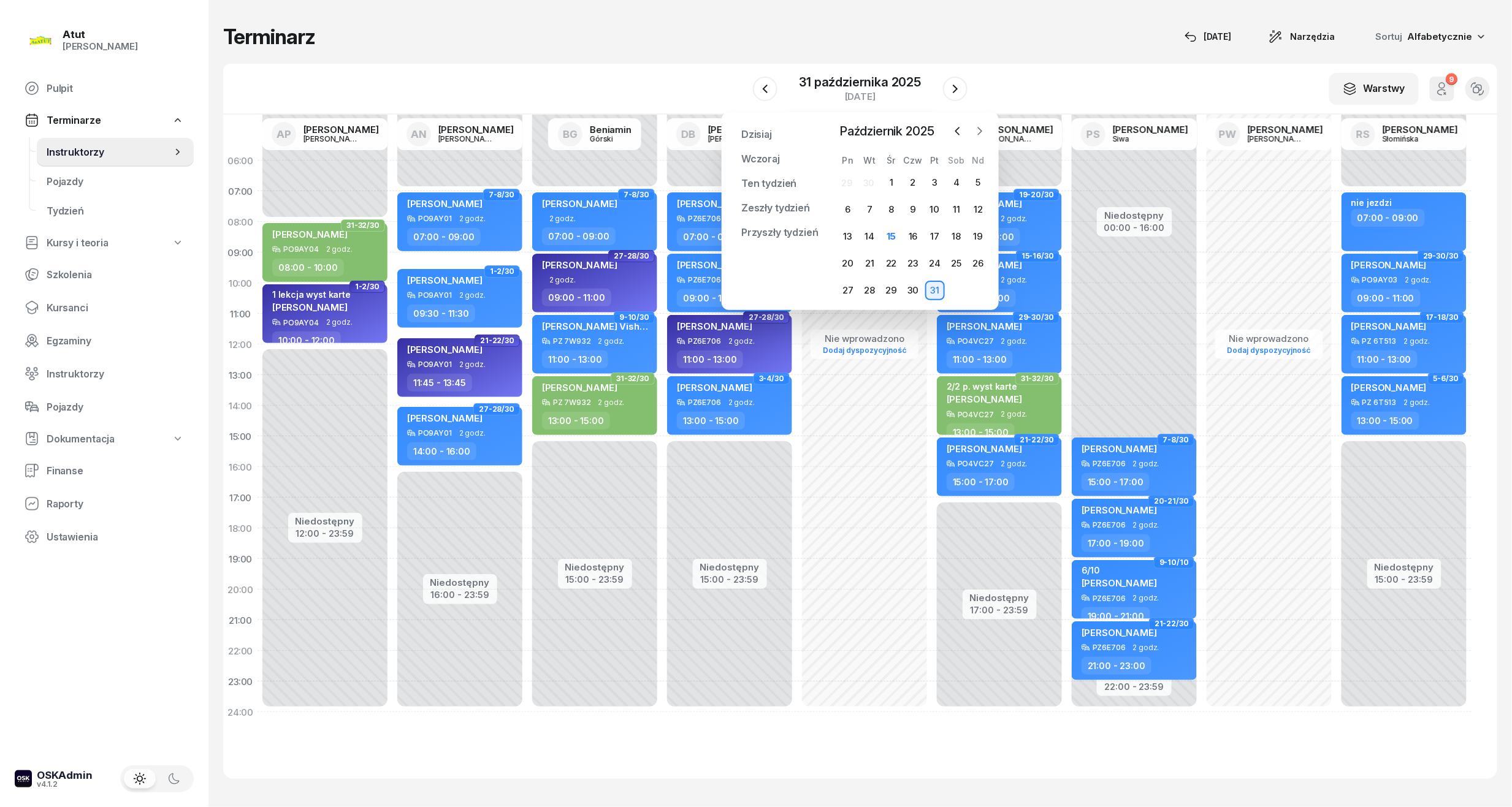
click at [980, 136] on icon "button" at bounding box center [980, 131] width 12 height 12
click at [846, 213] on div "3" at bounding box center [848, 210] width 20 height 20
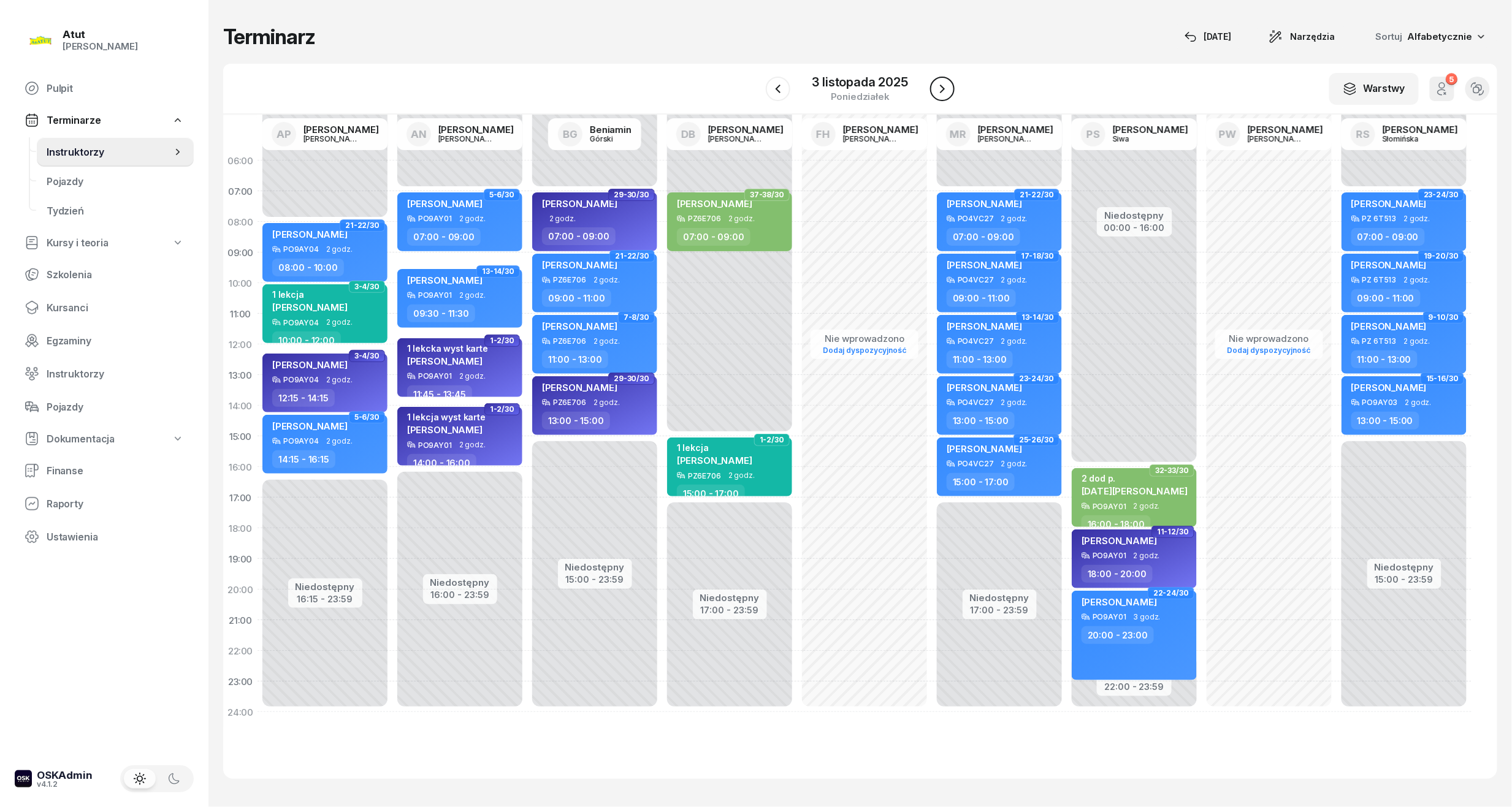
click at [941, 85] on icon "button" at bounding box center [942, 89] width 5 height 9
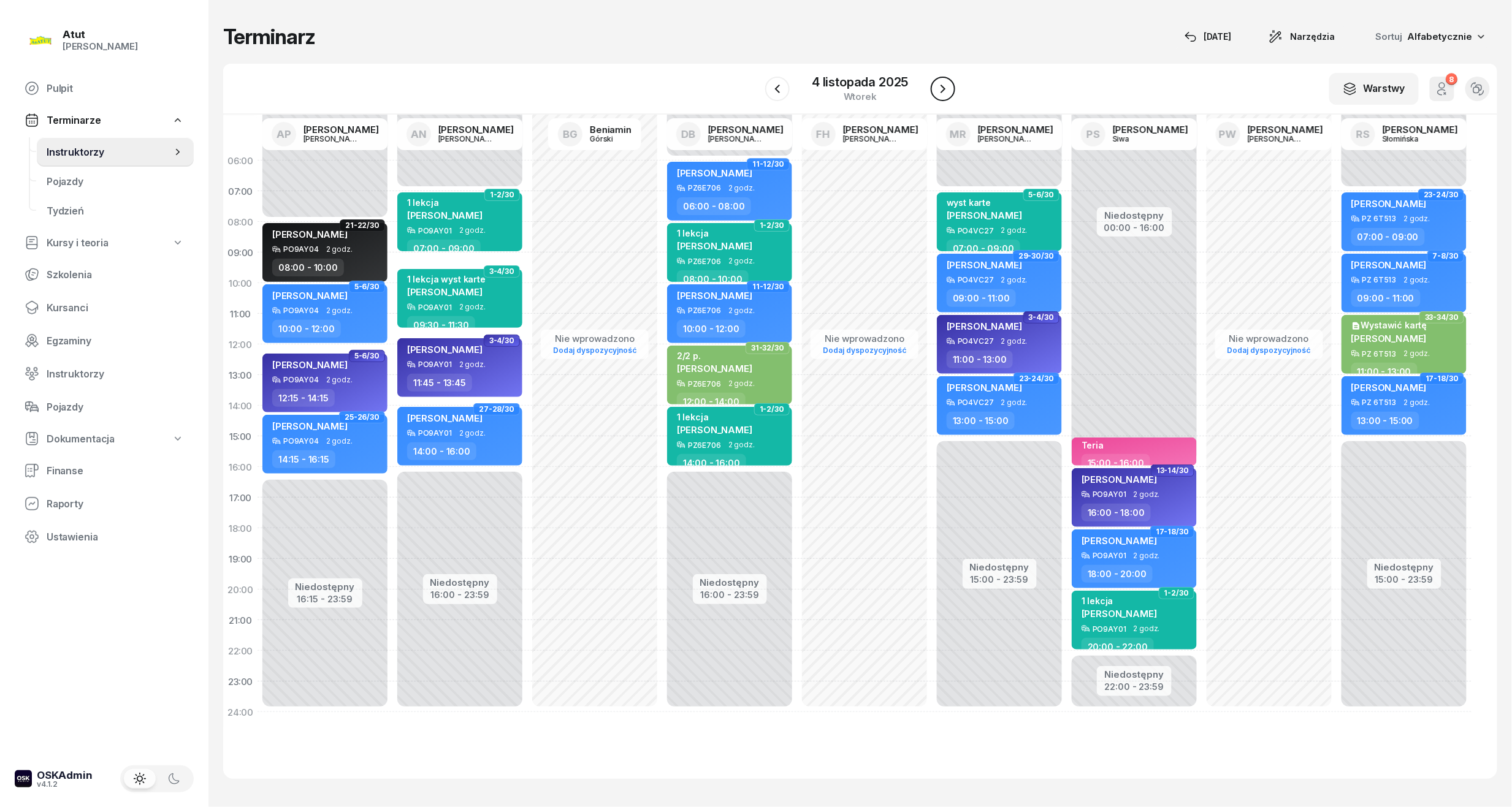
click at [937, 84] on icon "button" at bounding box center [943, 89] width 15 height 15
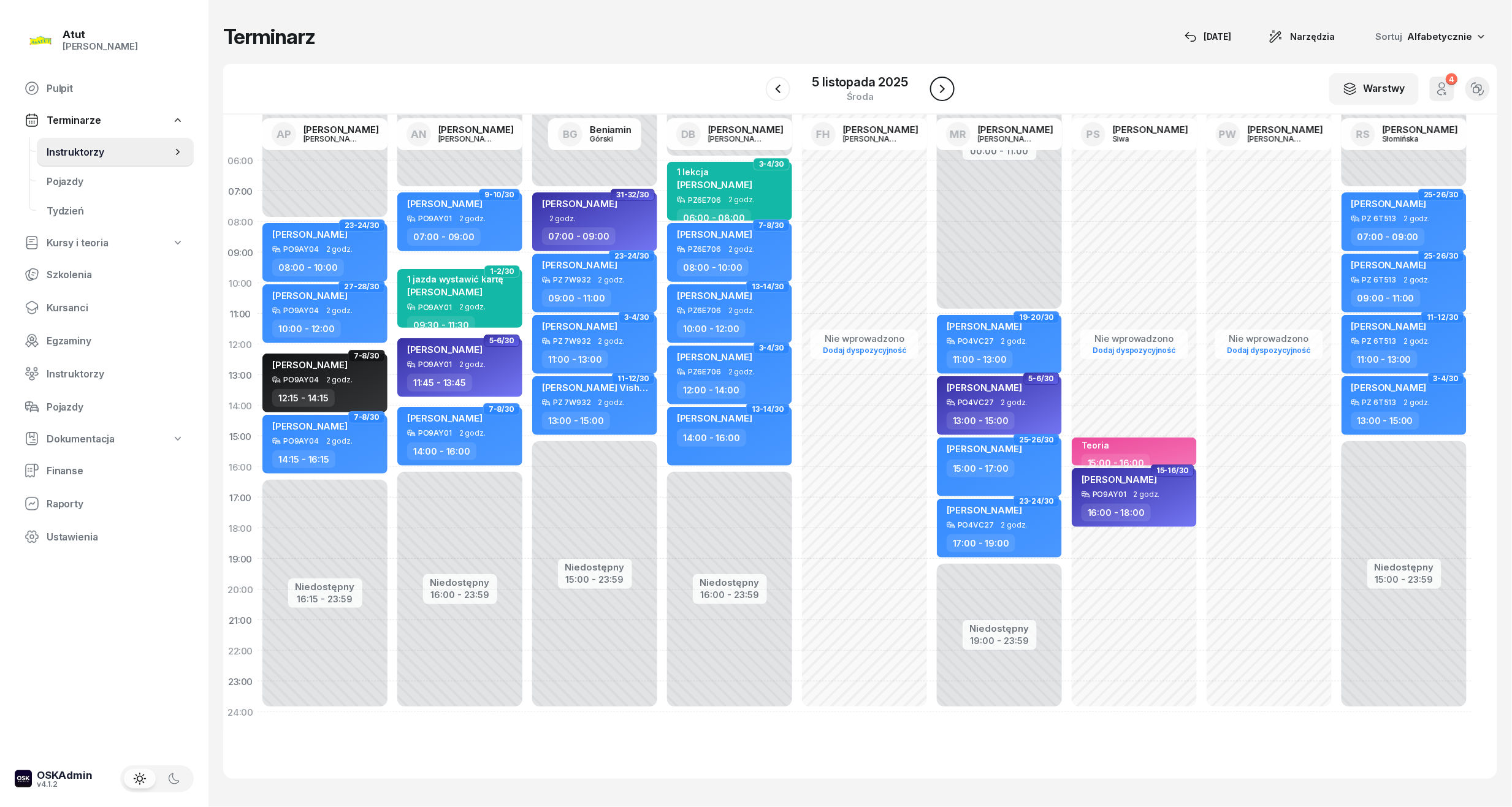
click at [937, 84] on icon "button" at bounding box center [942, 89] width 15 height 15
click at [937, 84] on icon "button" at bounding box center [943, 89] width 15 height 15
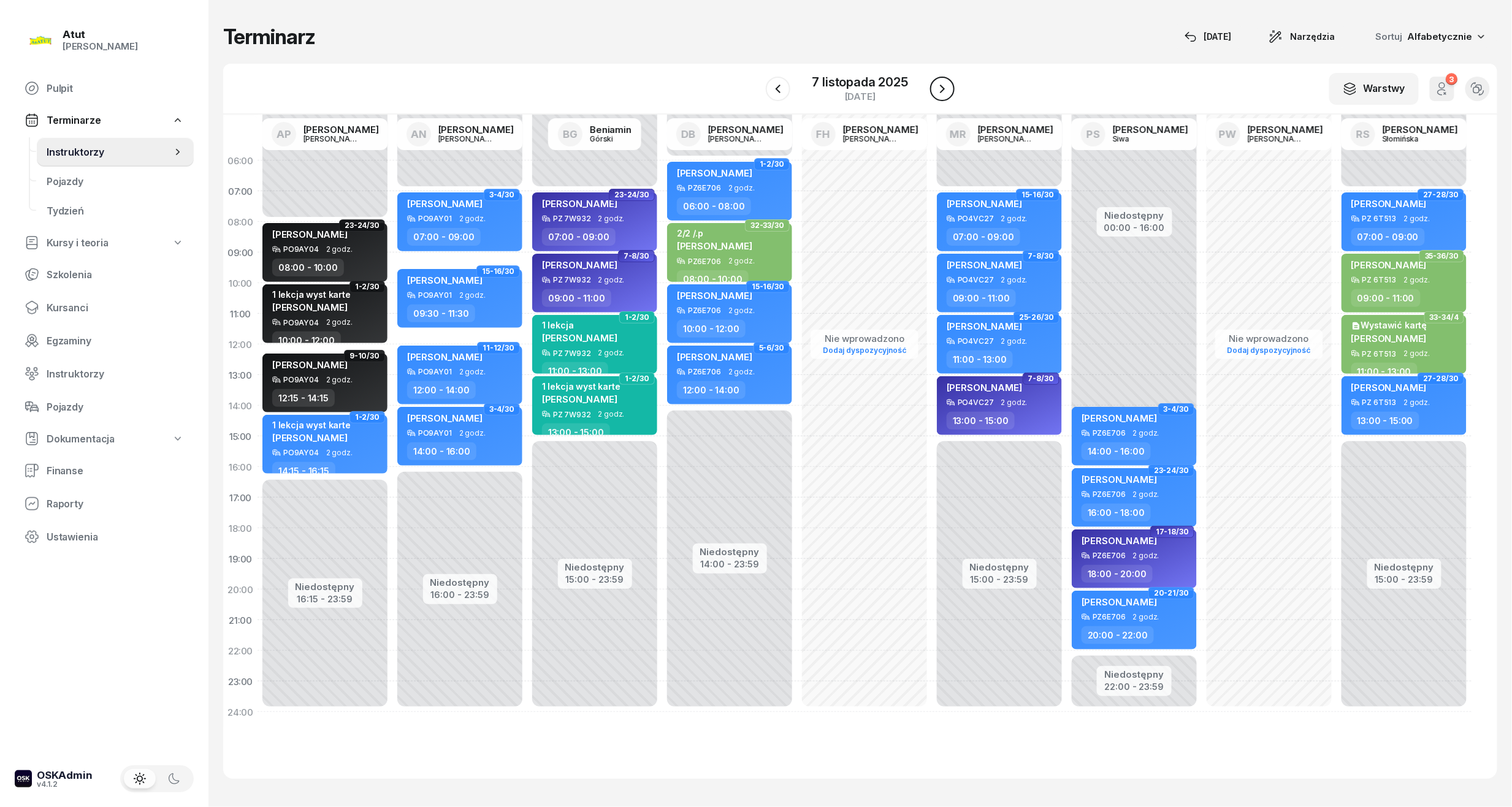
click at [937, 84] on icon "button" at bounding box center [942, 89] width 15 height 15
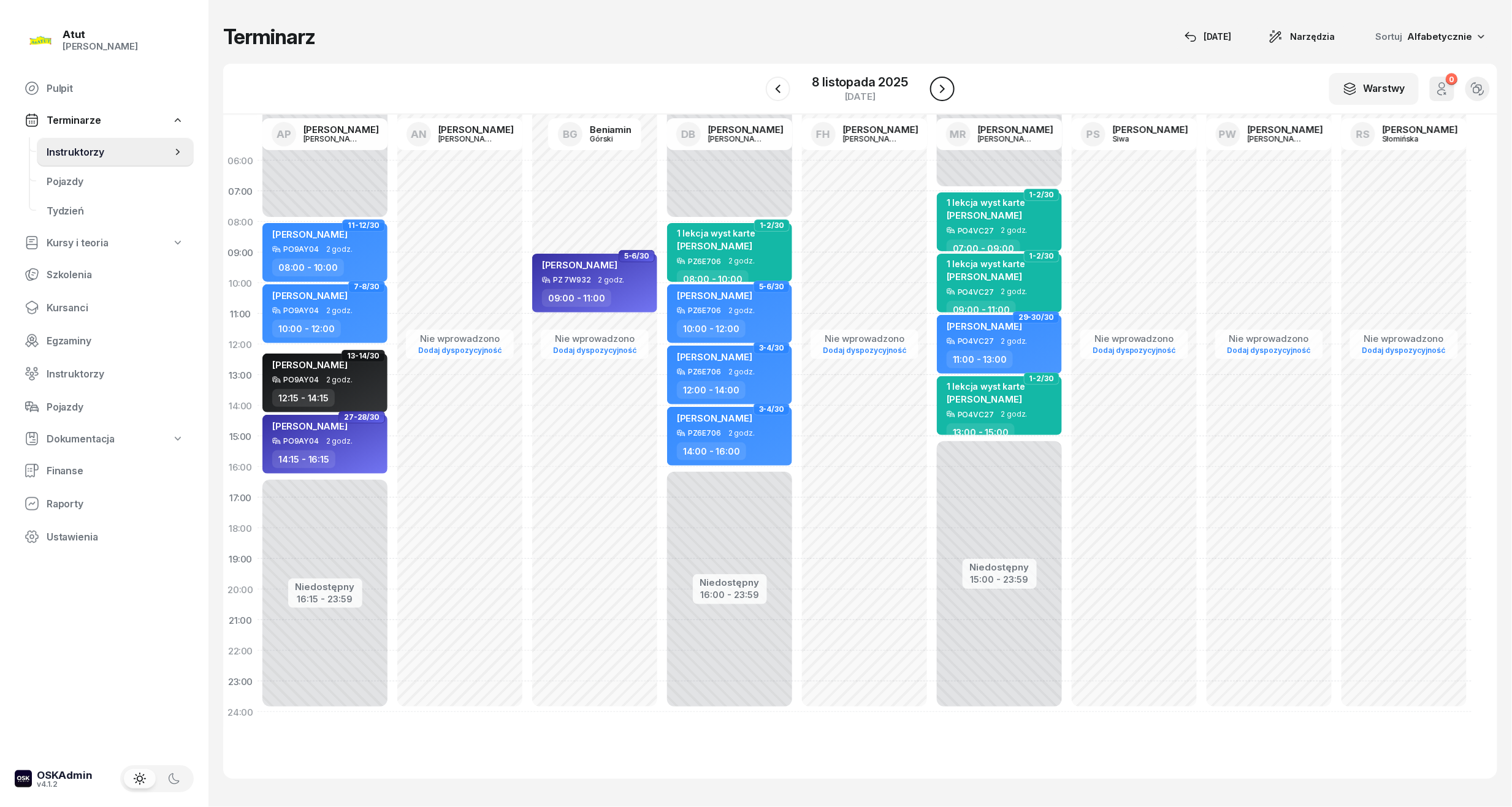
click at [937, 84] on icon "button" at bounding box center [942, 89] width 15 height 15
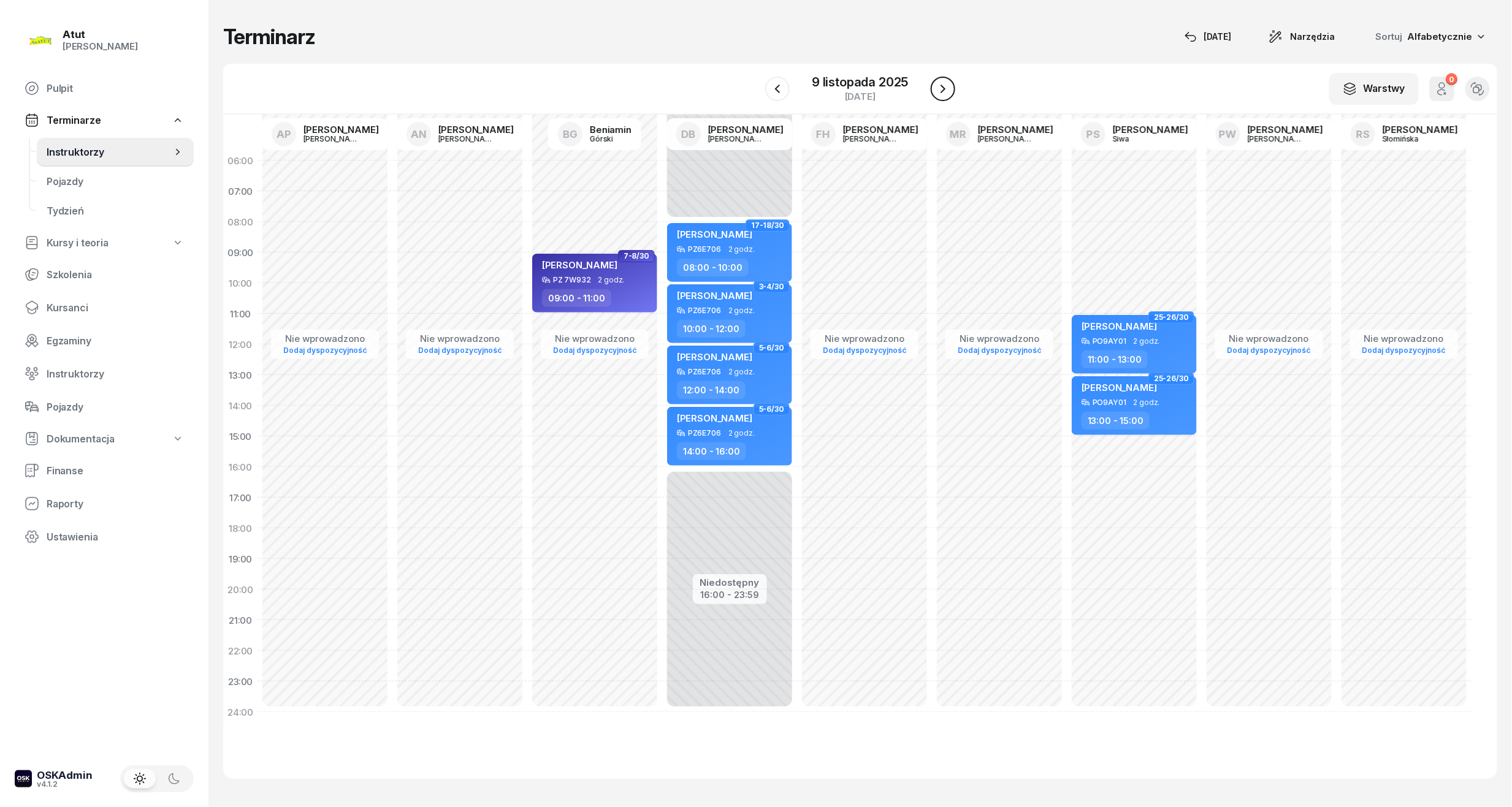
click at [937, 84] on icon "button" at bounding box center [943, 89] width 15 height 15
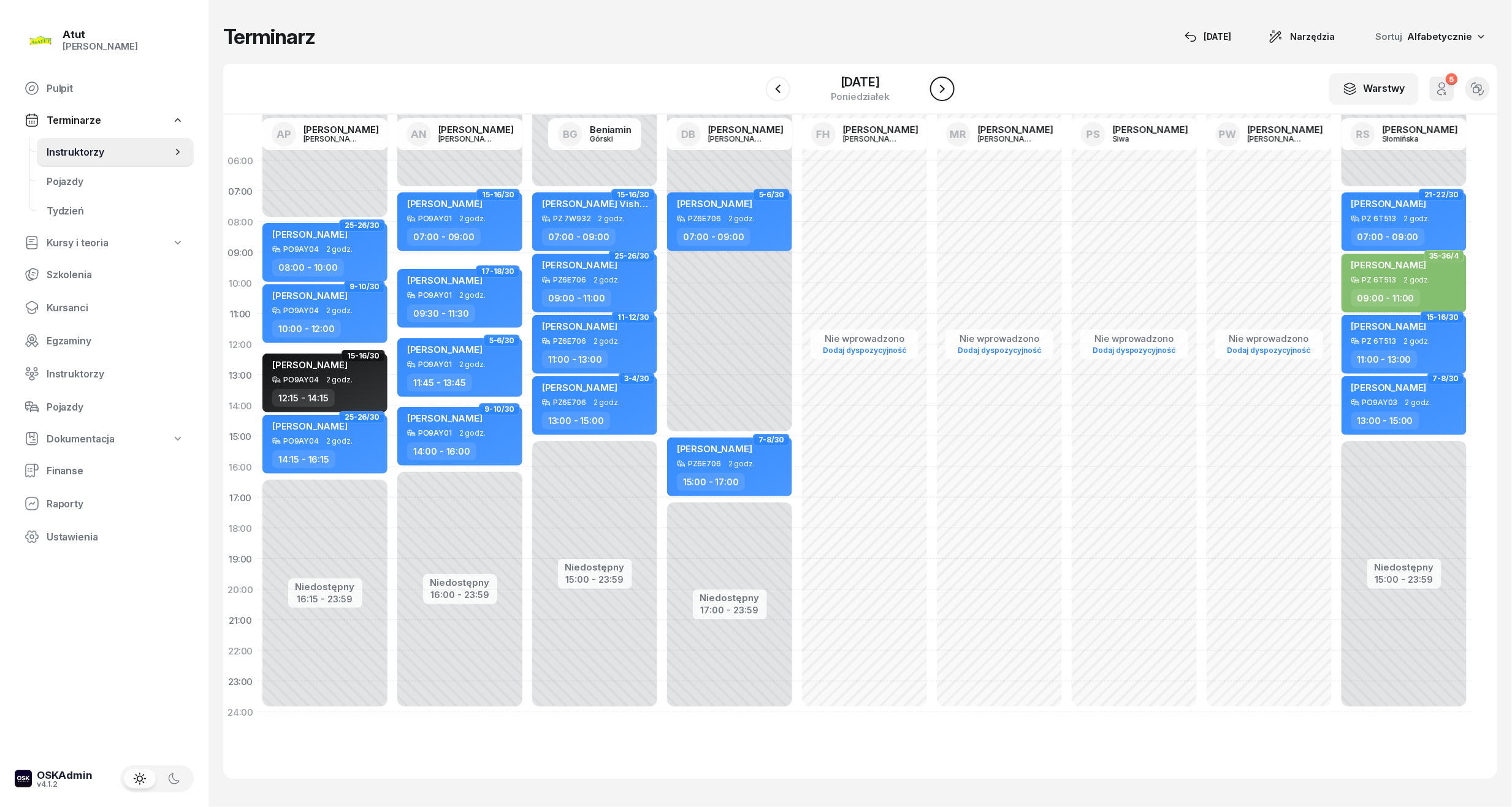
click at [937, 84] on icon "button" at bounding box center [942, 89] width 15 height 15
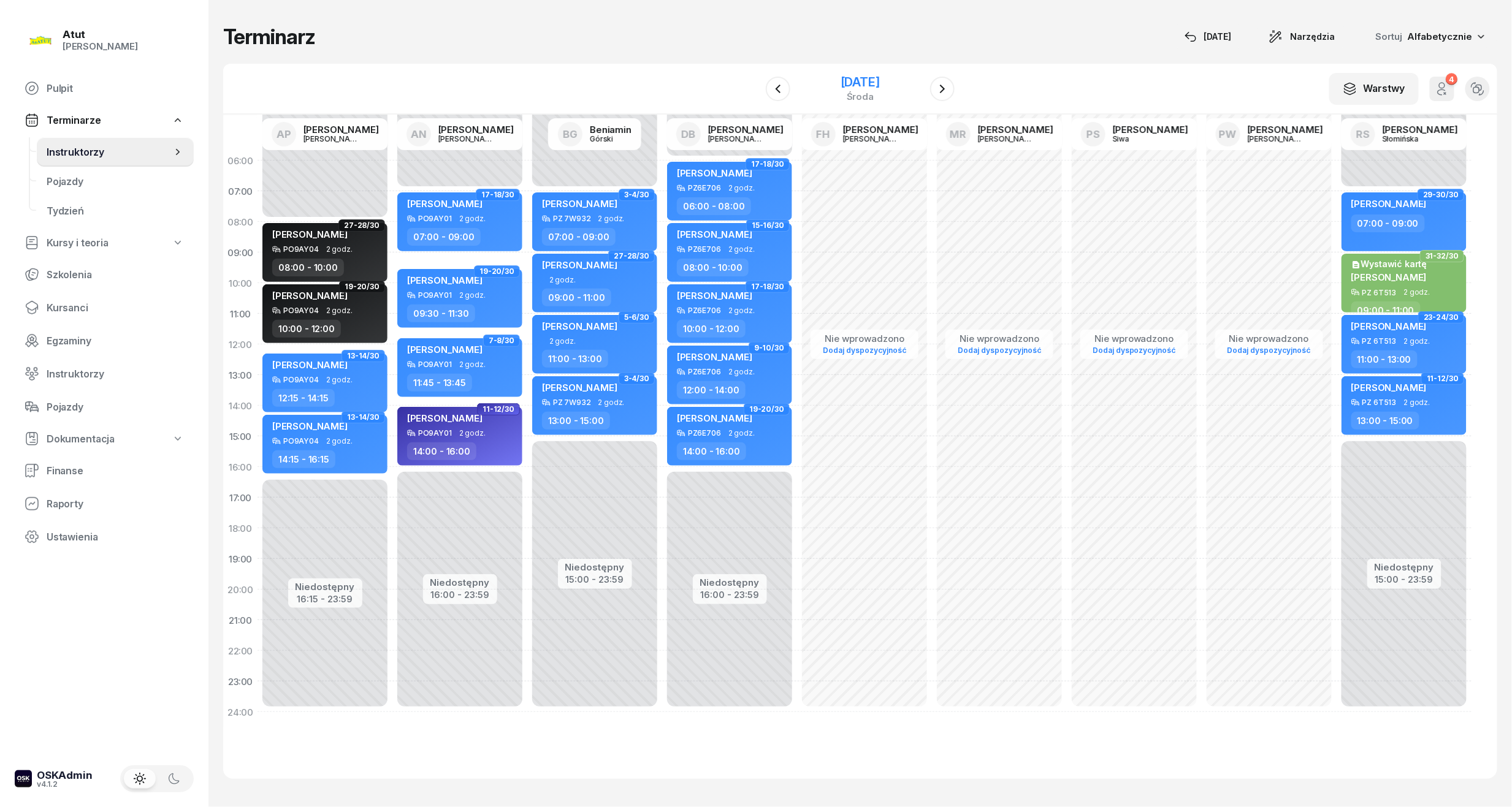
click at [923, 89] on div "[DATE]" at bounding box center [860, 89] width 125 height 35
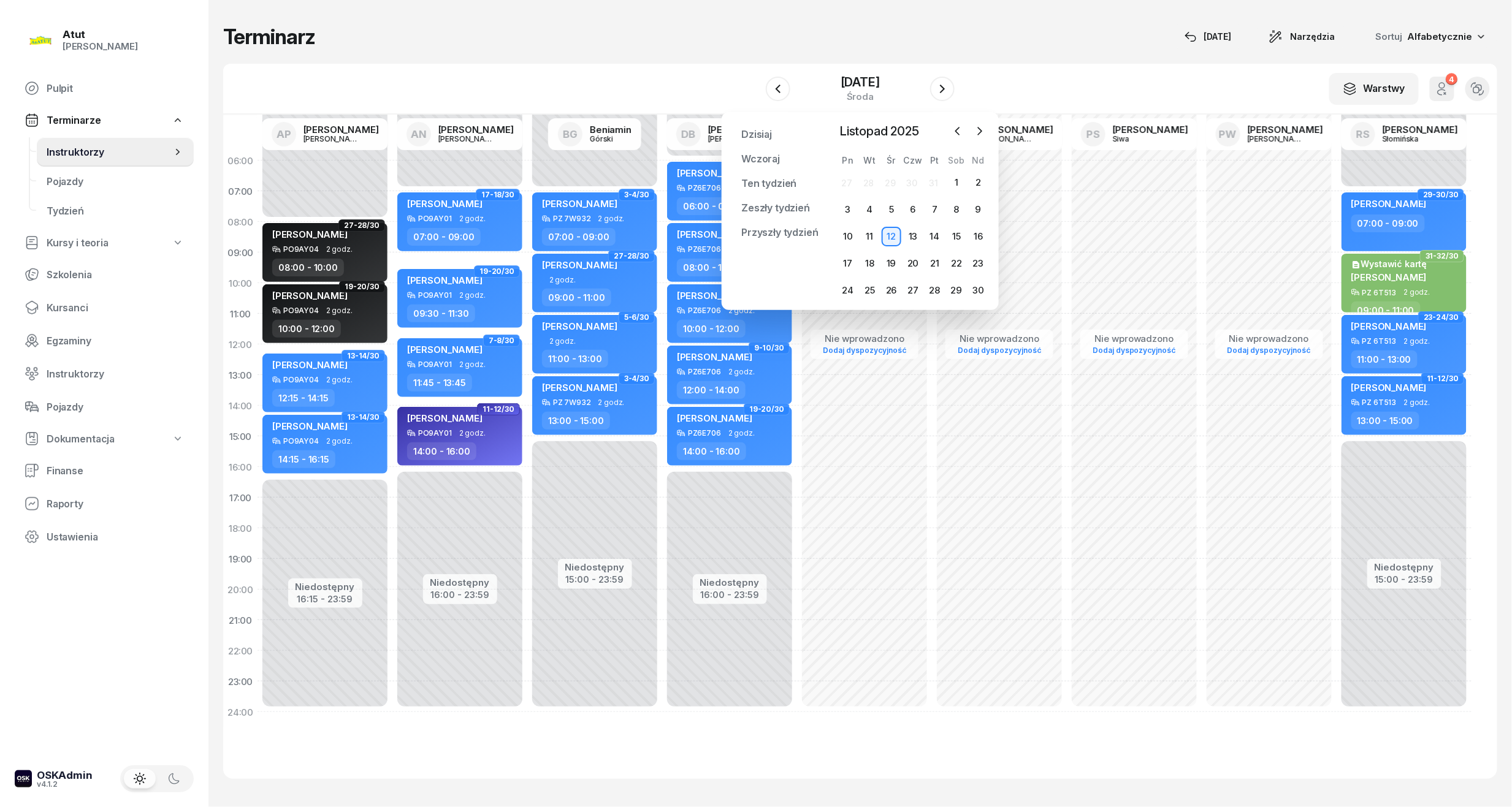
click at [974, 48] on div "Terminarz [DATE] Narzędzia Sortuj Alfabetycznie" at bounding box center [860, 37] width 1274 height 25
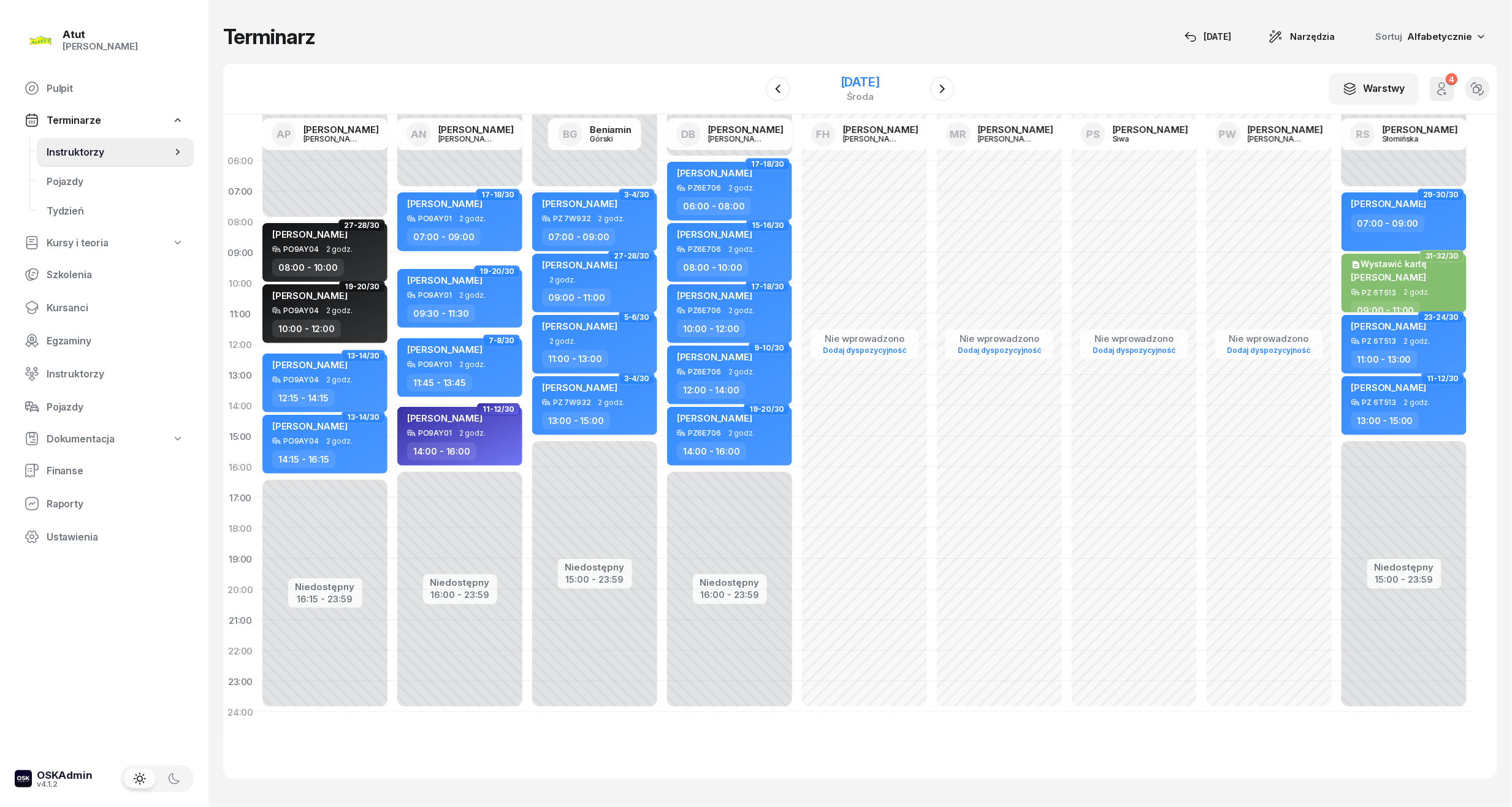
drag, startPoint x: 811, startPoint y: 87, endPoint x: 820, endPoint y: 90, distance: 9.5
click at [840, 87] on div "[DATE]" at bounding box center [860, 82] width 39 height 12
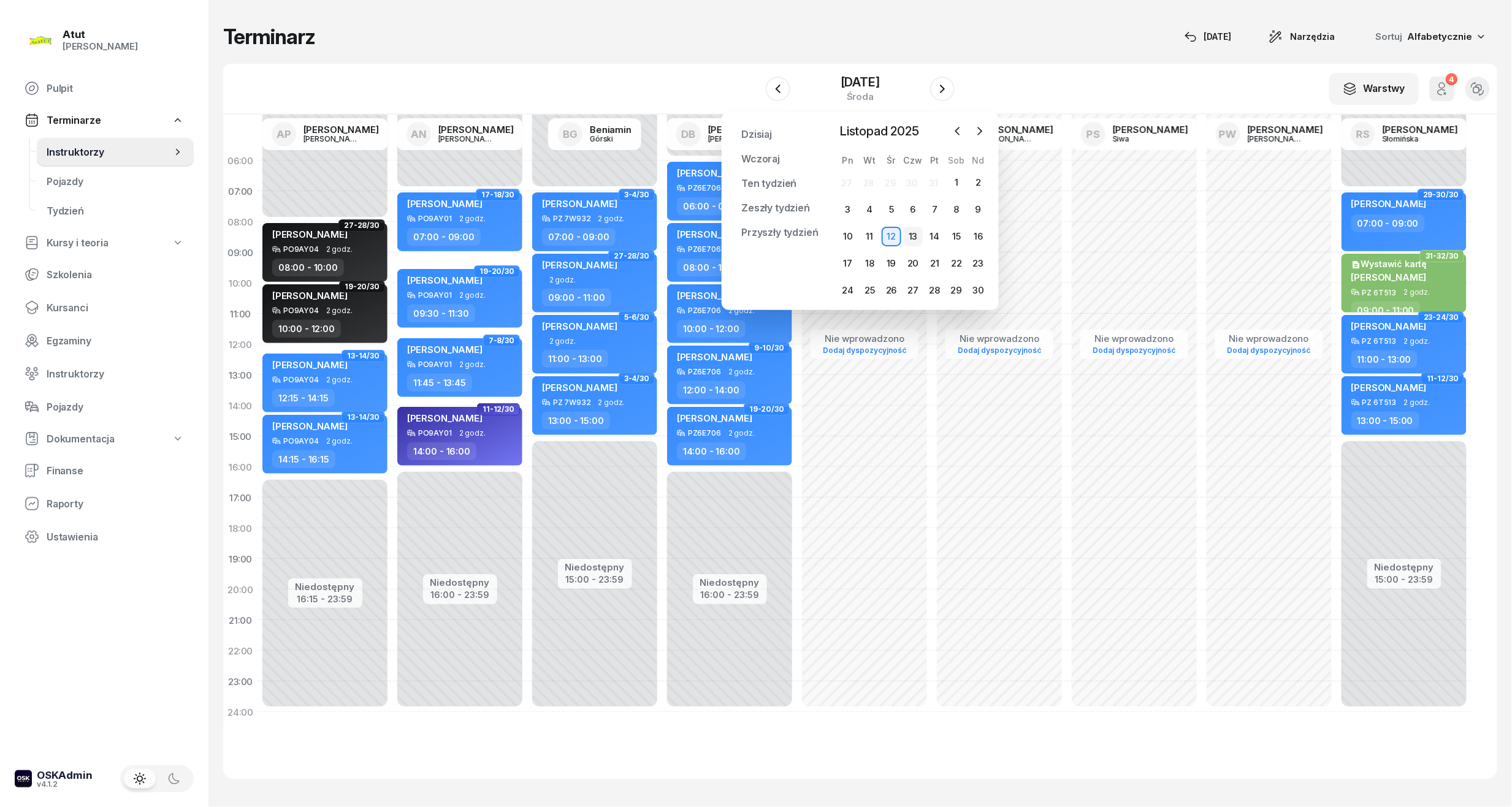
click at [909, 237] on div "13" at bounding box center [913, 237] width 20 height 20
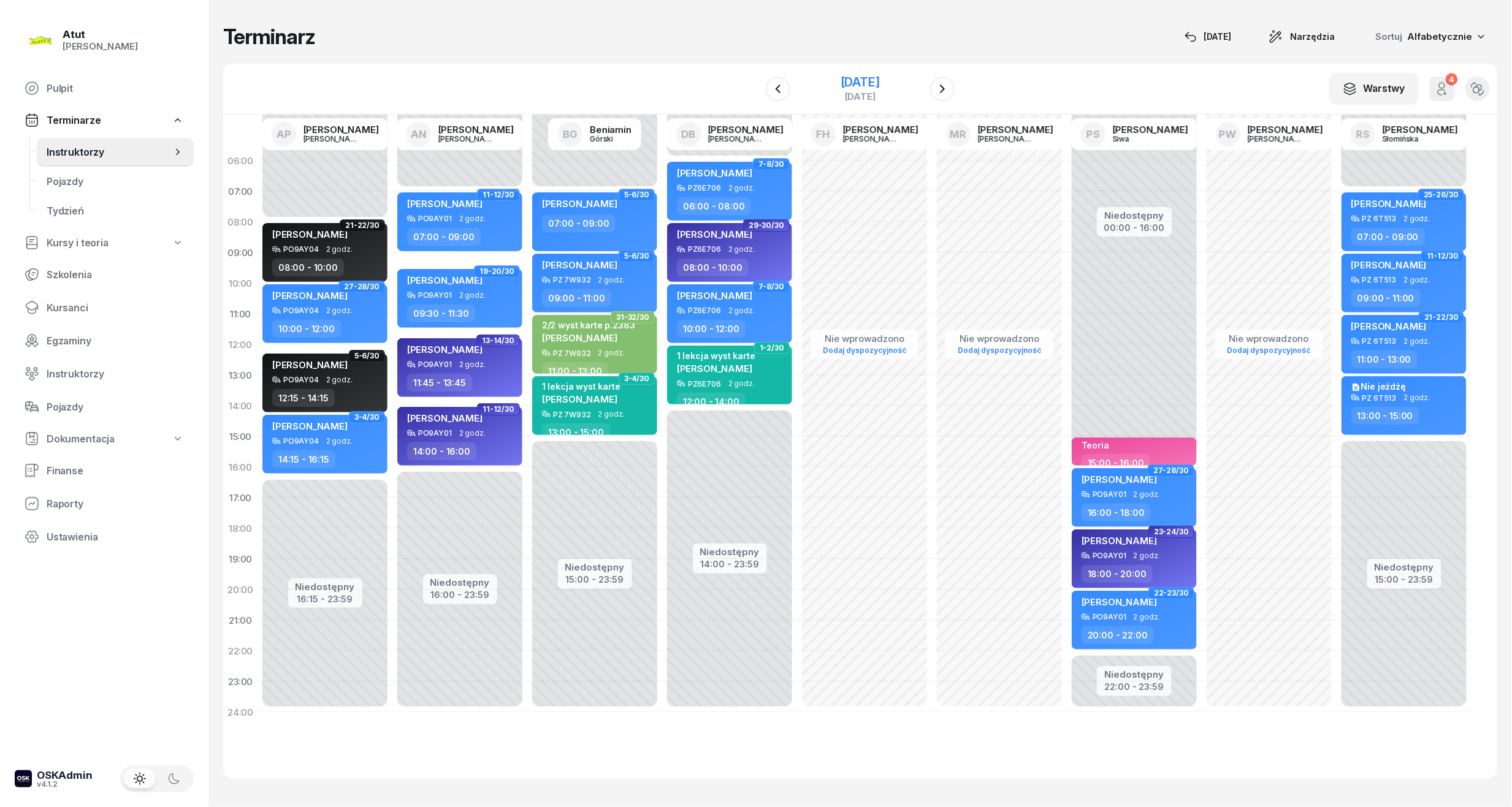
click at [861, 78] on div "[DATE]" at bounding box center [860, 82] width 39 height 12
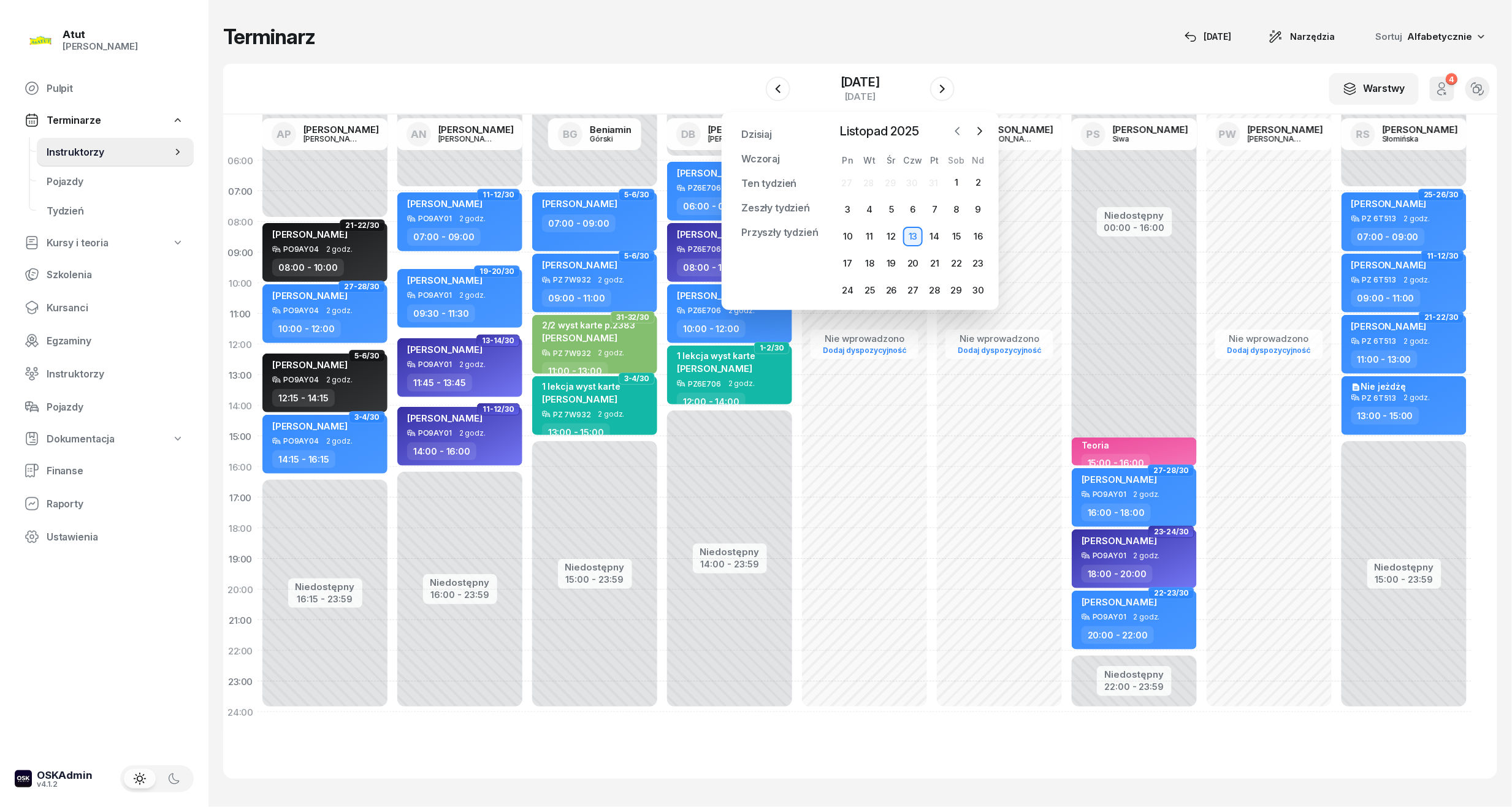
click at [965, 131] on button "button" at bounding box center [958, 131] width 18 height 18
click at [894, 232] on div "15" at bounding box center [891, 237] width 20 height 20
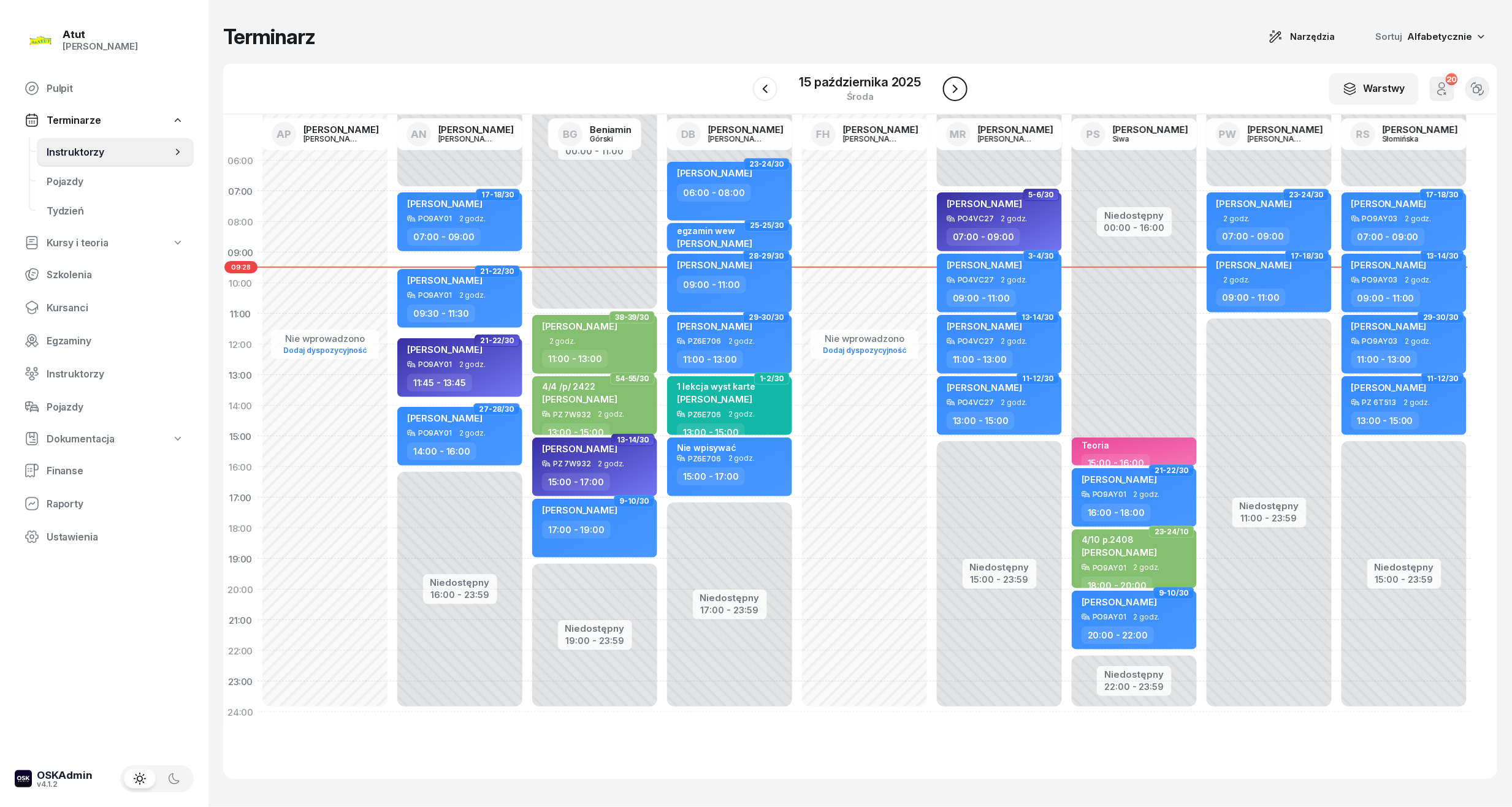
click at [960, 91] on icon "button" at bounding box center [955, 89] width 15 height 15
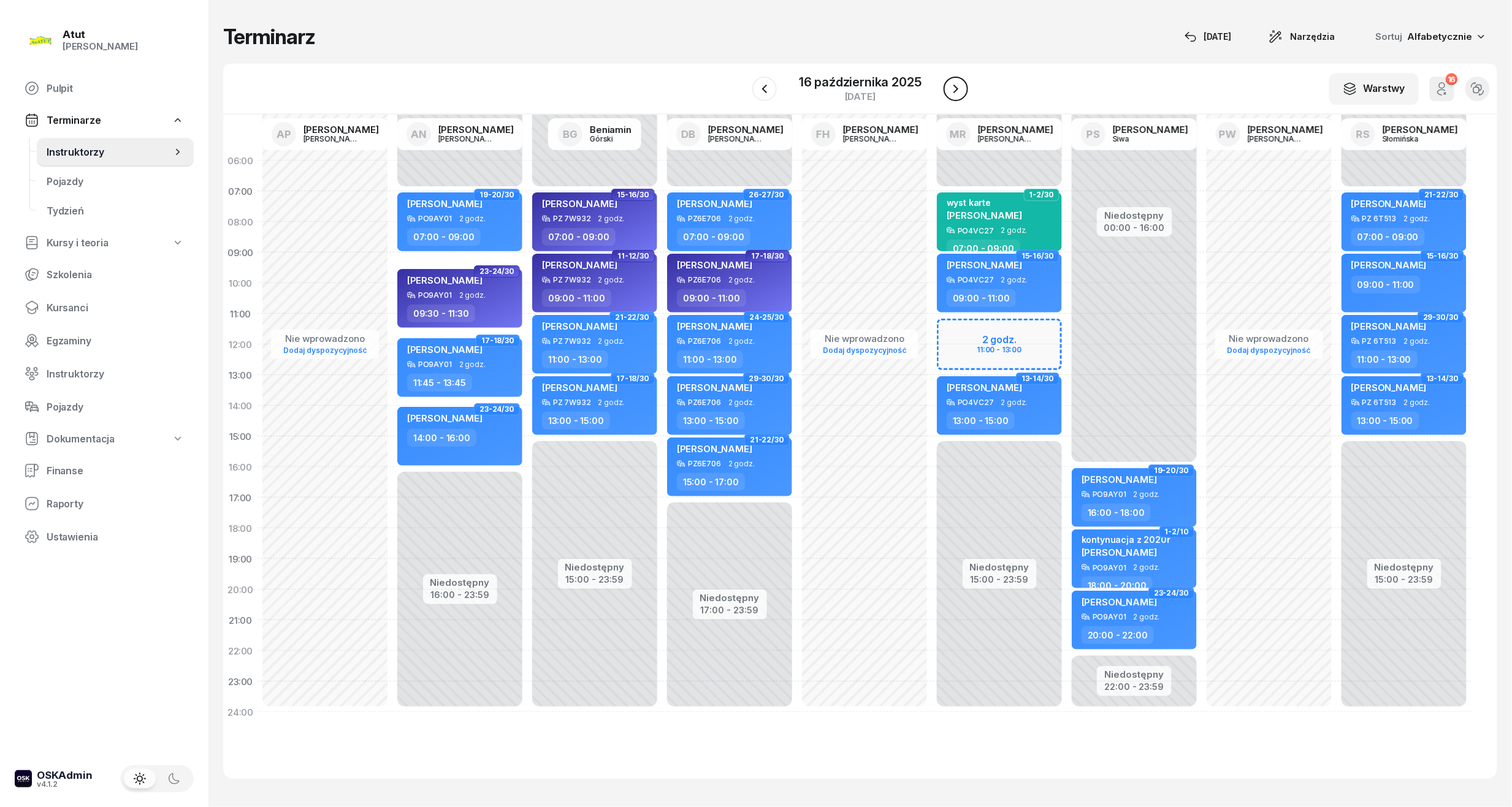
click at [955, 91] on icon "button" at bounding box center [956, 89] width 15 height 15
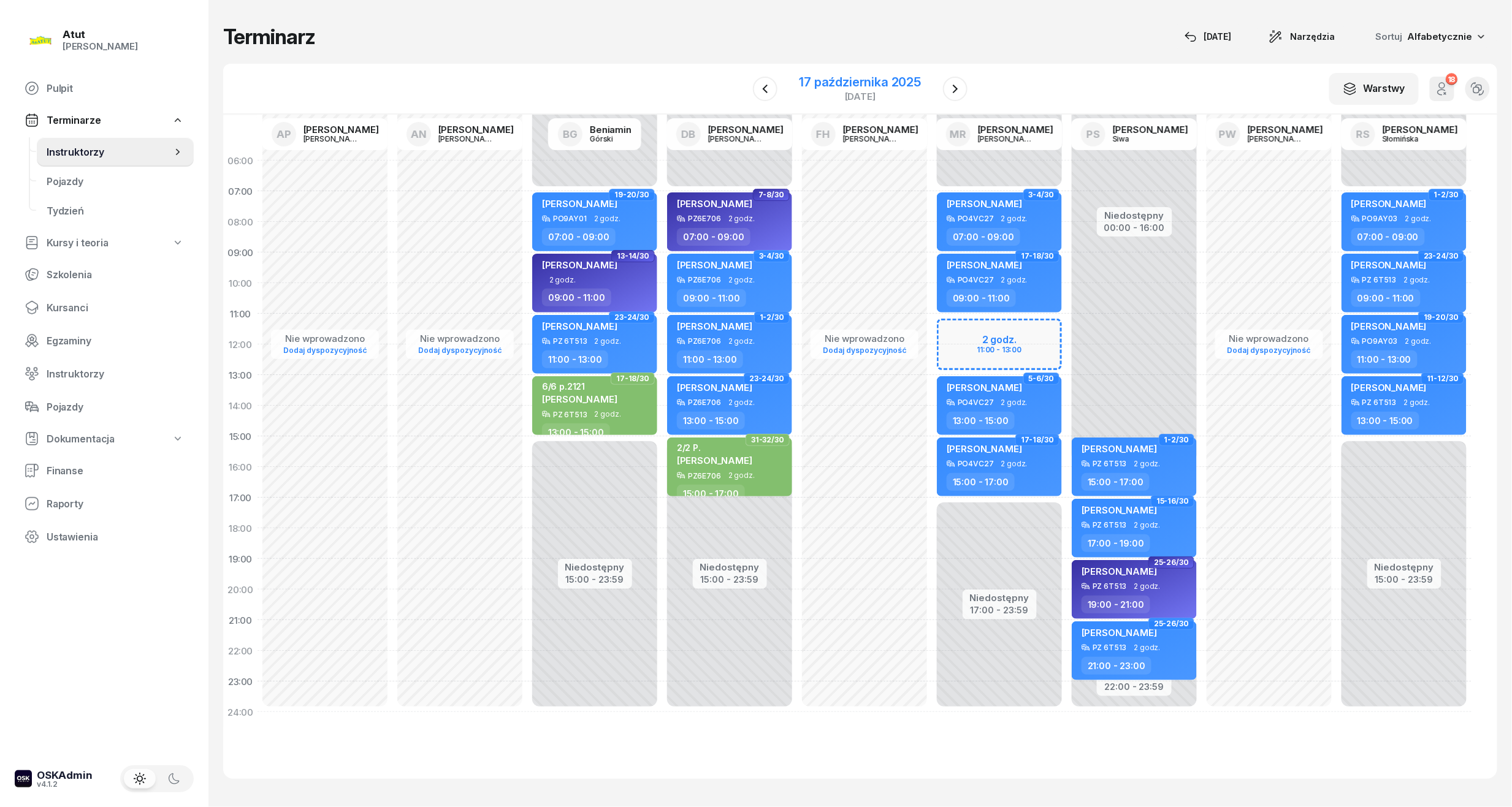
click at [864, 79] on div "17 października 2025" at bounding box center [861, 82] width 122 height 12
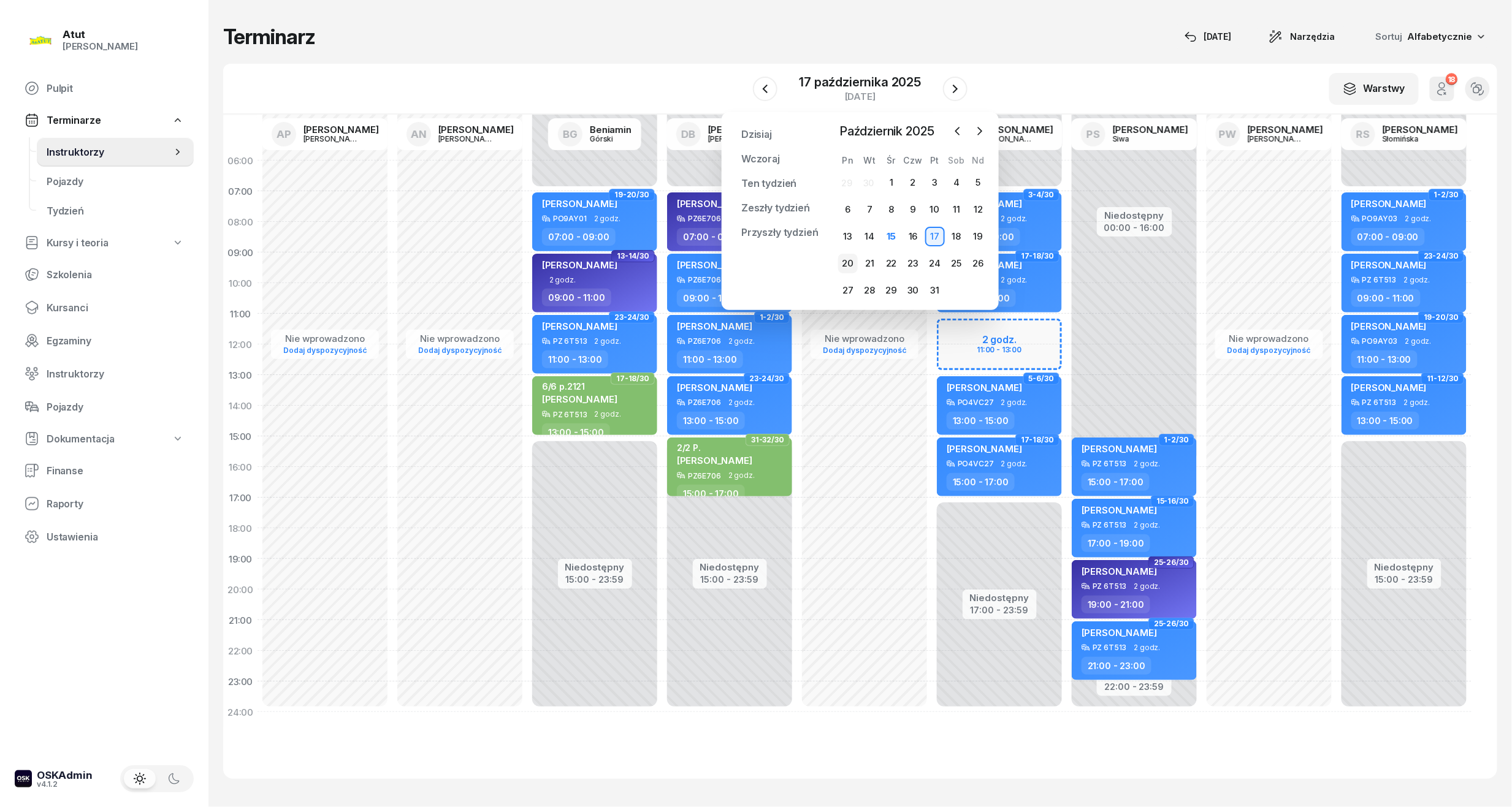
click at [847, 259] on div "20" at bounding box center [848, 264] width 20 height 20
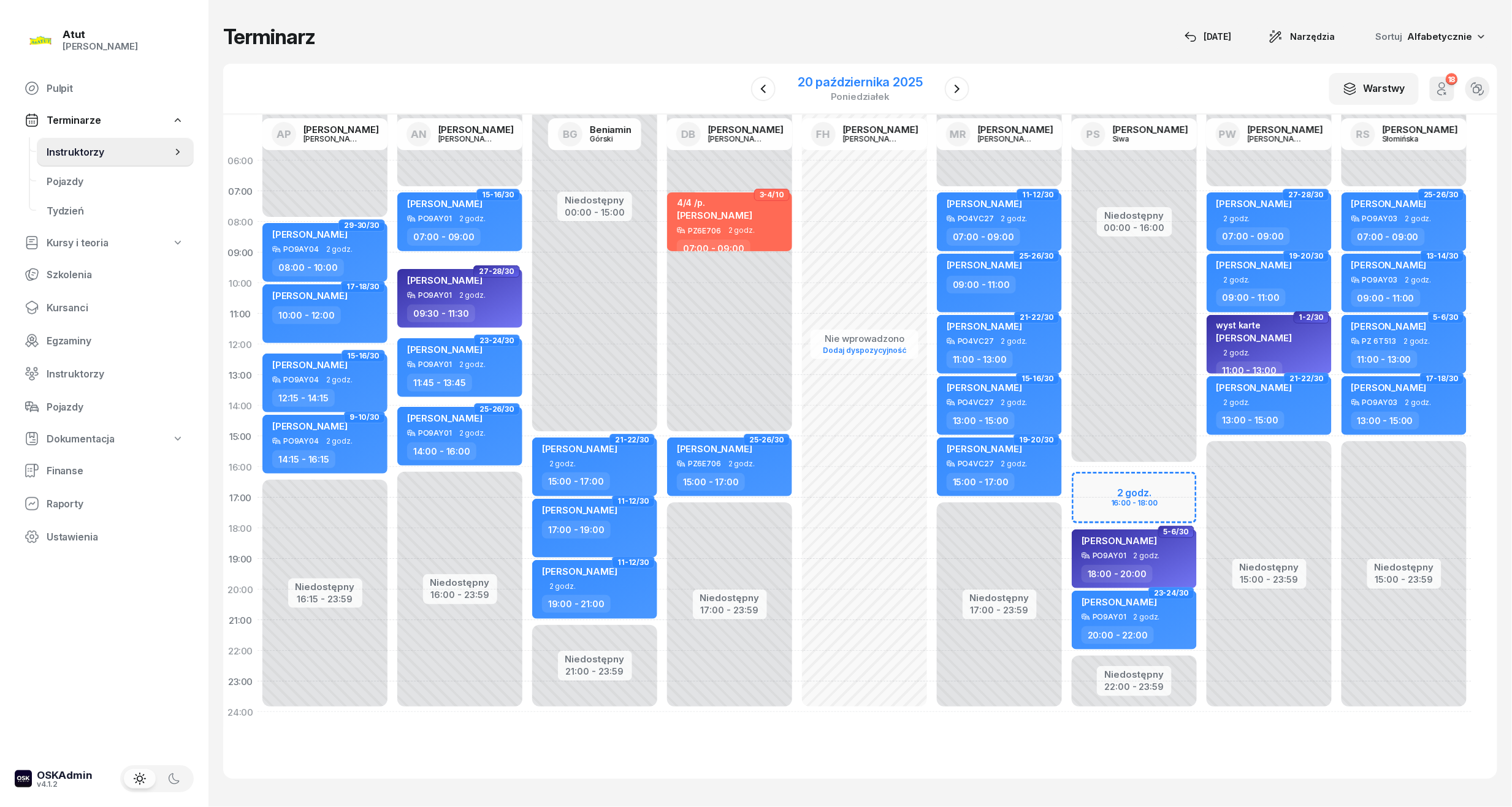
click at [872, 84] on div "20 października 2025" at bounding box center [860, 82] width 125 height 12
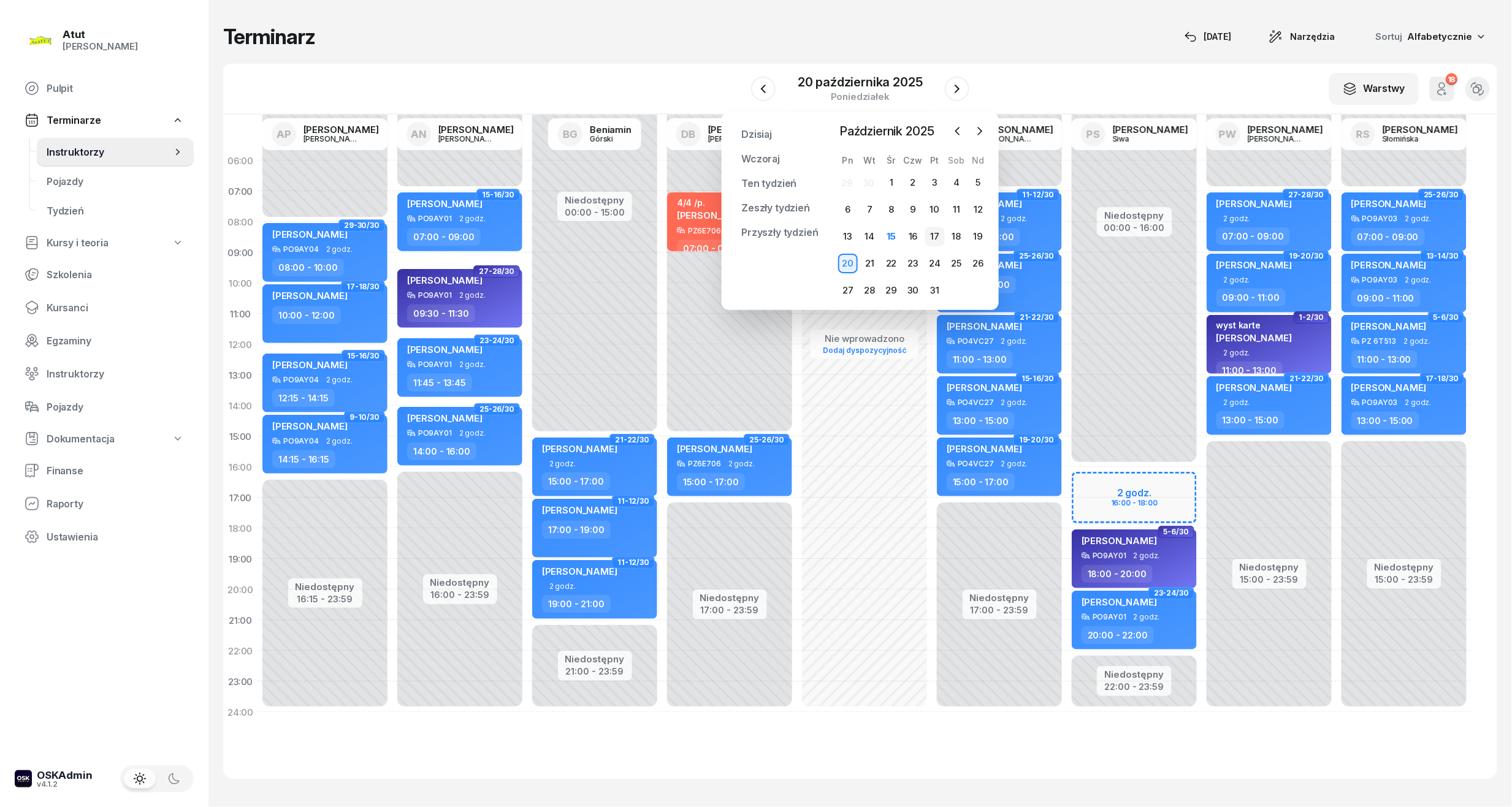
click at [934, 239] on div "17" at bounding box center [935, 237] width 20 height 20
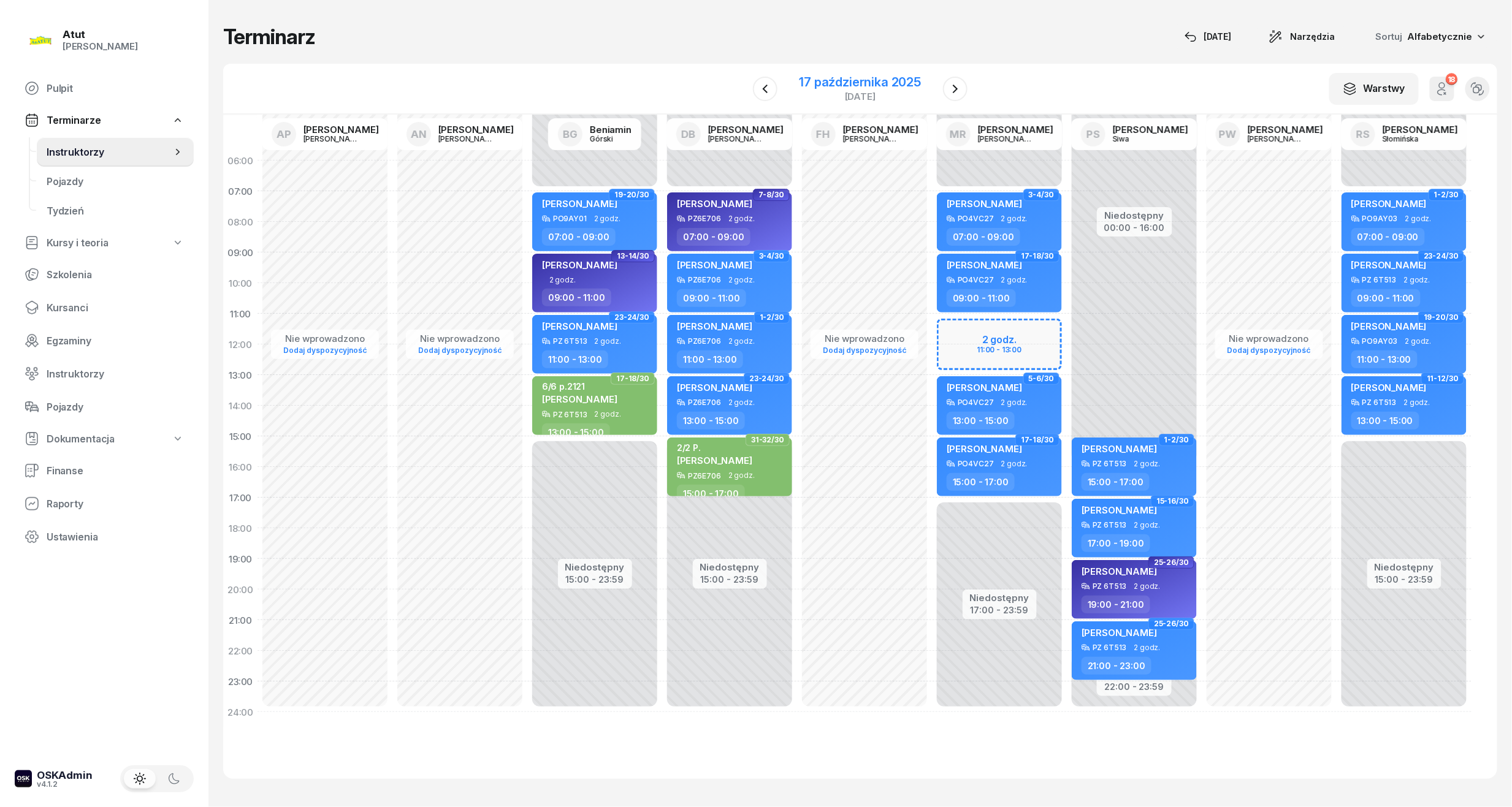
click at [842, 73] on div "[DATE]" at bounding box center [861, 89] width 151 height 35
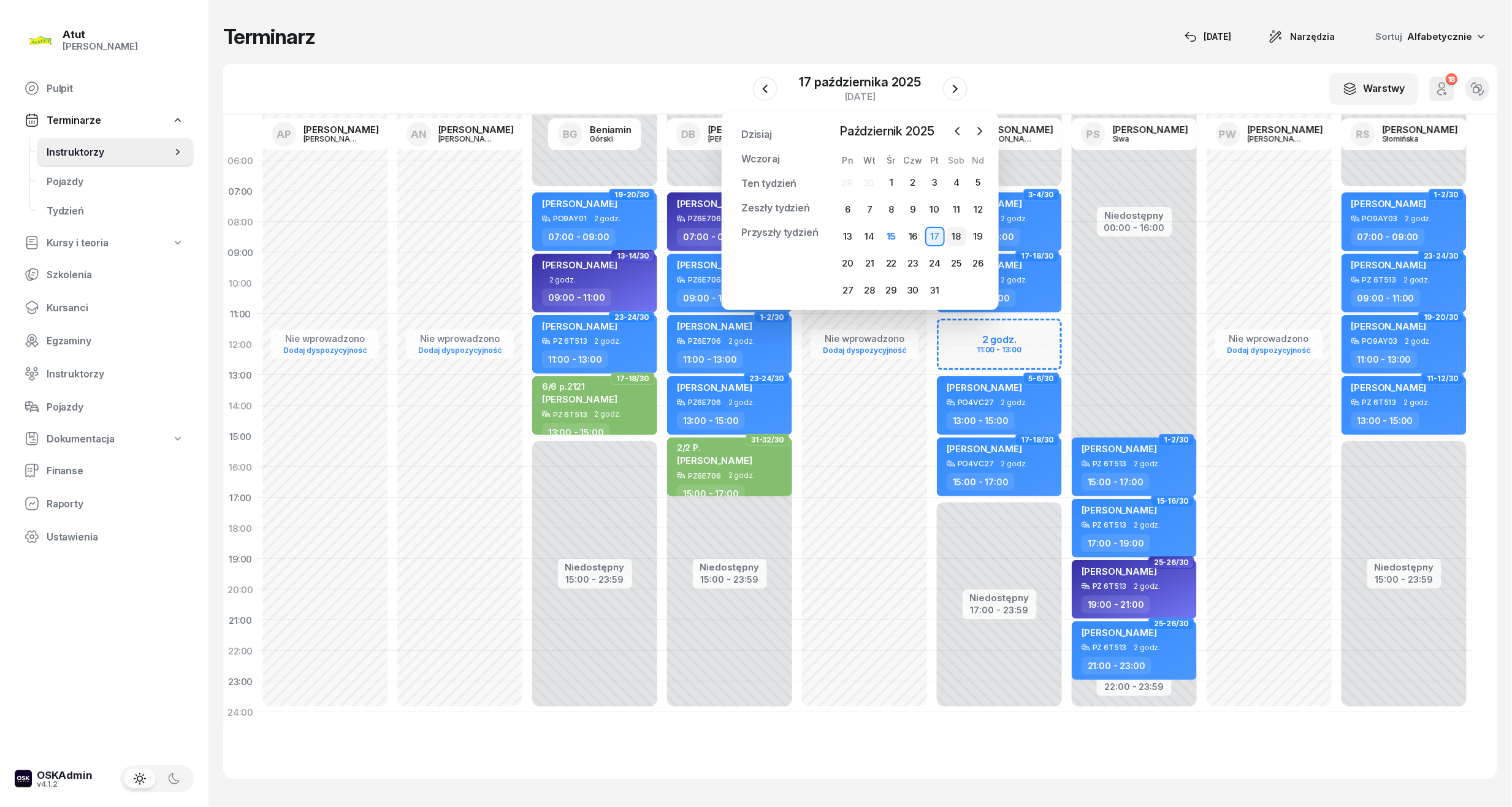
click at [959, 238] on div "18" at bounding box center [957, 237] width 20 height 20
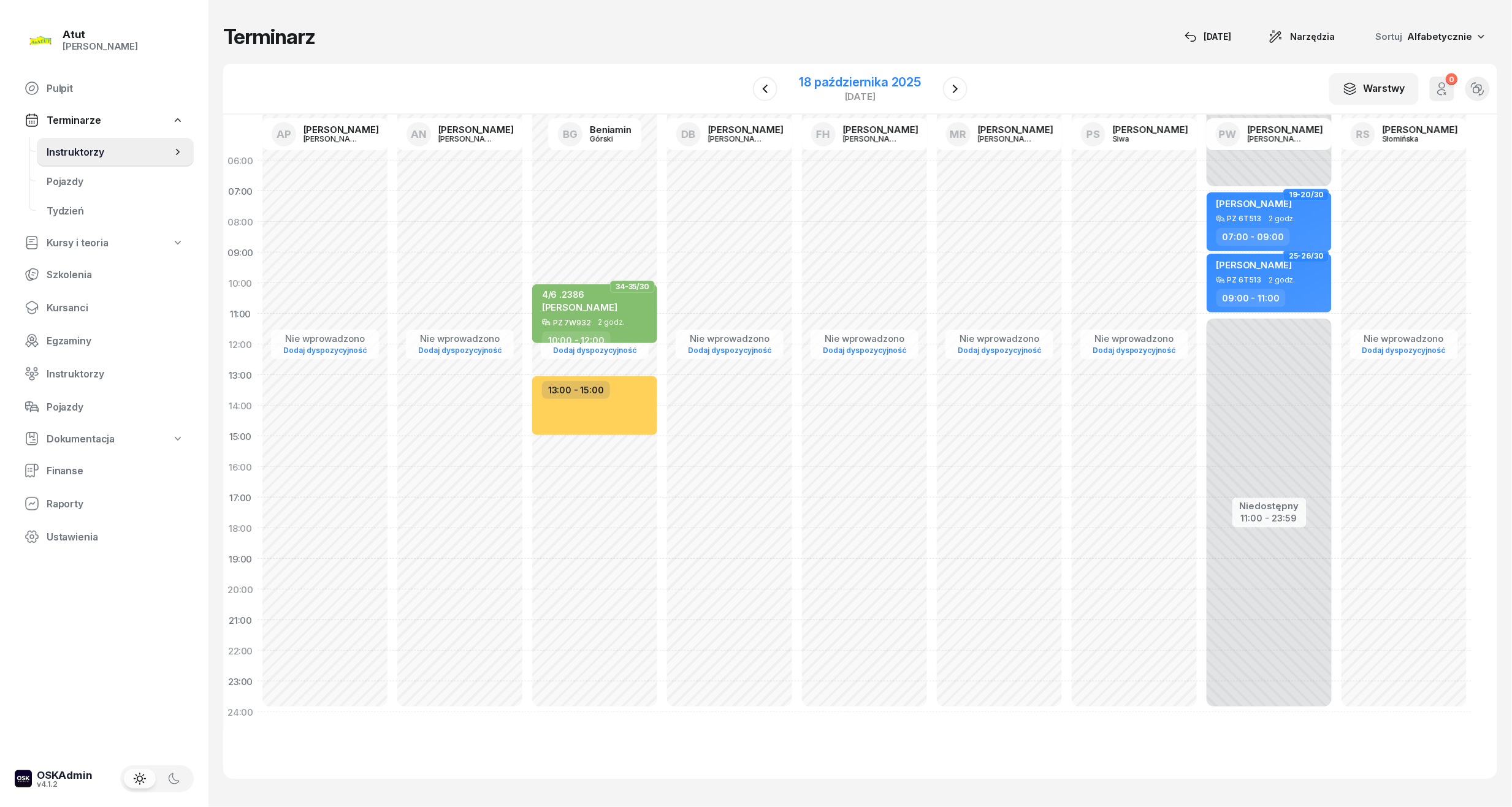
click at [863, 79] on div "18 października 2025" at bounding box center [861, 82] width 122 height 12
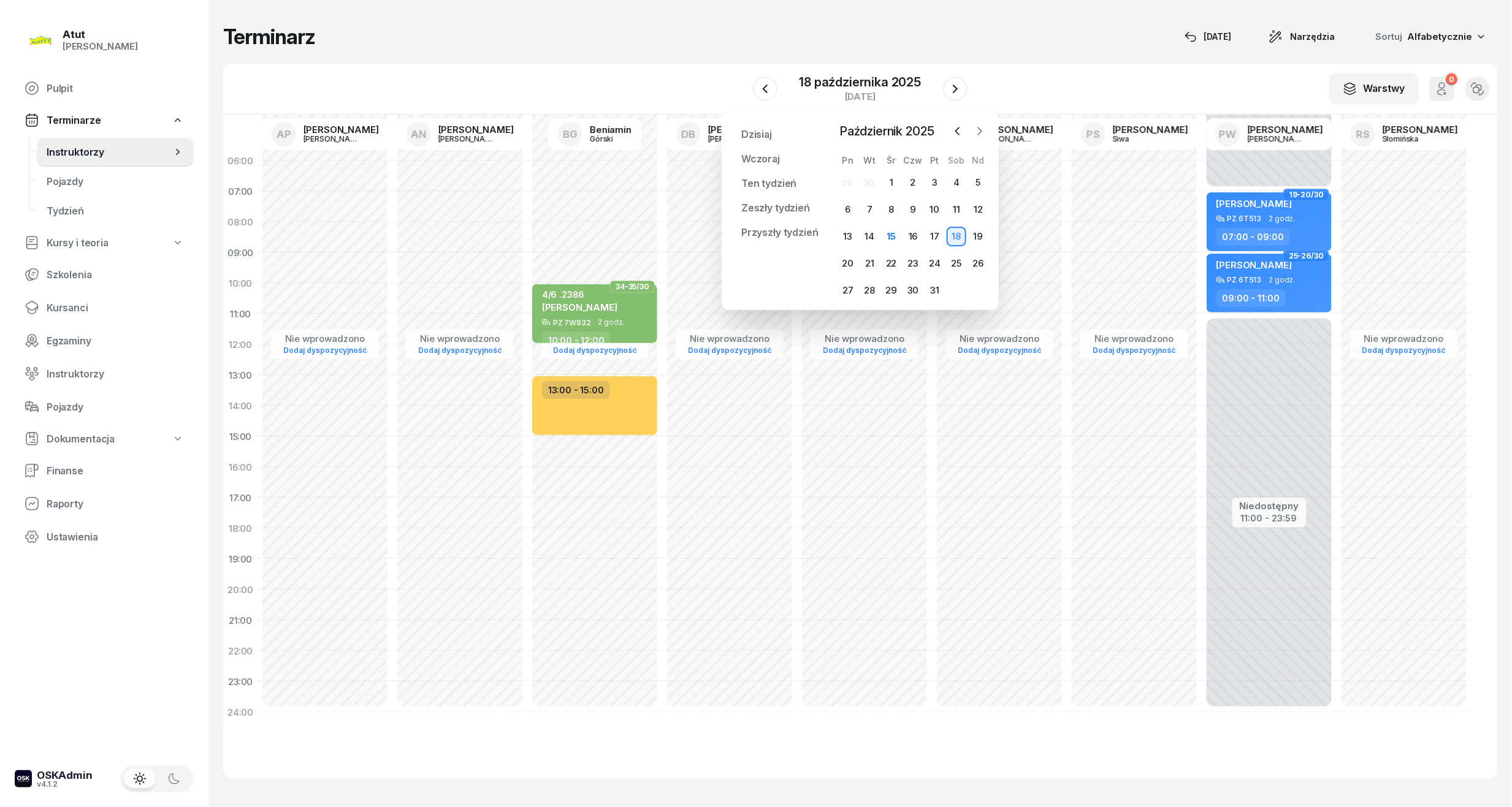
click at [980, 130] on icon "button" at bounding box center [981, 131] width 4 height 7
click at [961, 213] on div "8" at bounding box center [957, 210] width 20 height 20
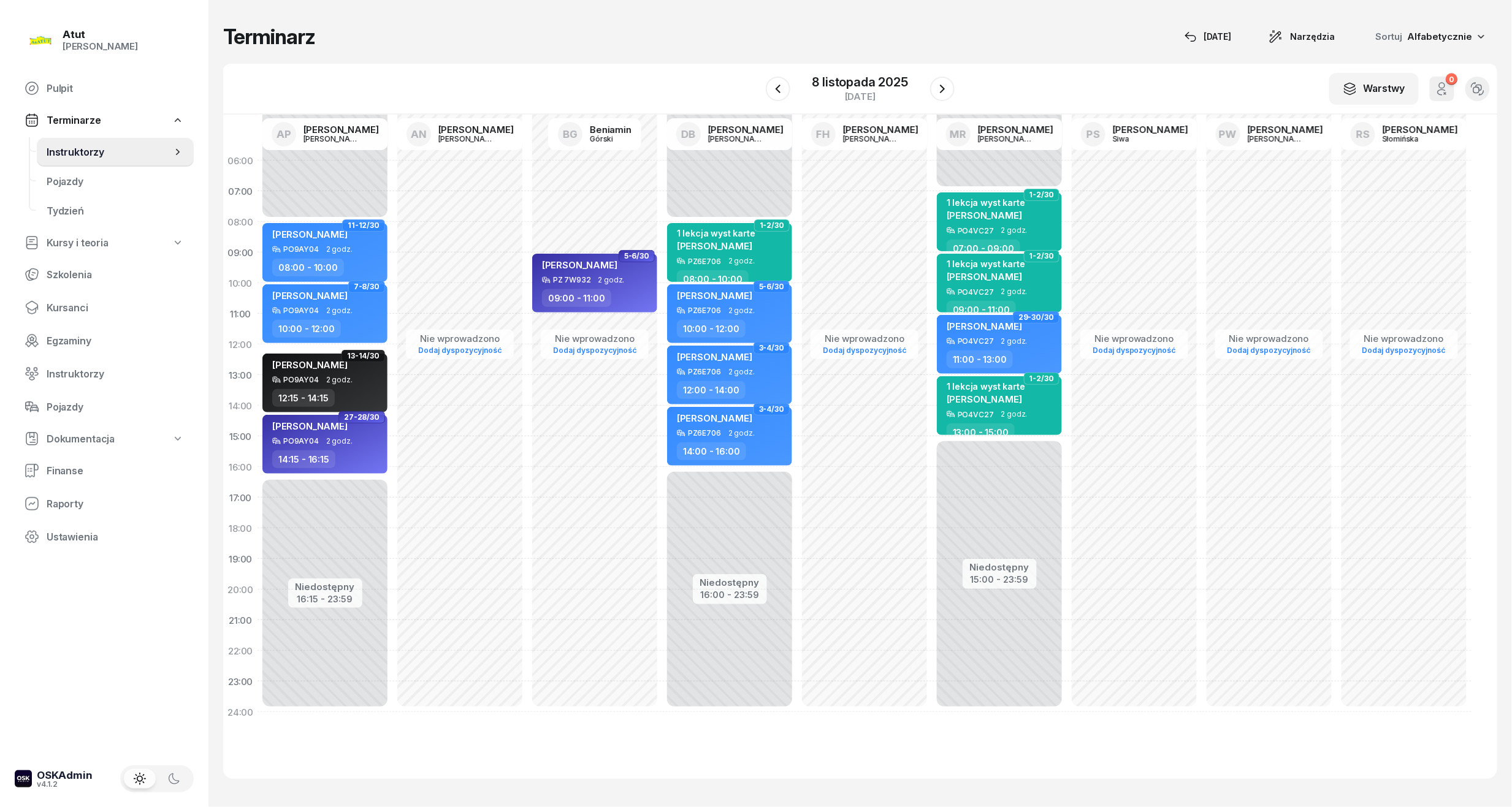
click at [843, 70] on div "W Wybierz AP [PERSON_NAME] AN [PERSON_NAME] BG [PERSON_NAME] DB [PERSON_NAME] F…" at bounding box center [860, 89] width 1274 height 51
click at [846, 81] on div "8 listopada 2025" at bounding box center [859, 82] width 95 height 12
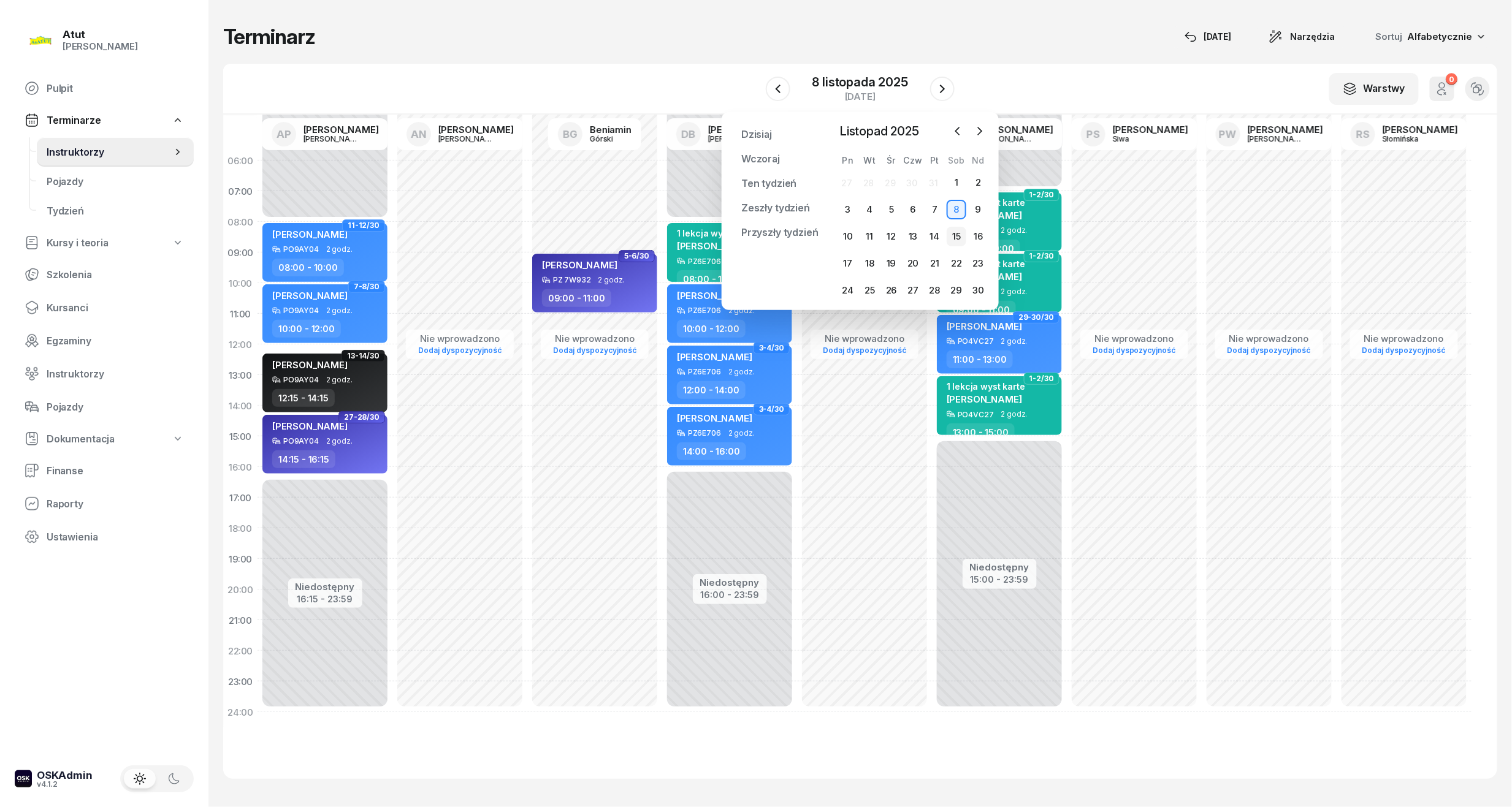
click at [958, 231] on div "15" at bounding box center [957, 237] width 20 height 20
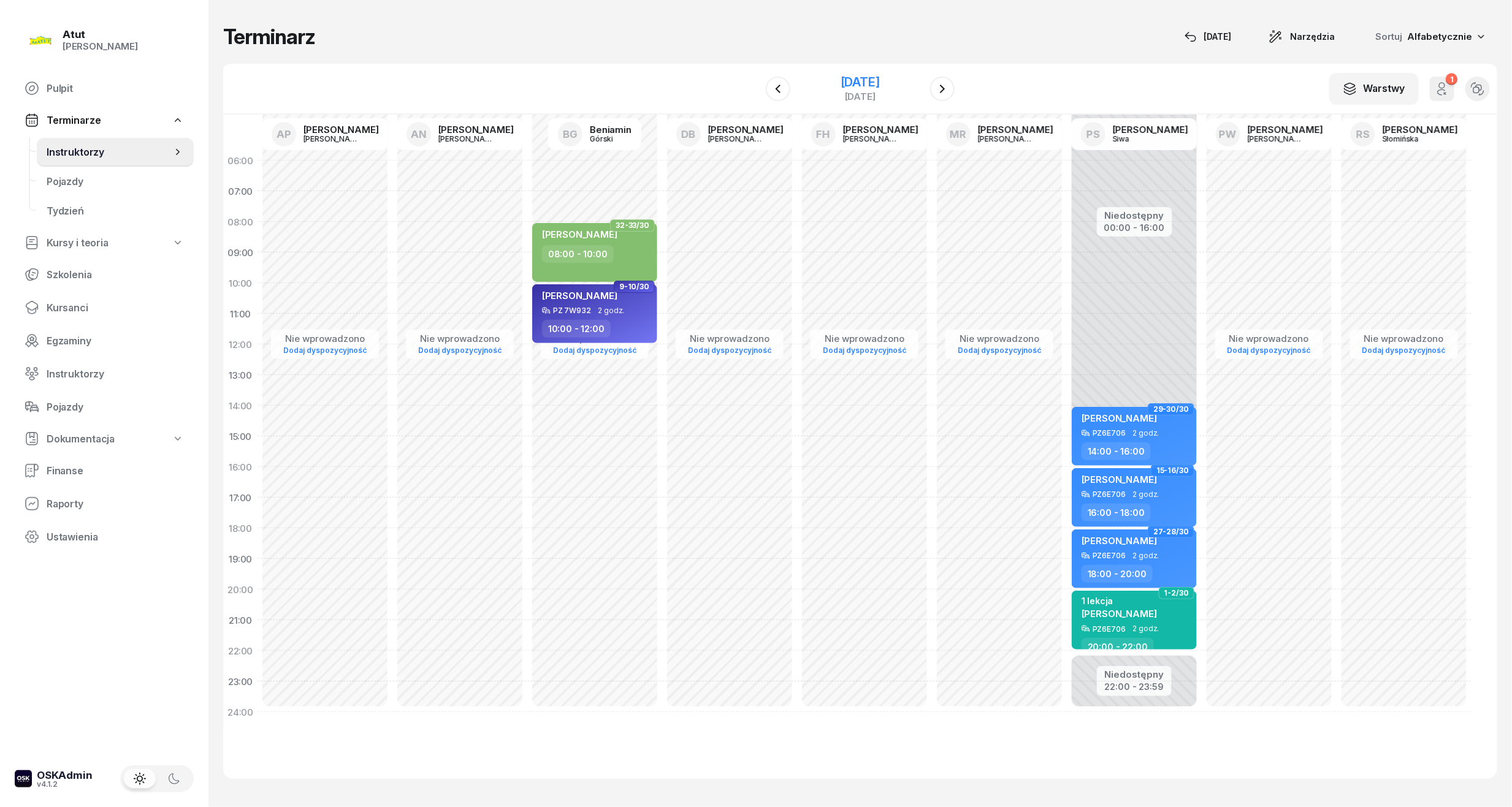
click at [880, 84] on div "[DATE]" at bounding box center [860, 82] width 39 height 12
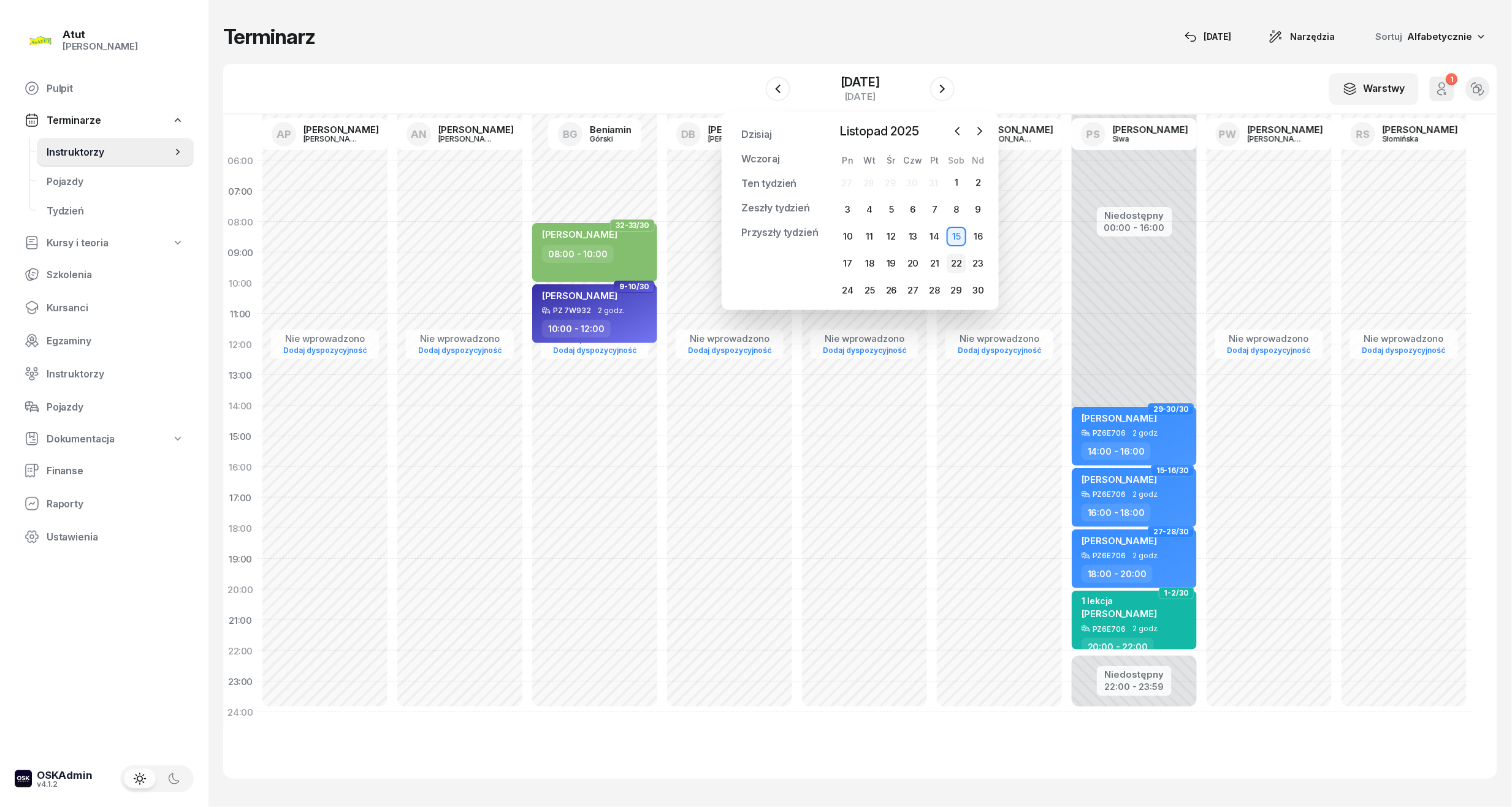
click at [955, 261] on div "22" at bounding box center [957, 264] width 20 height 20
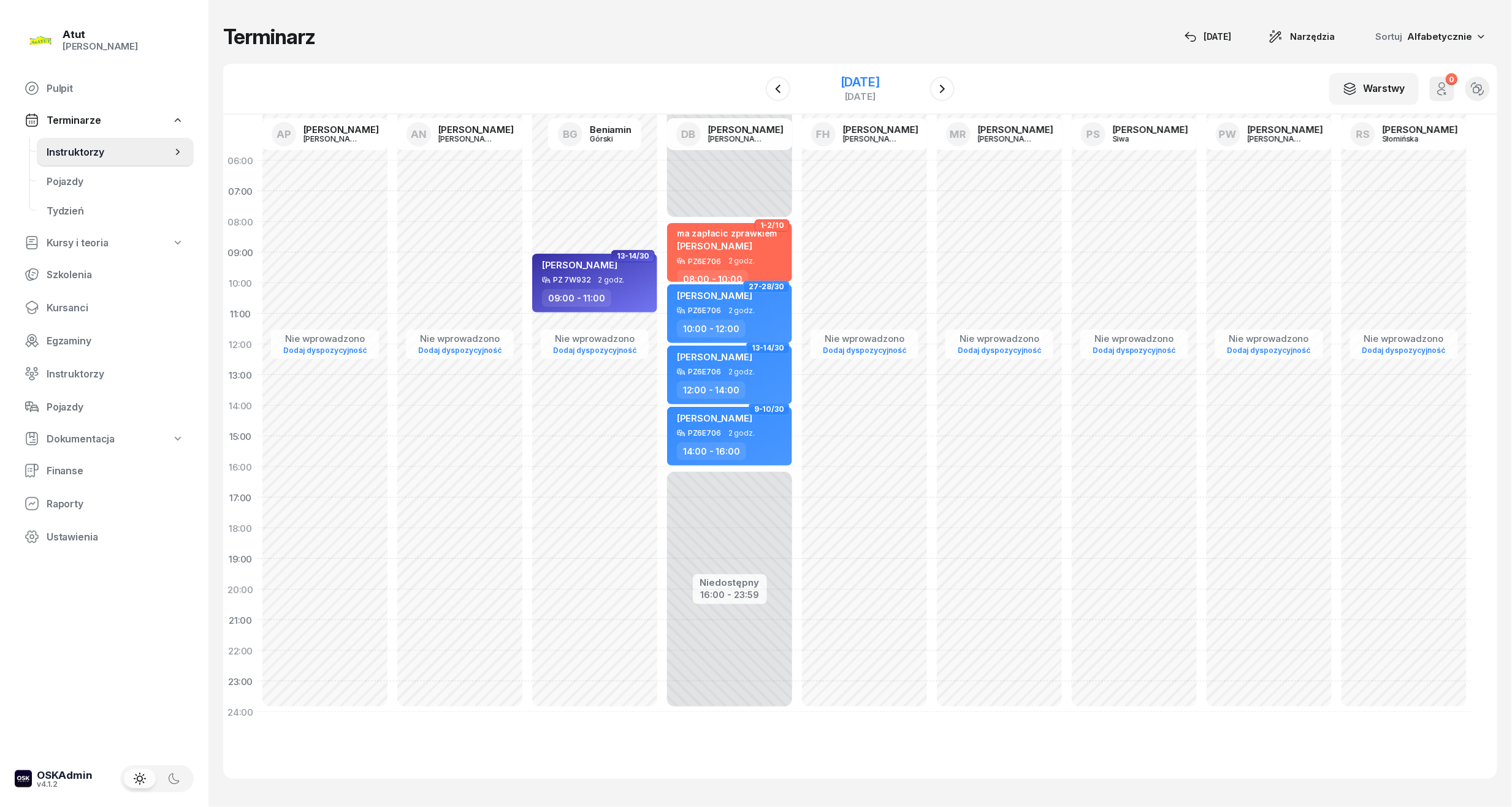
click at [854, 89] on div "[DATE]" at bounding box center [860, 82] width 39 height 12
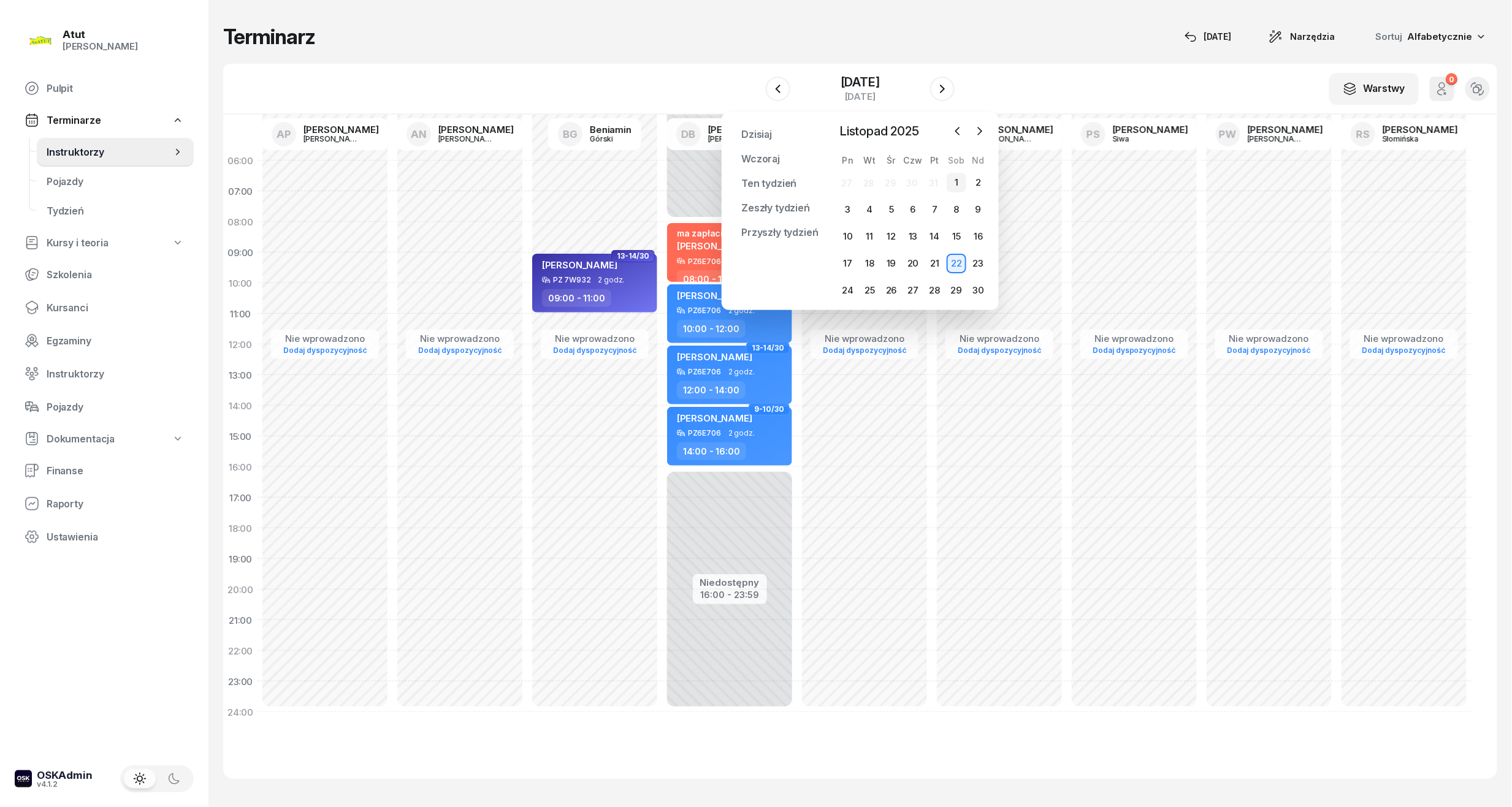
click at [950, 178] on div "1" at bounding box center [957, 183] width 20 height 20
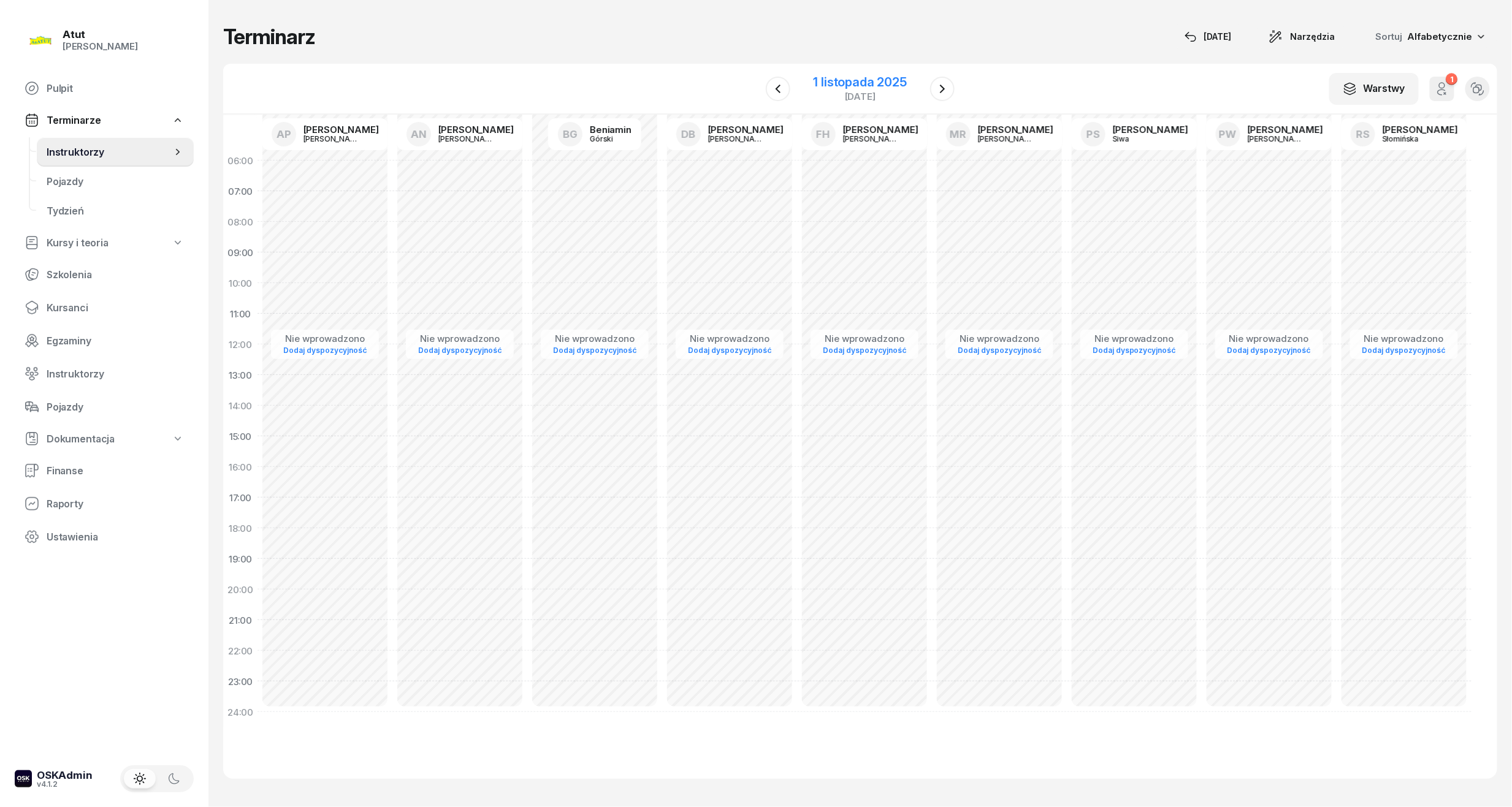
click at [888, 82] on div "1 listopada 2025" at bounding box center [859, 82] width 93 height 12
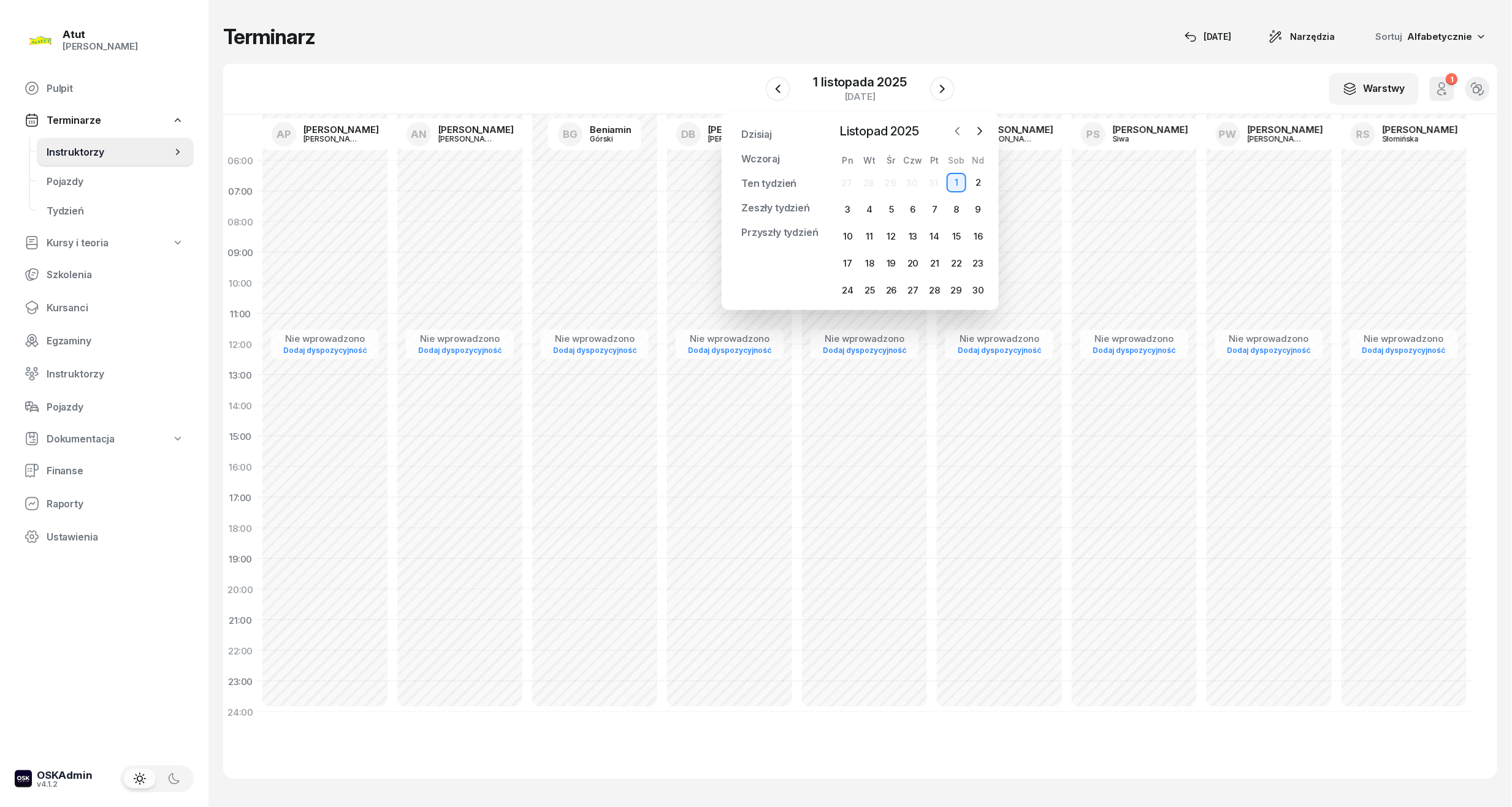
click at [961, 138] on button "button" at bounding box center [958, 131] width 18 height 18
click at [891, 245] on div "15" at bounding box center [891, 237] width 20 height 20
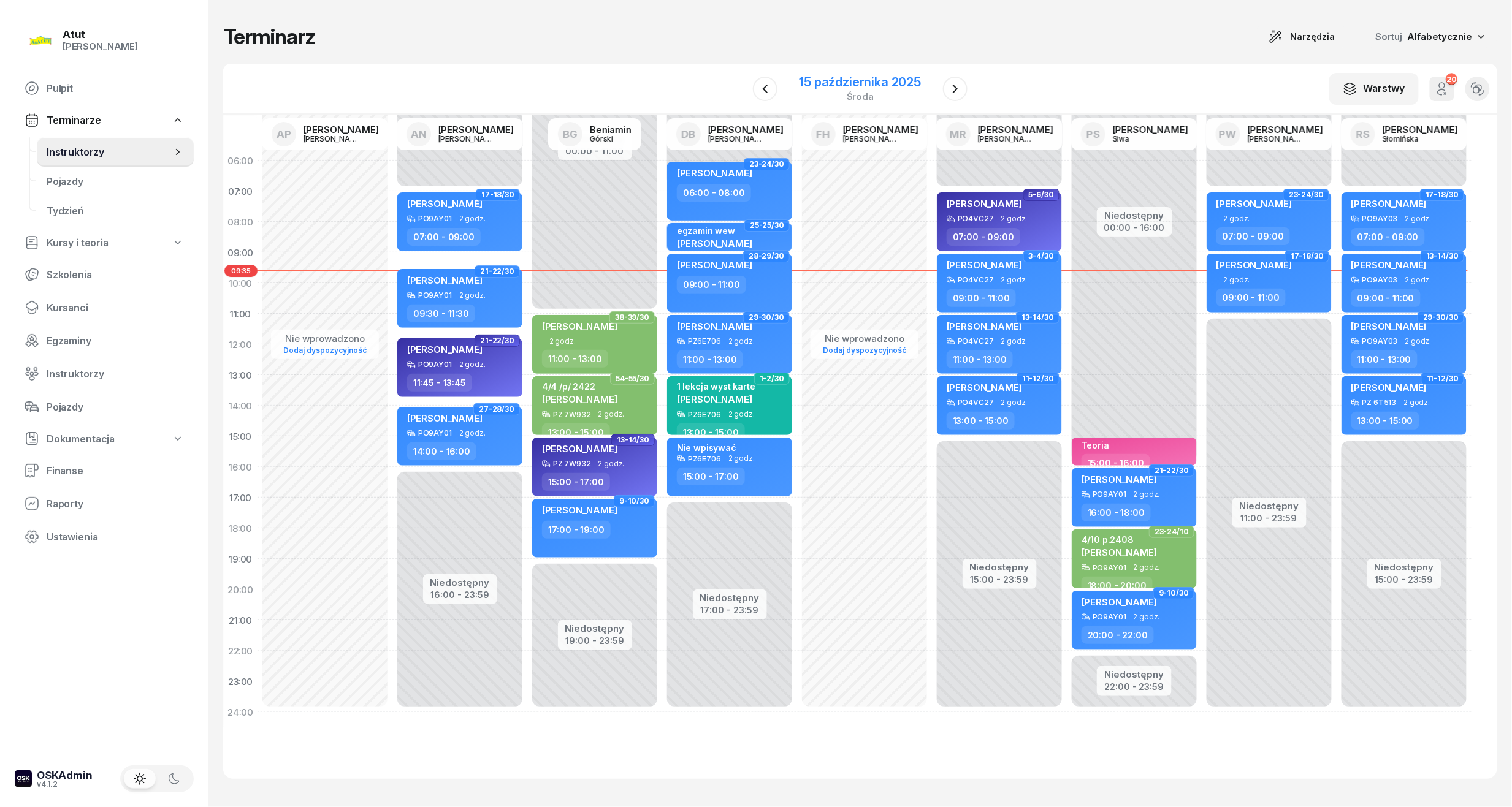
click at [902, 89] on div "15 października 2025" at bounding box center [861, 82] width 122 height 12
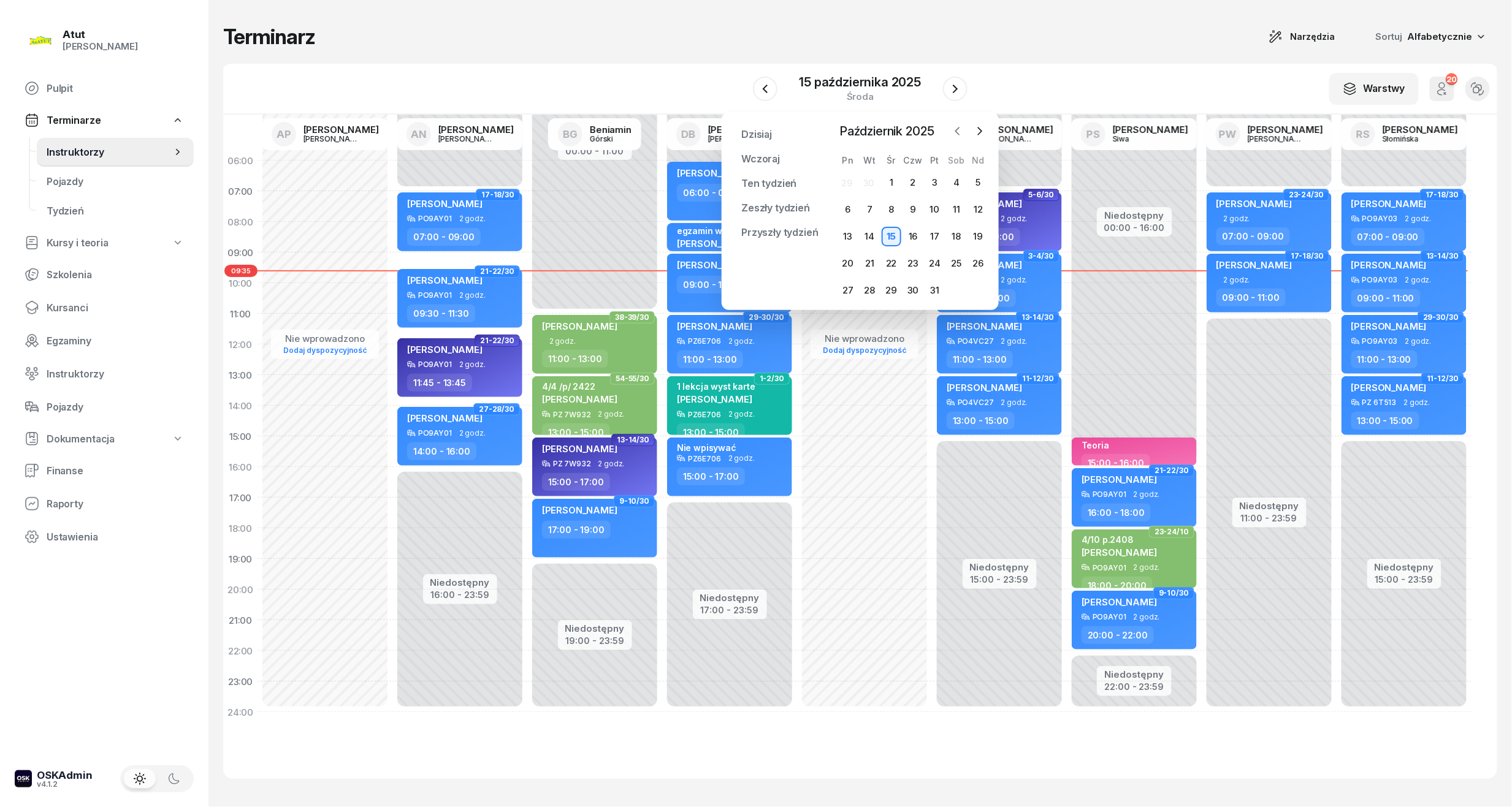
click at [960, 135] on icon "button" at bounding box center [958, 131] width 12 height 12
click at [984, 130] on icon "button" at bounding box center [980, 131] width 12 height 12
click at [957, 132] on icon "button" at bounding box center [958, 131] width 4 height 7
click at [980, 126] on icon "button" at bounding box center [980, 131] width 12 height 12
click at [917, 231] on div "16" at bounding box center [913, 237] width 20 height 20
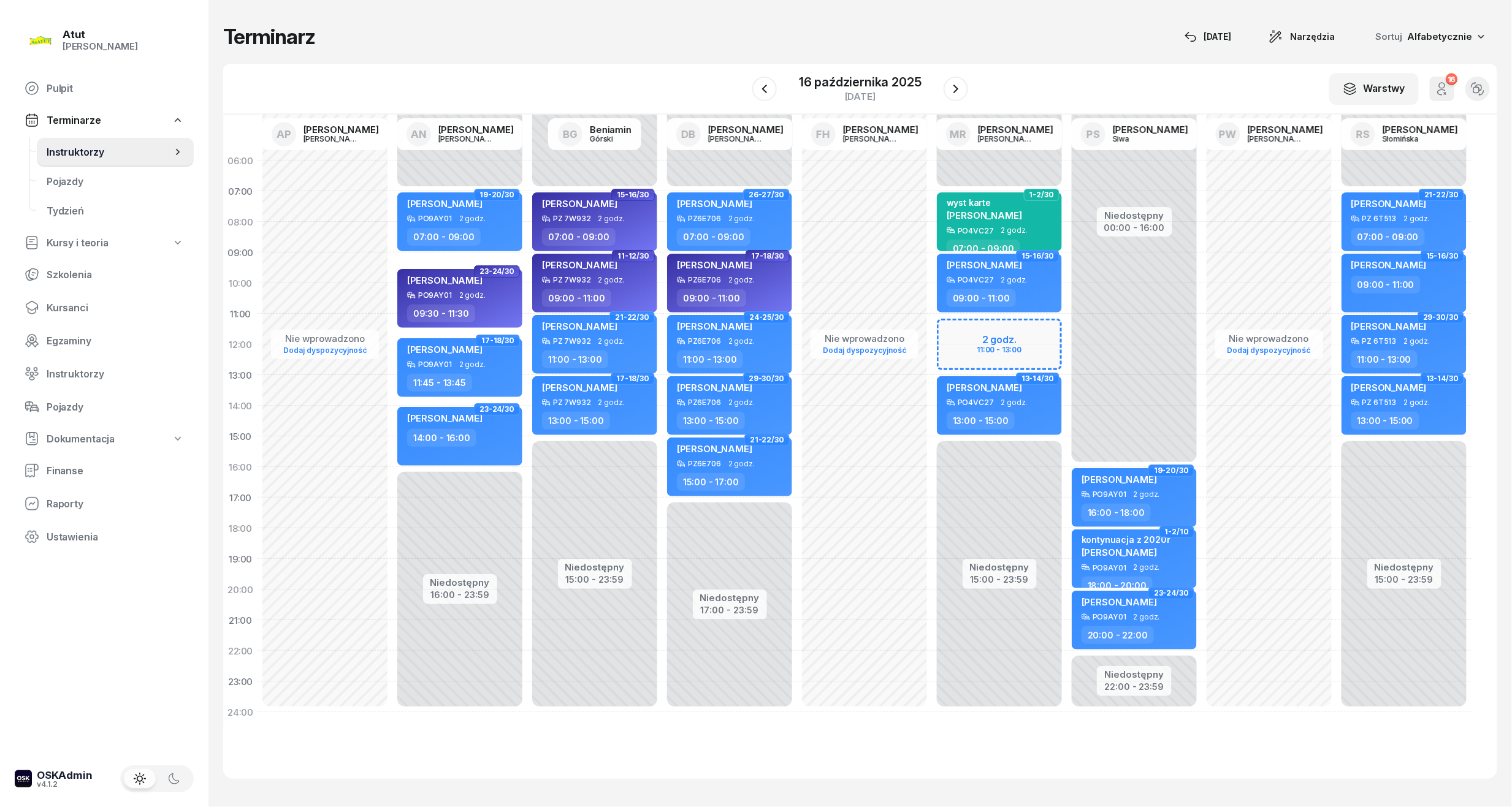
click at [1008, 340] on div "Niedostępny 00:00 - 07:00 Niedostępny 15:00 - 23:59 2 godz. 11:00 - 13:00 1-2/3…" at bounding box center [999, 436] width 135 height 582
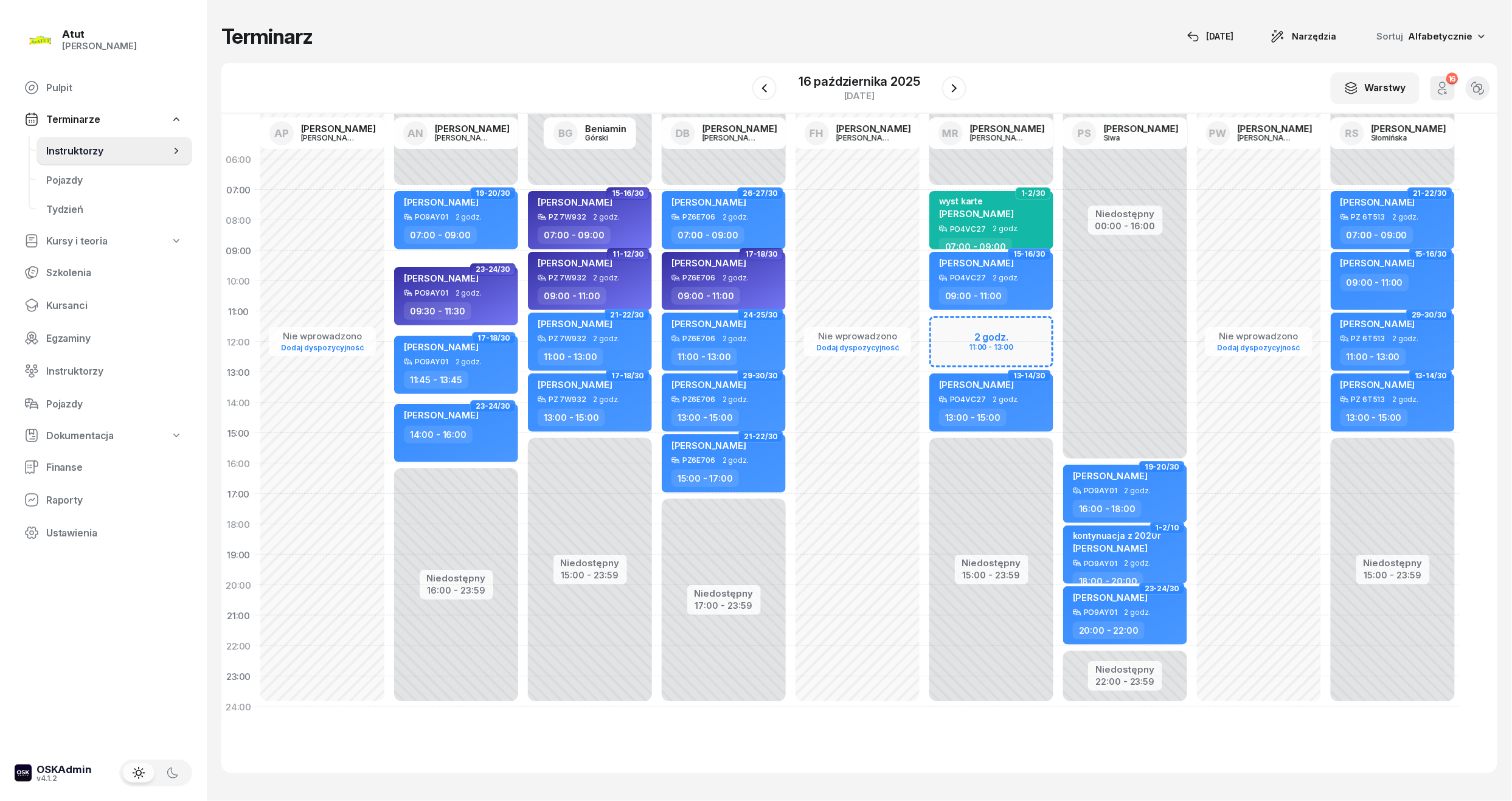
select select "11"
select select "13"
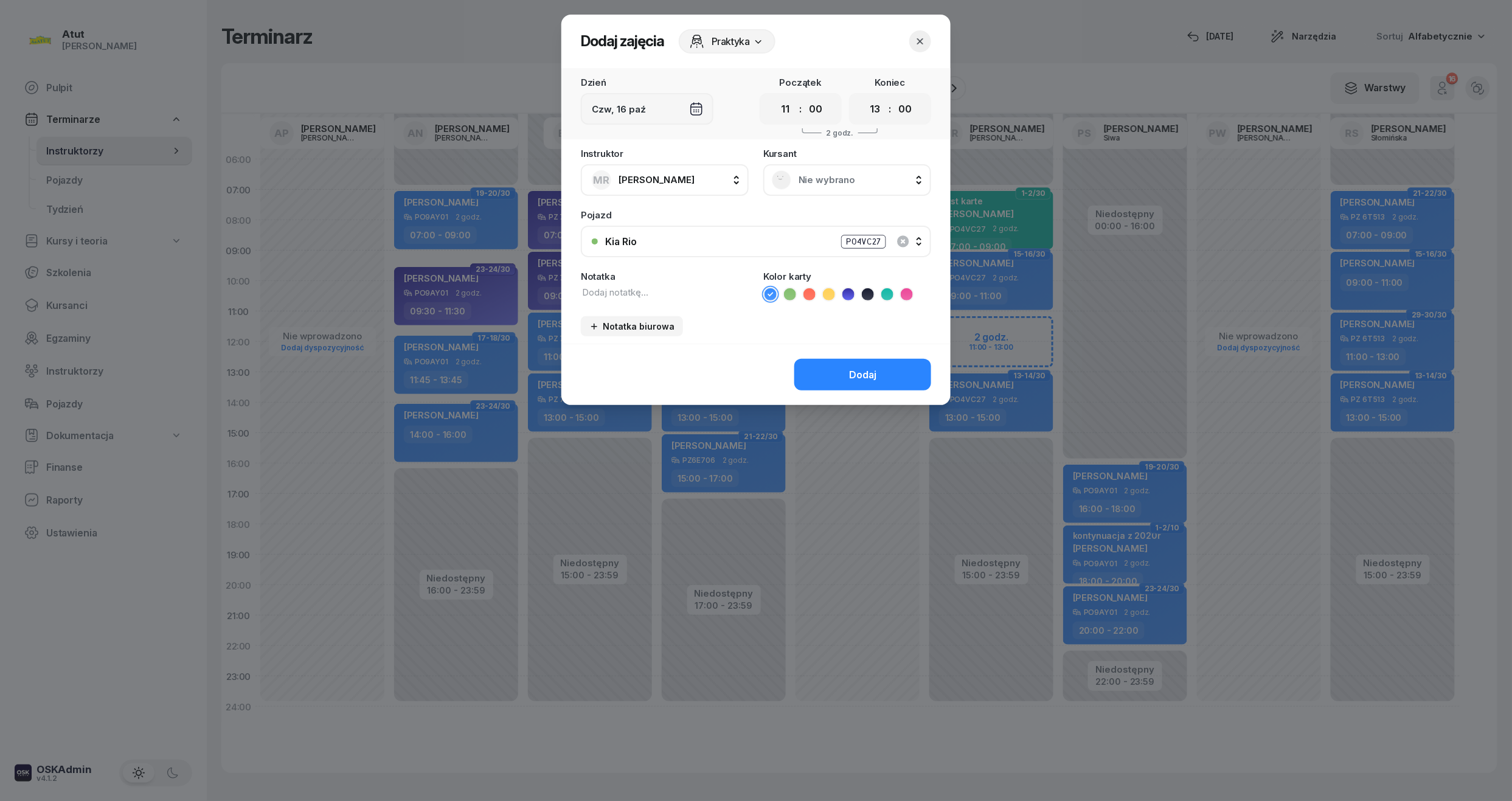
click at [925, 39] on icon "button" at bounding box center [921, 42] width 12 height 12
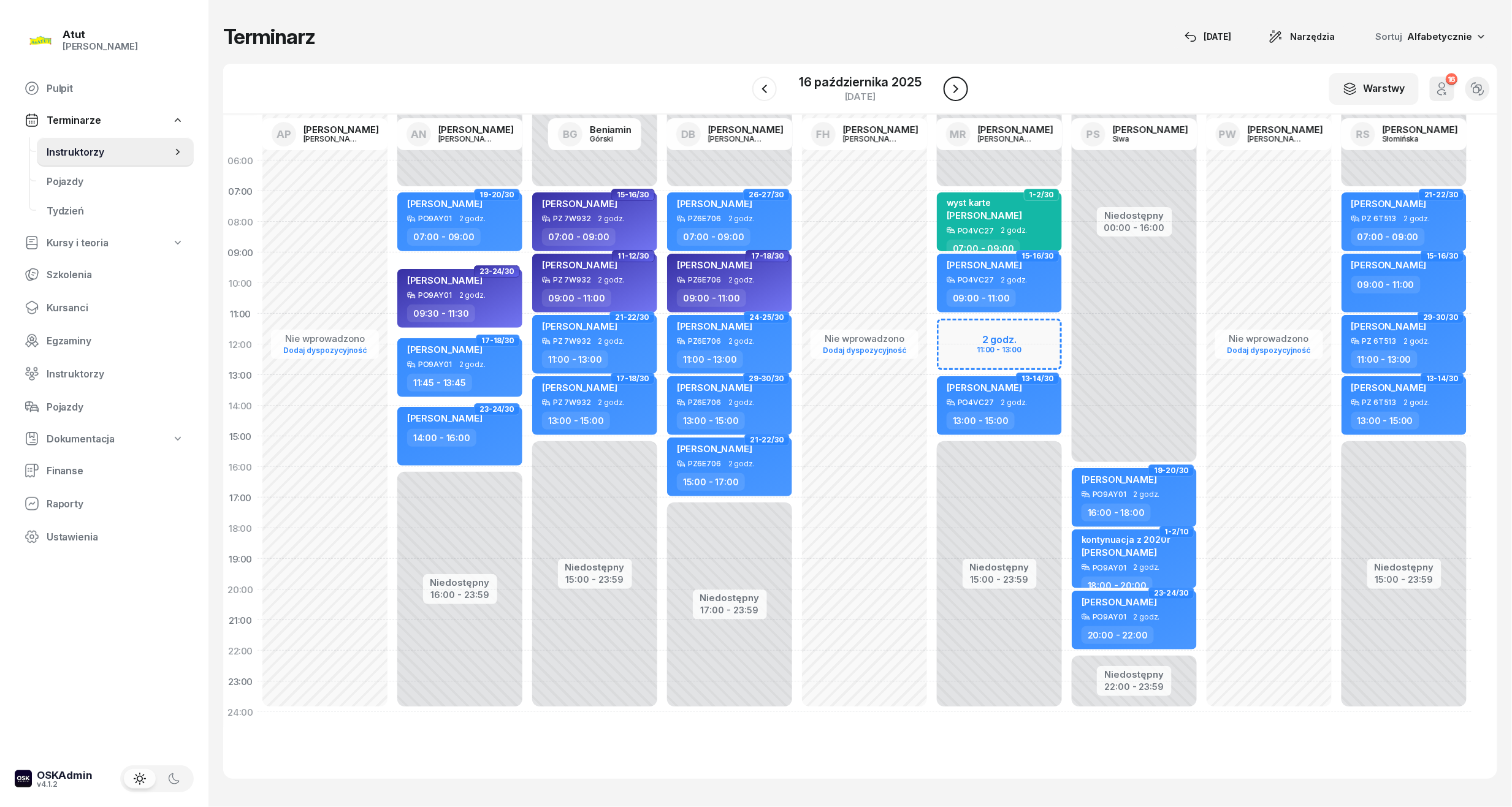
click at [958, 89] on icon "button" at bounding box center [956, 89] width 15 height 15
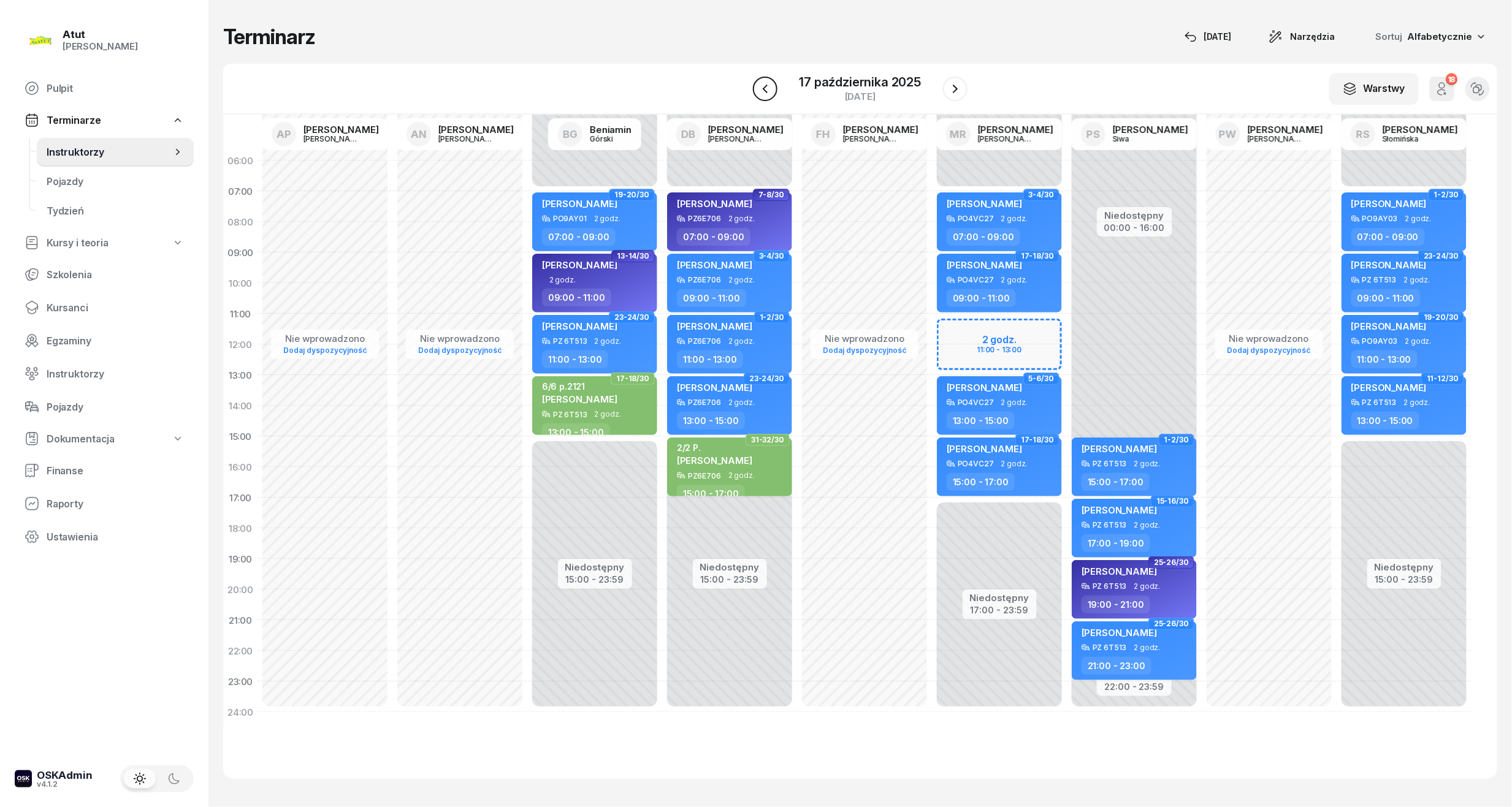
click at [768, 95] on icon "button" at bounding box center [765, 89] width 15 height 15
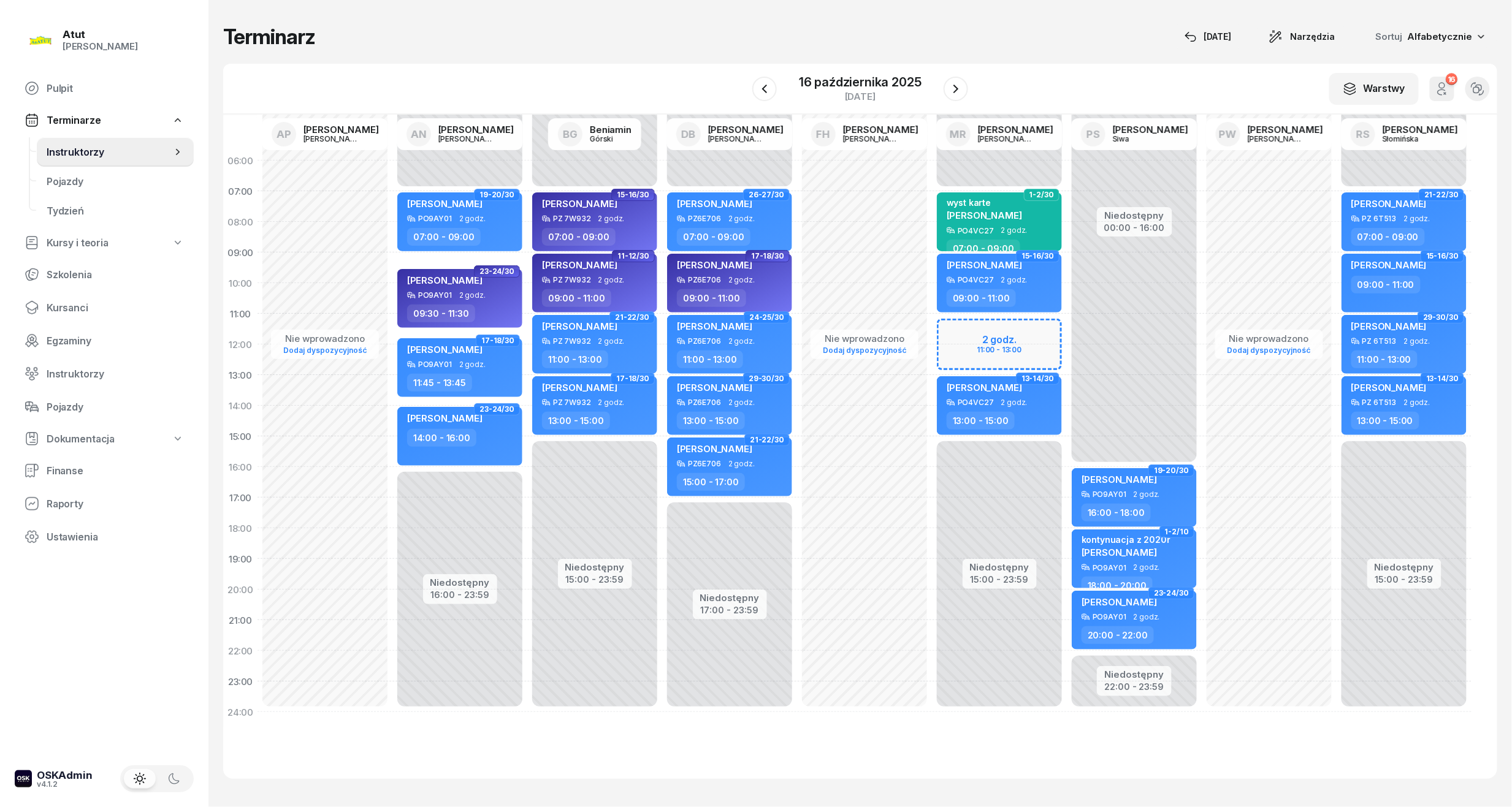
click at [980, 341] on div "Niedostępny 00:00 - 07:00 Niedostępny 15:00 - 23:59 2 godz. 11:00 - 13:00 1-2/3…" at bounding box center [999, 436] width 135 height 582
select select "11"
select select "13"
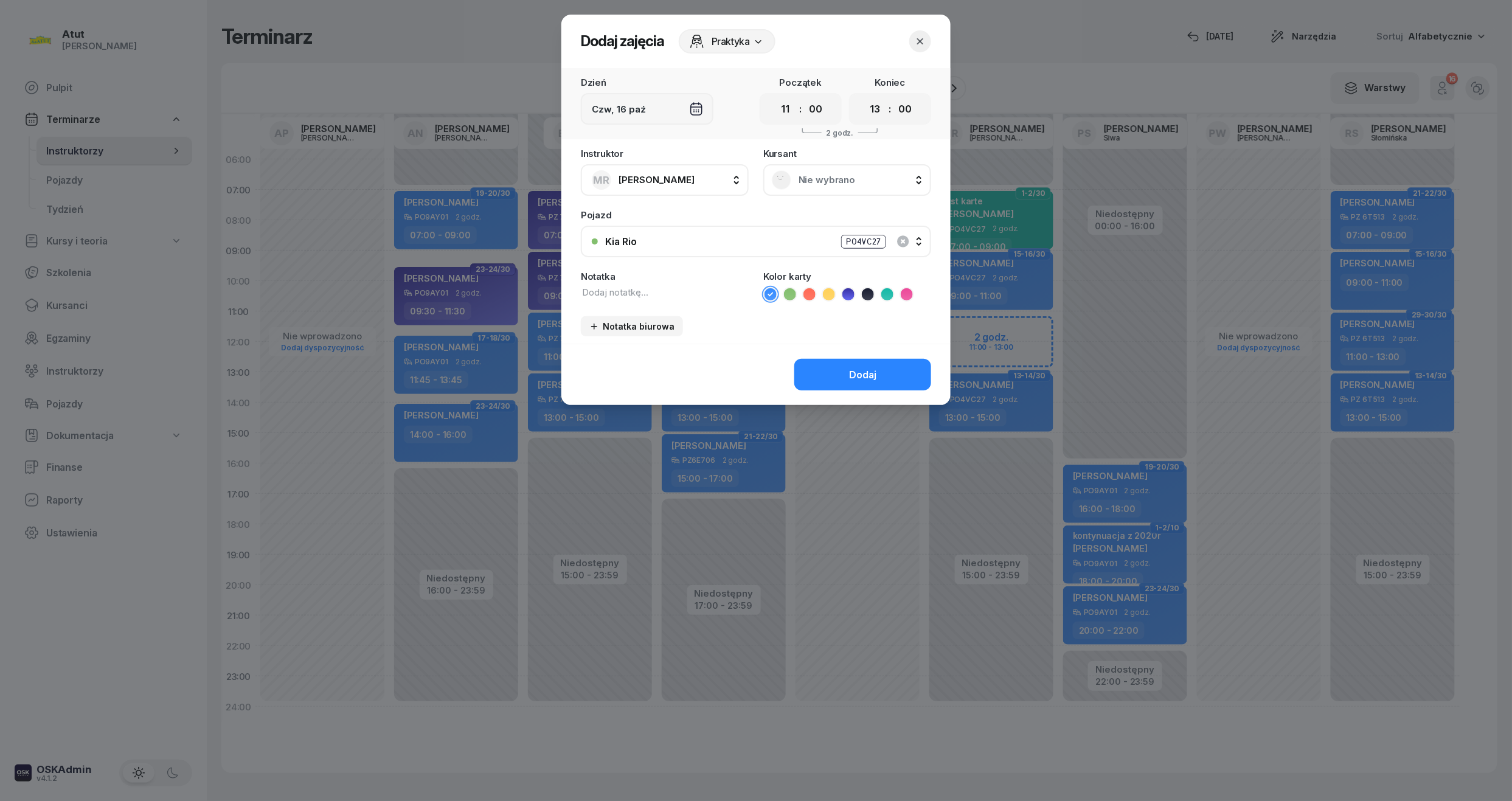
click at [821, 175] on span "Nie wybrano" at bounding box center [861, 180] width 124 height 11
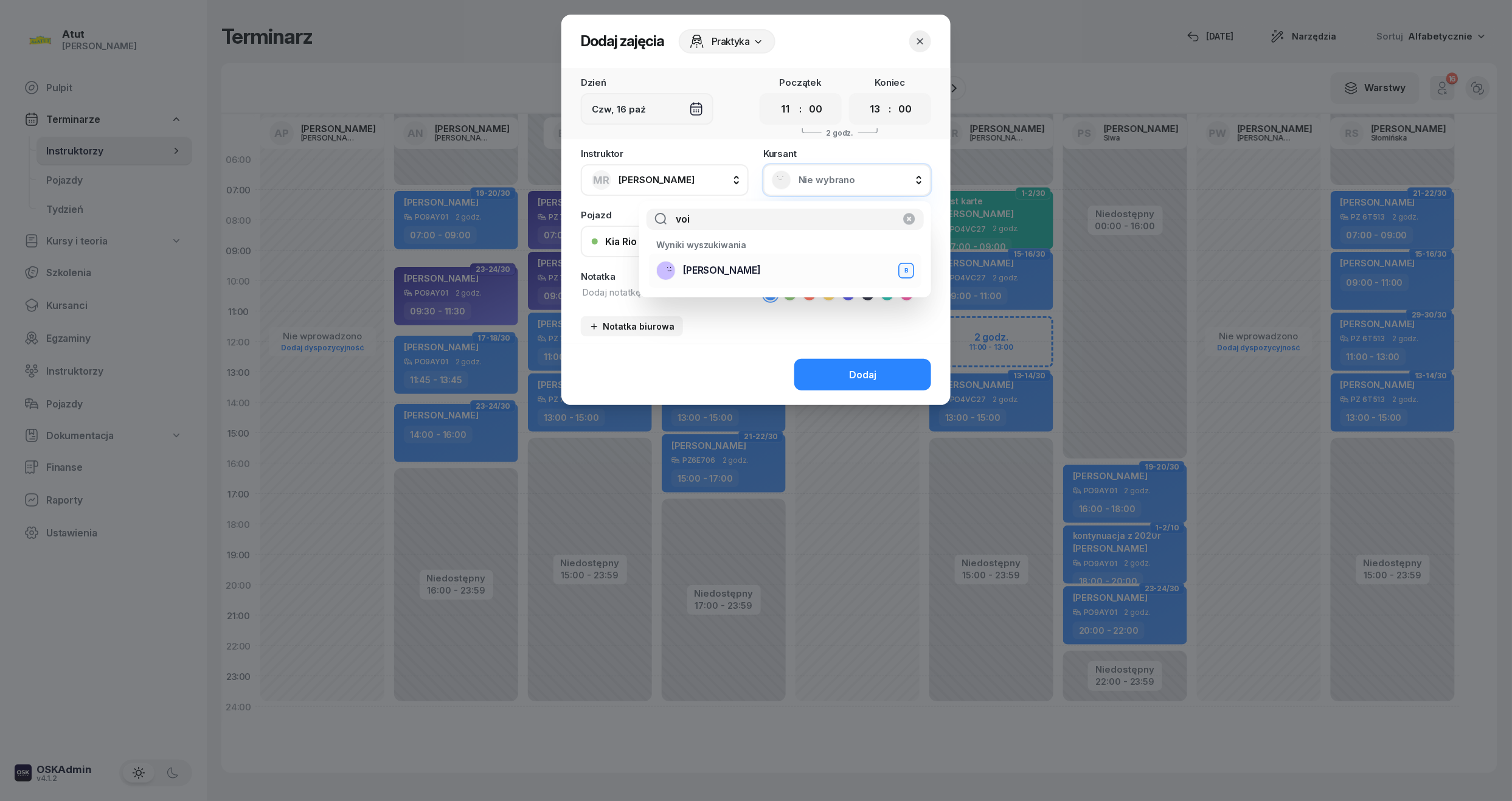
type input "voi"
click at [757, 272] on span "[PERSON_NAME]" at bounding box center [722, 270] width 78 height 12
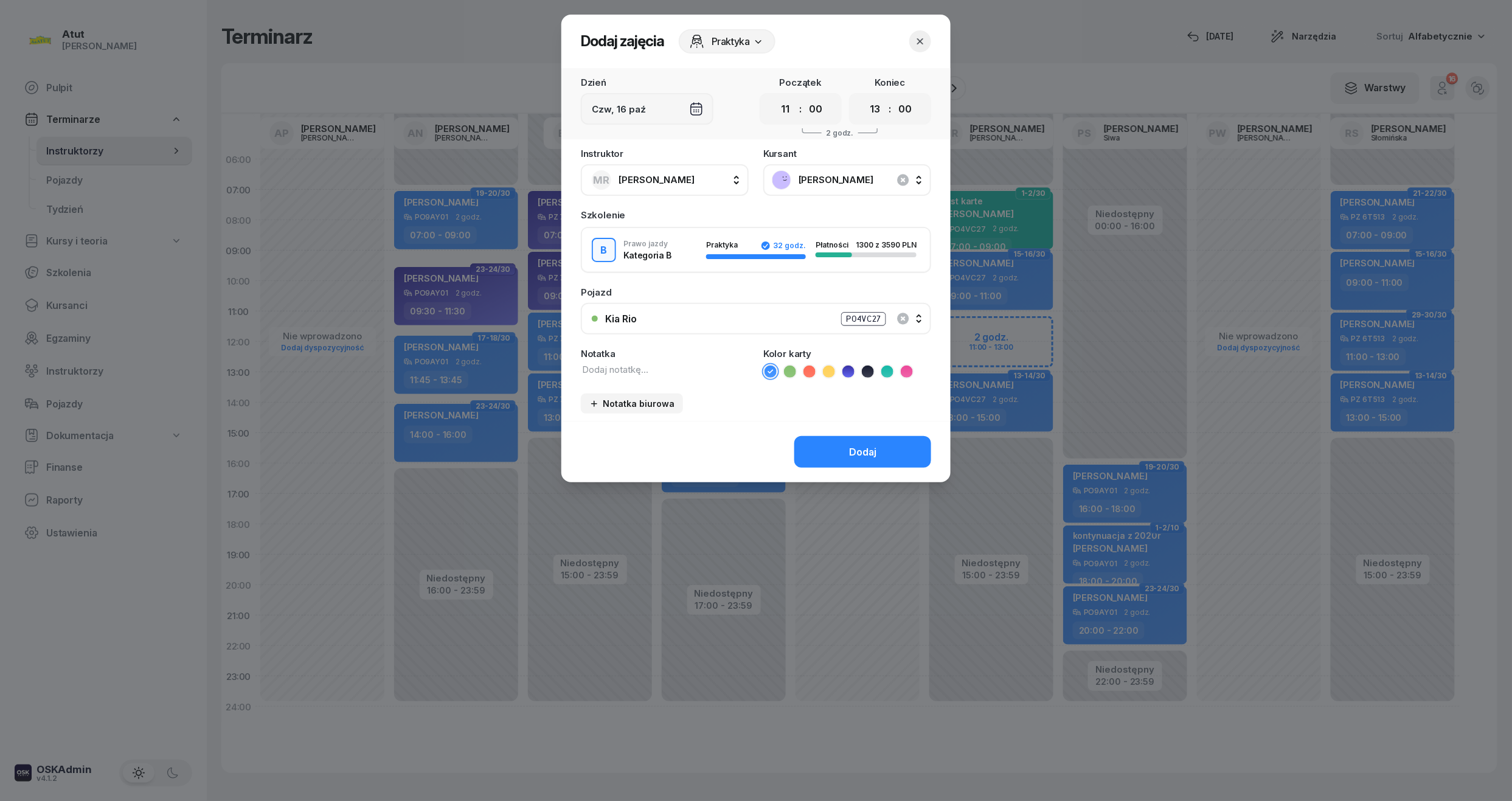
click at [633, 366] on textarea at bounding box center [665, 370] width 168 height 13
click at [792, 369] on icon at bounding box center [790, 371] width 5 height 4
click at [714, 370] on textarea "2/2 p." at bounding box center [665, 370] width 168 height 13
type textarea "2/2 p.wyst karte"
click at [852, 451] on div "Dodaj" at bounding box center [863, 452] width 27 height 12
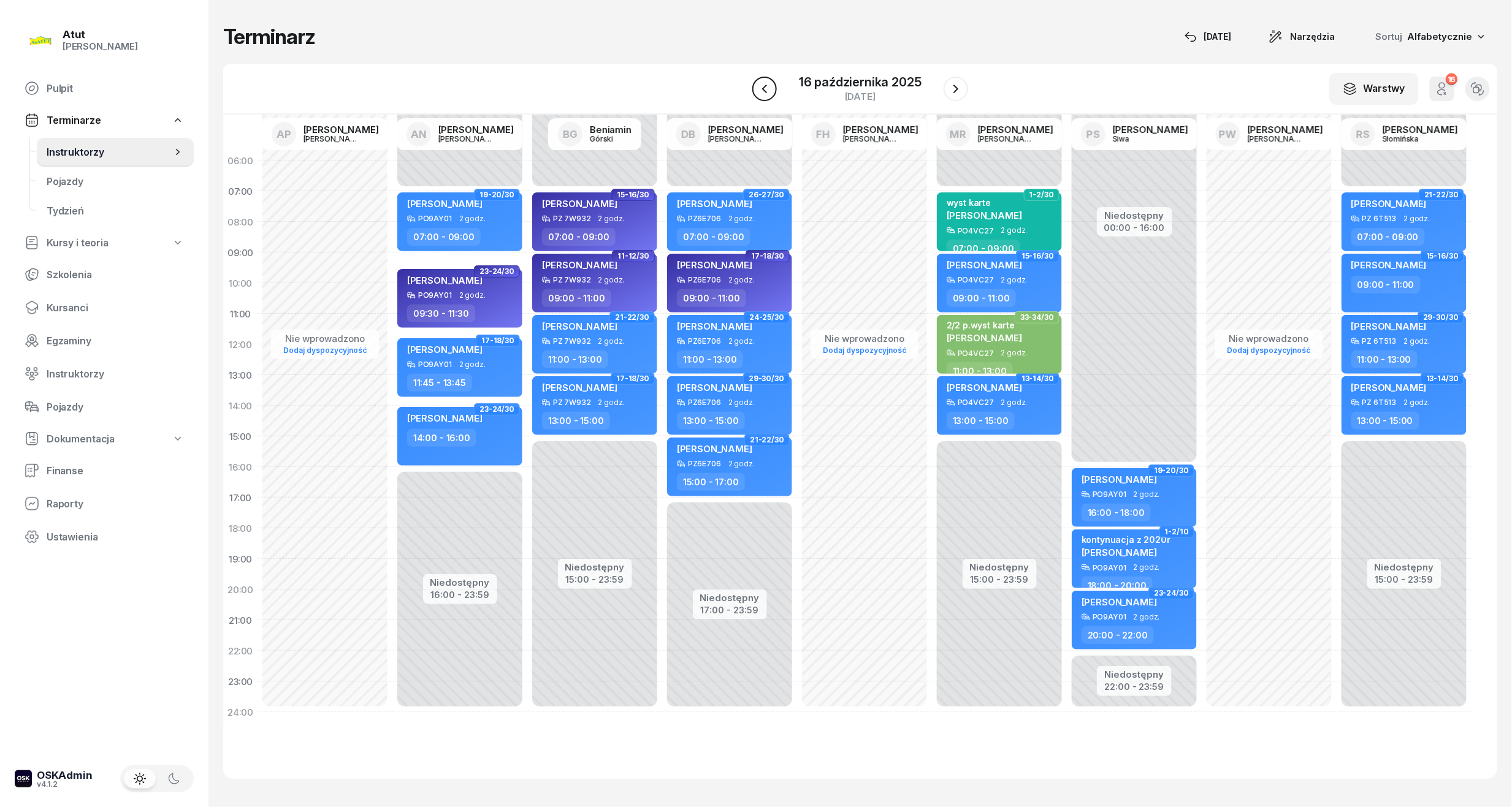
click at [763, 91] on icon "button" at bounding box center [765, 89] width 15 height 15
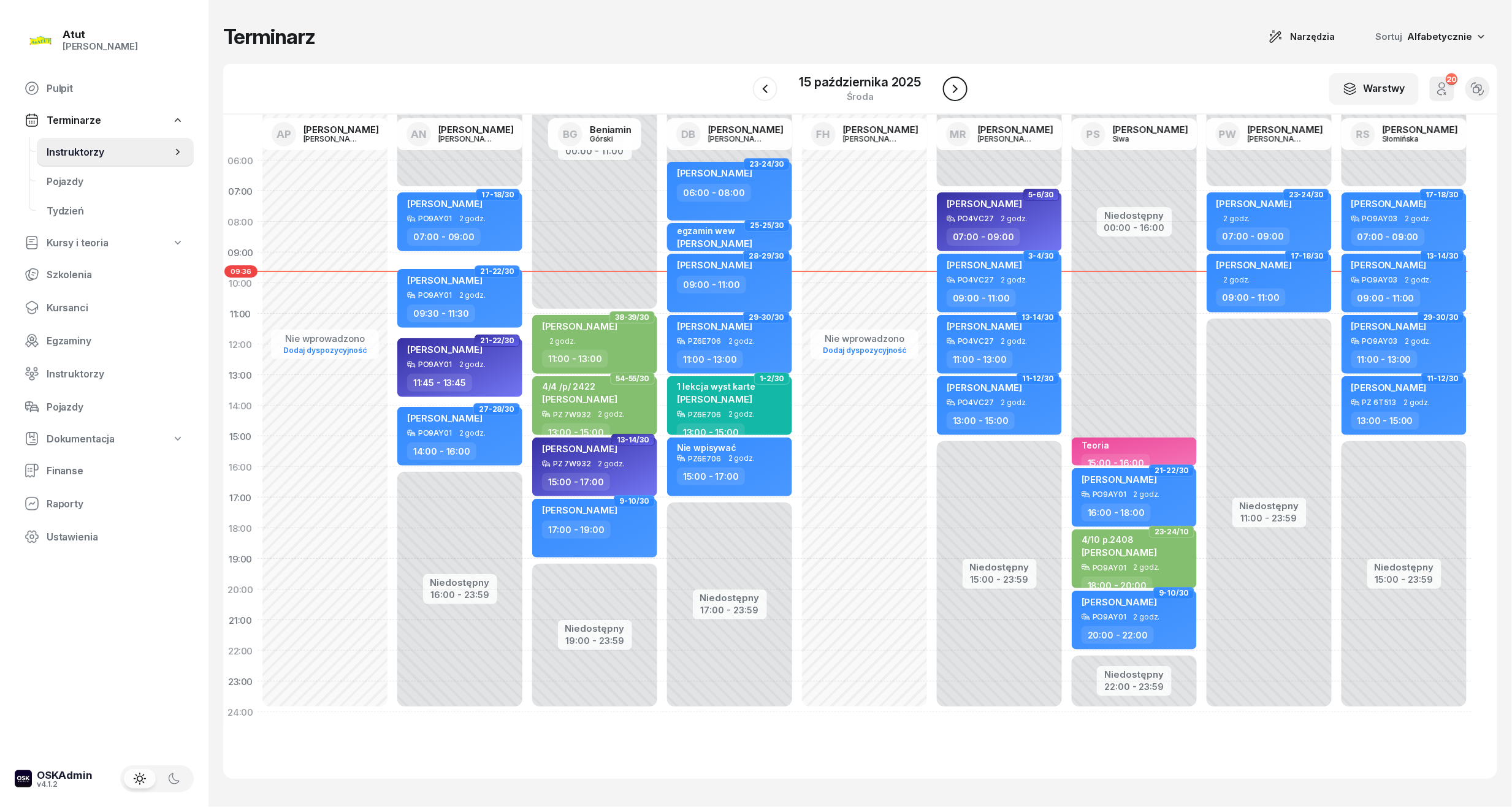
click at [955, 95] on icon "button" at bounding box center [955, 89] width 15 height 15
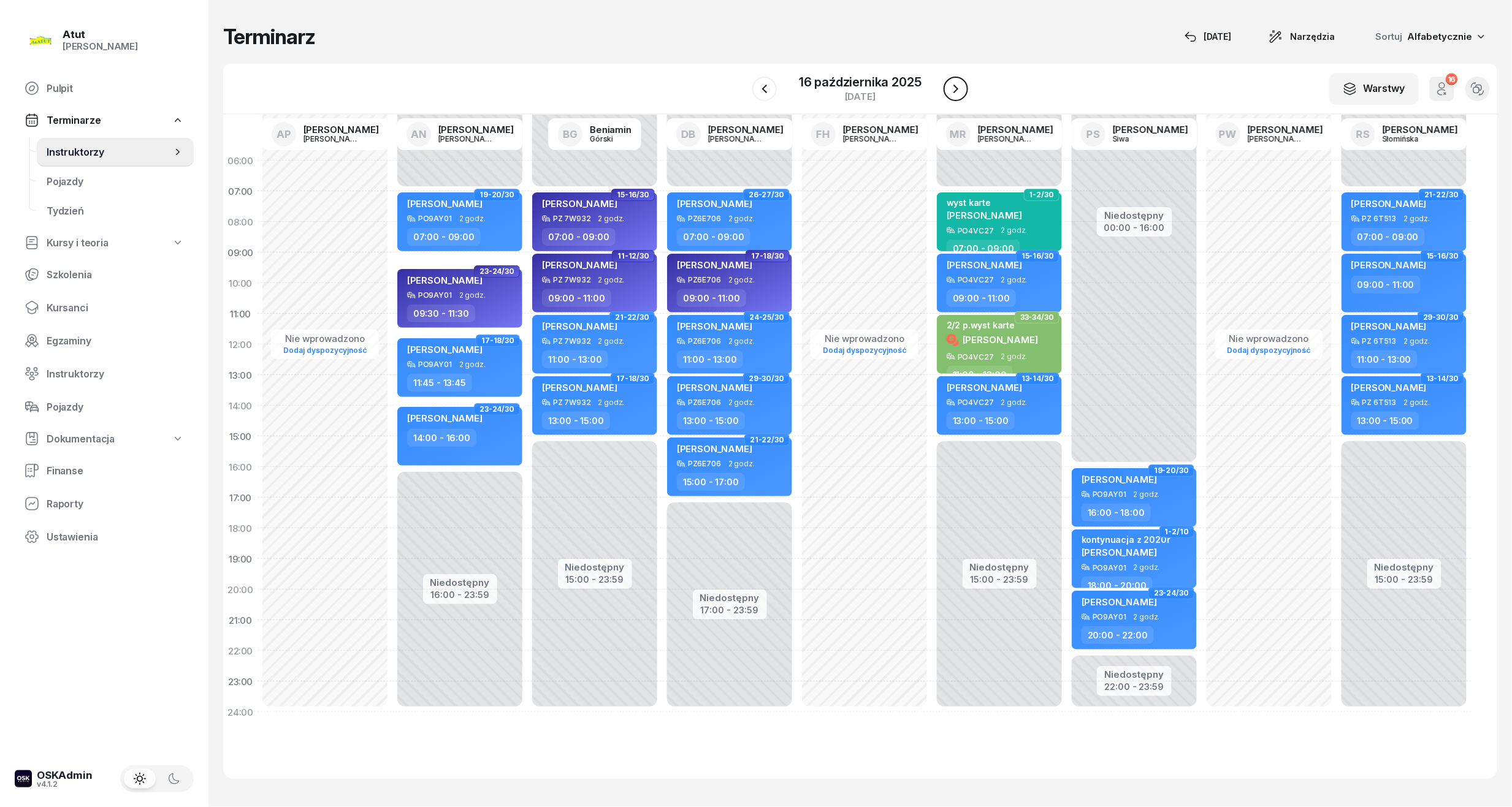
click at [955, 95] on icon "button" at bounding box center [956, 89] width 15 height 15
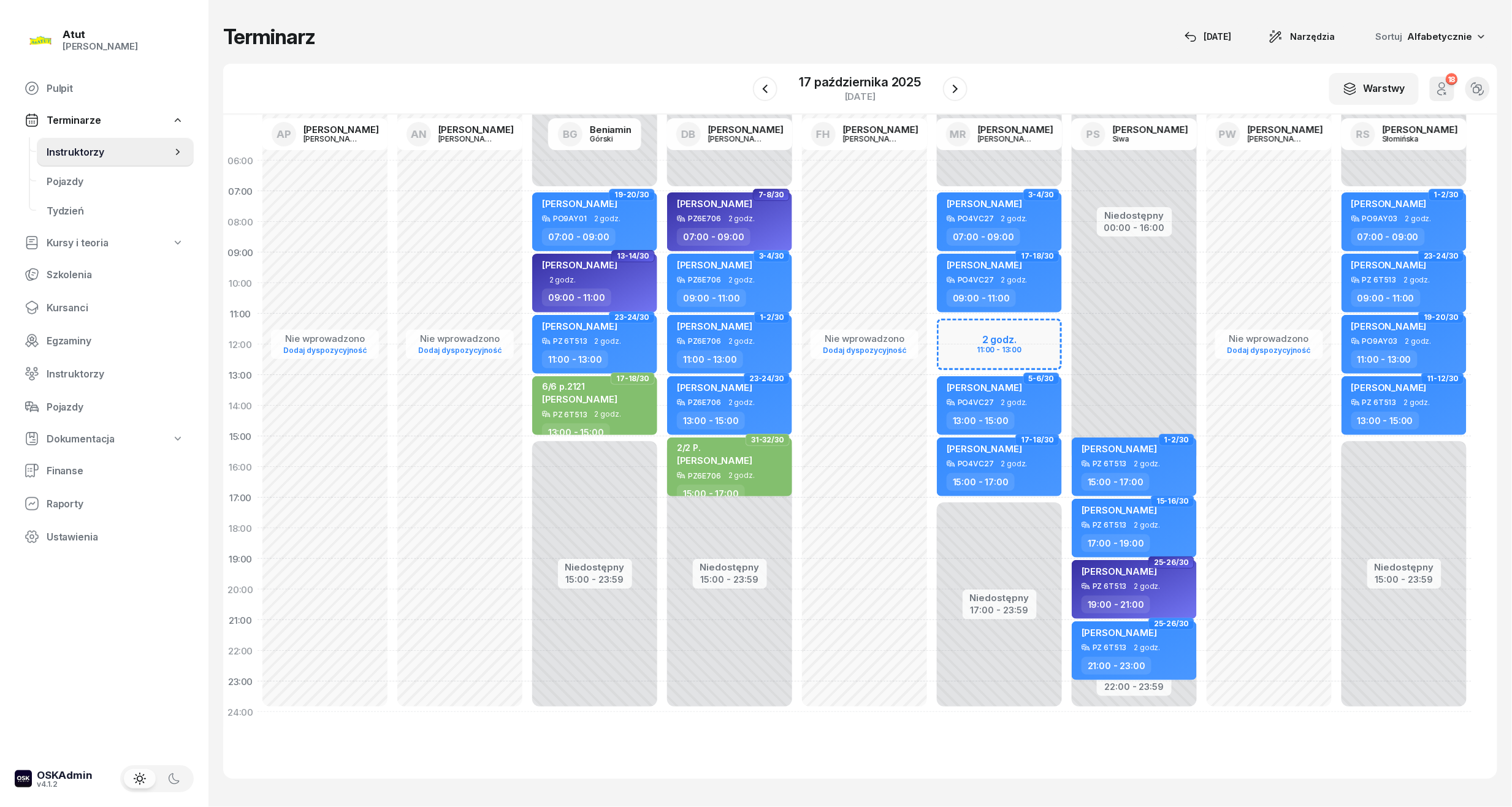
click at [1025, 331] on div "Niedostępny 00:00 - 07:00 Niedostępny 17:00 - 23:59 2 godz. 11:00 - 13:00 29-30…" at bounding box center [999, 436] width 135 height 582
select select "11"
select select "13"
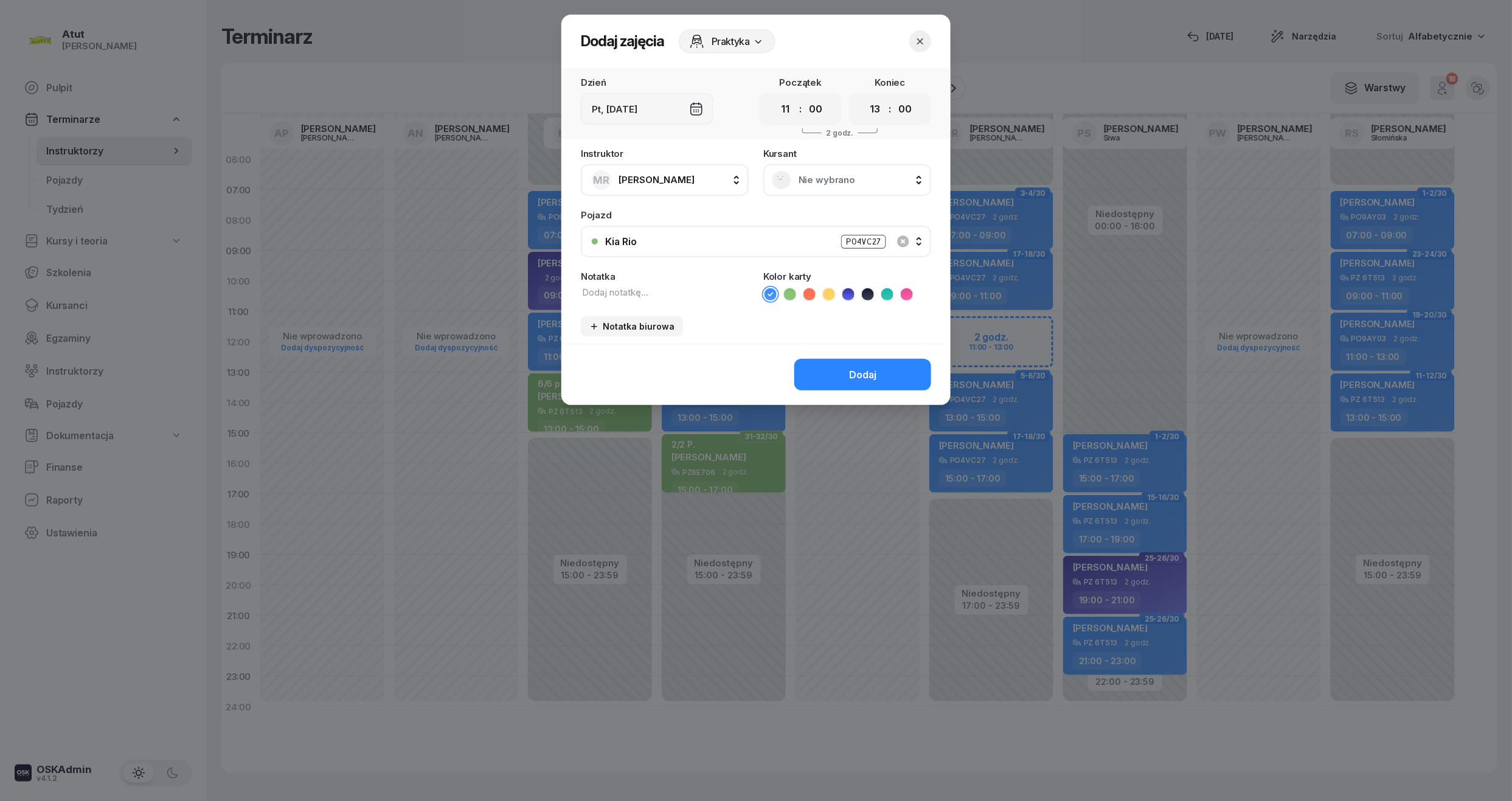
click at [881, 158] on div "[DEMOGRAPHIC_DATA] Nie wybrano" at bounding box center [847, 172] width 168 height 47
click at [856, 175] on span "Nie wybrano" at bounding box center [861, 180] width 124 height 11
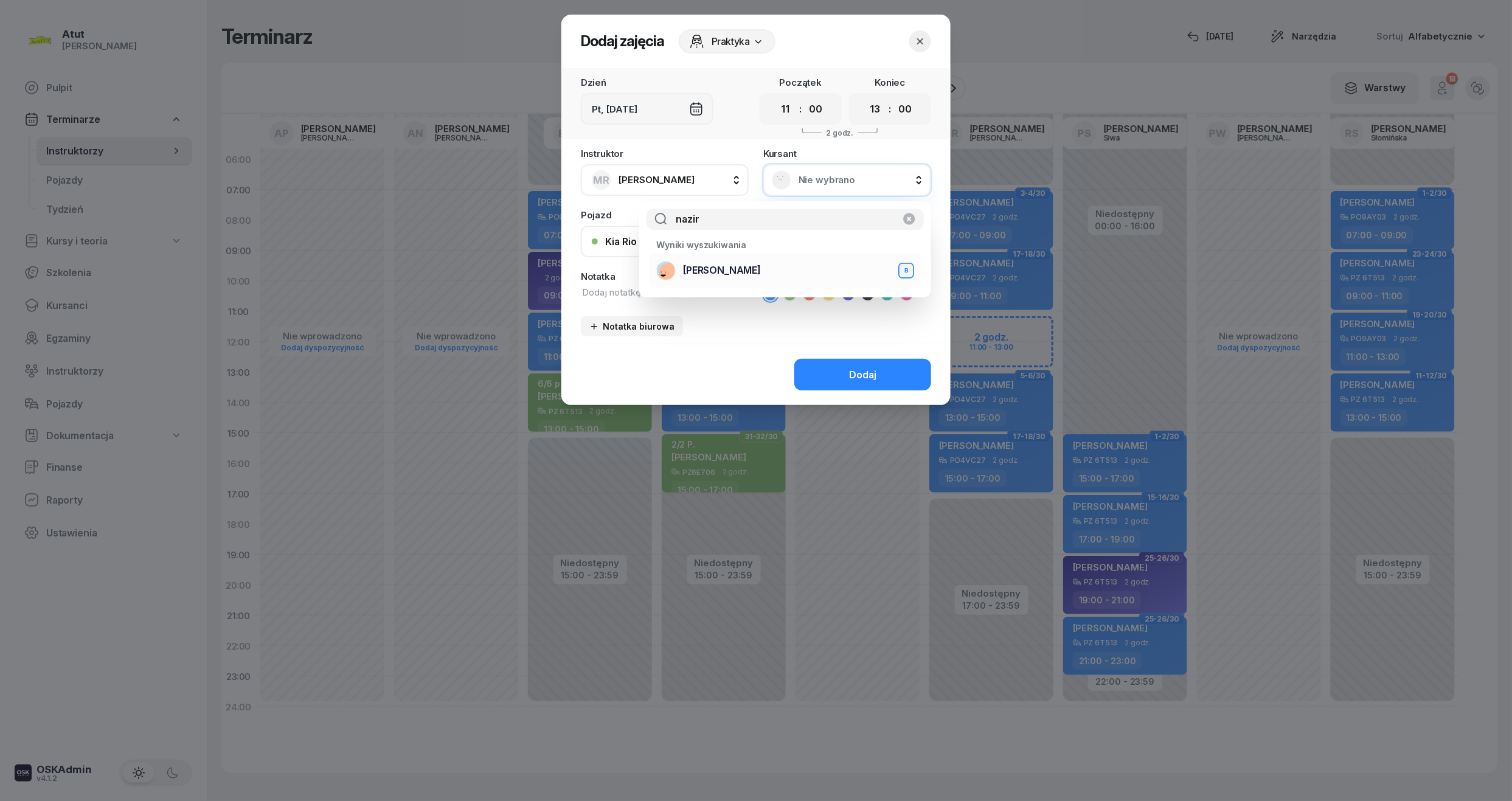
type input "nazir"
click at [718, 280] on div "[PERSON_NAME] B" at bounding box center [785, 271] width 258 height 20
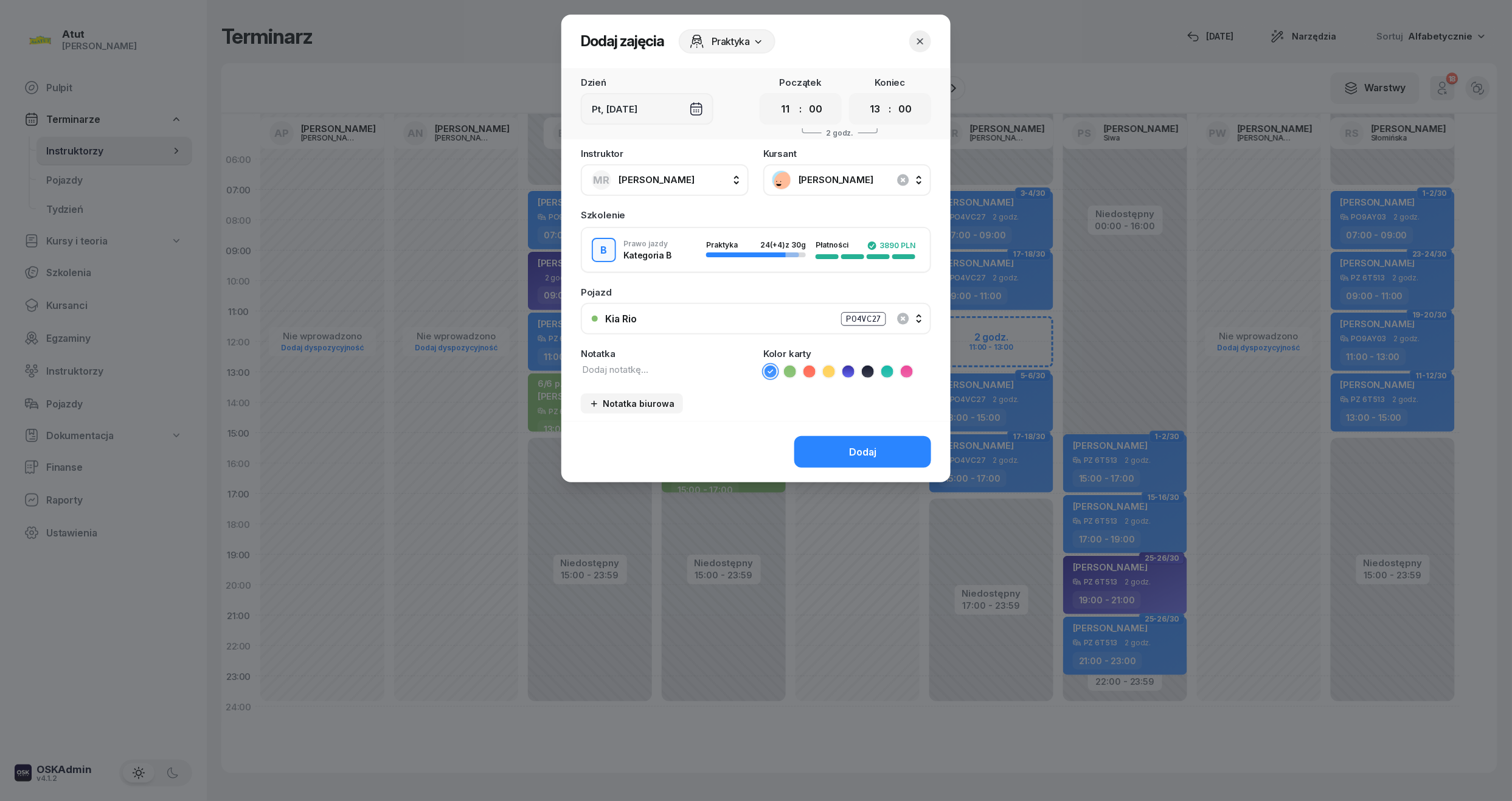
click at [847, 429] on div "Dodaj" at bounding box center [756, 452] width 389 height 62
click at [843, 437] on button "Dodaj" at bounding box center [863, 452] width 137 height 32
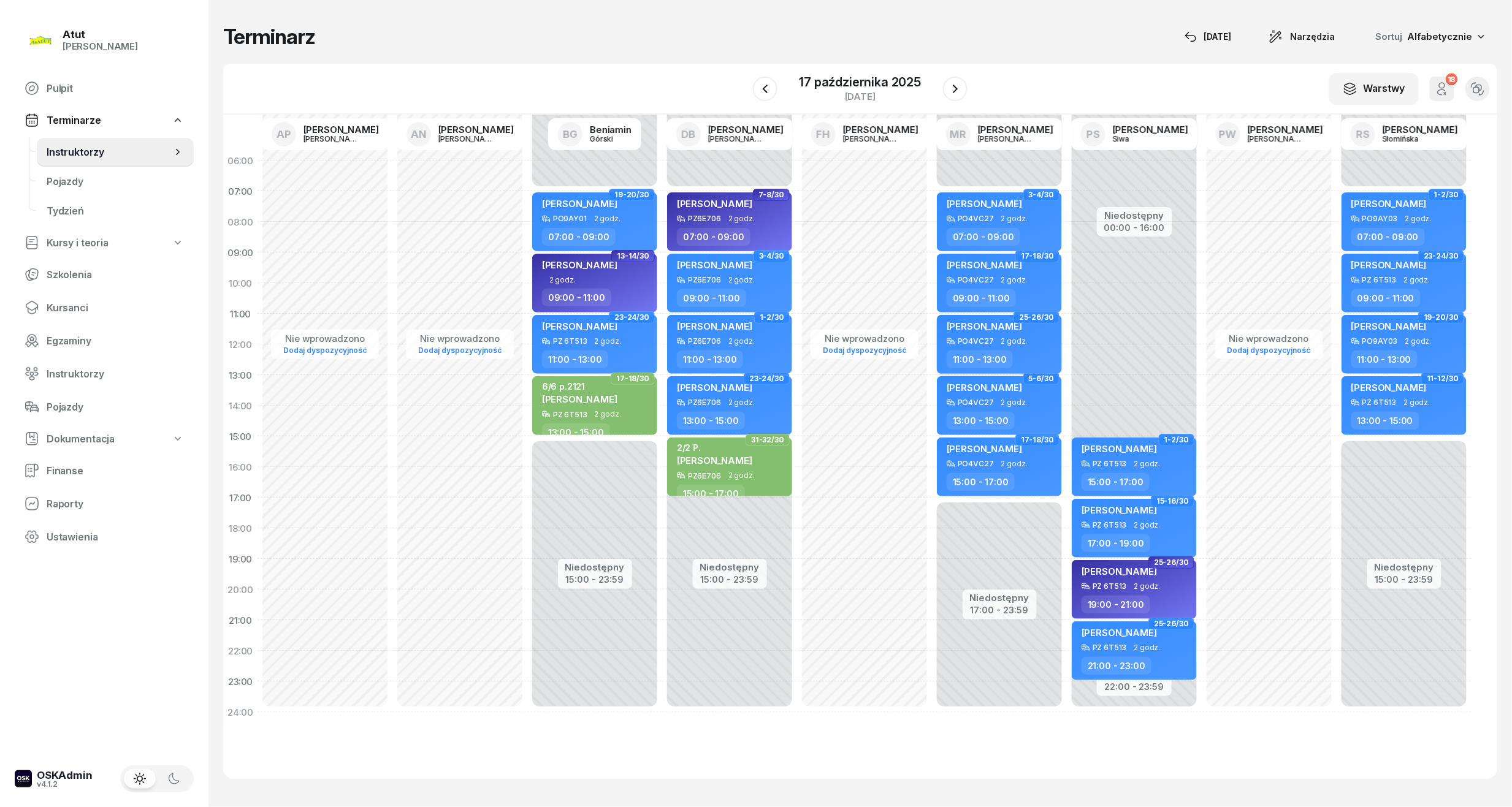
click at [986, 324] on span "[PERSON_NAME]" at bounding box center [984, 326] width 76 height 12
select select "11"
select select "13"
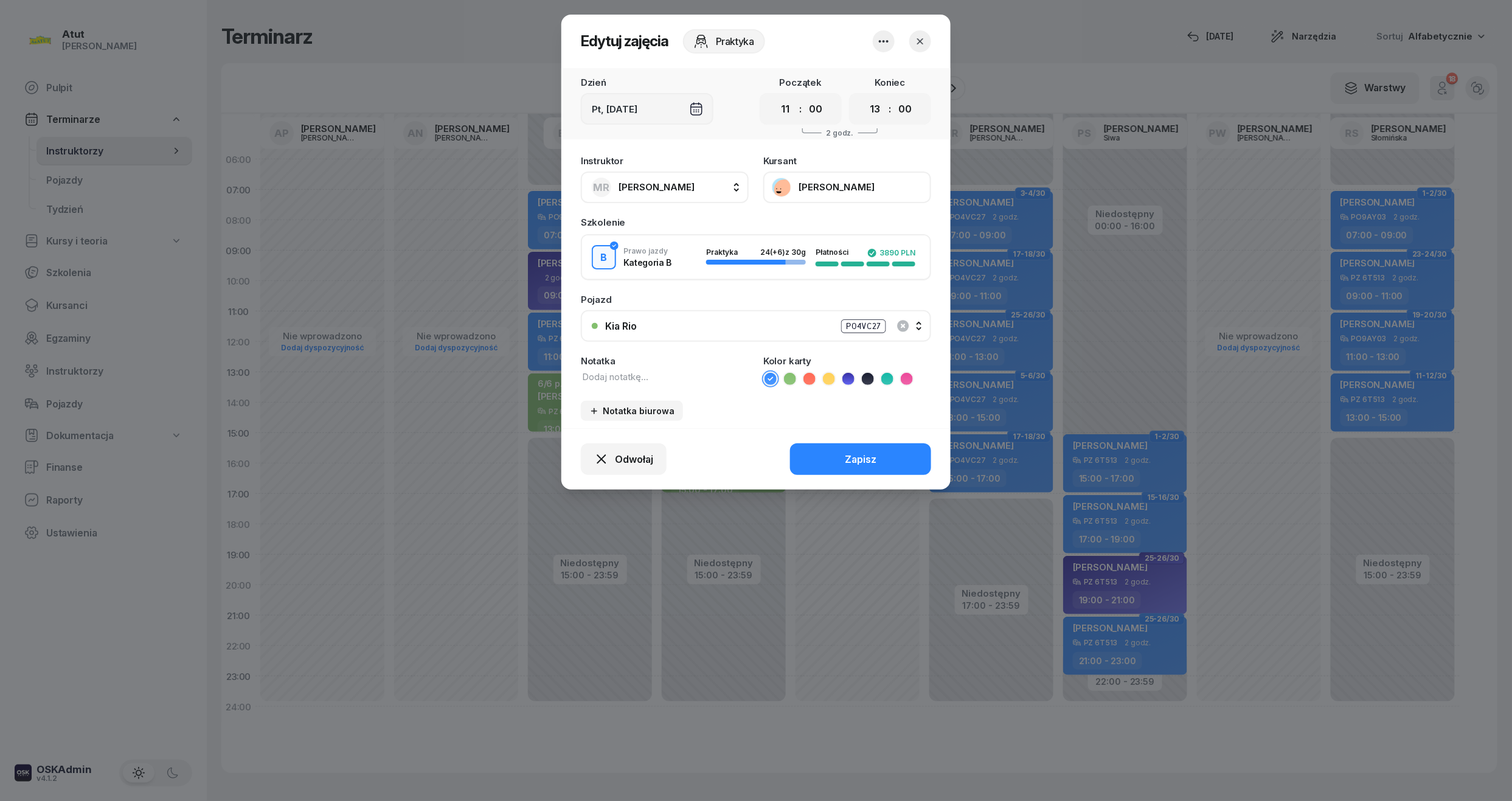
click at [813, 185] on button "[PERSON_NAME]" at bounding box center [847, 187] width 168 height 32
click at [796, 230] on div "Otwórz profil" at bounding box center [803, 227] width 59 height 11
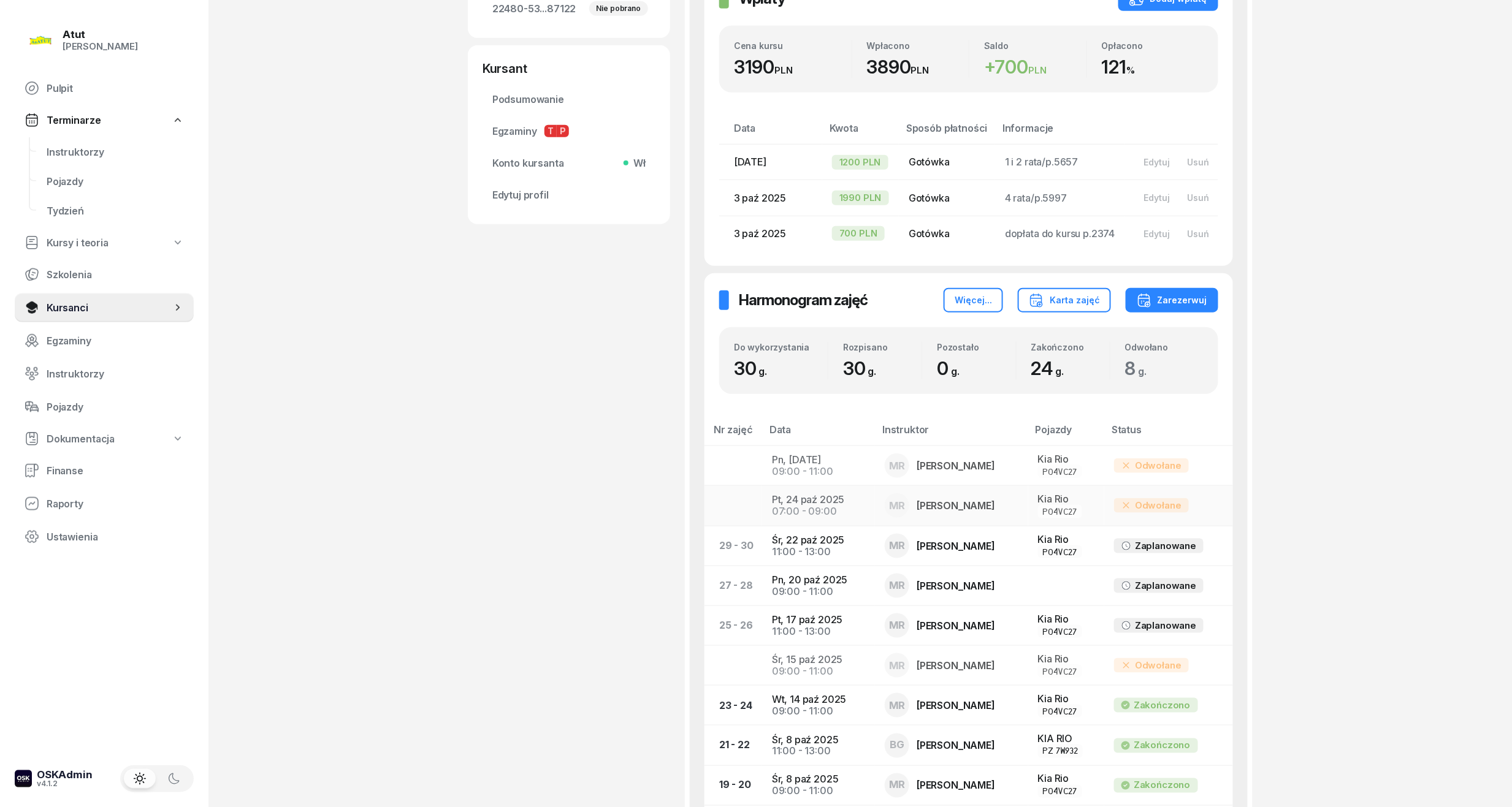
scroll to position [60, 0]
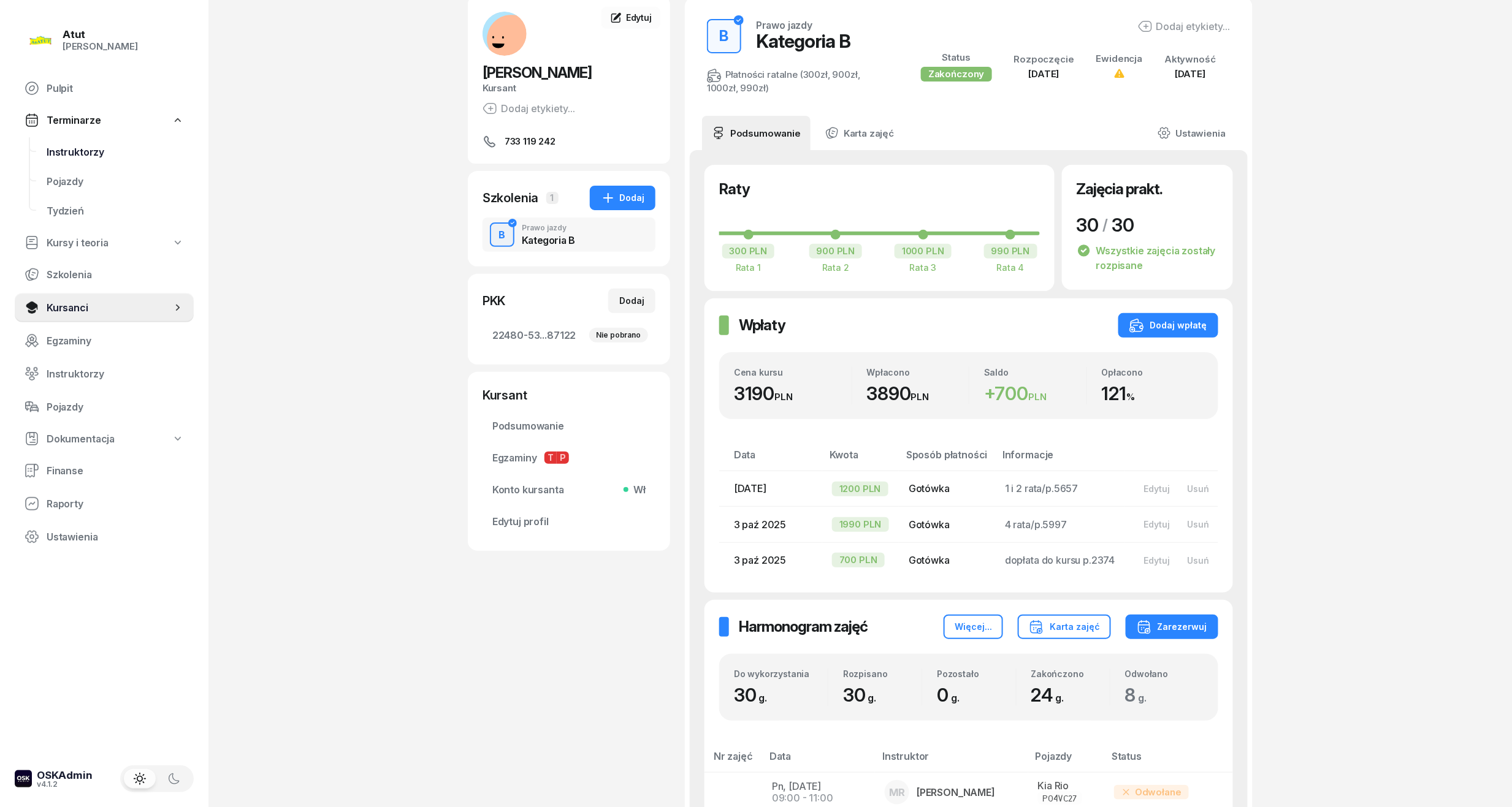
click at [75, 160] on link "Instruktorzy" at bounding box center [115, 152] width 157 height 30
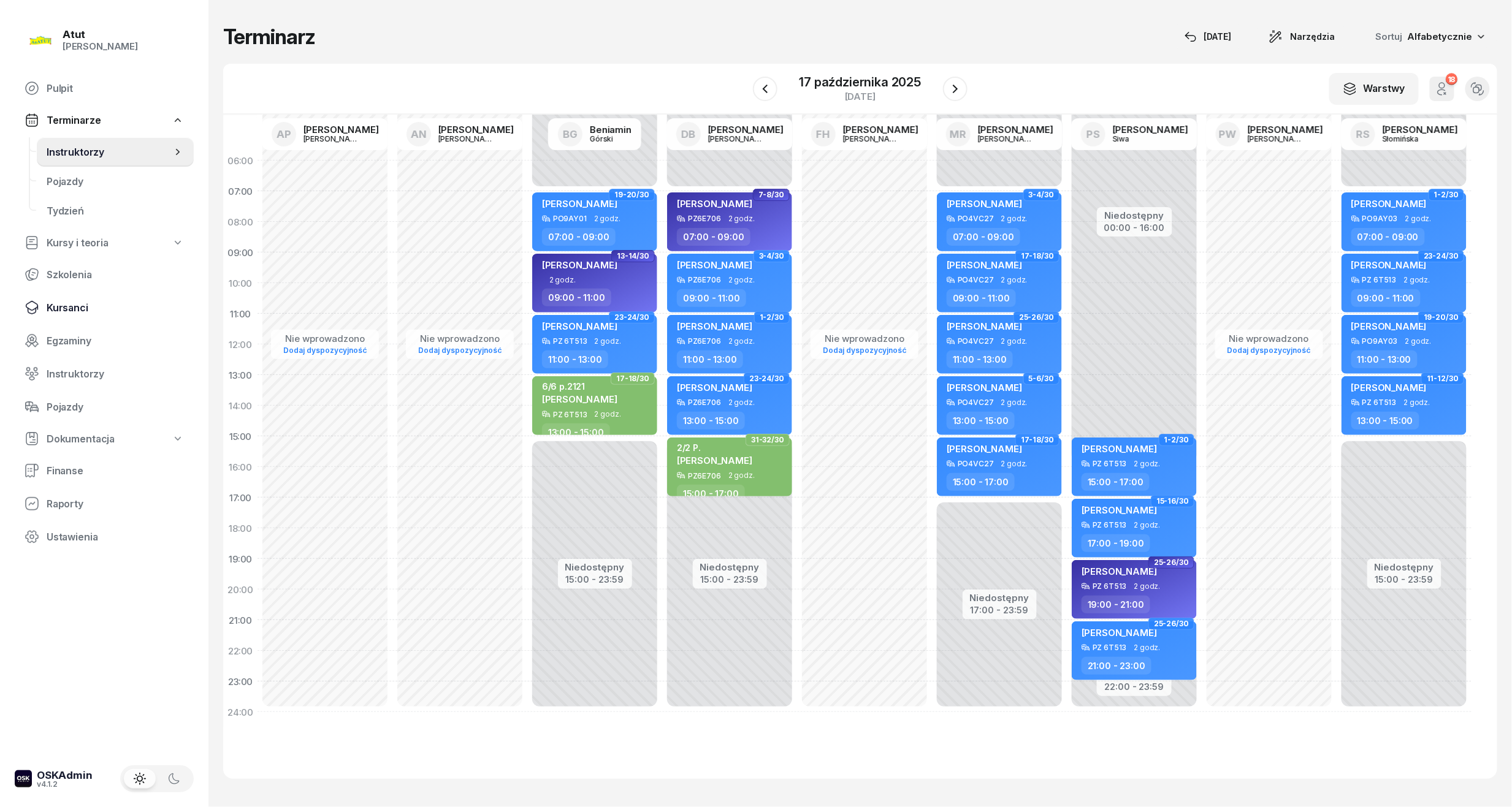
click at [84, 302] on span "Kursanci" at bounding box center [115, 308] width 137 height 12
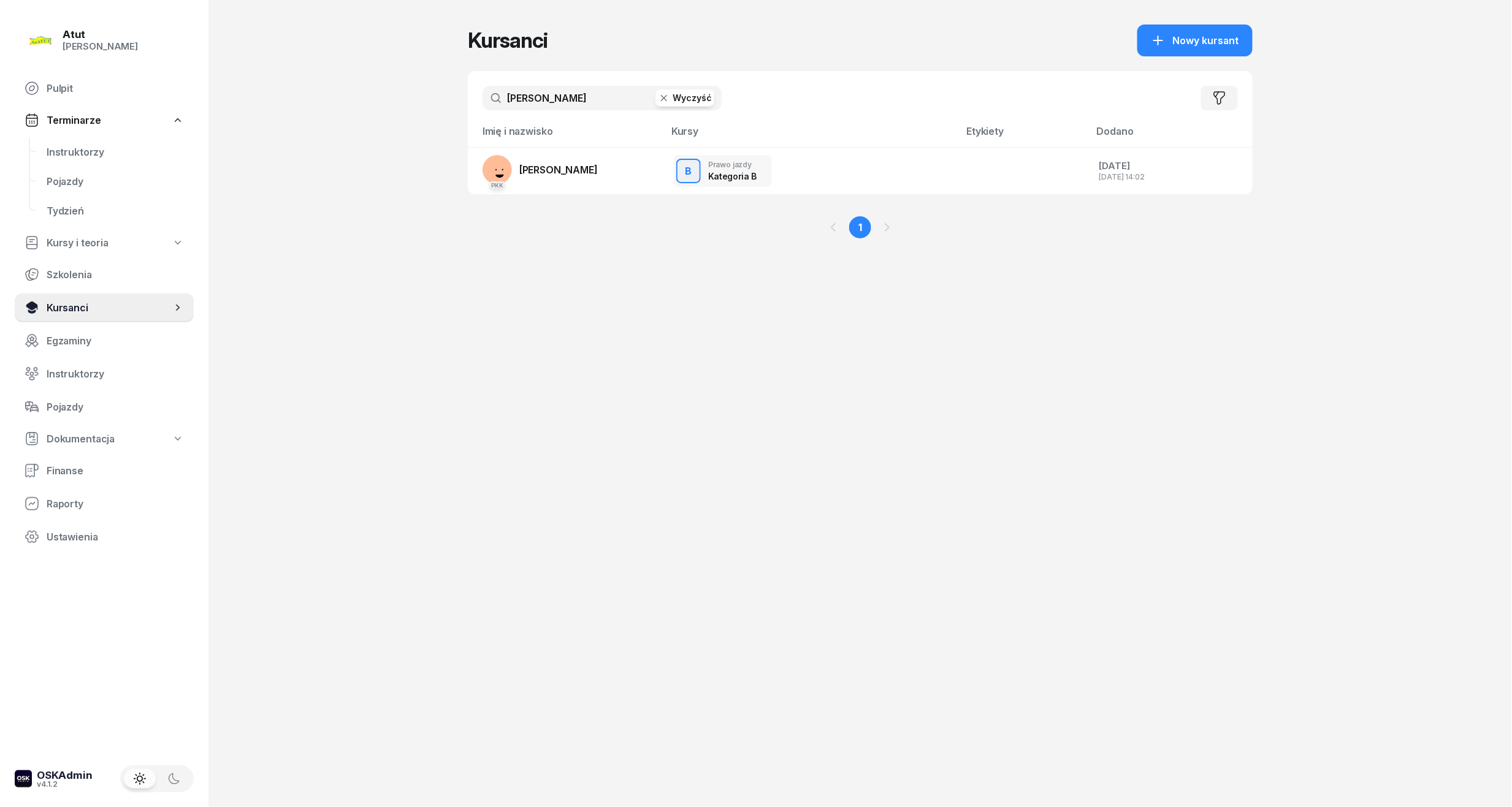
drag, startPoint x: 76, startPoint y: 305, endPoint x: 97, endPoint y: 294, distance: 23.7
click at [76, 305] on span "Kursanci" at bounding box center [109, 308] width 125 height 12
drag, startPoint x: 379, startPoint y: 84, endPoint x: 53, endPoint y: 86, distance: 326.0
click at [55, 86] on div "Atut [PERSON_NAME] Pulpit Terminarze Instruktorzy Pojazdy Tydzień Kursy i teori…" at bounding box center [756, 404] width 1512 height 807
click at [84, 151] on span "Instruktorzy" at bounding box center [115, 152] width 137 height 12
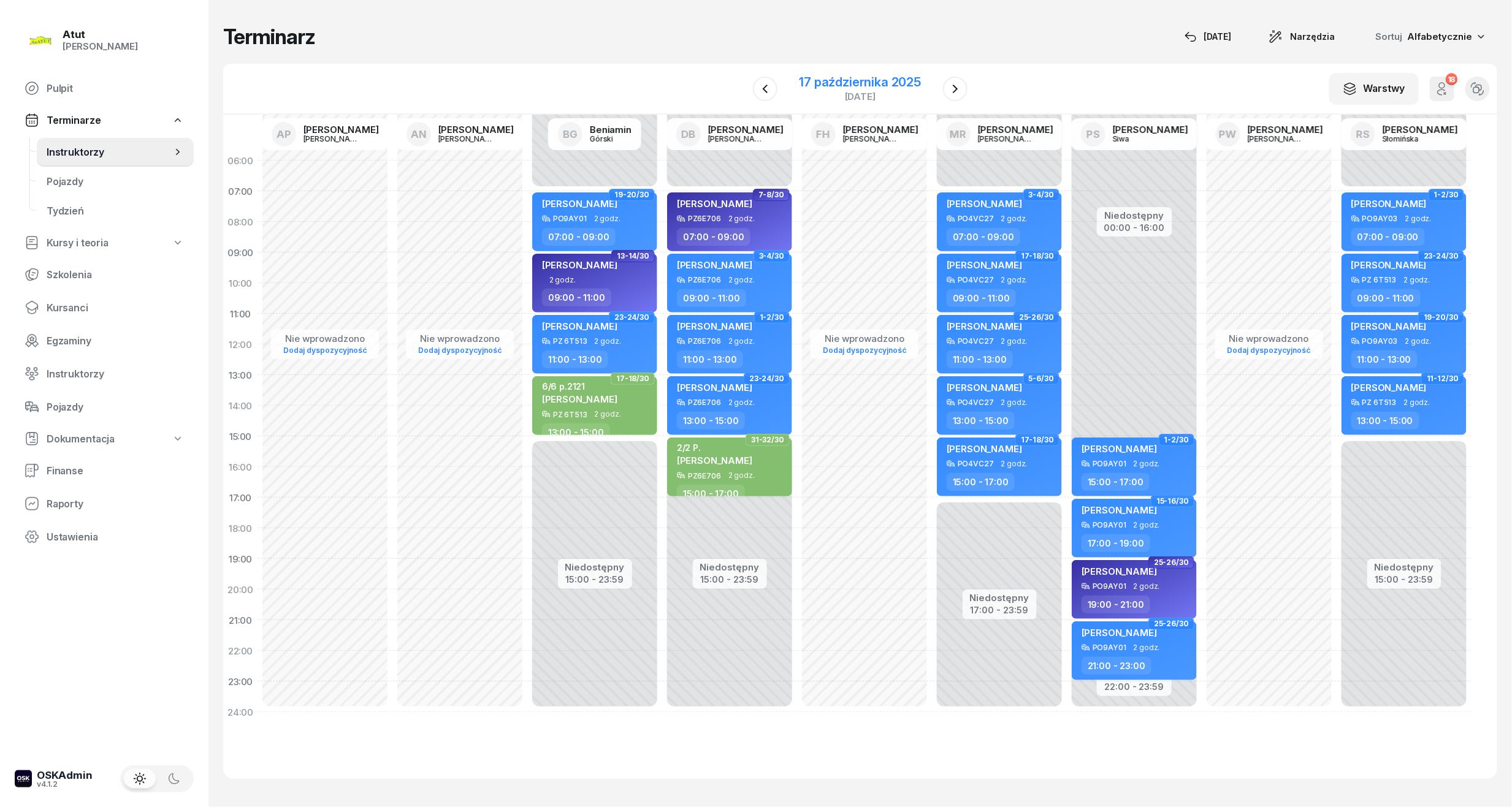
click at [820, 87] on div "17 października 2025" at bounding box center [861, 82] width 122 height 12
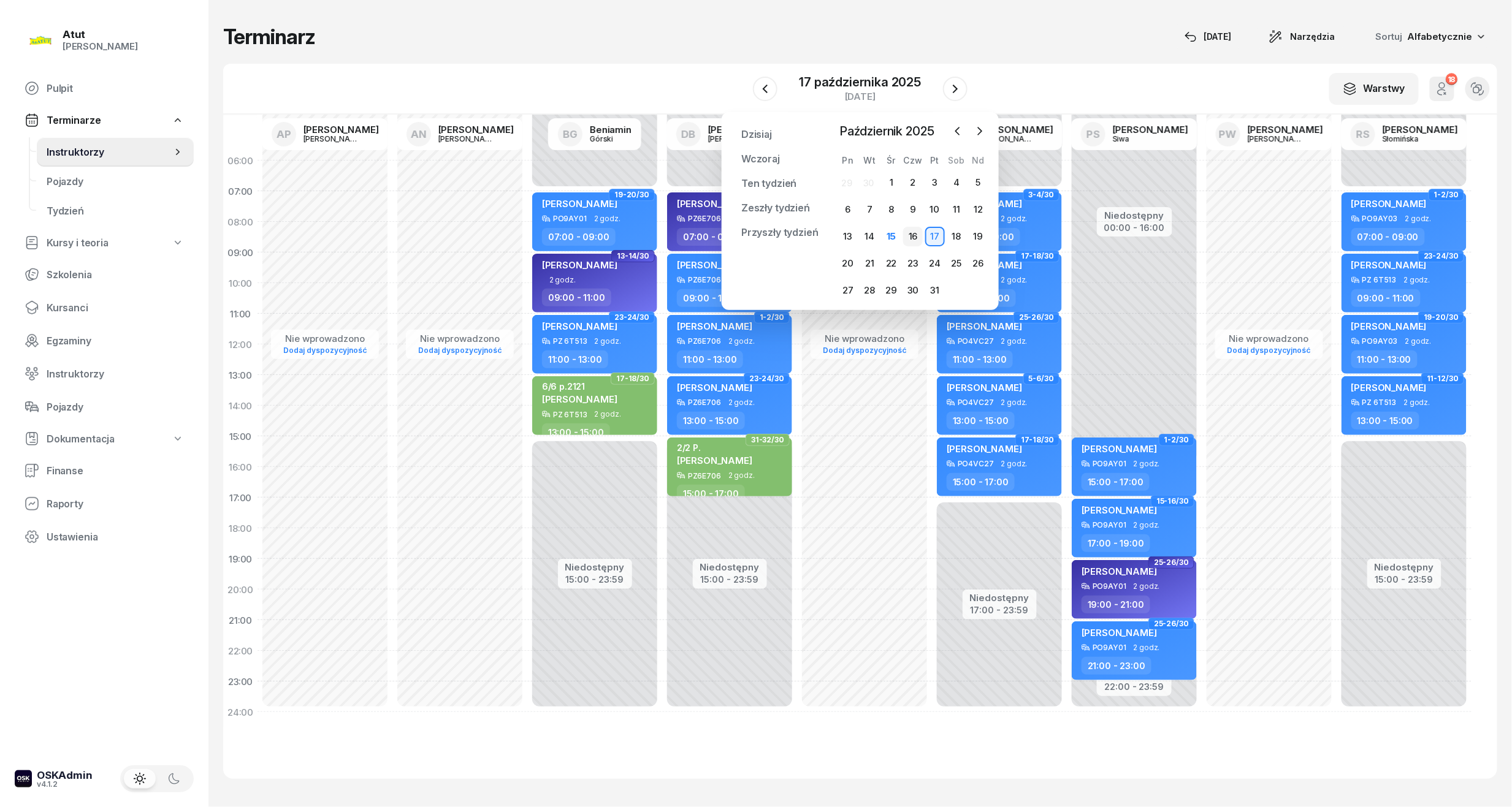
click at [917, 236] on div "16" at bounding box center [913, 237] width 20 height 20
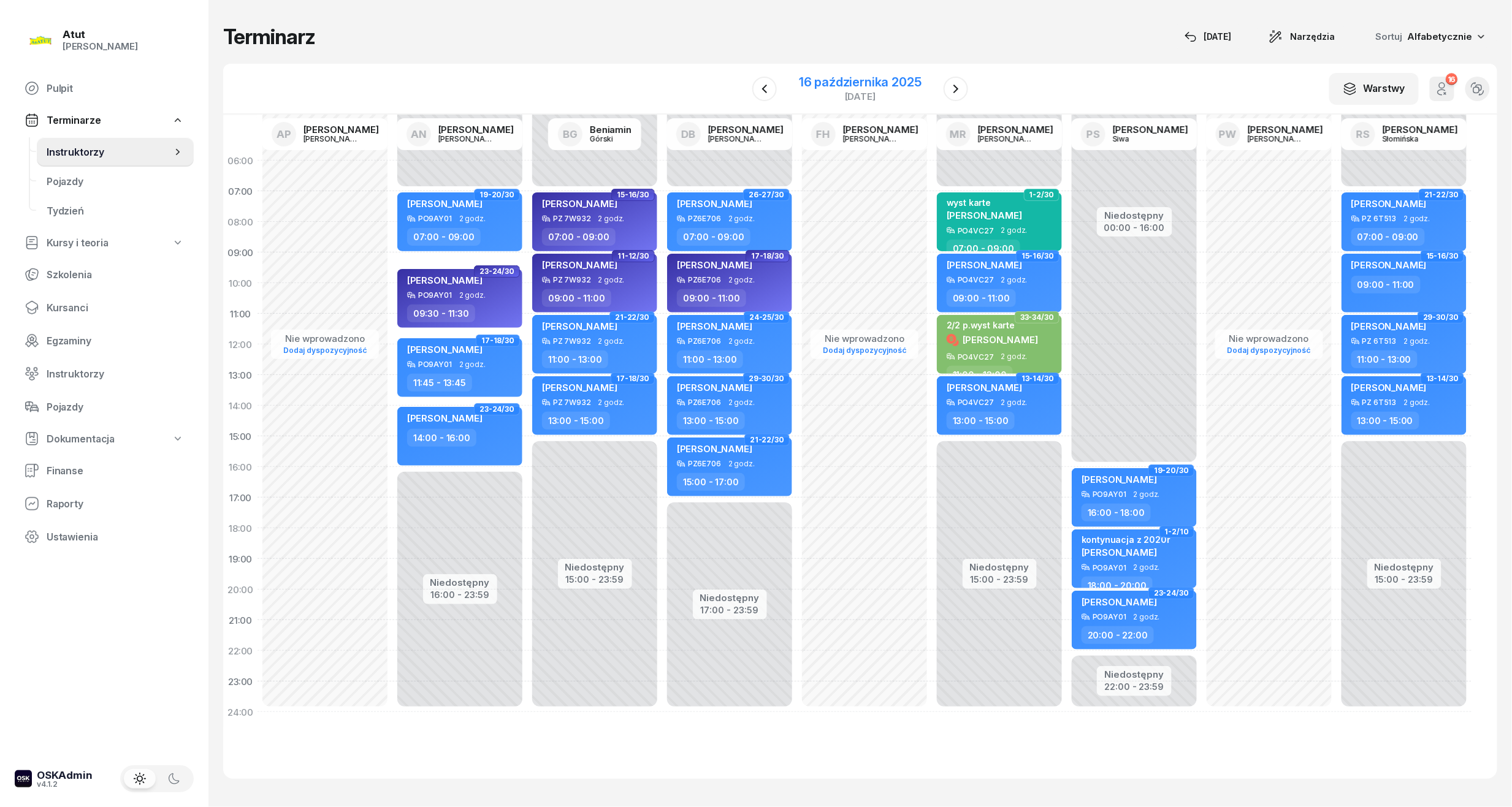
click at [825, 86] on div "16 października 2025" at bounding box center [860, 82] width 122 height 12
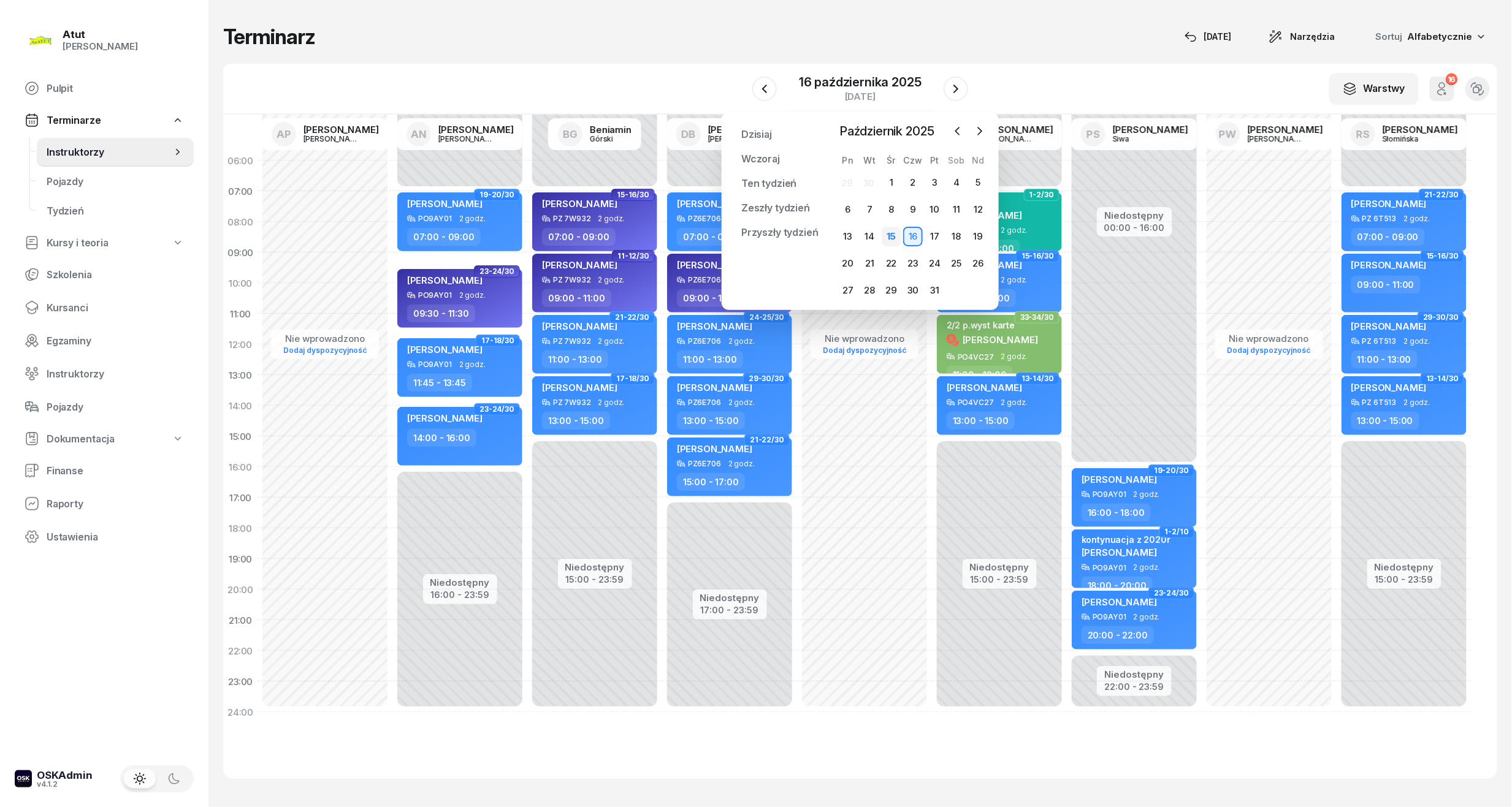
click at [881, 236] on div "15" at bounding box center [891, 237] width 20 height 20
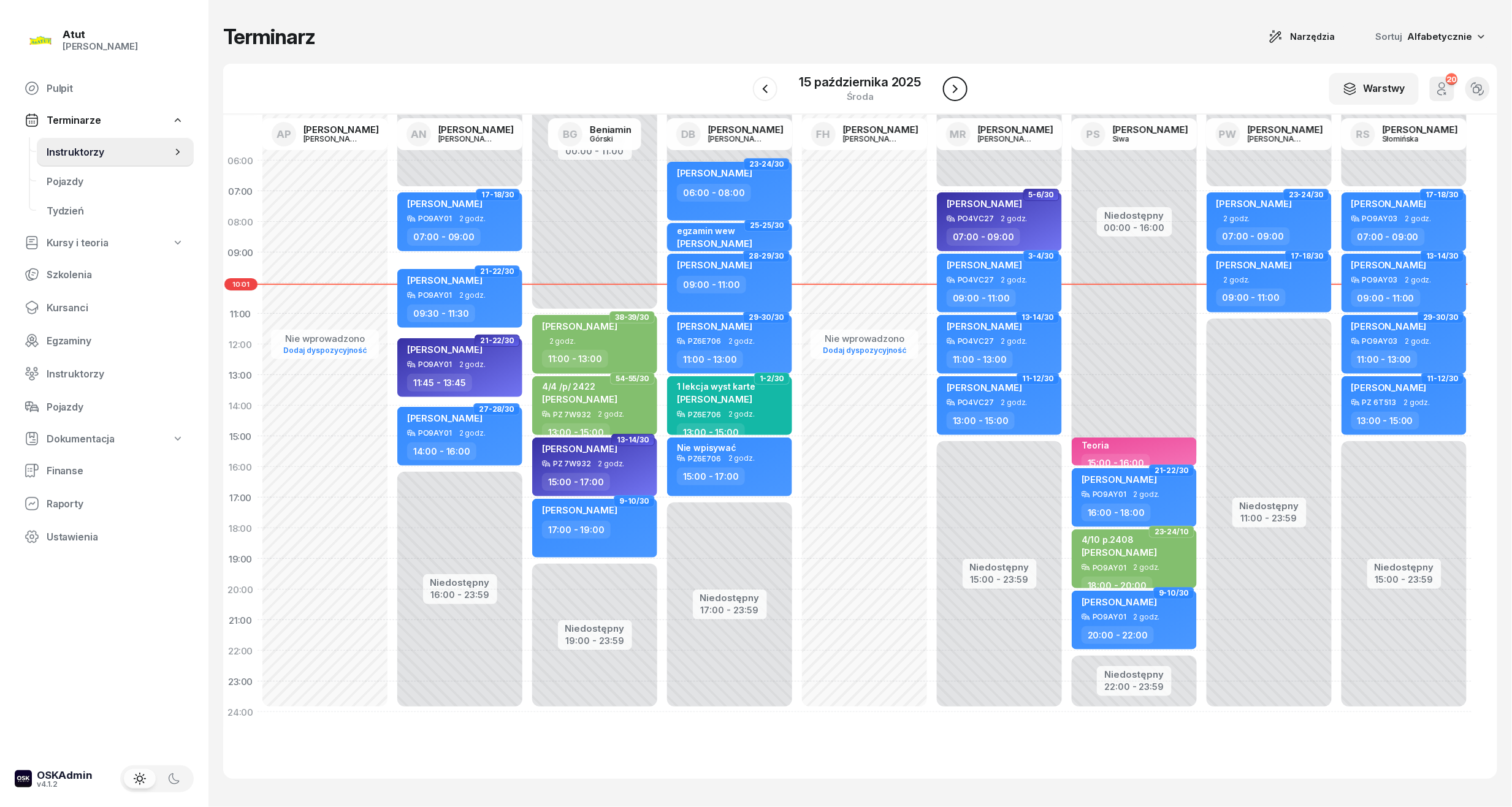
click at [960, 94] on icon "button" at bounding box center [955, 89] width 15 height 15
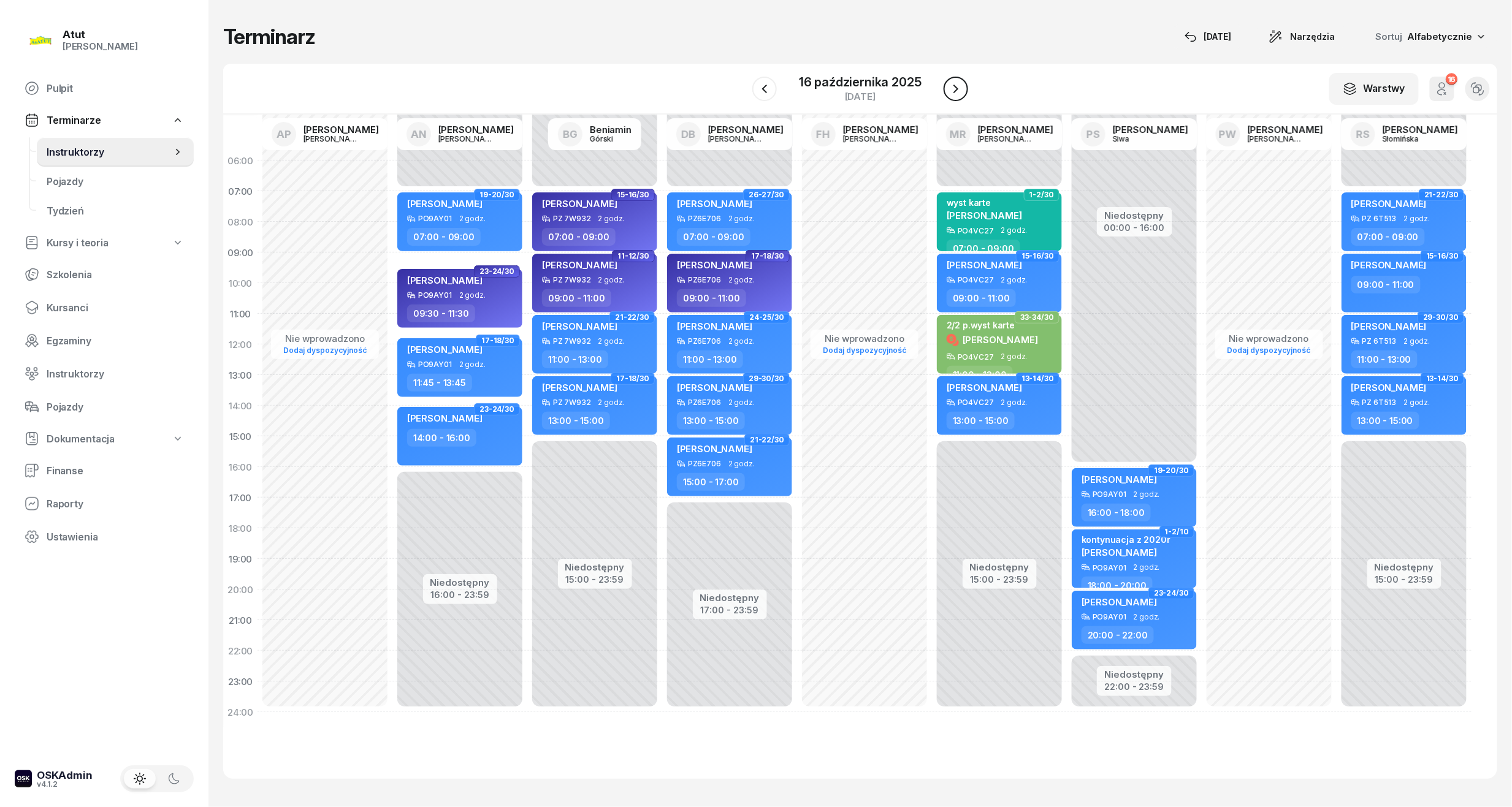
click at [960, 94] on icon "button" at bounding box center [956, 89] width 15 height 15
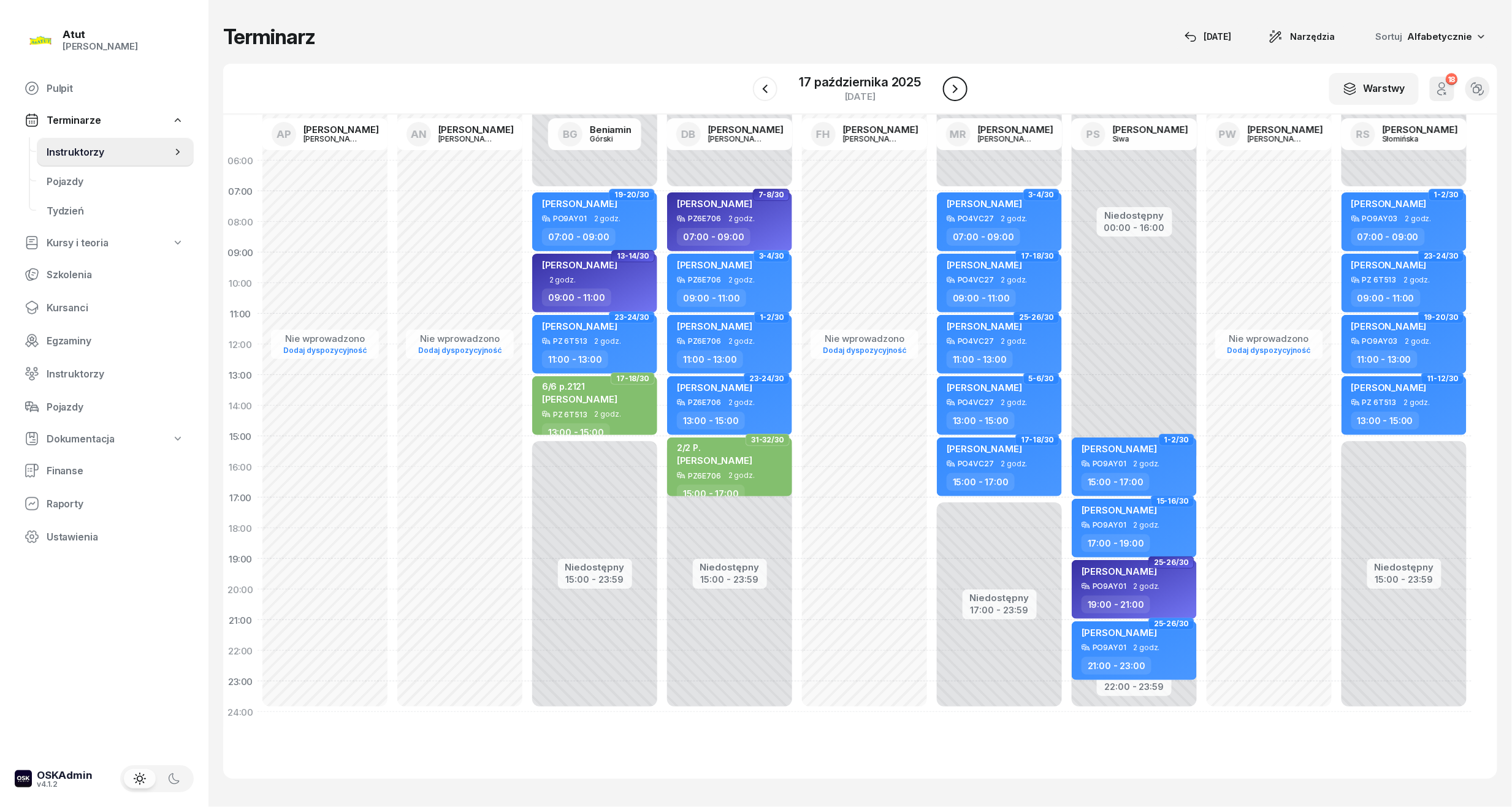
click at [960, 94] on icon "button" at bounding box center [955, 89] width 15 height 15
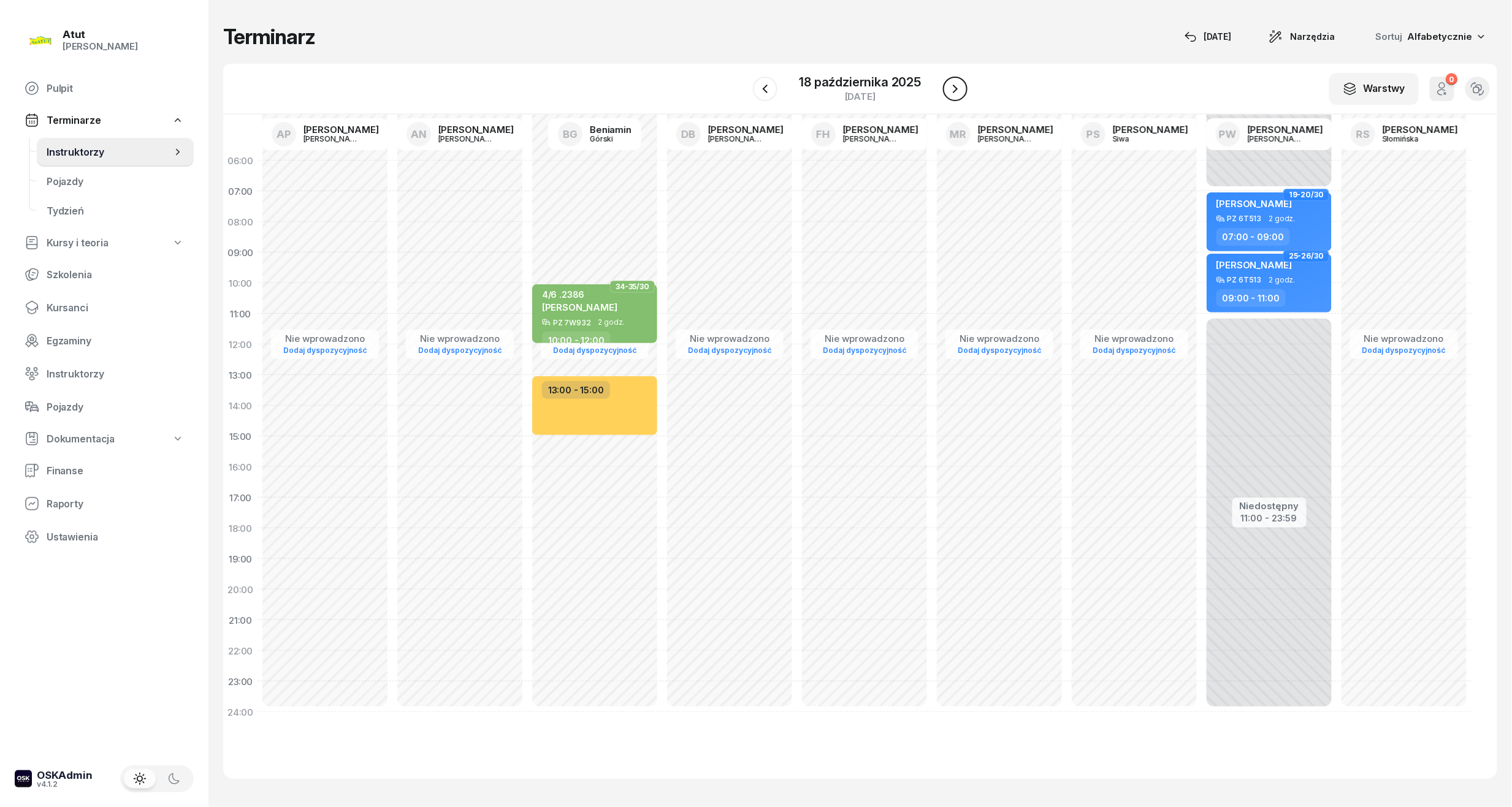
click at [960, 94] on icon "button" at bounding box center [955, 89] width 15 height 15
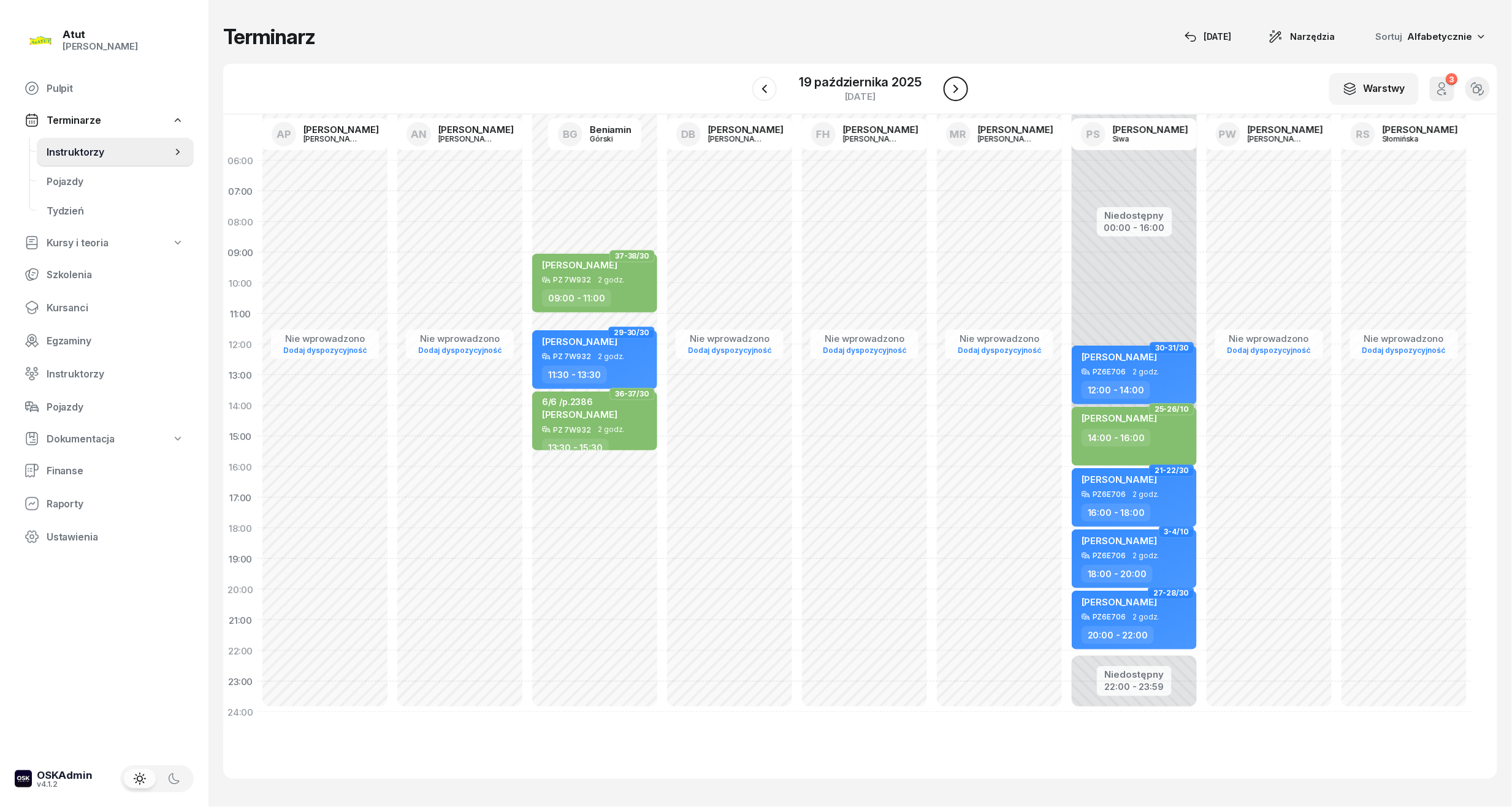
click at [960, 94] on icon "button" at bounding box center [956, 89] width 15 height 15
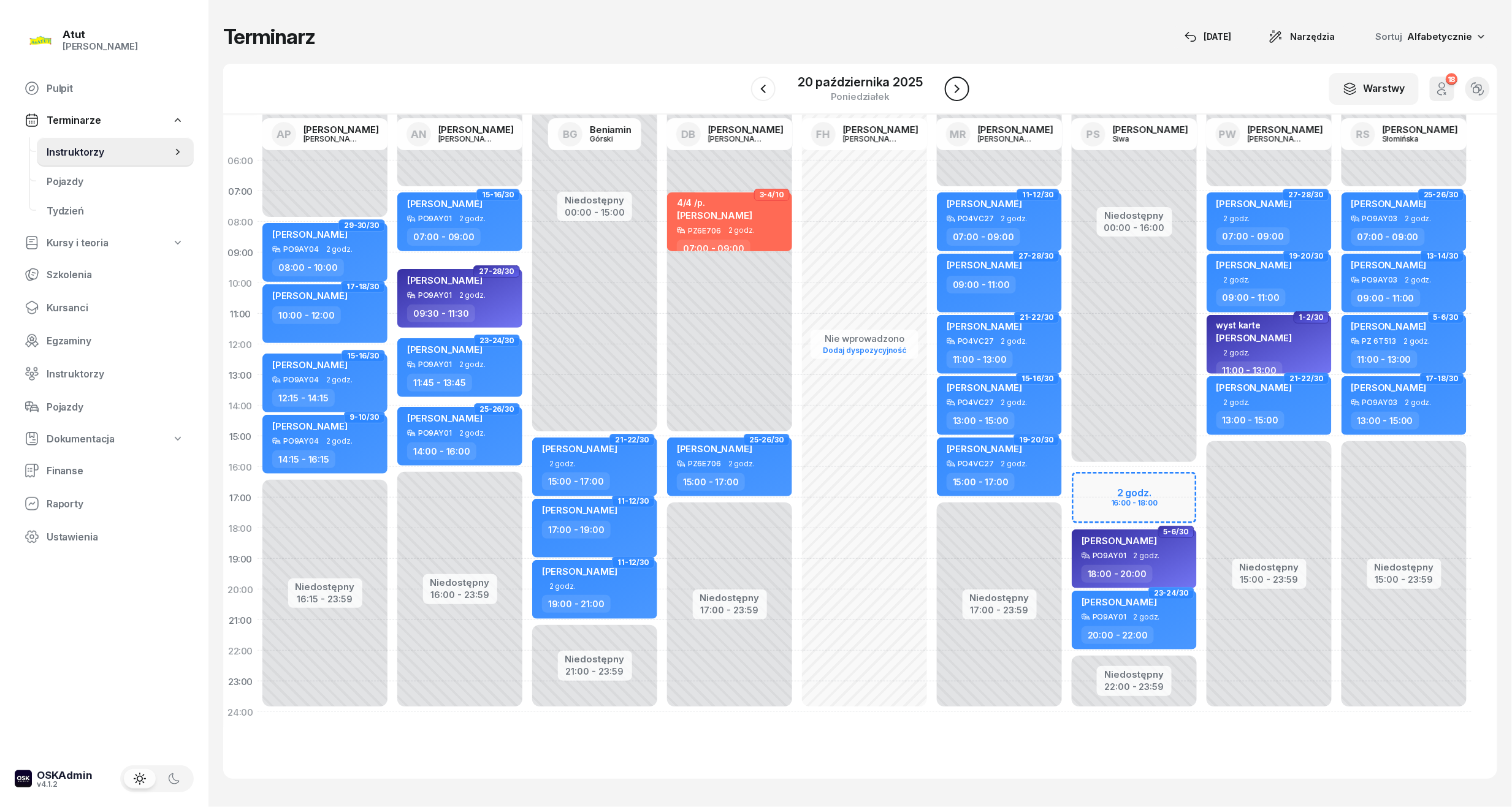
click at [960, 94] on icon "button" at bounding box center [957, 89] width 15 height 15
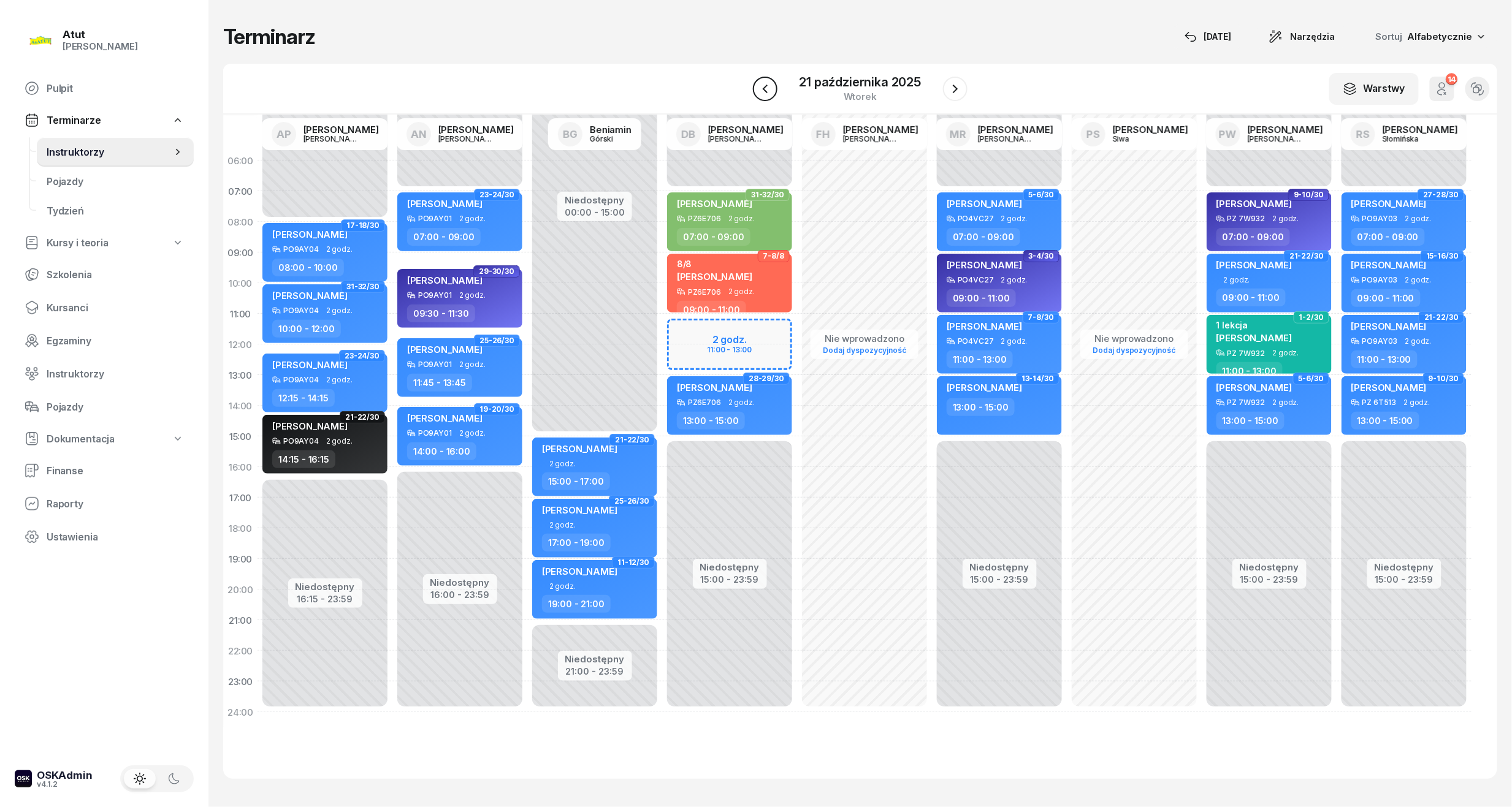
click at [758, 91] on icon "button" at bounding box center [765, 89] width 15 height 15
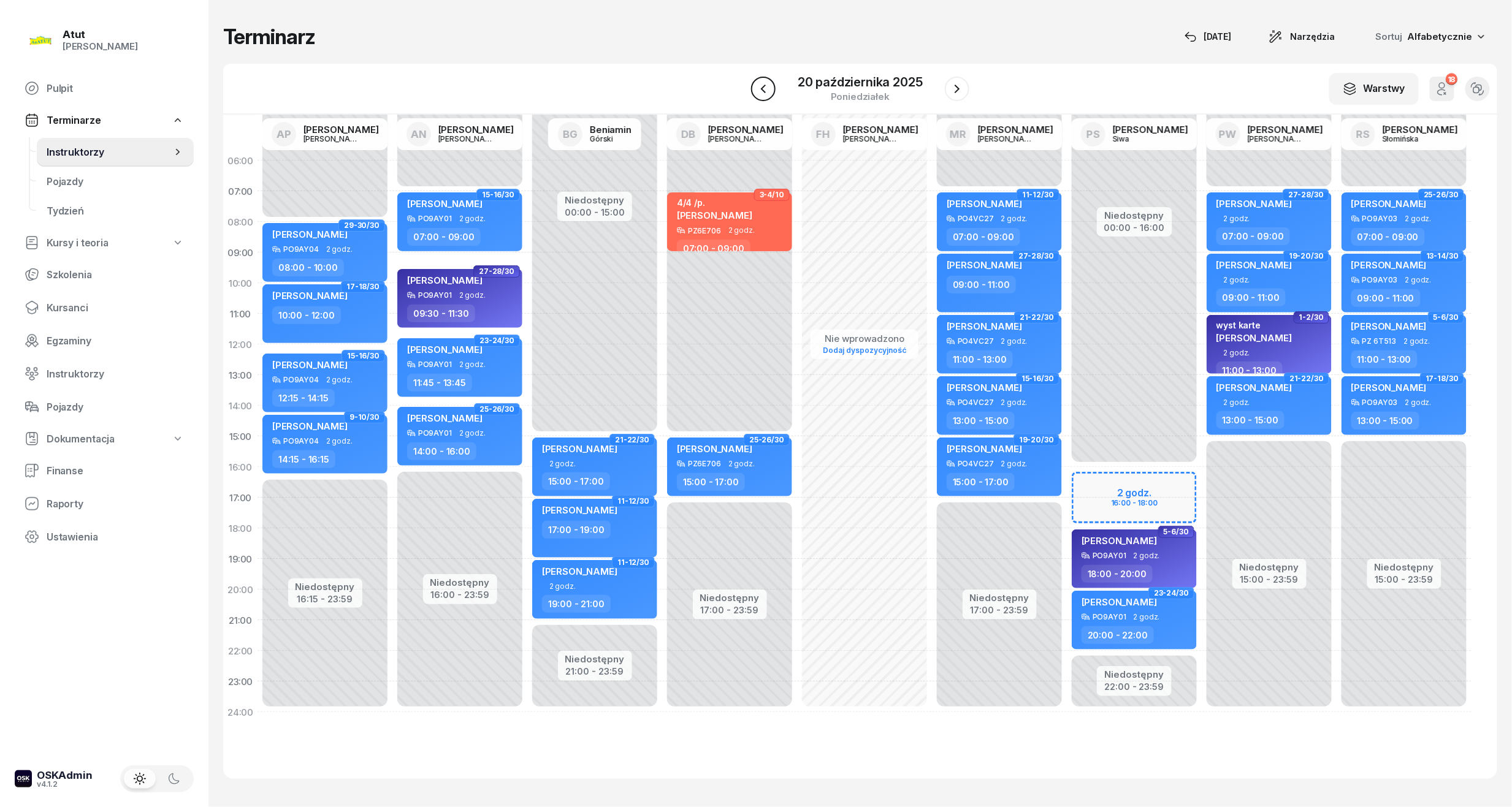
click at [773, 84] on button "button" at bounding box center [763, 89] width 25 height 25
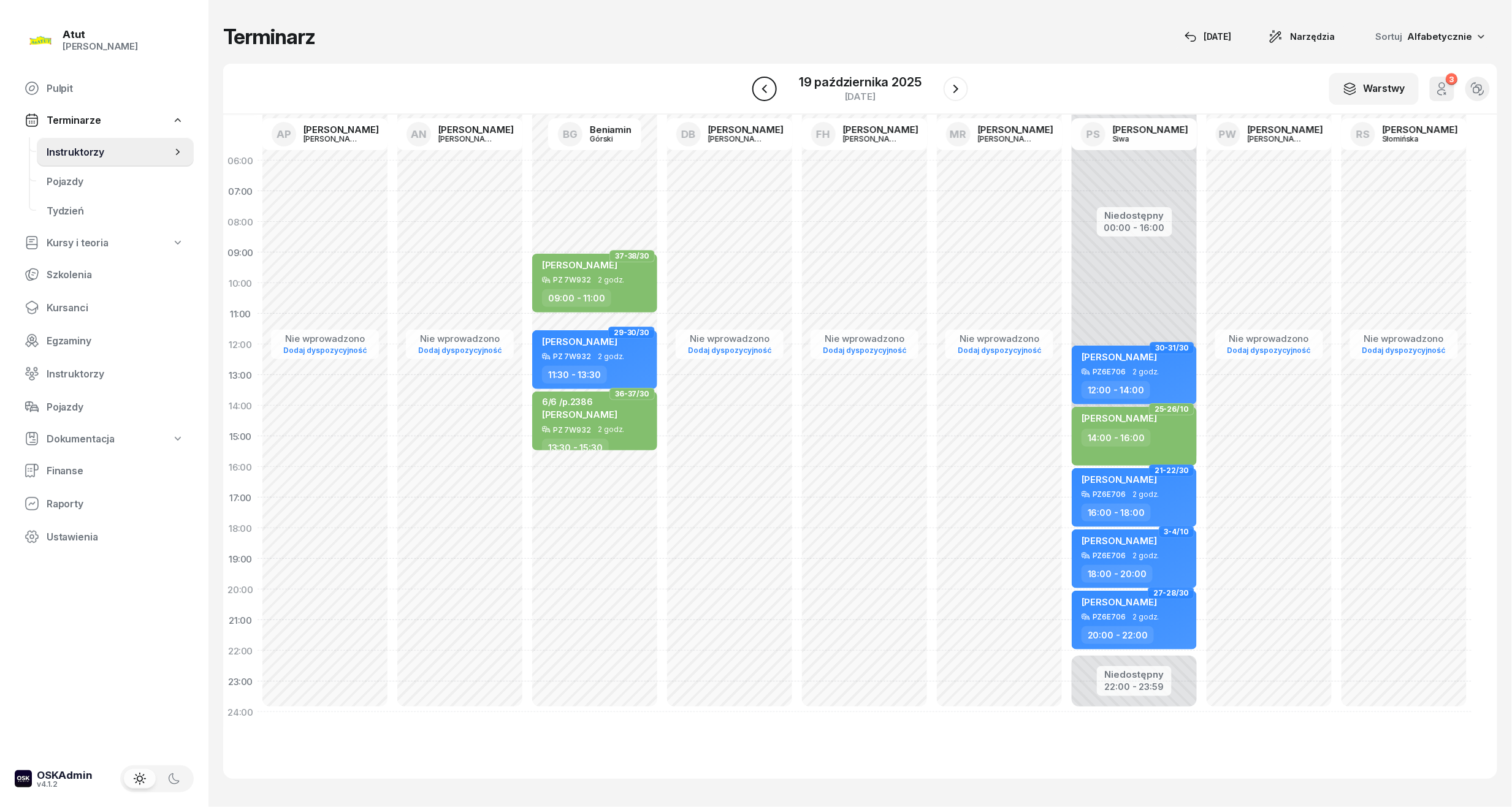
click at [773, 84] on button "button" at bounding box center [765, 89] width 25 height 25
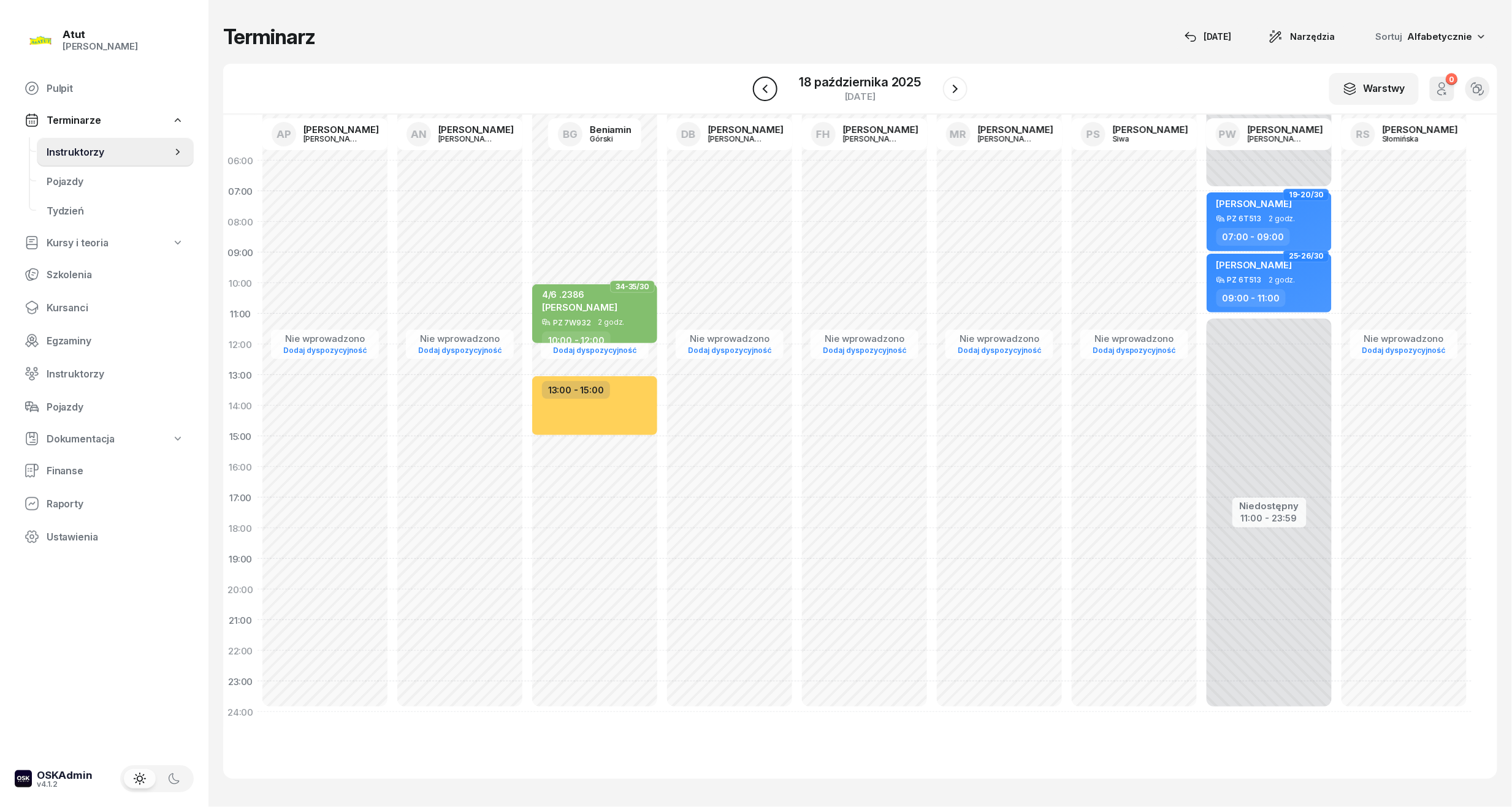
click at [773, 84] on button "button" at bounding box center [765, 89] width 25 height 25
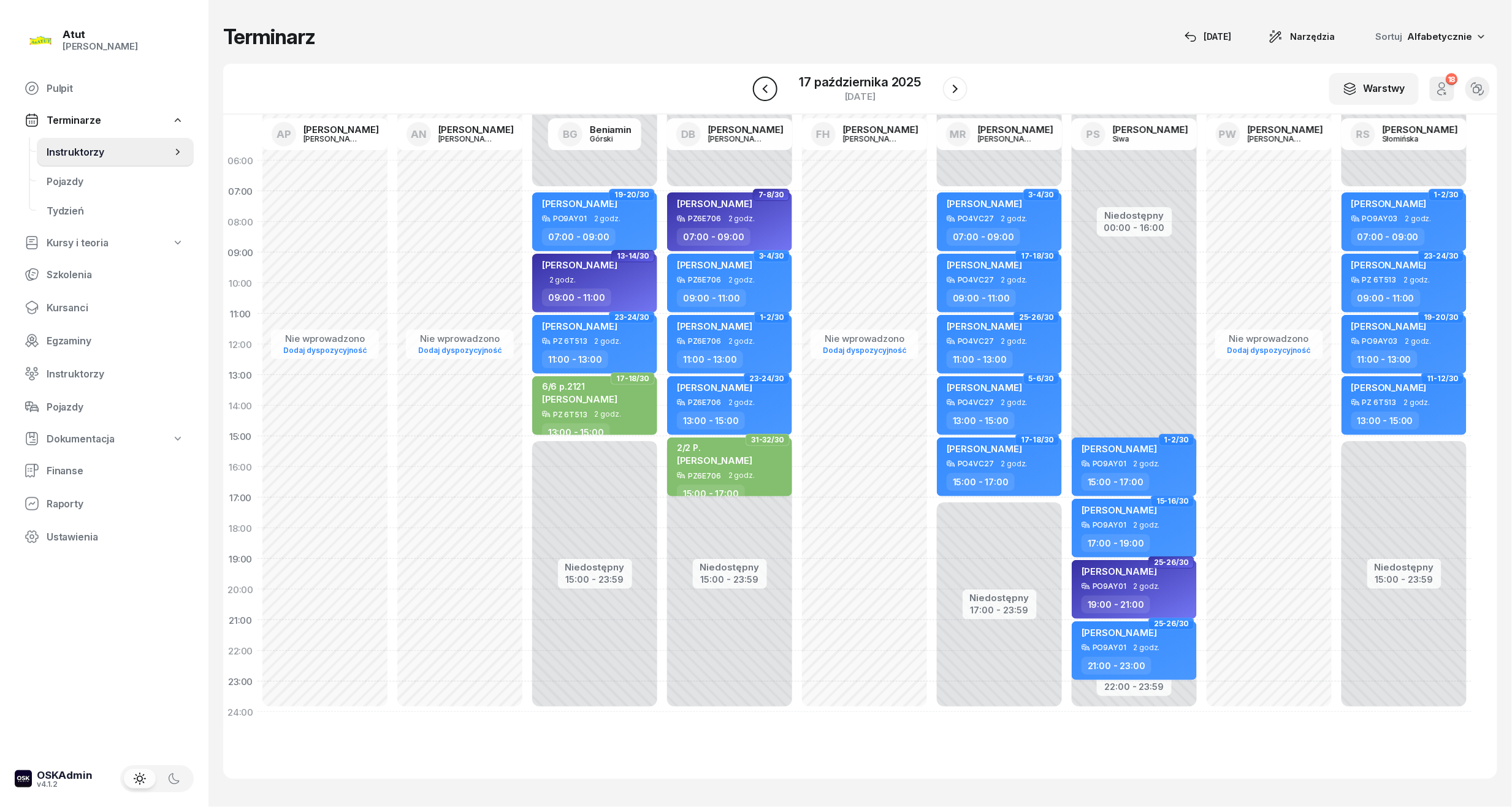
click at [773, 84] on button "button" at bounding box center [765, 89] width 25 height 25
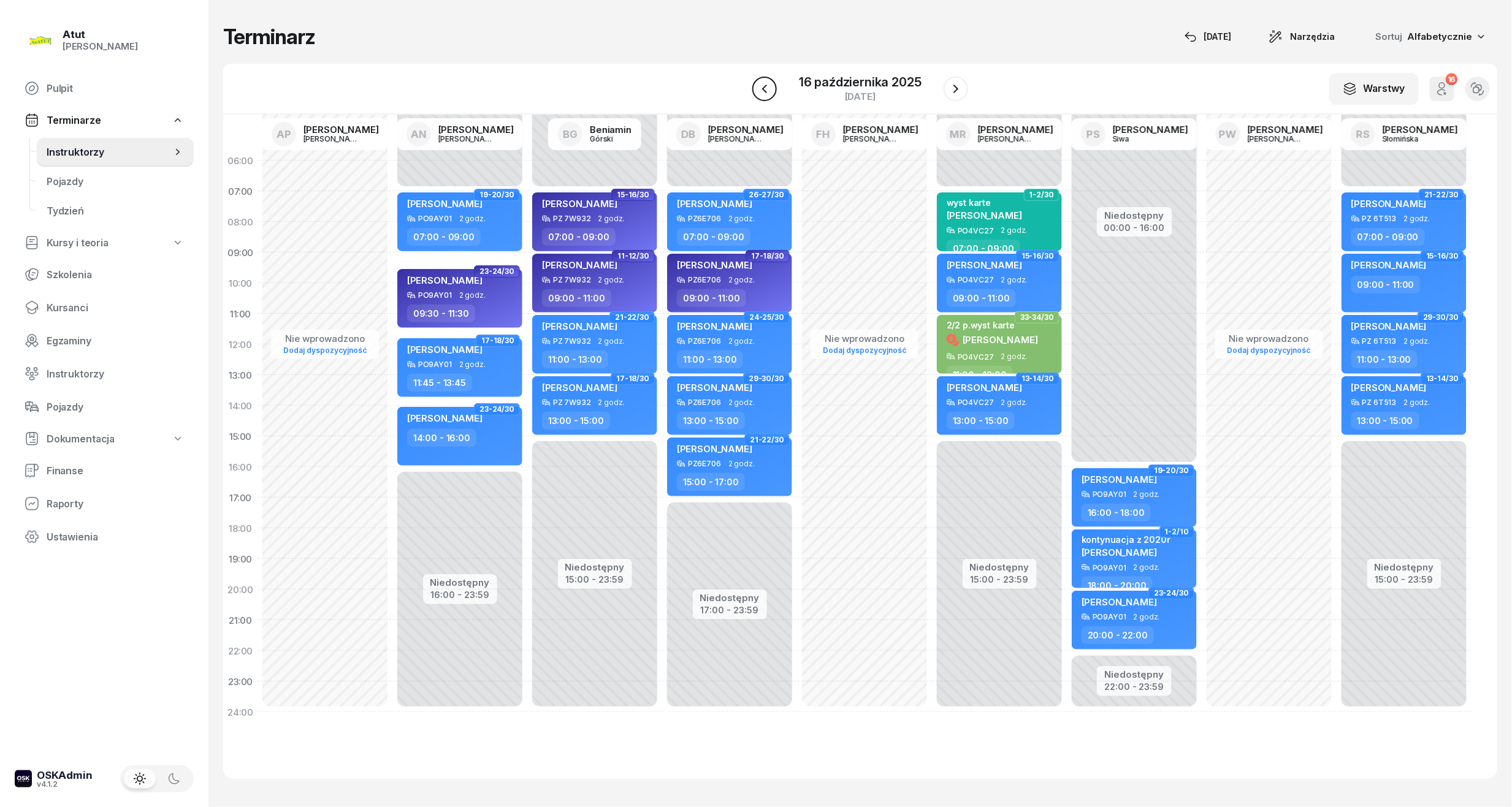
click at [773, 84] on button "button" at bounding box center [765, 89] width 25 height 25
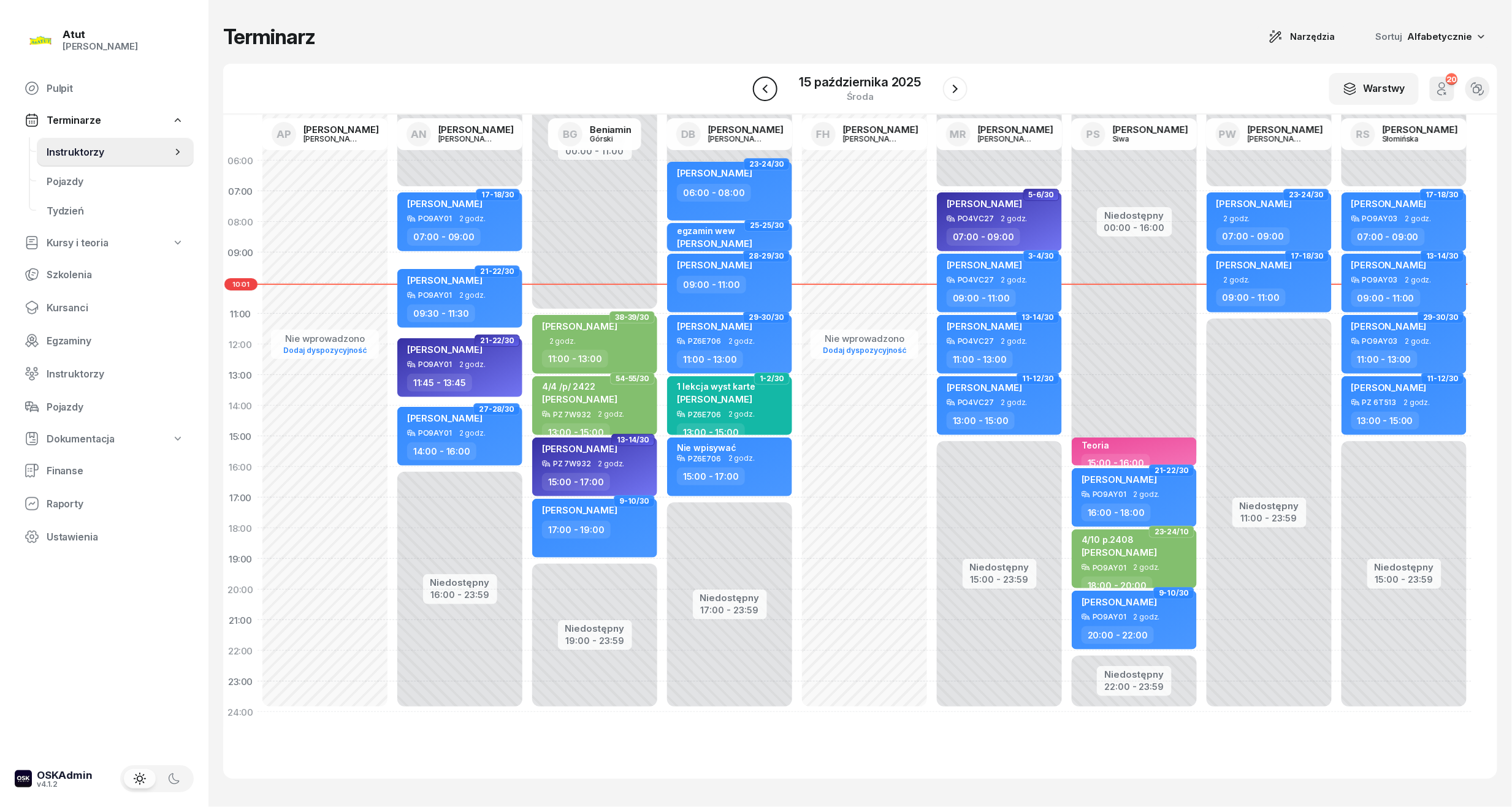
click at [773, 84] on button "button" at bounding box center [765, 89] width 25 height 25
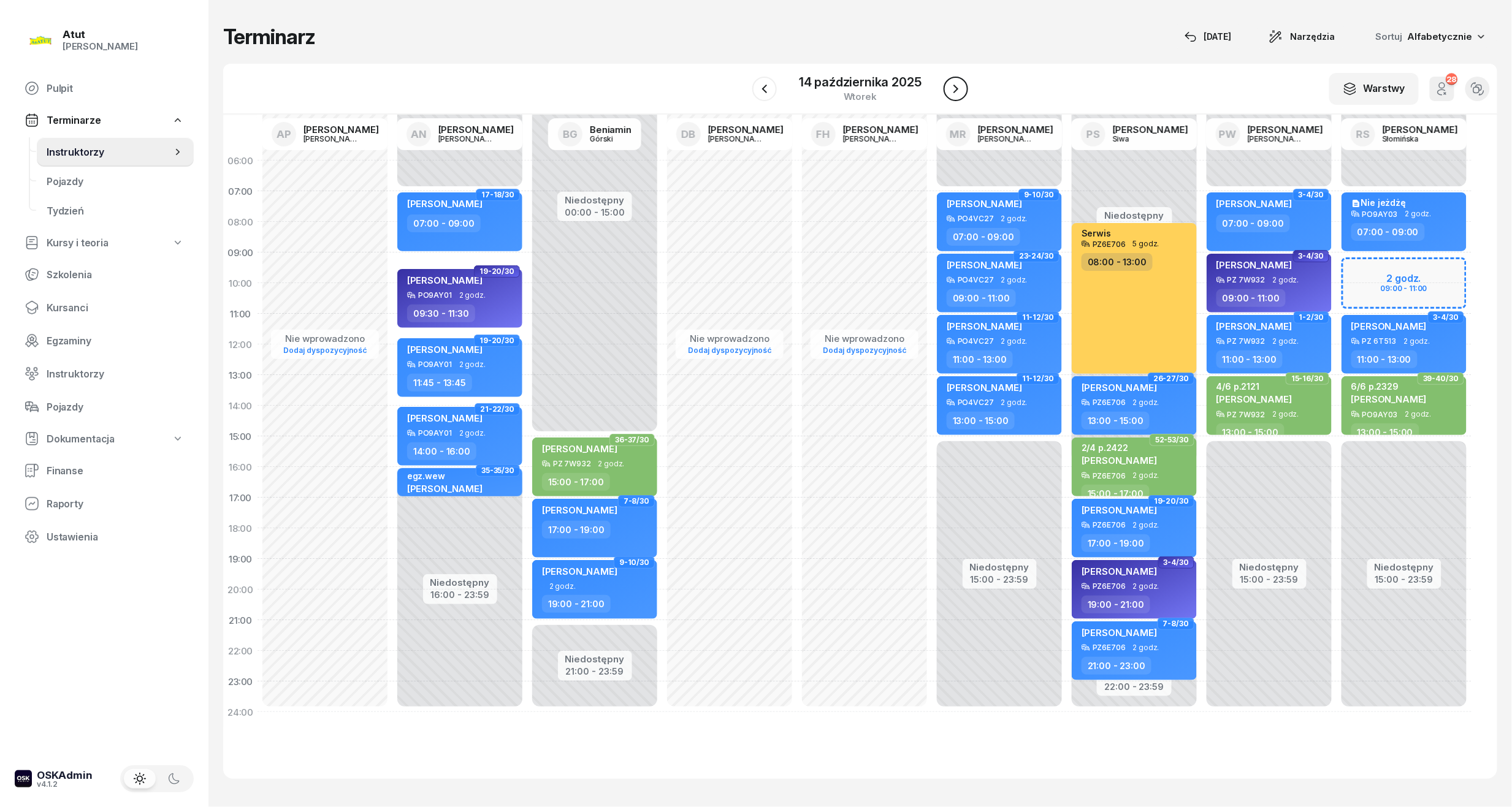
click at [967, 84] on button "button" at bounding box center [956, 89] width 25 height 25
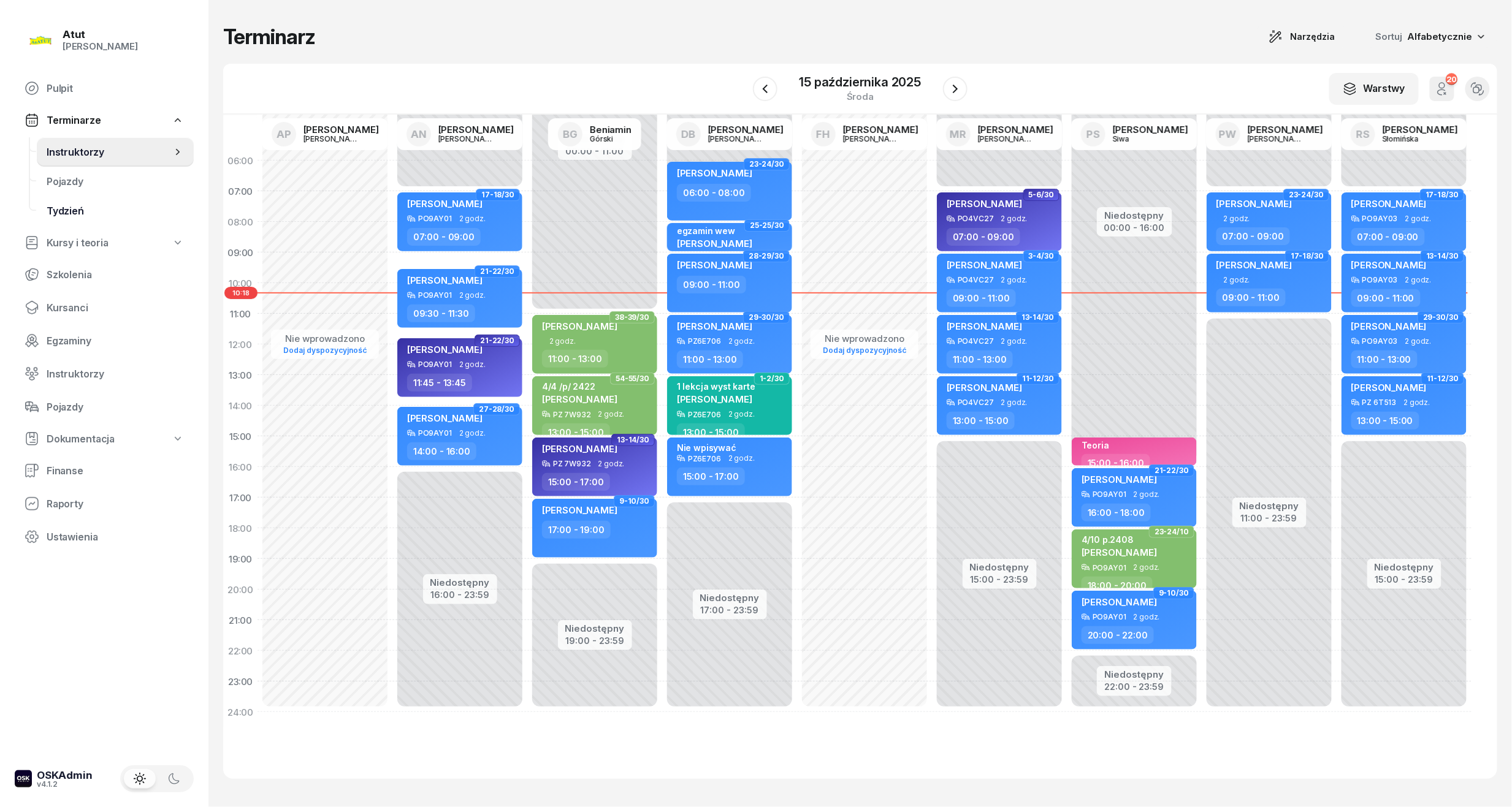
drag, startPoint x: 82, startPoint y: 301, endPoint x: 180, endPoint y: 216, distance: 129.7
click at [82, 302] on span "Kursanci" at bounding box center [115, 308] width 137 height 12
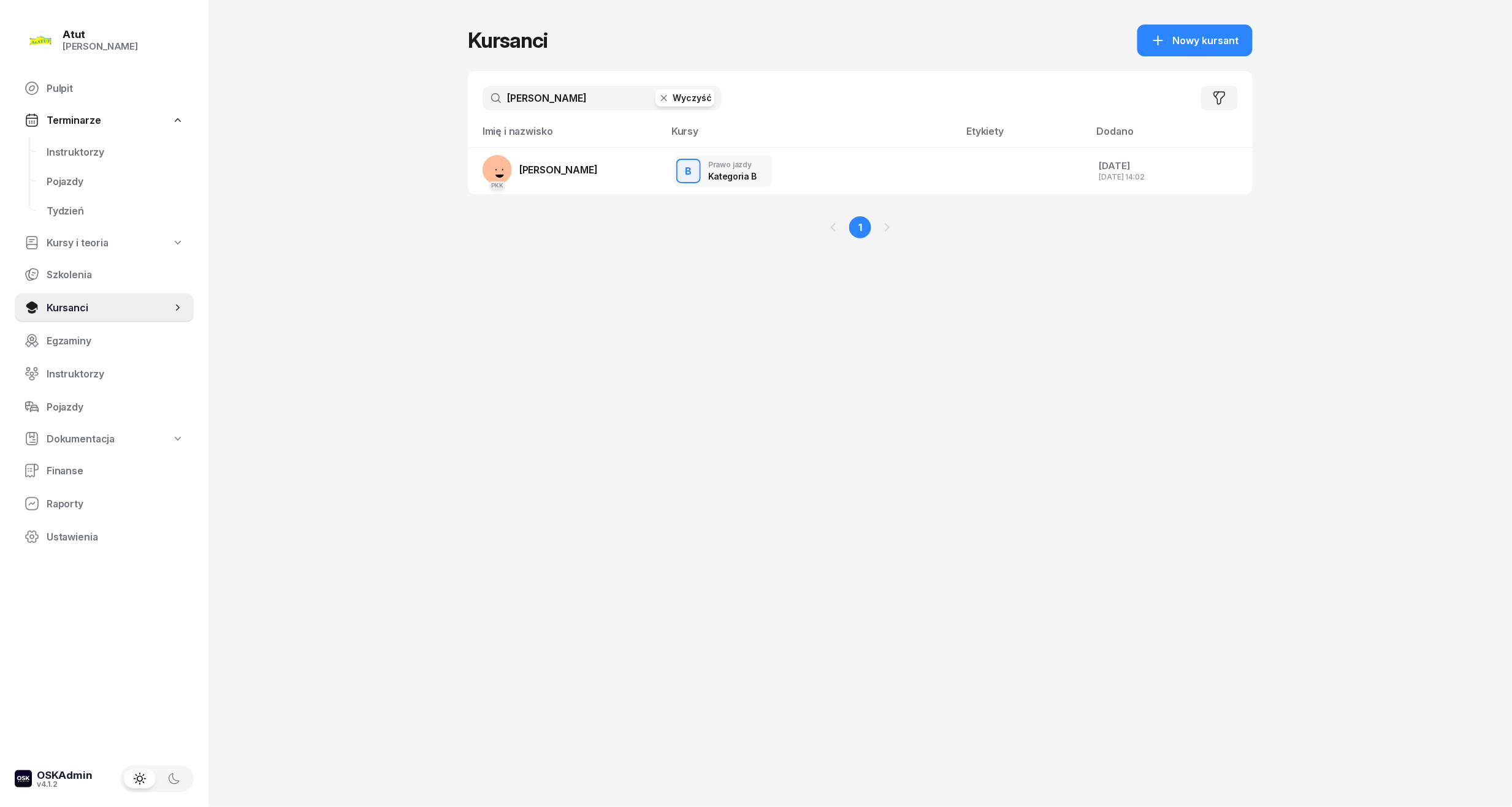
drag, startPoint x: 493, startPoint y: 98, endPoint x: 133, endPoint y: 109, distance: 360.2
click at [133, 109] on div "Atut [PERSON_NAME] Pulpit Terminarze Instruktorzy Pojazdy Tydzień Kursy i teori…" at bounding box center [756, 404] width 1512 height 807
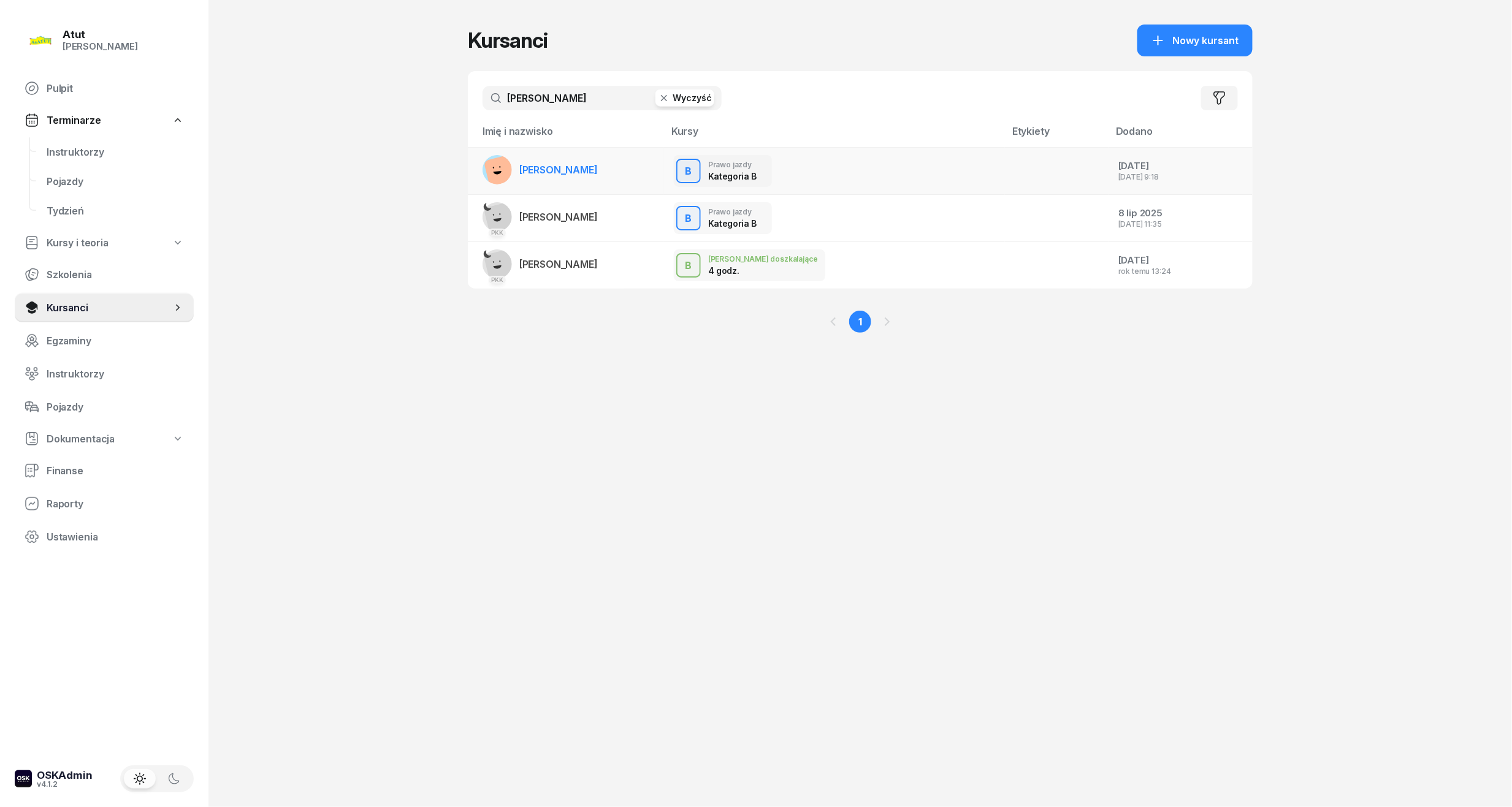
type input "[PERSON_NAME]"
click at [589, 175] on link "[PERSON_NAME]" at bounding box center [539, 170] width 115 height 30
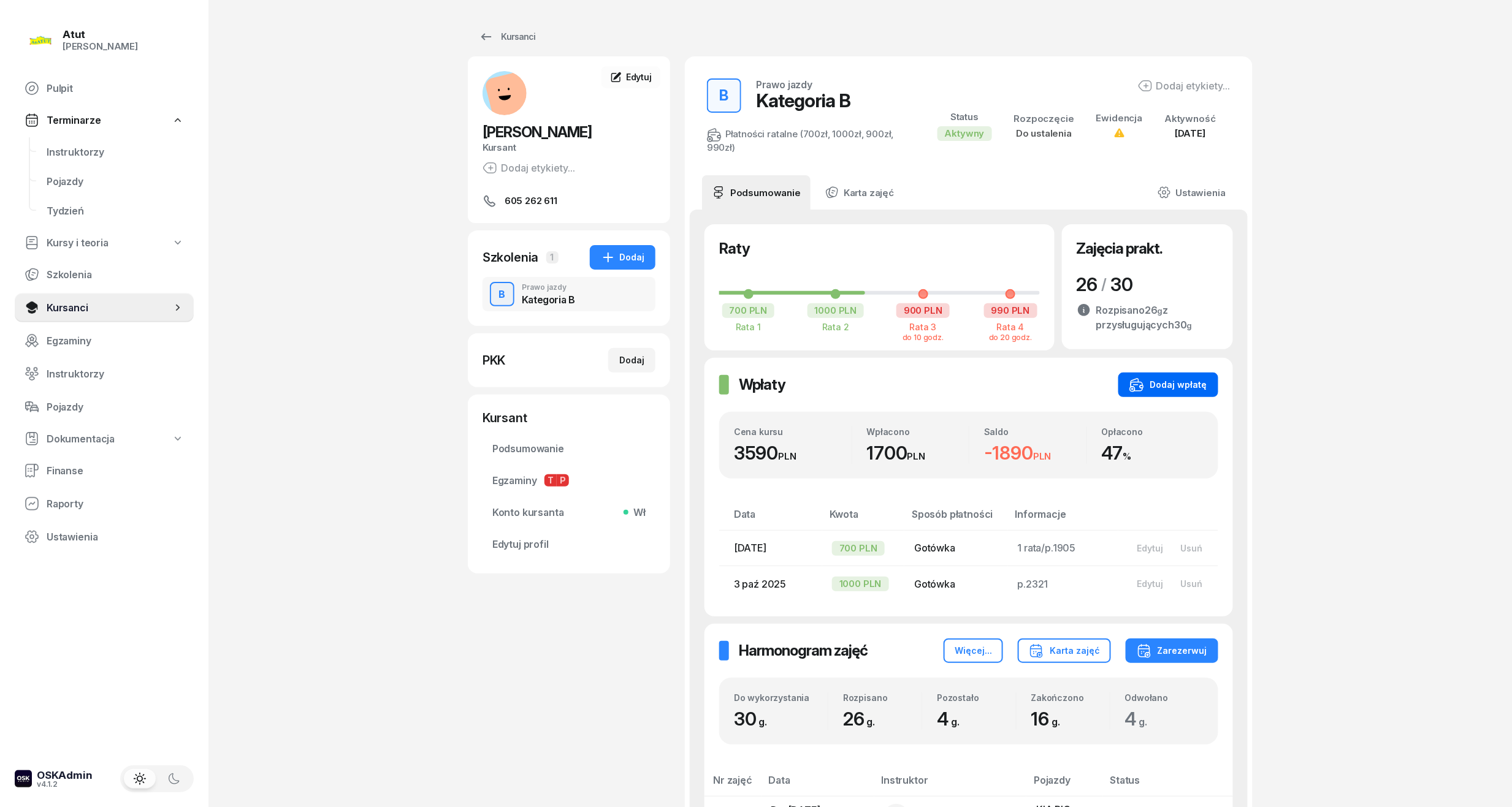
click at [1177, 381] on div "Dodaj wpłatę" at bounding box center [1168, 385] width 78 height 15
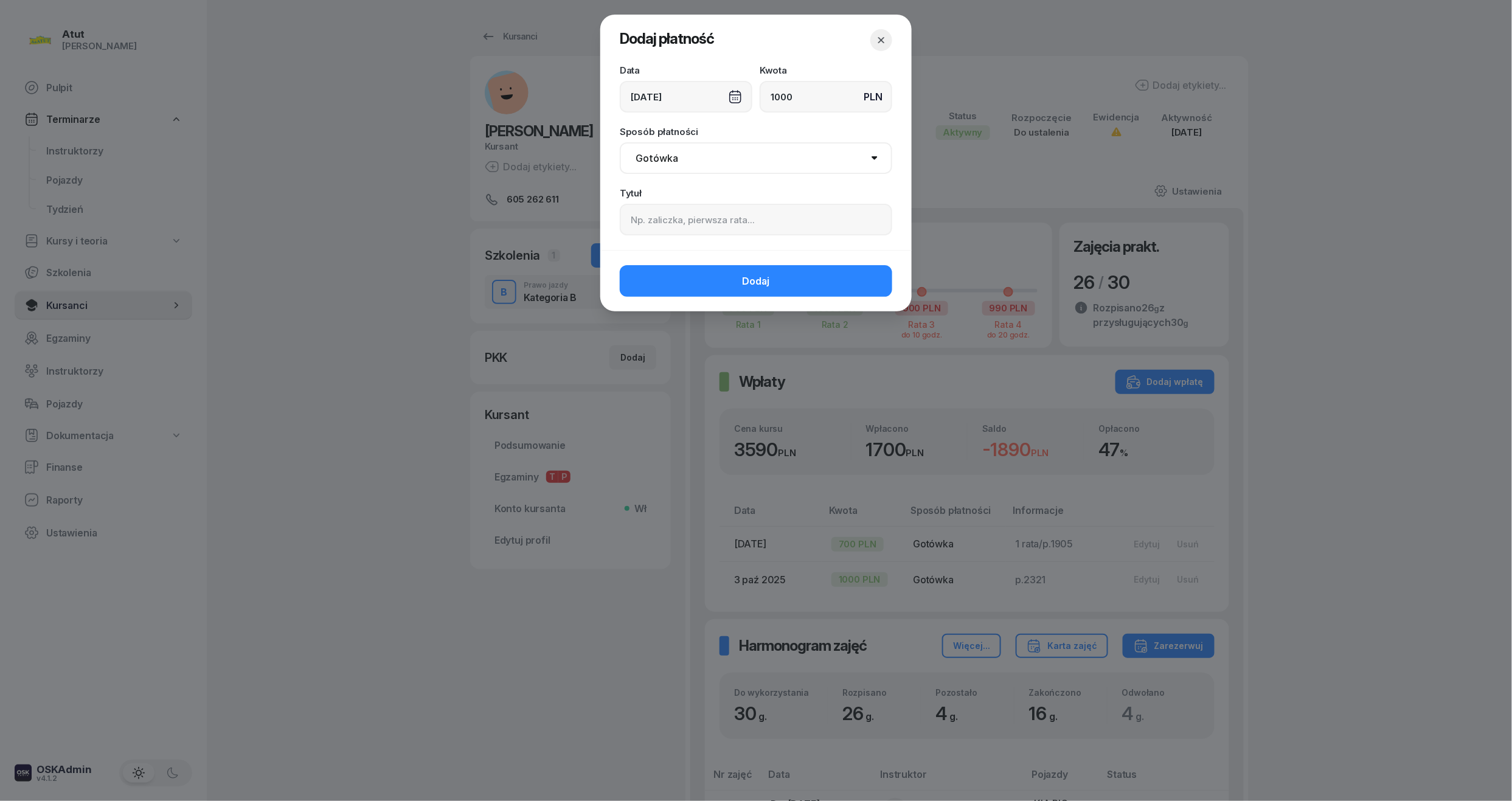
type input "1000"
click at [695, 210] on input at bounding box center [756, 220] width 272 height 32
type input "3 rata/p.2437"
drag, startPoint x: 730, startPoint y: 150, endPoint x: 717, endPoint y: 174, distance: 27.3
click at [730, 150] on select "Gotówka Karta Przelew Płatności online BLIK" at bounding box center [756, 158] width 272 height 32
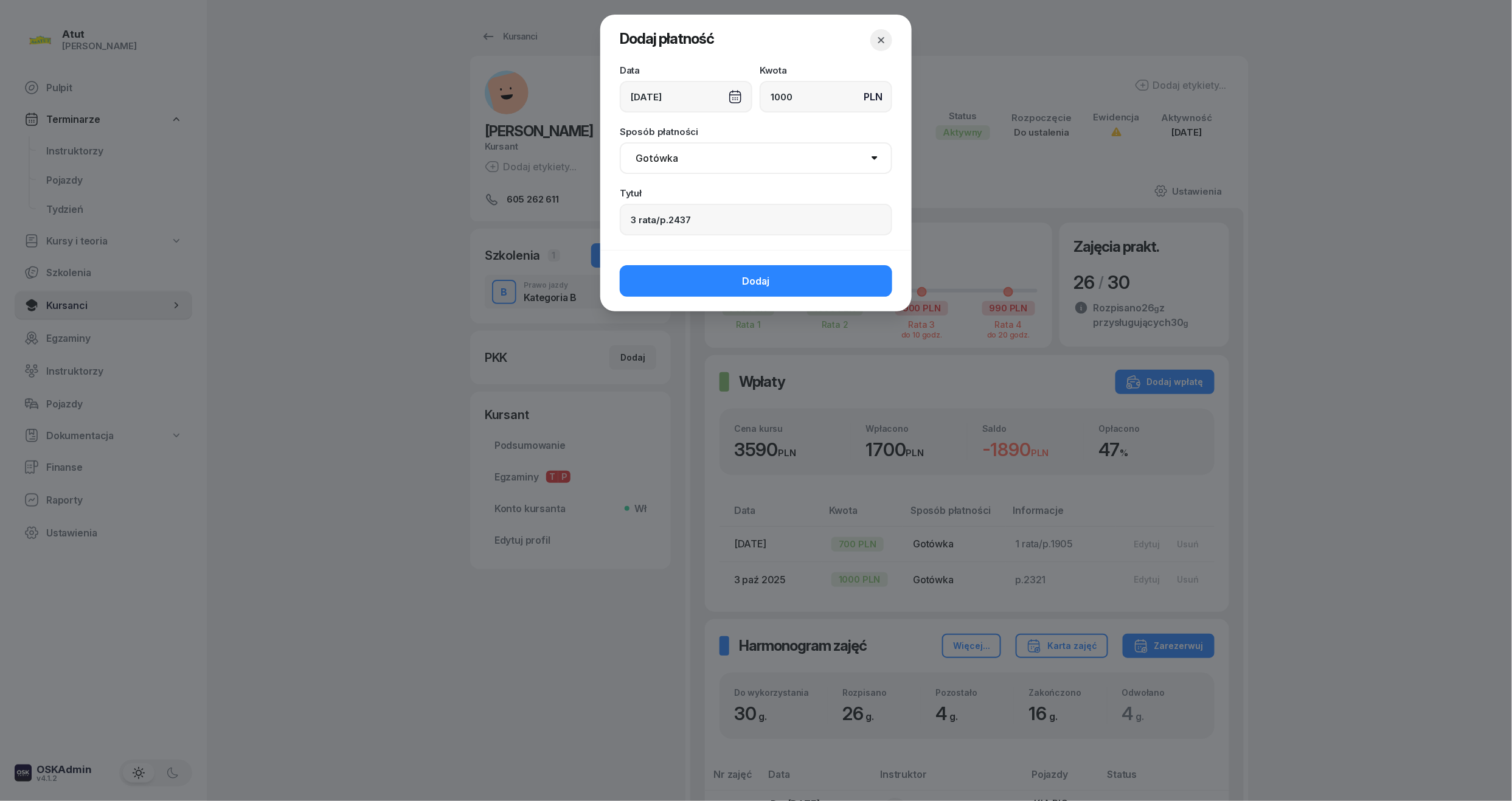
select select "transfer"
click at [620, 142] on select "Gotówka Karta Przelew Płatności online BLIK" at bounding box center [756, 158] width 272 height 32
click at [723, 285] on button "Dodaj" at bounding box center [756, 281] width 272 height 32
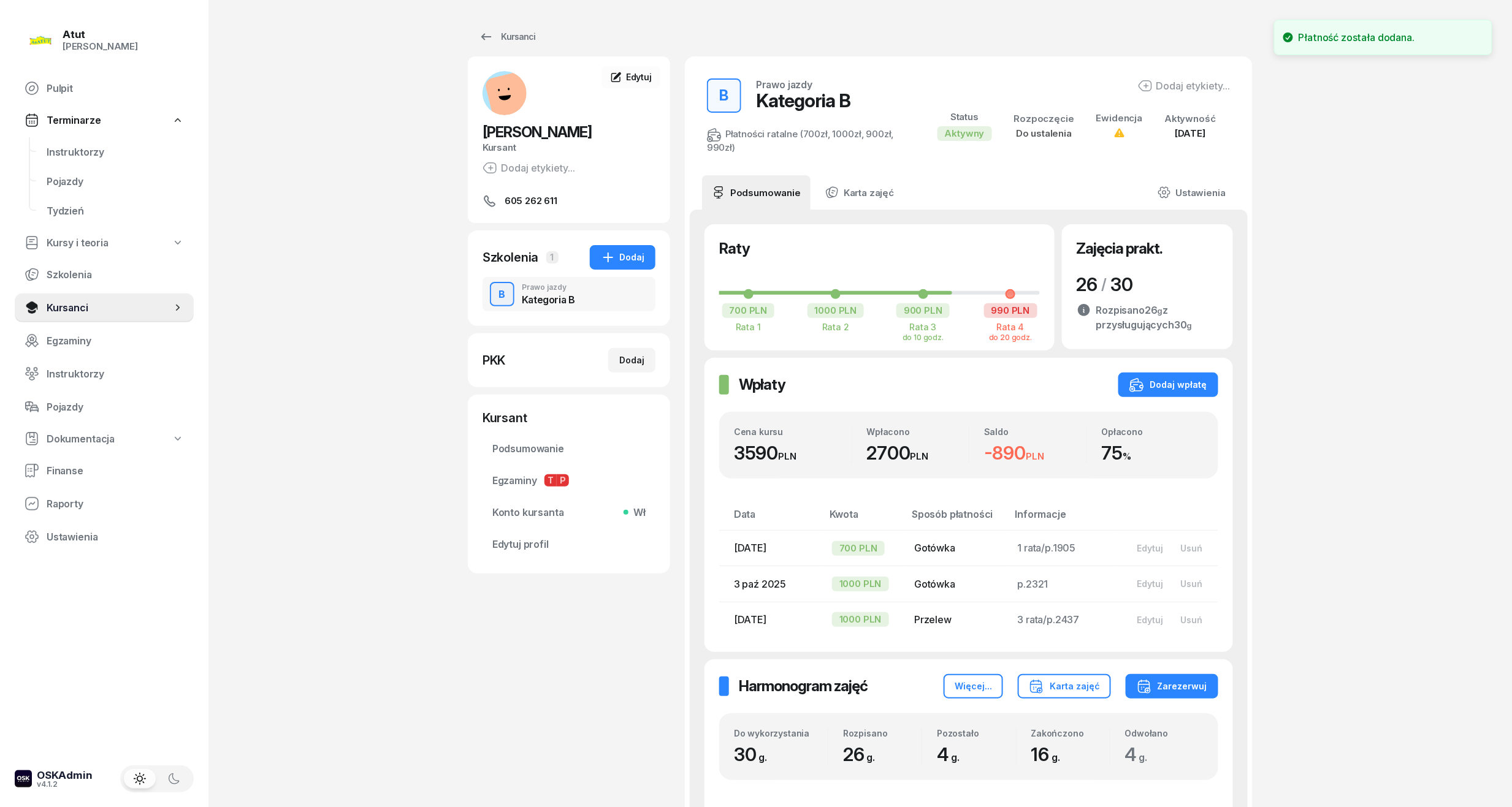
drag, startPoint x: 65, startPoint y: 155, endPoint x: 199, endPoint y: 167, distance: 134.5
click at [65, 155] on span "Instruktorzy" at bounding box center [115, 152] width 137 height 12
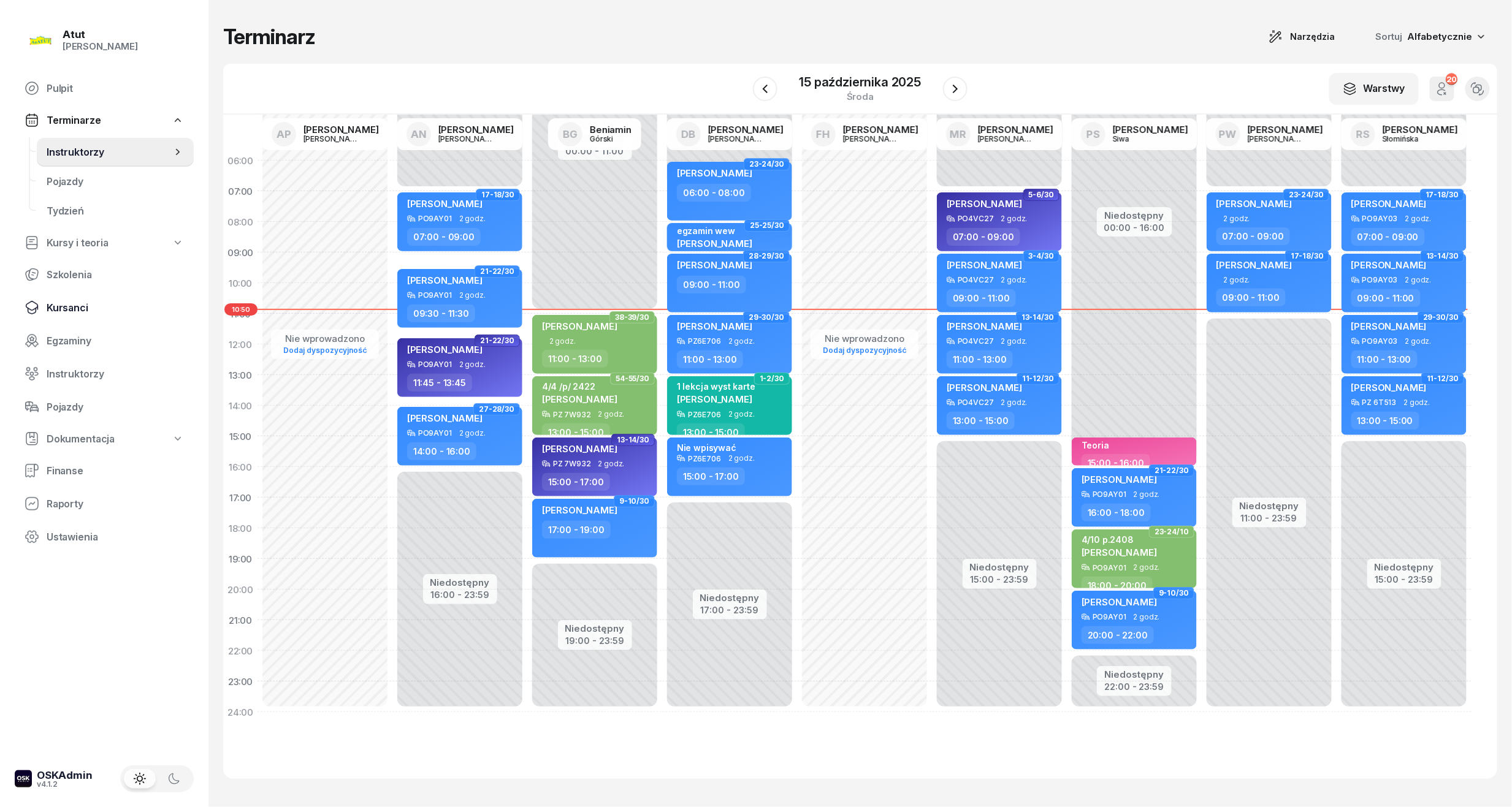
click at [40, 300] on link "Kursanci" at bounding box center [104, 308] width 179 height 30
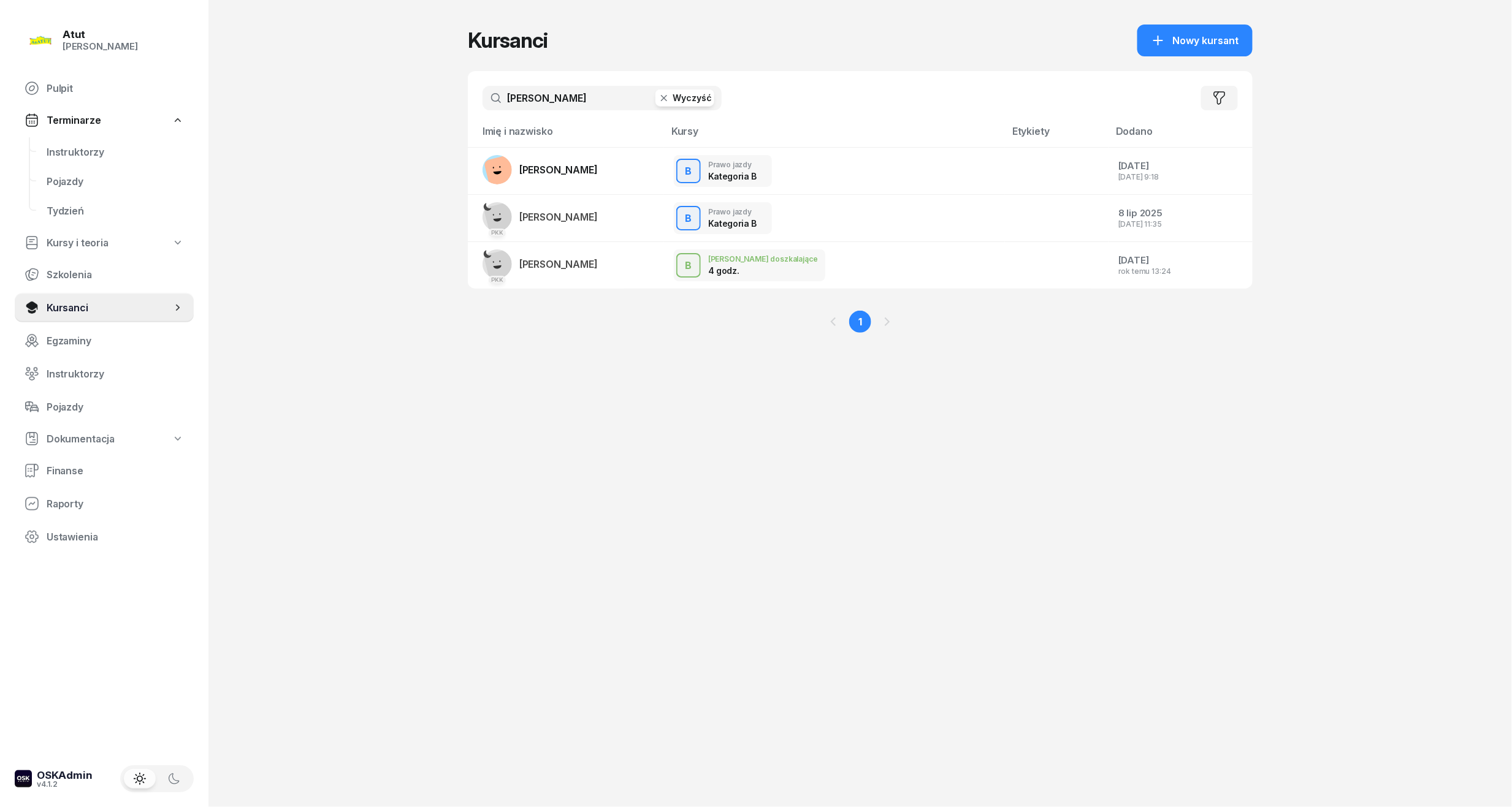
drag, startPoint x: 217, startPoint y: 108, endPoint x: 103, endPoint y: 108, distance: 114.0
click at [103, 108] on div "Atut [PERSON_NAME] Pulpit Terminarze Instruktorzy Pojazdy Tydzień Kursy i teori…" at bounding box center [756, 404] width 1512 height 807
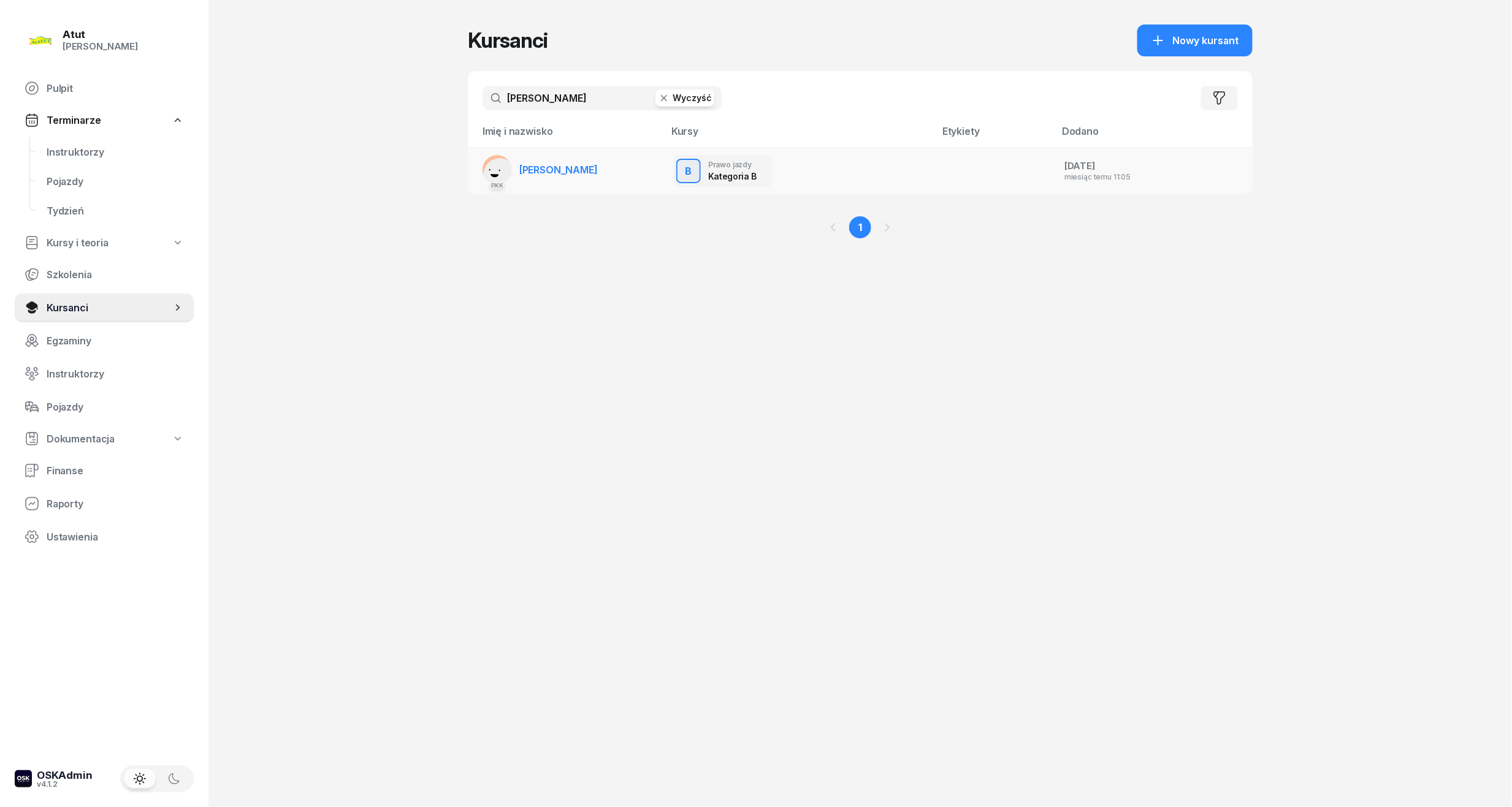
type input "[PERSON_NAME]"
click at [618, 167] on td "PKK [PERSON_NAME]" at bounding box center [565, 171] width 196 height 47
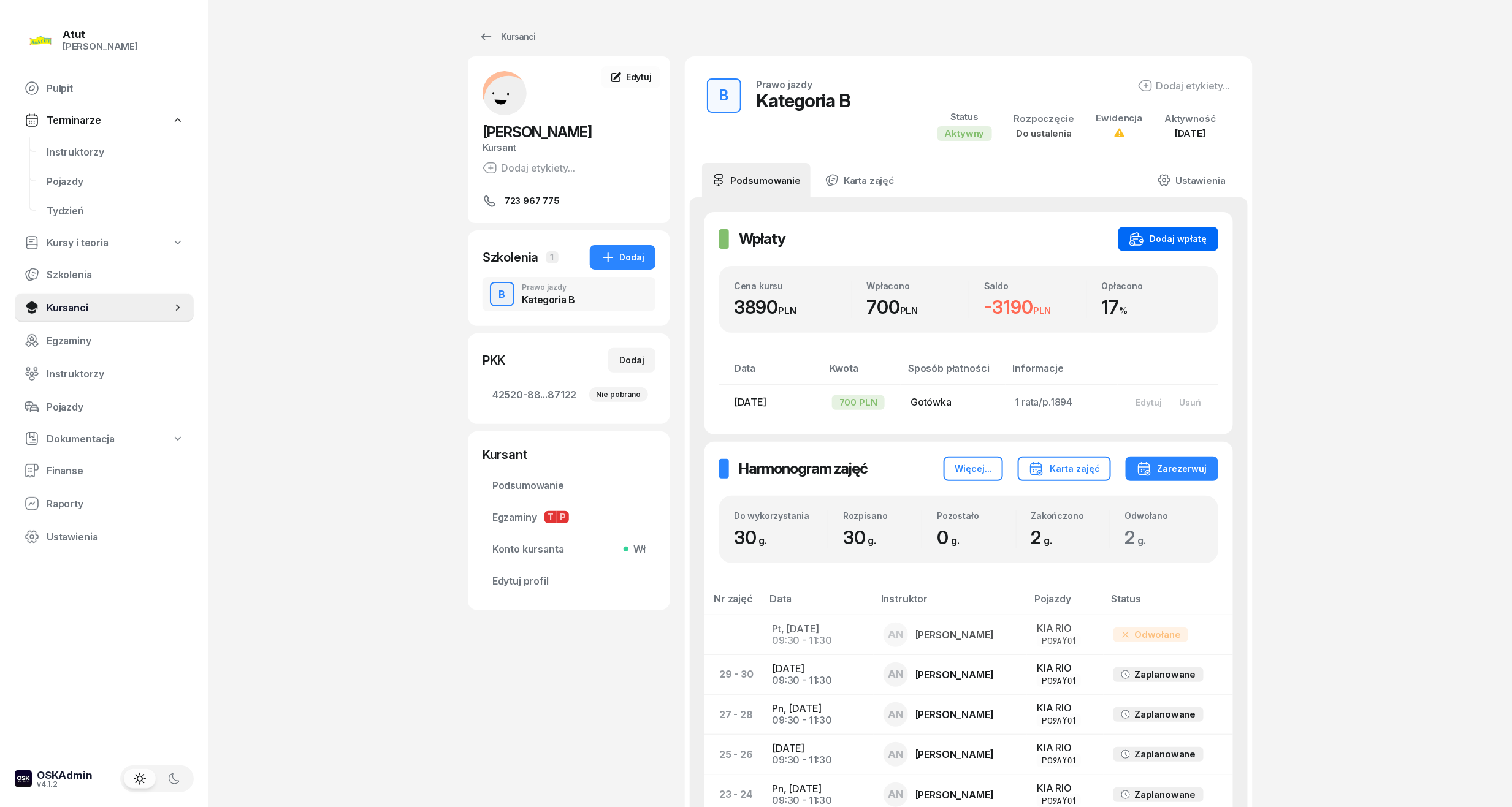
click at [1129, 233] on button "Dodaj wpłatę" at bounding box center [1168, 239] width 100 height 25
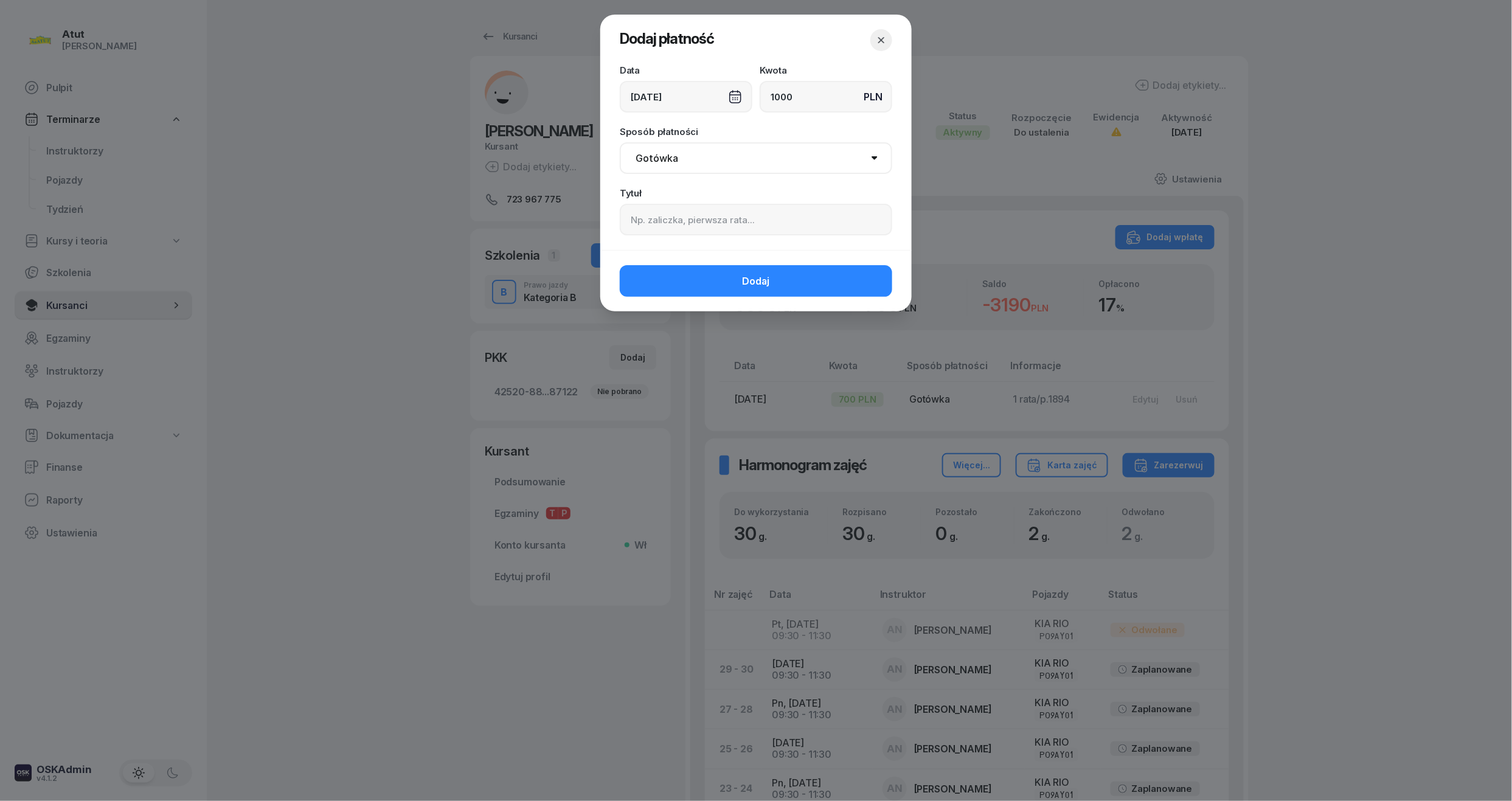
type input "1000"
click at [808, 223] on input at bounding box center [756, 220] width 272 height 32
type input "p.2438"
click at [809, 270] on button "Dodaj" at bounding box center [756, 281] width 272 height 32
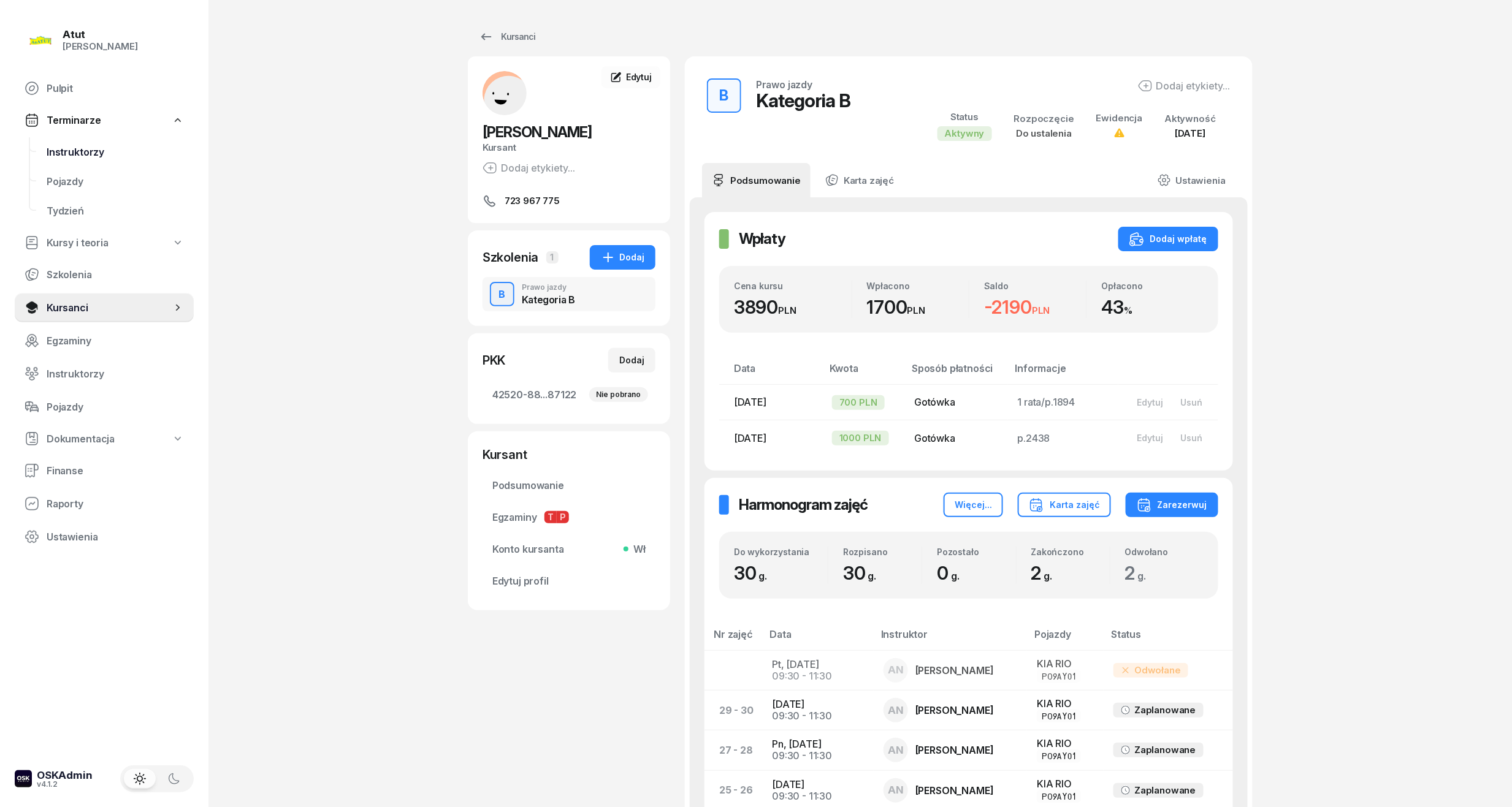
click at [84, 153] on span "Instruktorzy" at bounding box center [115, 152] width 137 height 12
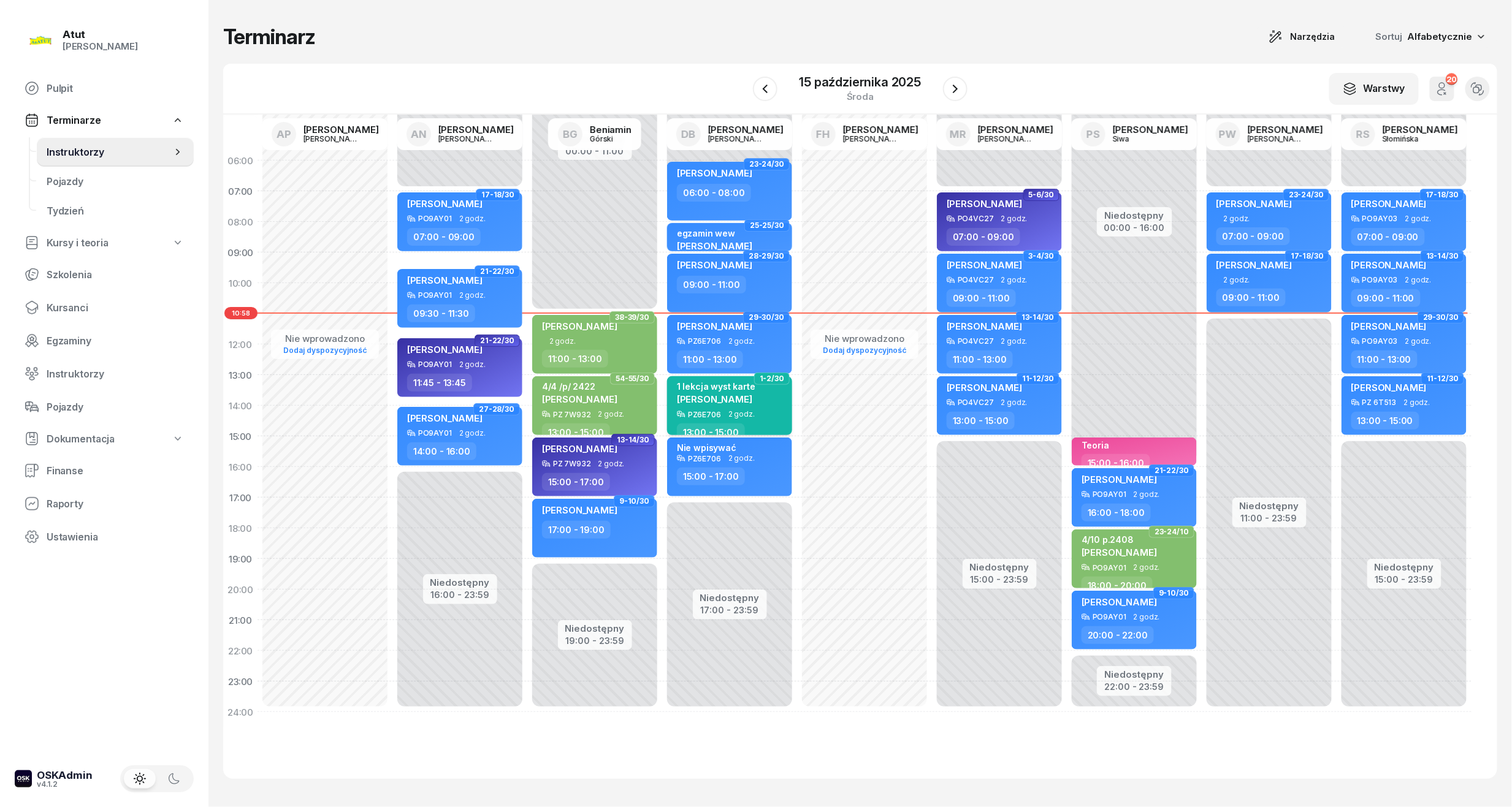
click at [705, 389] on div "1 lekcja wyst karte" at bounding box center [716, 386] width 79 height 10
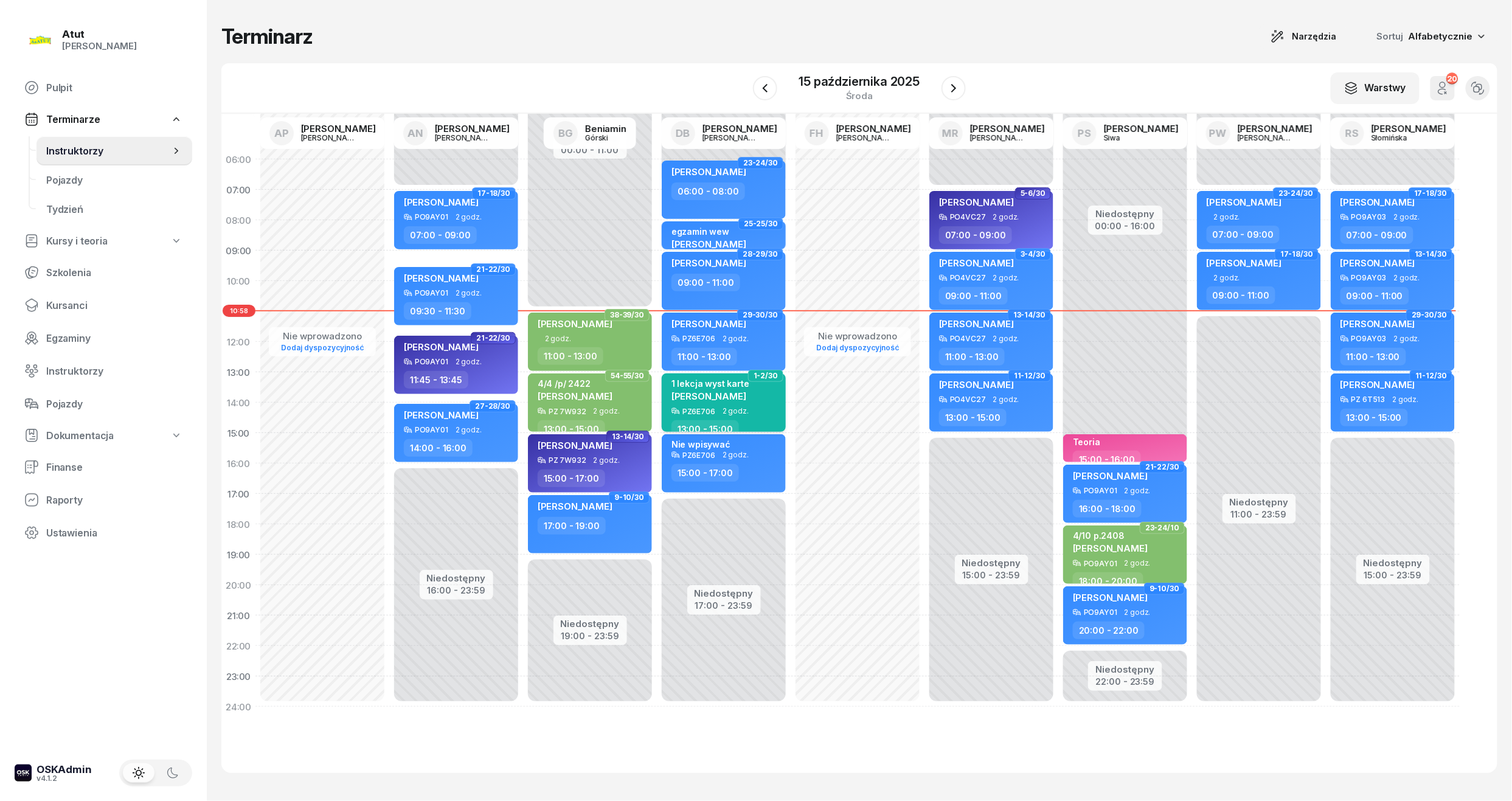
select select "13"
select select "15"
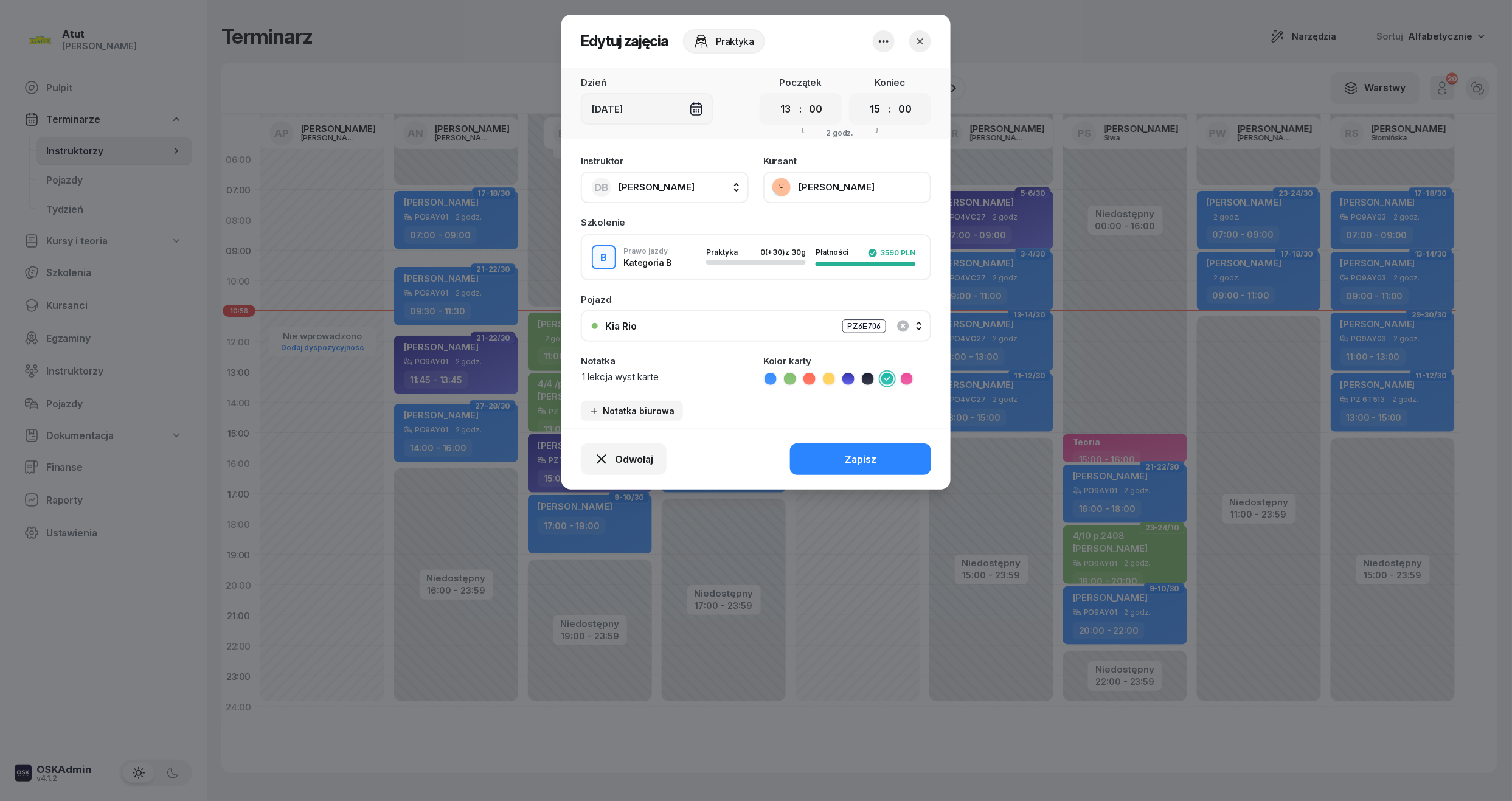
click at [811, 183] on button "[PERSON_NAME]" at bounding box center [847, 187] width 168 height 32
click at [811, 230] on div "Otwórz profil" at bounding box center [803, 227] width 59 height 11
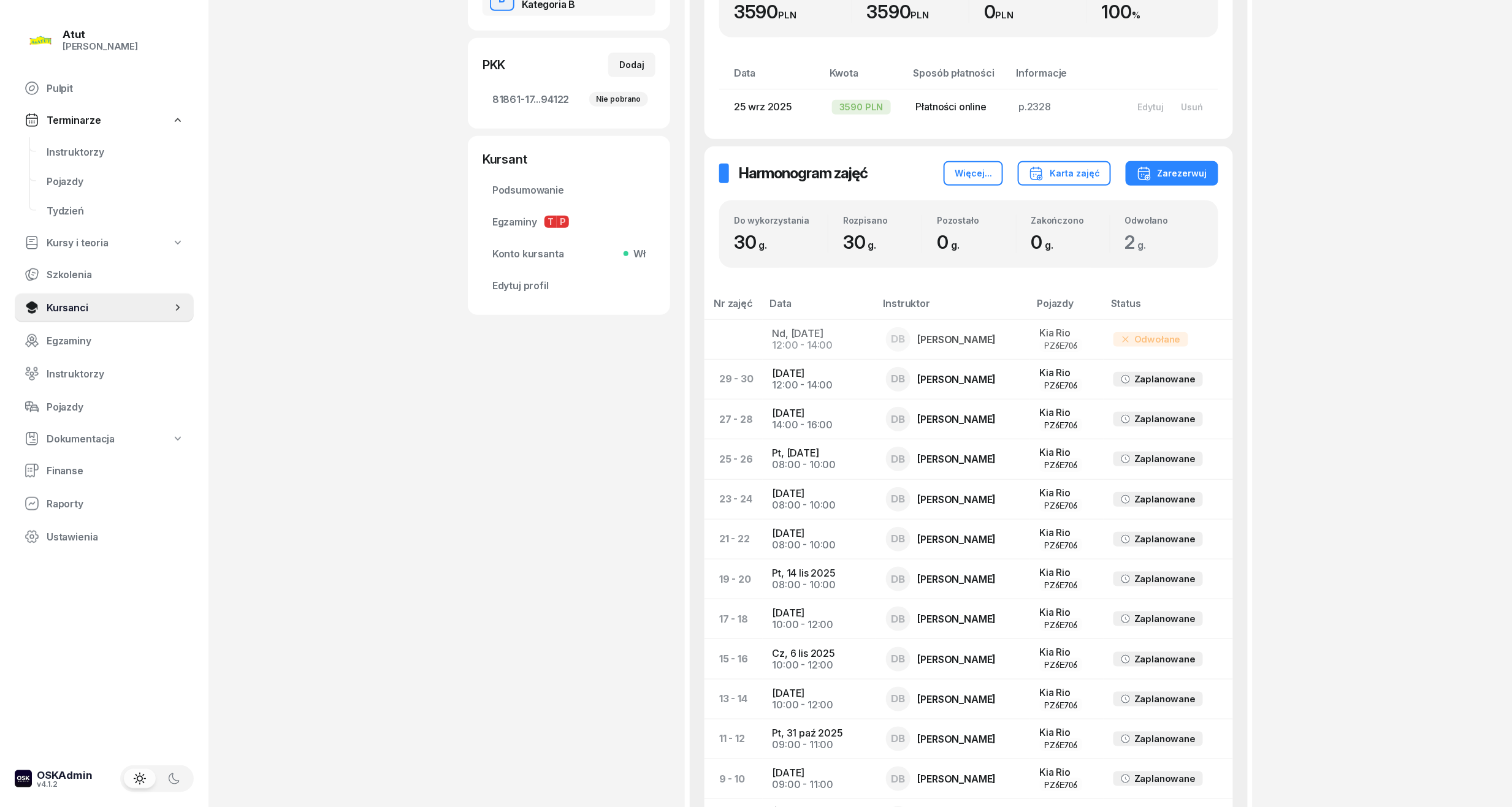
scroll to position [541, 0]
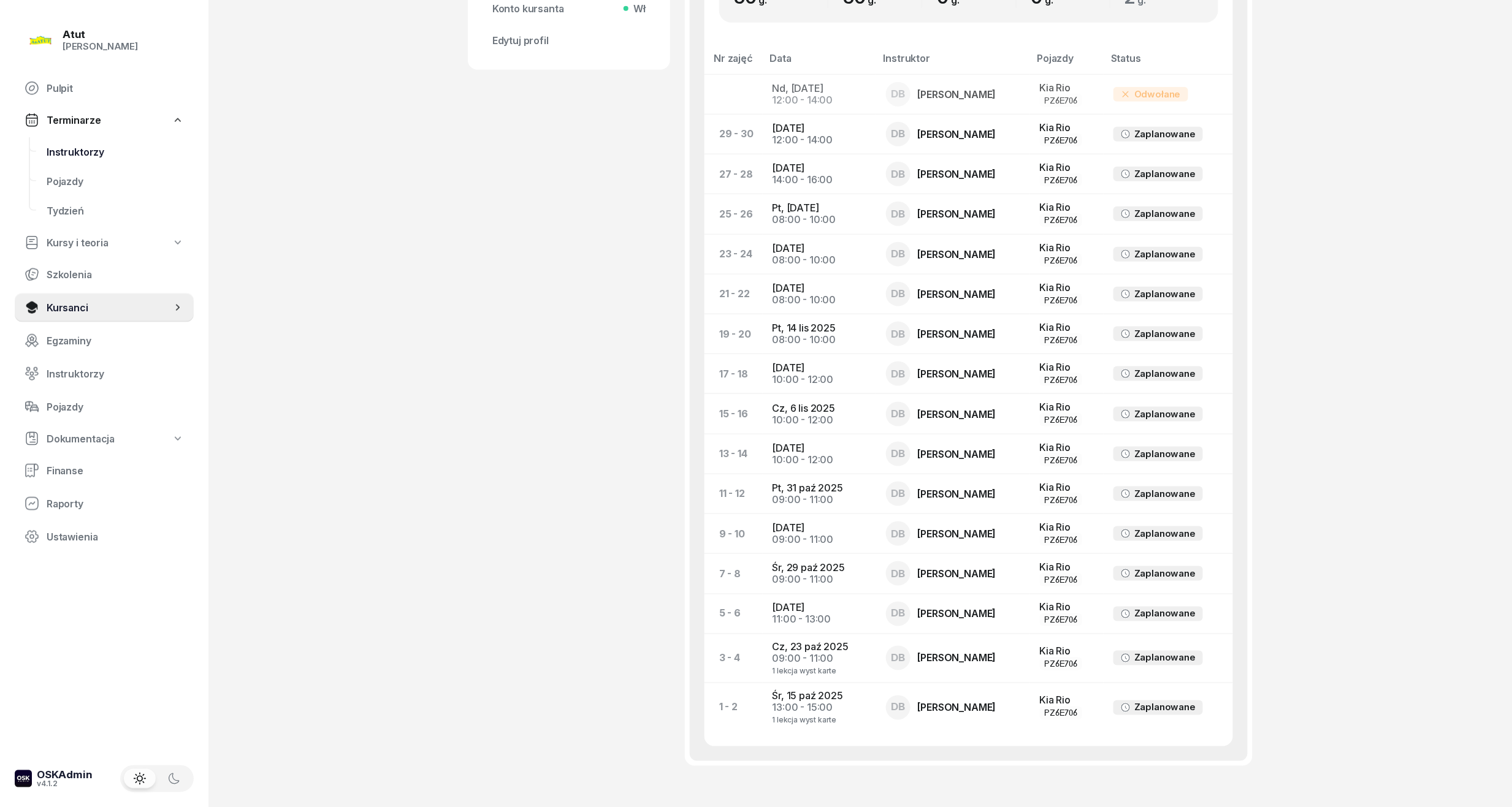
click at [74, 154] on span "Instruktorzy" at bounding box center [115, 152] width 137 height 12
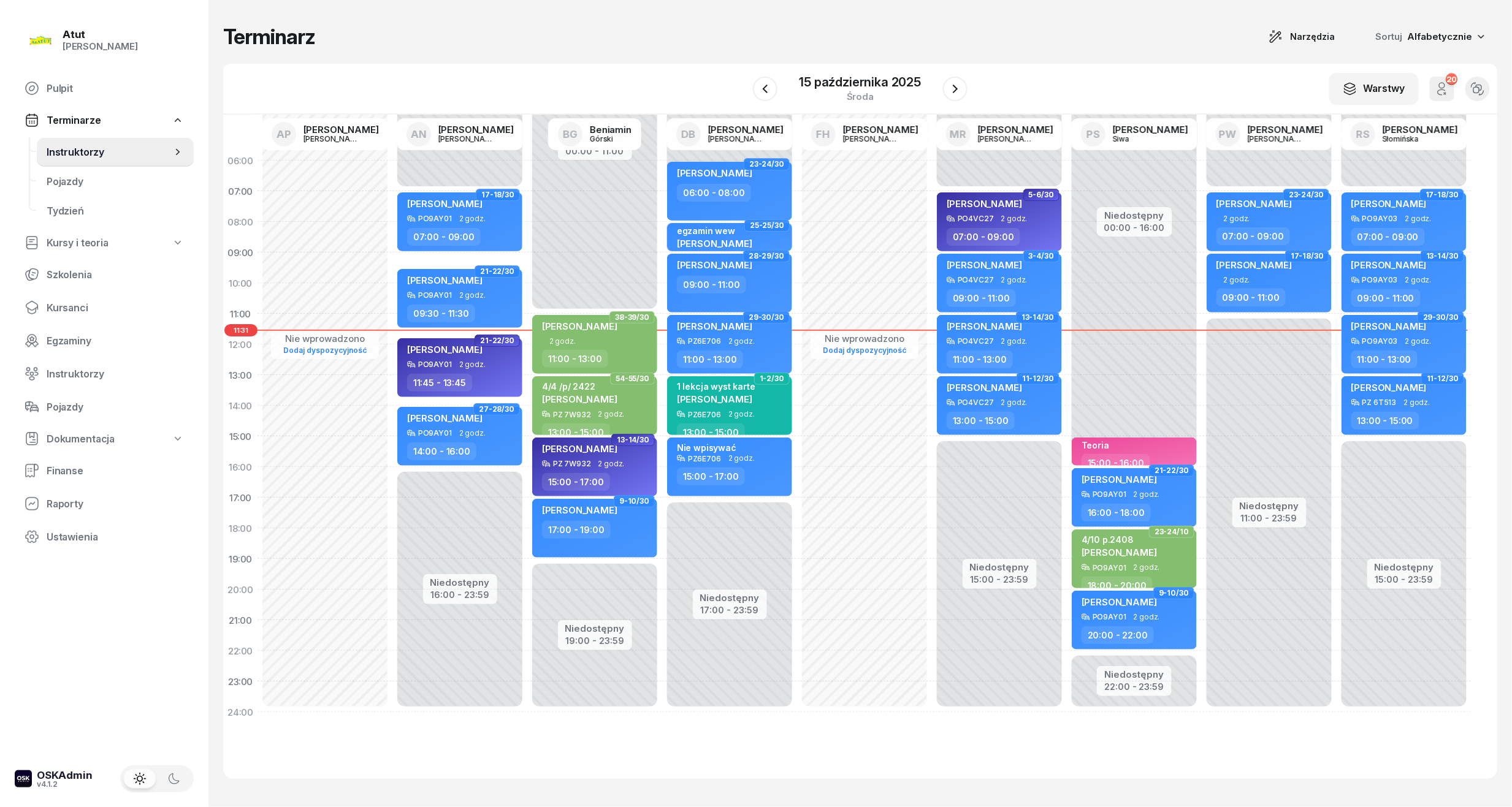
drag, startPoint x: 73, startPoint y: 310, endPoint x: 321, endPoint y: 219, distance: 264.2
click at [73, 310] on span "Kursanci" at bounding box center [115, 308] width 137 height 12
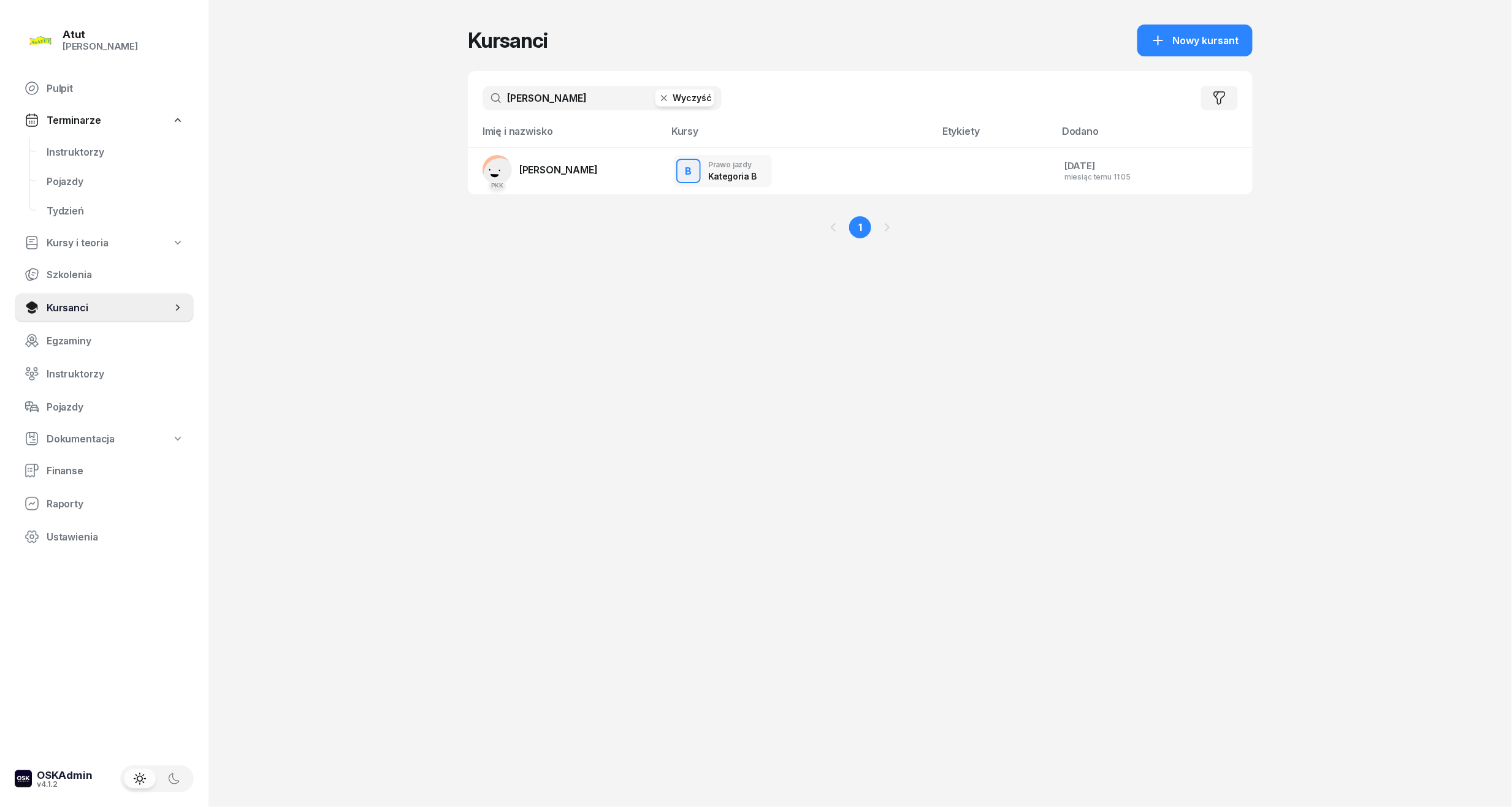
drag, startPoint x: 587, startPoint y: 87, endPoint x: 194, endPoint y: 95, distance: 393.1
click at [199, 95] on div "Atut [PERSON_NAME] Pulpit Terminarze Instruktorzy Pojazdy Tydzień Kursy i teori…" at bounding box center [756, 404] width 1512 height 807
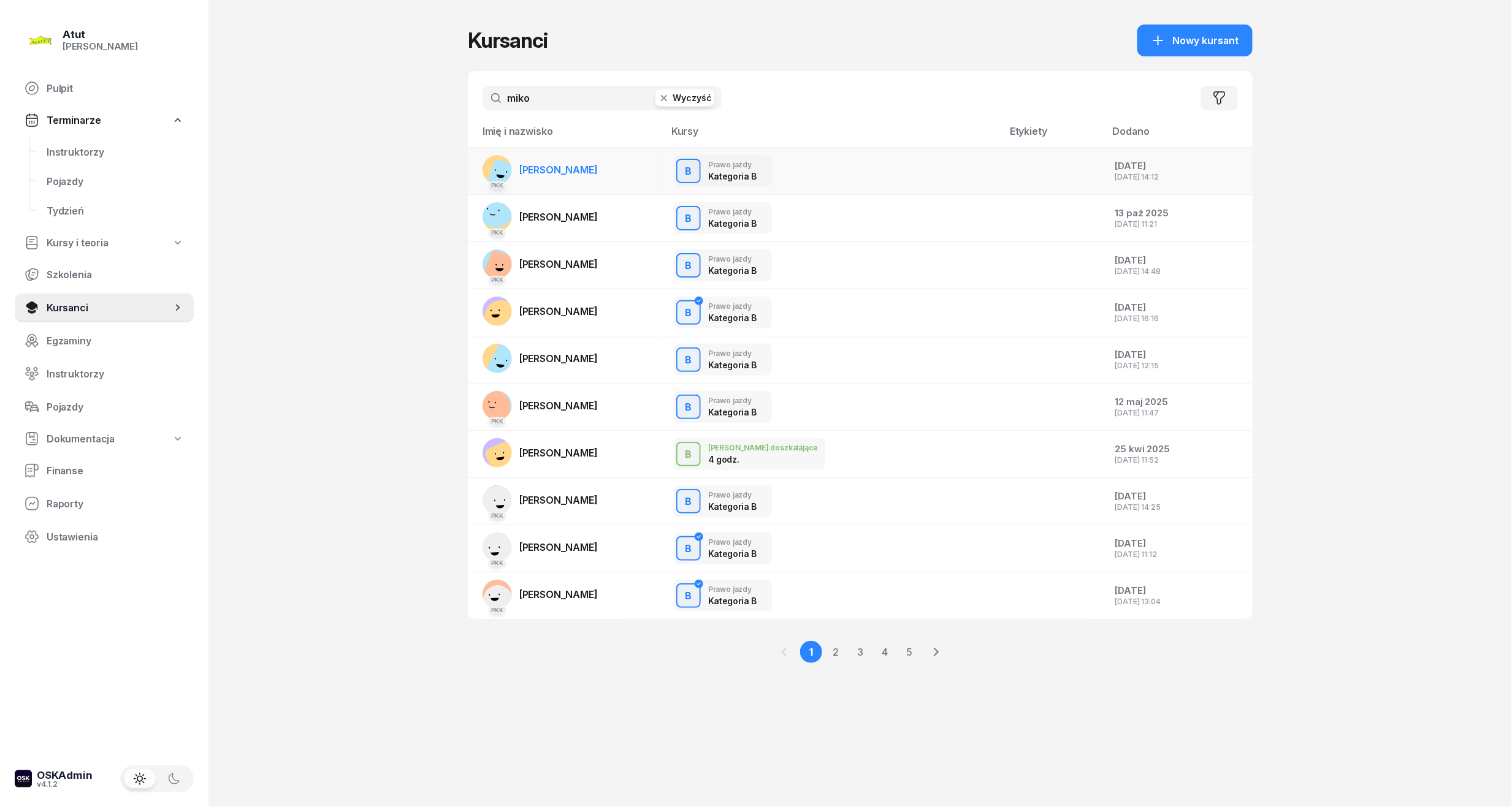
type input "miko"
click at [598, 165] on span "[PERSON_NAME]" at bounding box center [559, 170] width 79 height 12
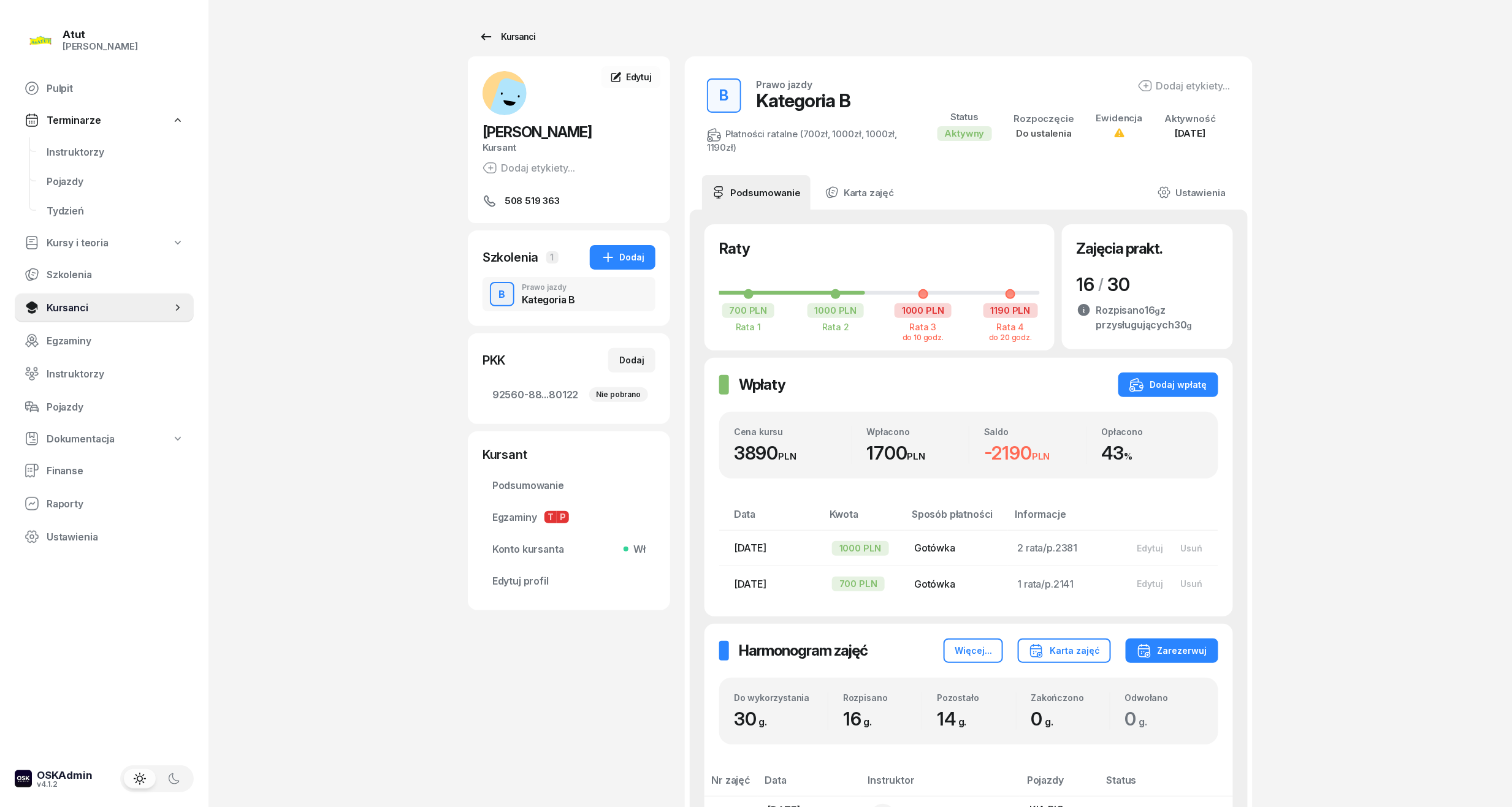
click at [515, 33] on div "Kursanci" at bounding box center [507, 37] width 57 height 15
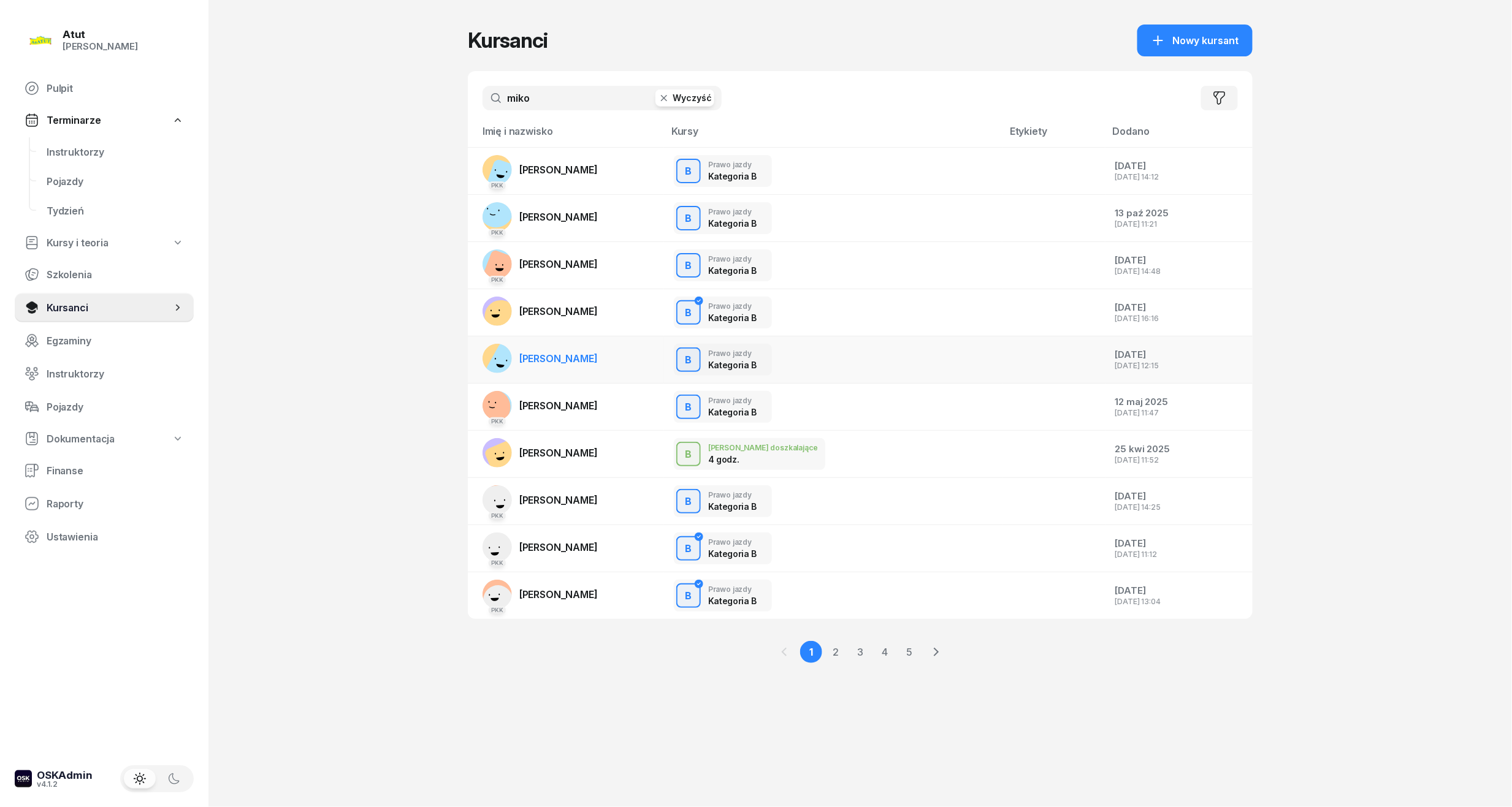
click at [586, 361] on span "[PERSON_NAME]" at bounding box center [559, 359] width 79 height 12
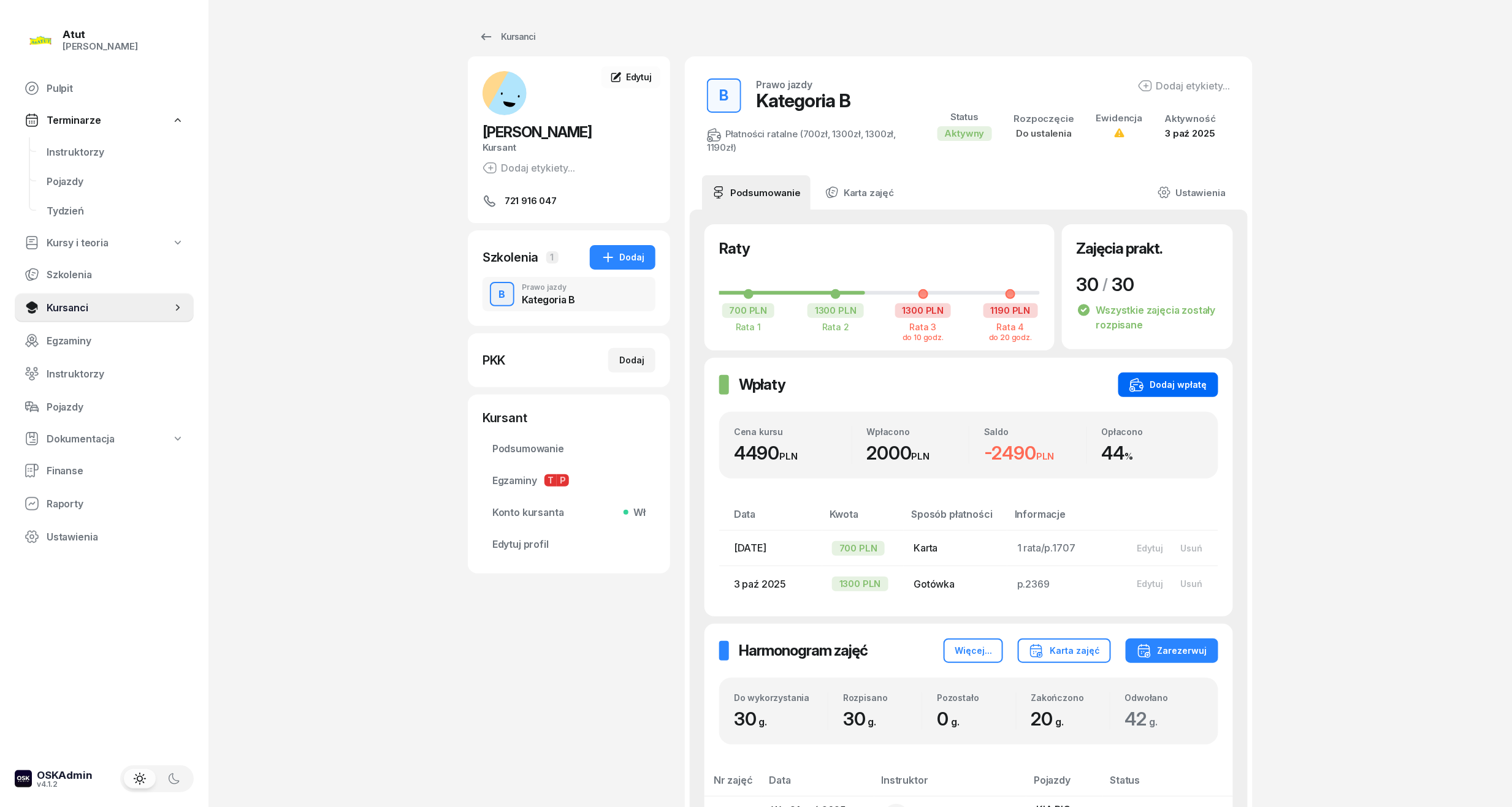
click at [1192, 381] on div "Dodaj wpłatę" at bounding box center [1168, 385] width 78 height 15
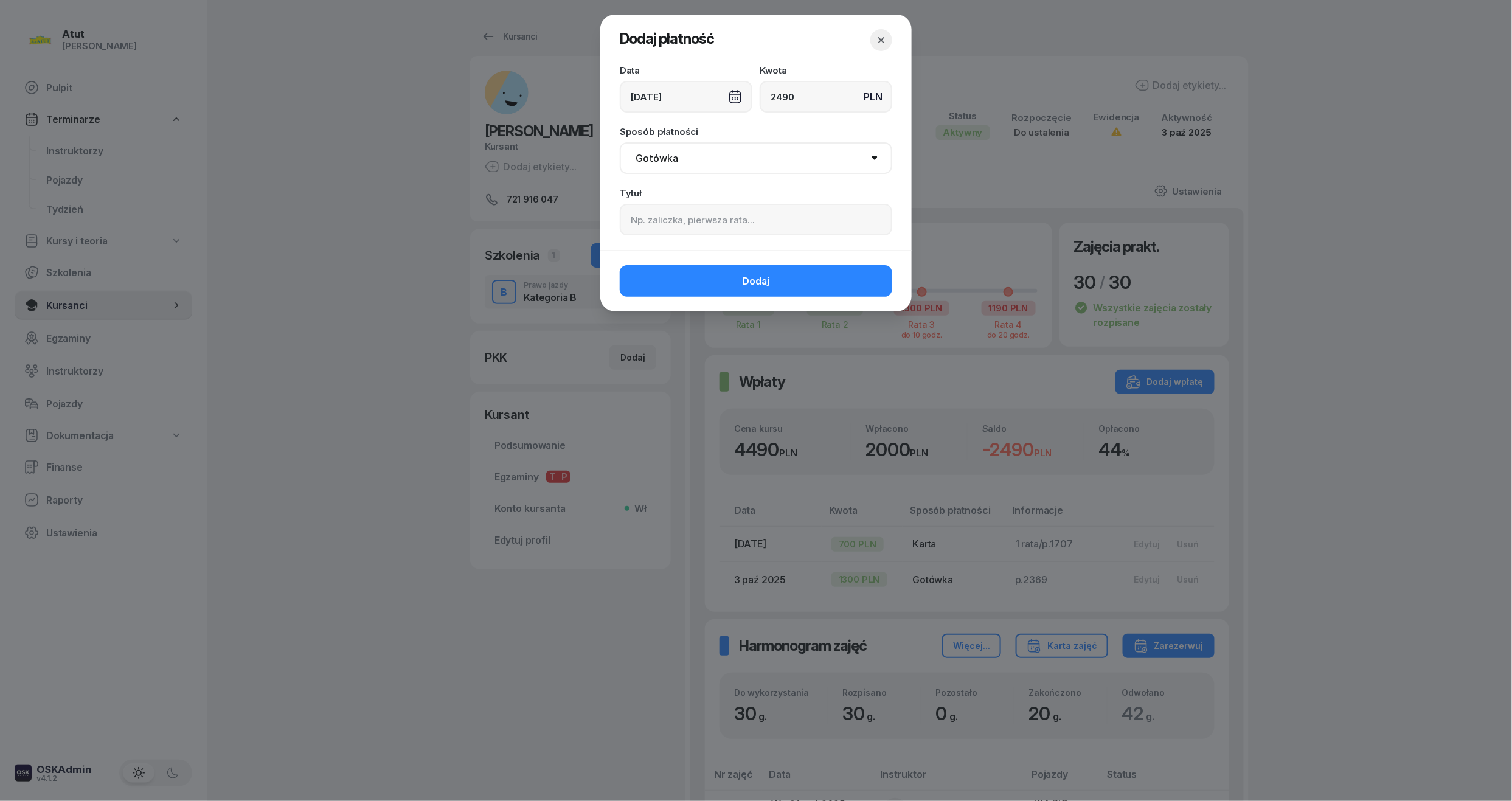
type input "2490"
click at [736, 234] on input at bounding box center [756, 220] width 272 height 32
type input "p.2439"
click at [757, 300] on div "Dodaj" at bounding box center [756, 281] width 311 height 62
click at [758, 275] on span "Dodaj" at bounding box center [756, 281] width 27 height 12
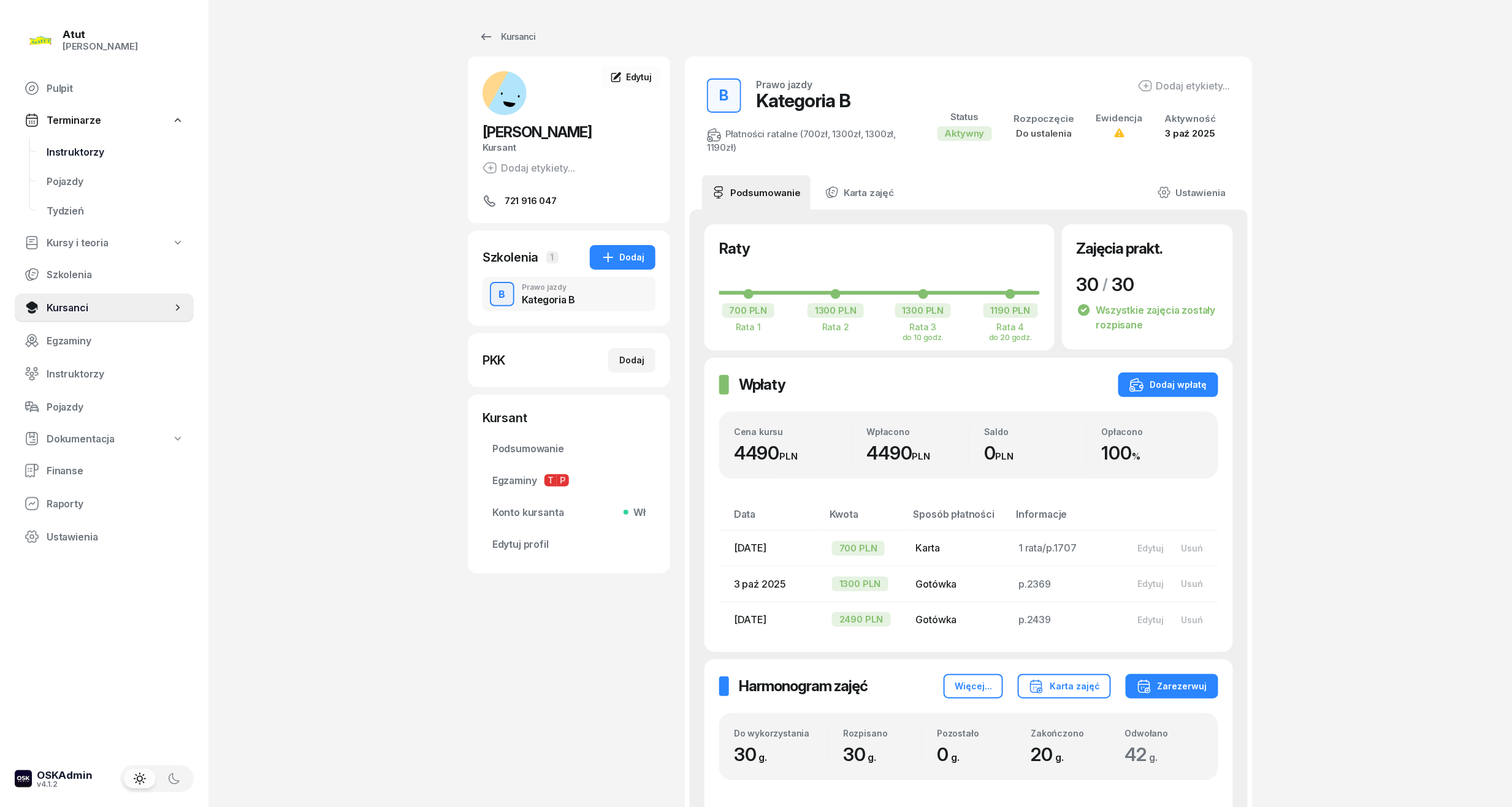
click at [58, 155] on span "Instruktorzy" at bounding box center [115, 152] width 137 height 12
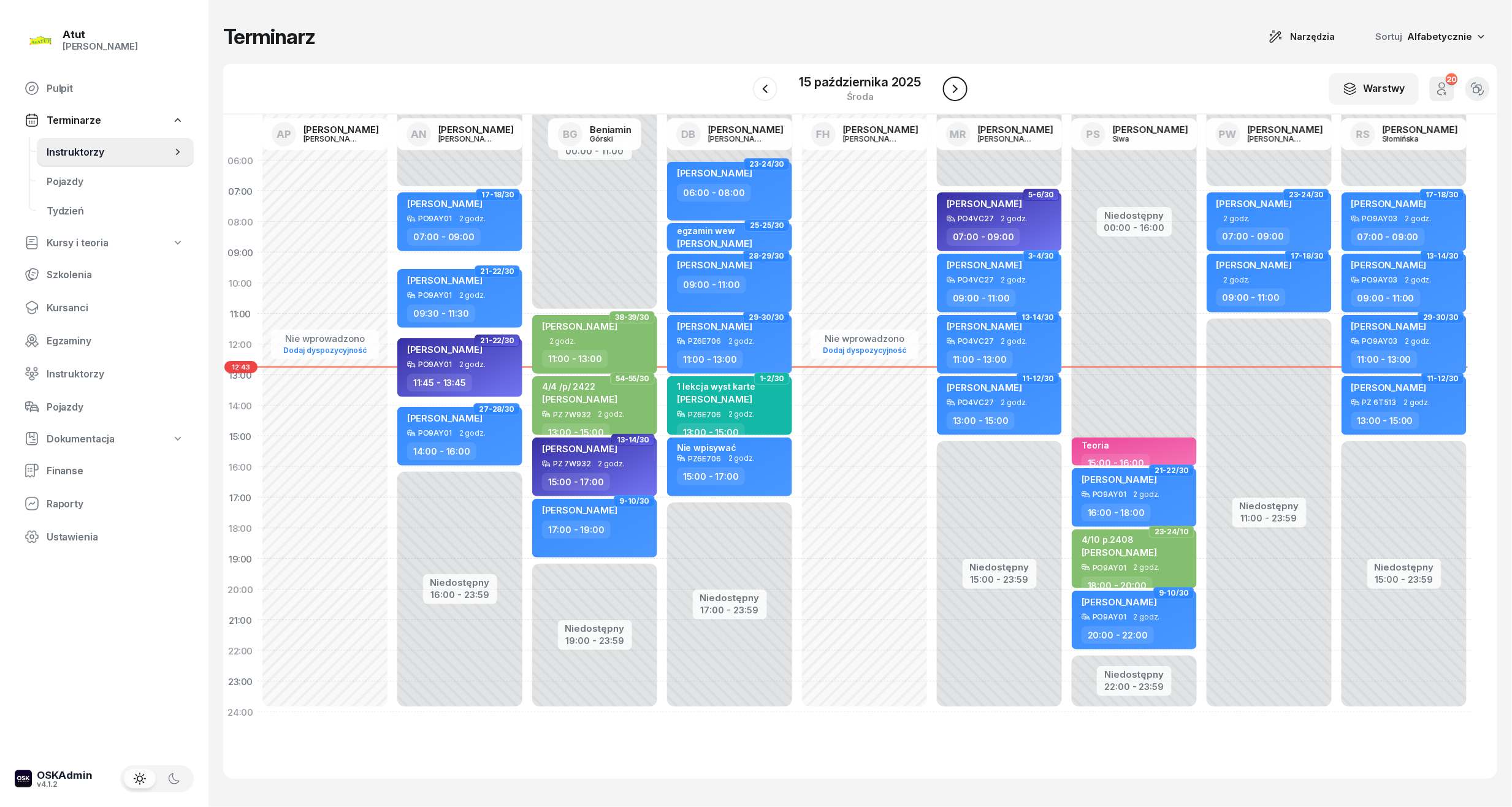
click at [955, 89] on icon "button" at bounding box center [955, 89] width 15 height 15
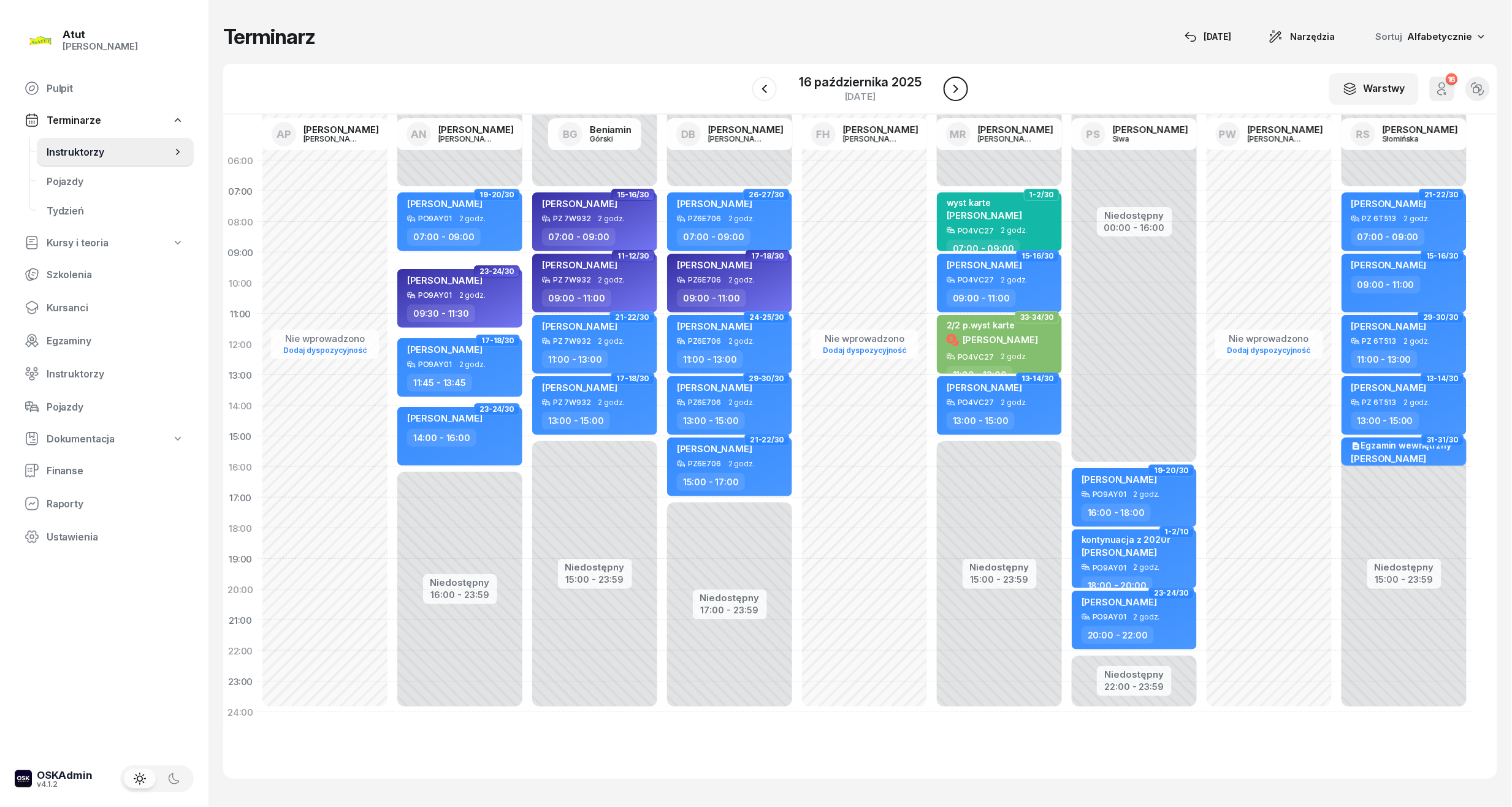
click at [960, 95] on icon "button" at bounding box center [956, 89] width 15 height 15
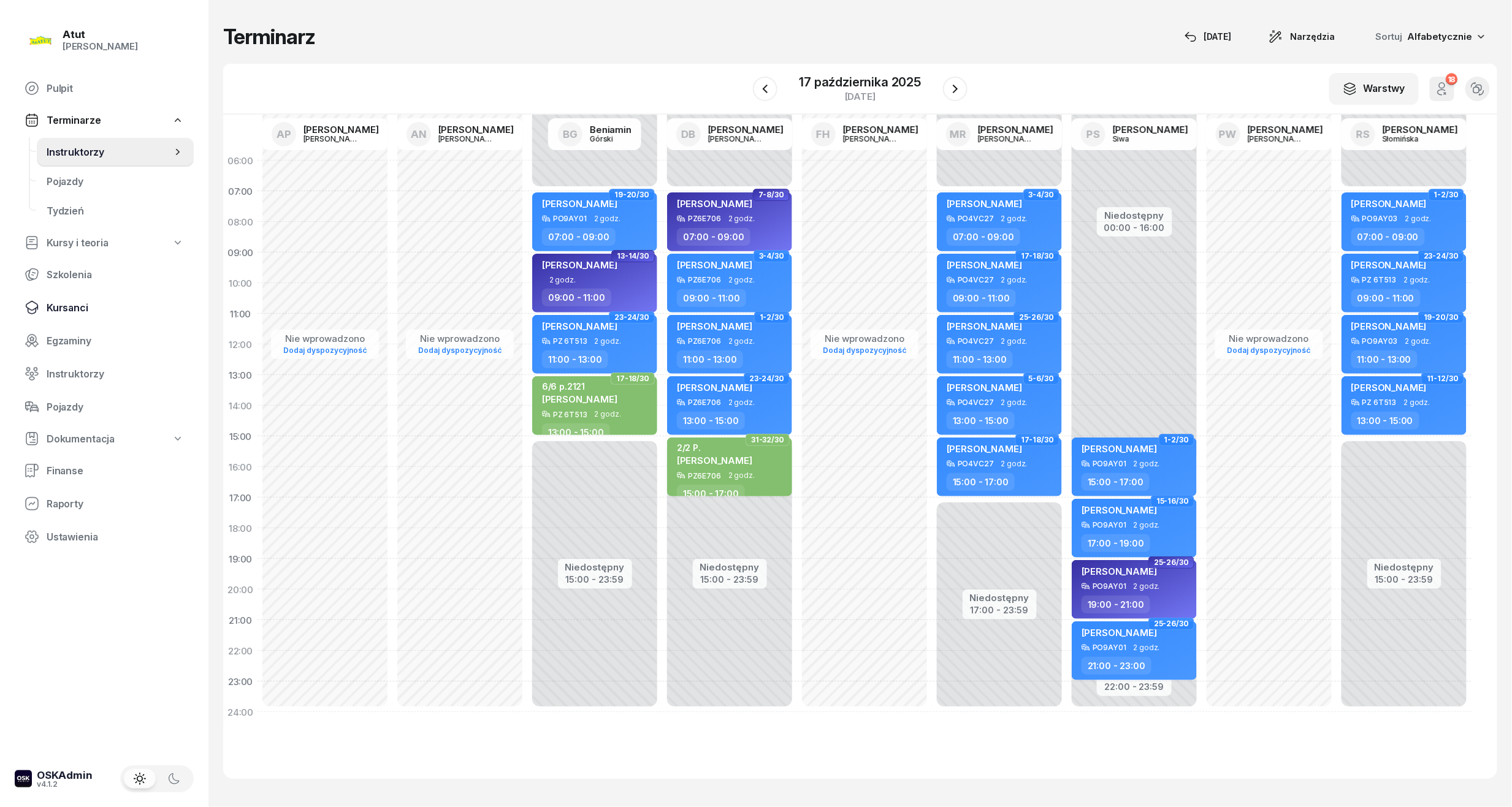
click at [68, 302] on span "Kursanci" at bounding box center [115, 308] width 137 height 12
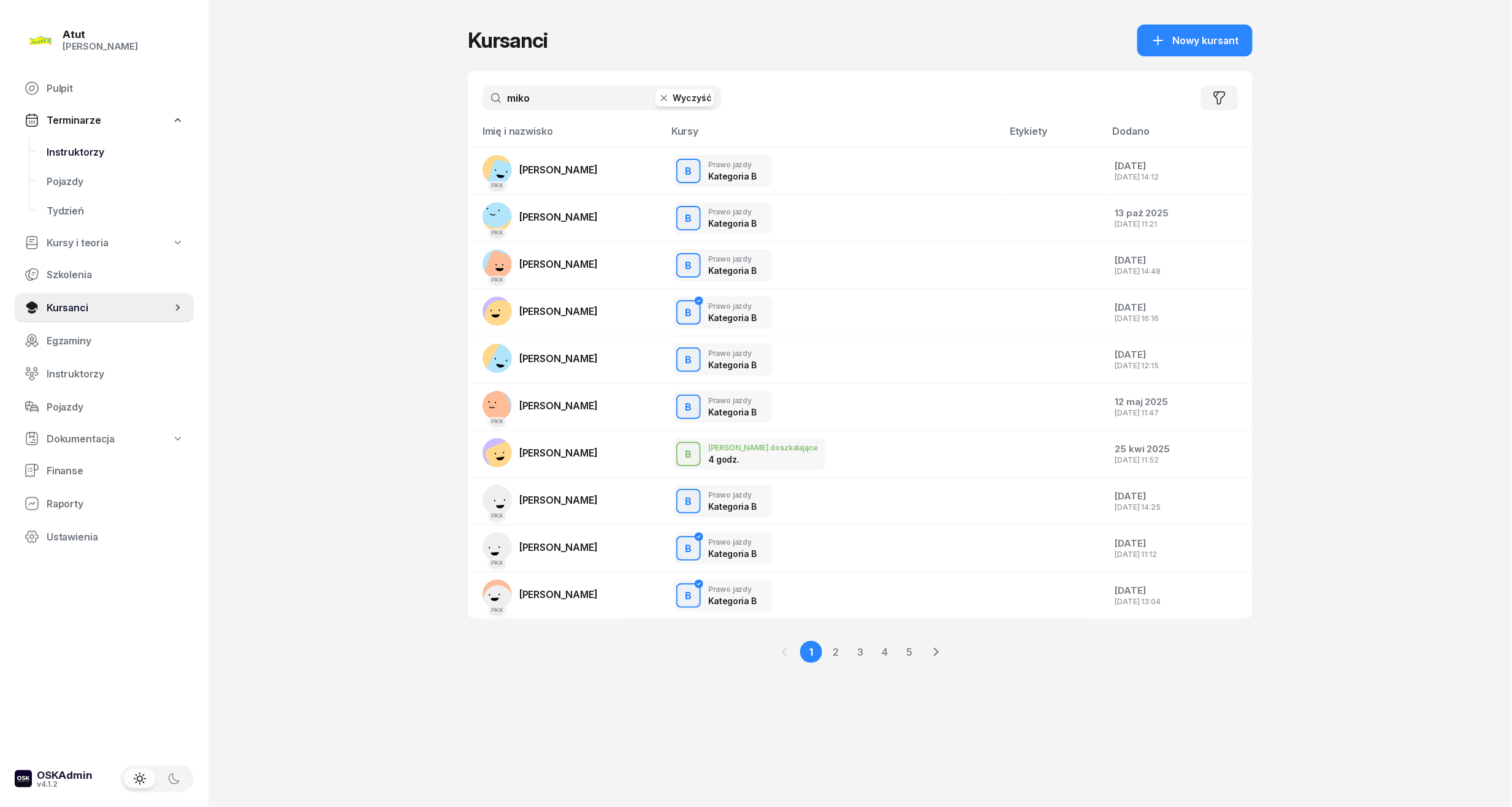
click at [86, 143] on link "Instruktorzy" at bounding box center [115, 152] width 157 height 30
